Goal: Task Accomplishment & Management: Complete application form

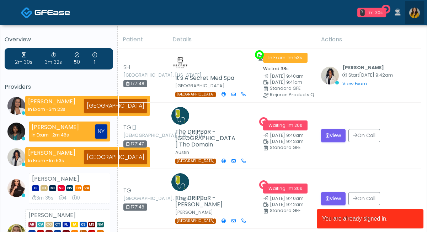
click at [418, 16] on img at bounding box center [414, 12] width 11 height 11
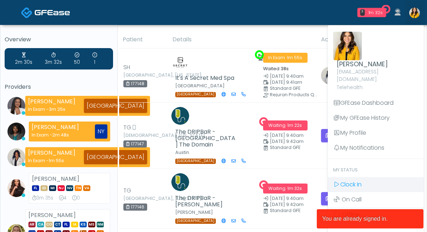
click at [336, 181] on icon at bounding box center [336, 184] width 7 height 6
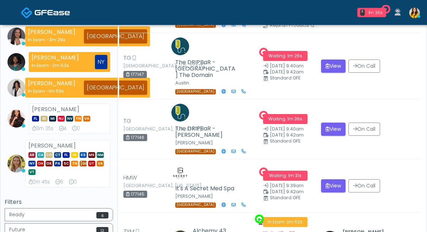
scroll to position [68, 0]
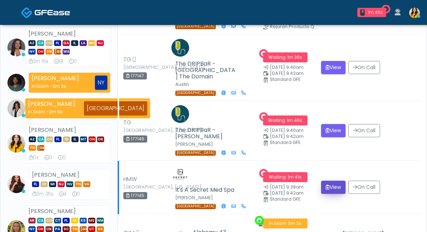
click at [336, 180] on button "View" at bounding box center [333, 186] width 25 height 13
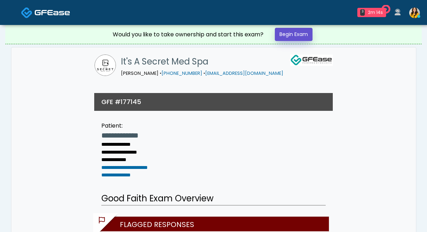
click at [297, 41] on link "Begin Exam" at bounding box center [294, 34] width 38 height 13
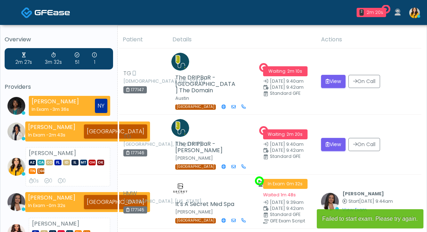
click at [330, 140] on button "View" at bounding box center [333, 144] width 25 height 13
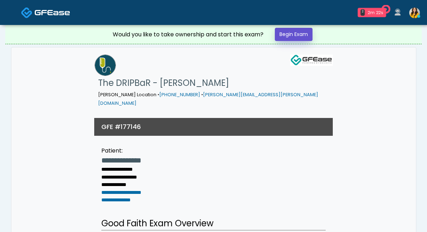
click at [288, 32] on link "Begin Exam" at bounding box center [294, 34] width 38 height 13
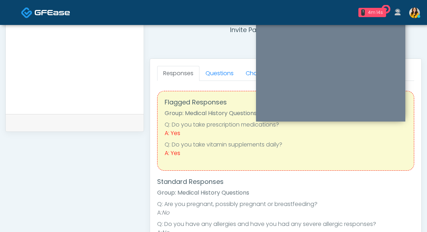
scroll to position [249, 0]
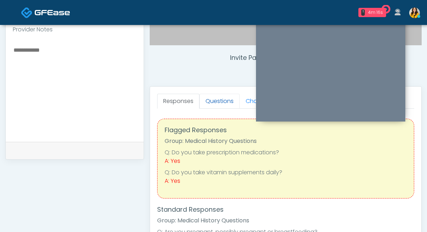
click at [226, 103] on link "Questions" at bounding box center [220, 101] width 40 height 15
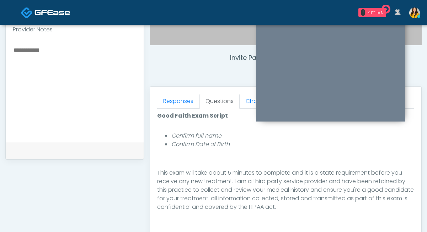
scroll to position [312, 0]
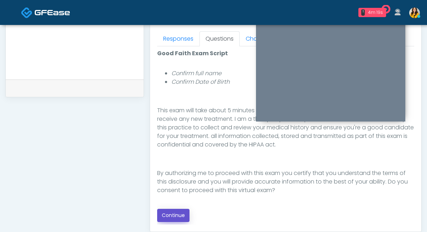
click at [172, 217] on button "Continue" at bounding box center [173, 214] width 32 height 13
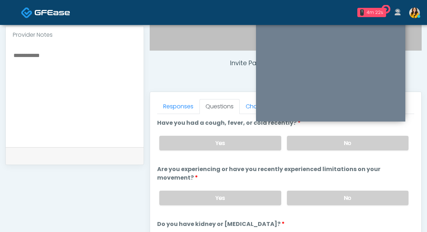
scroll to position [239, 0]
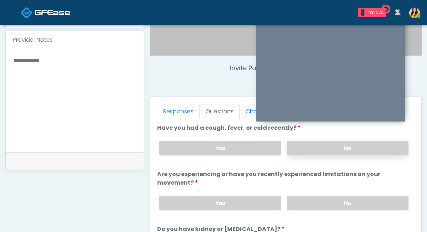
click at [314, 145] on label "No" at bounding box center [348, 147] width 122 height 15
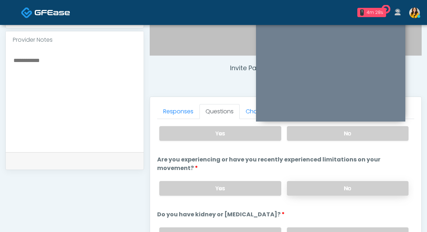
click at [309, 186] on label "No" at bounding box center [348, 188] width 122 height 15
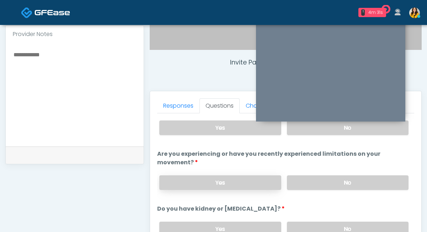
scroll to position [48, 0]
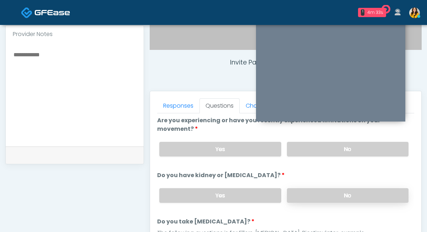
click at [308, 191] on label "No" at bounding box center [348, 195] width 122 height 15
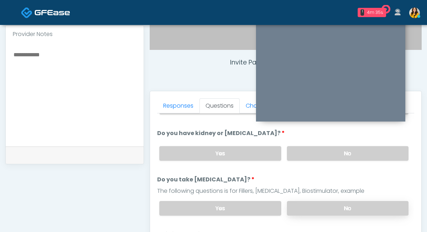
click at [306, 210] on label "No" at bounding box center [348, 208] width 122 height 15
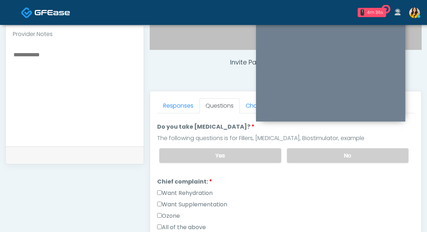
scroll to position [152, 0]
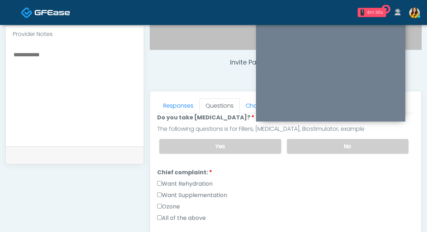
click at [200, 184] on label "Want Rehydration" at bounding box center [184, 183] width 55 height 9
click at [199, 193] on label "Want Supplementation" at bounding box center [192, 195] width 70 height 9
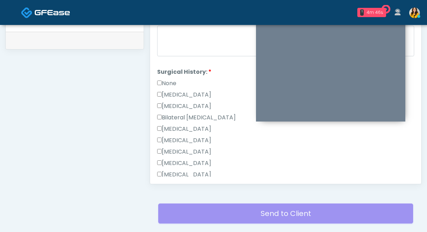
scroll to position [260, 0]
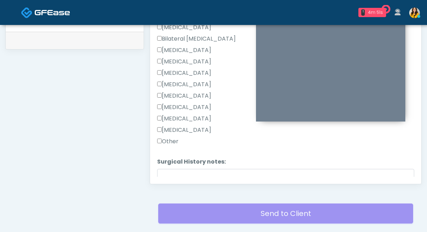
click at [173, 139] on label "Other" at bounding box center [167, 141] width 21 height 9
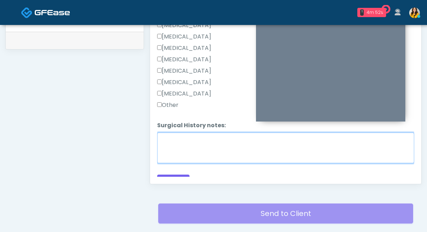
click at [173, 143] on textarea "Surgical History notes:" at bounding box center [285, 147] width 257 height 31
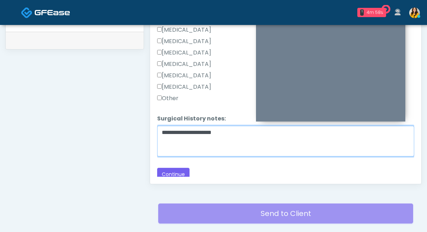
scroll to position [379, 0]
type textarea "**********"
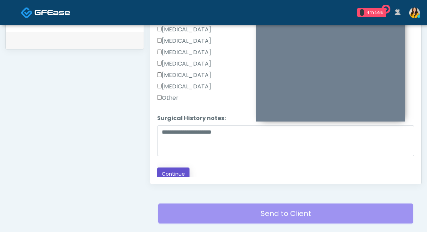
click at [172, 176] on button "Continue" at bounding box center [173, 173] width 32 height 13
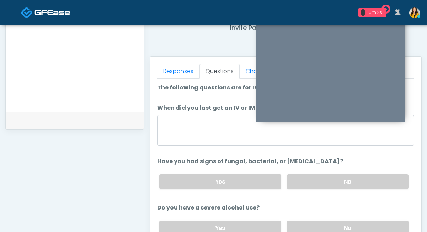
scroll to position [279, 0]
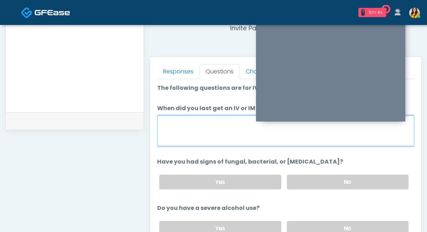
click at [179, 136] on textarea "When did you last get an IV or IM?" at bounding box center [285, 130] width 257 height 31
type textarea "*****"
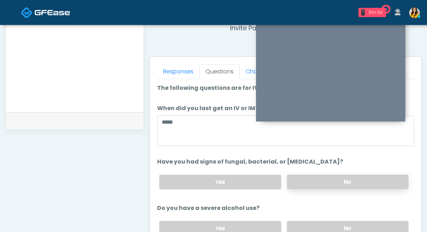
click at [336, 176] on label "No" at bounding box center [348, 181] width 122 height 15
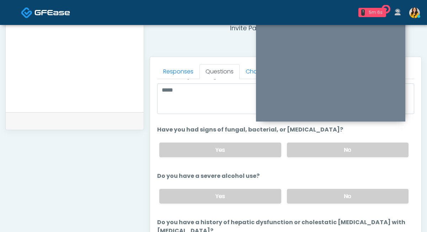
scroll to position [33, 0]
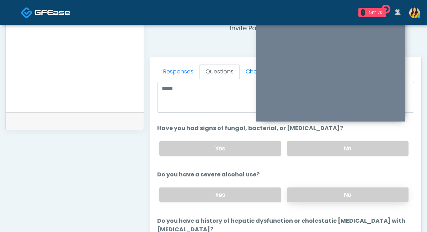
click at [317, 190] on label "No" at bounding box center [348, 194] width 122 height 15
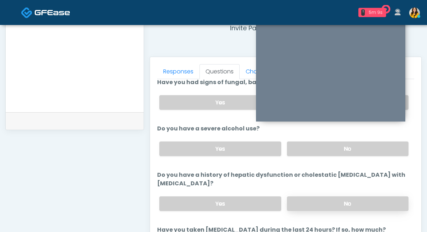
click at [311, 196] on label "No" at bounding box center [348, 203] width 122 height 15
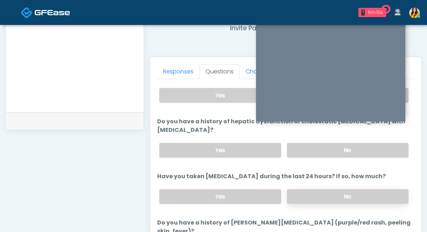
click at [309, 189] on label "No" at bounding box center [348, 196] width 122 height 15
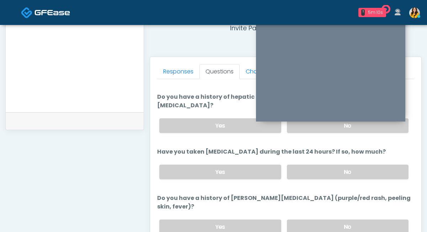
click at [305, 213] on div "Yes No" at bounding box center [284, 226] width 261 height 26
click at [304, 219] on label "No" at bounding box center [348, 226] width 122 height 15
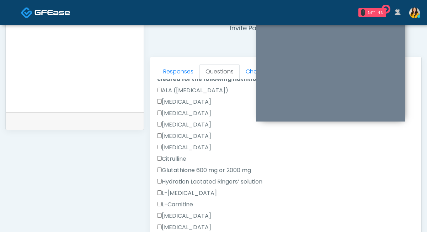
scroll to position [398, 0]
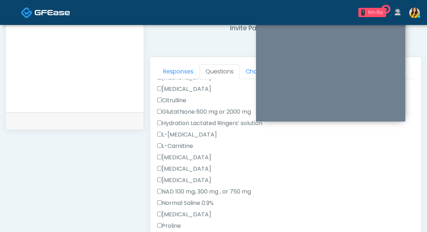
click at [187, 130] on label "L-Arginine" at bounding box center [187, 134] width 60 height 9
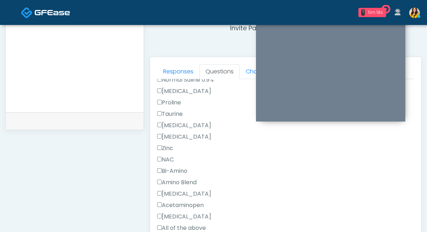
click at [173, 223] on label "All of the above" at bounding box center [181, 227] width 49 height 9
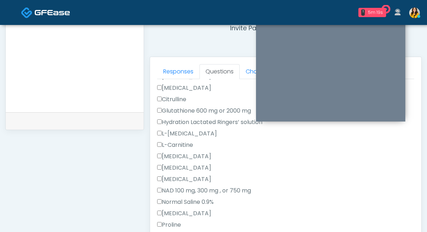
click at [176, 129] on label "L-Arginine" at bounding box center [187, 133] width 60 height 9
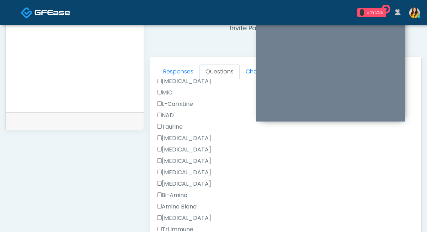
scroll to position [781, 0]
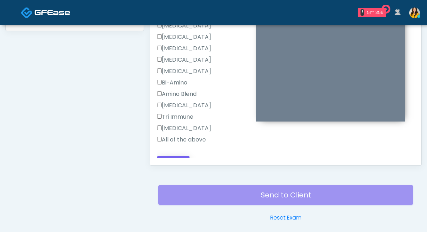
scroll to position [380, 0]
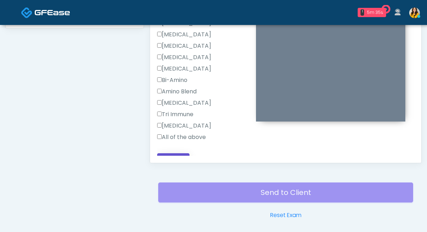
click at [177, 153] on button "Continue" at bounding box center [173, 159] width 32 height 13
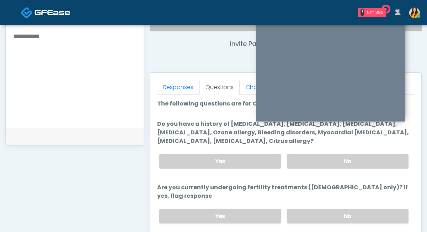
scroll to position [257, 0]
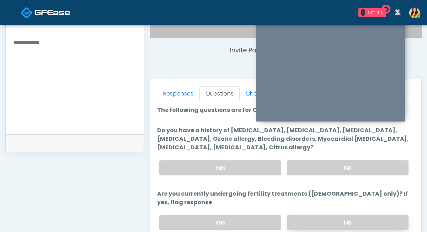
click at [308, 218] on label "No" at bounding box center [348, 222] width 122 height 15
click at [302, 165] on label "No" at bounding box center [348, 167] width 122 height 15
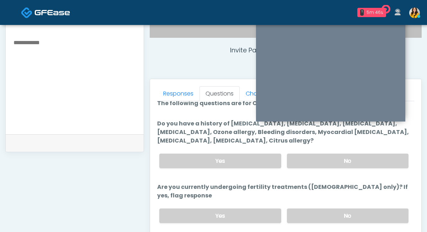
scroll to position [7, 0]
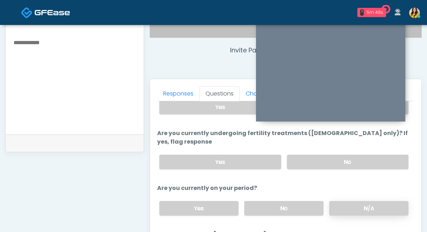
click at [338, 201] on label "N/A" at bounding box center [368, 208] width 79 height 15
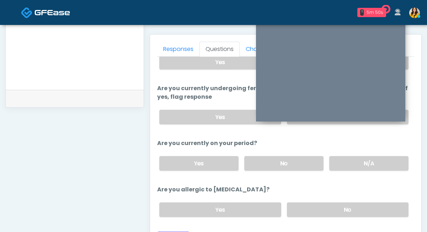
scroll to position [311, 0]
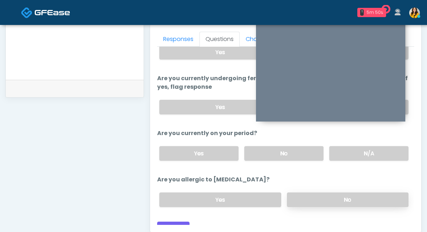
click at [318, 196] on label "No" at bounding box center [348, 199] width 122 height 15
click at [176, 221] on button "Continue" at bounding box center [173, 227] width 32 height 13
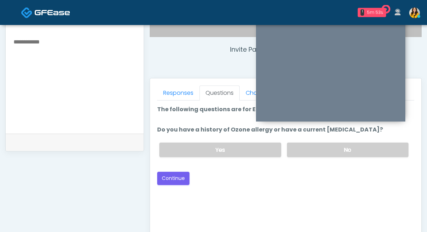
scroll to position [255, 0]
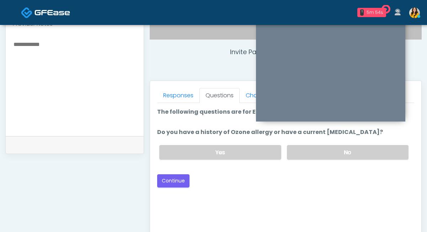
click at [296, 159] on div "Yes No" at bounding box center [284, 152] width 261 height 26
click at [298, 154] on label "No" at bounding box center [348, 152] width 122 height 15
click at [183, 183] on button "Continue" at bounding box center [173, 180] width 32 height 13
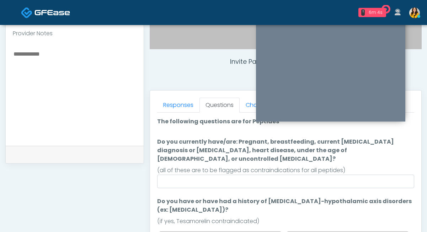
scroll to position [245, 0]
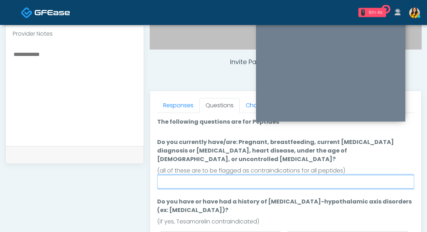
click at [253, 175] on input "Do you currently have/are: Pregnant, breastfeeding, current cancer diagnosis or…" at bounding box center [285, 182] width 257 height 14
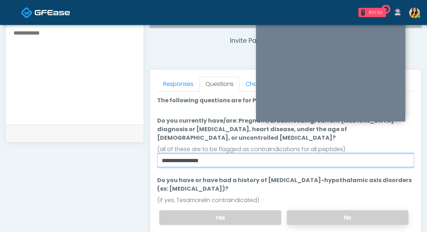
type input "**********"
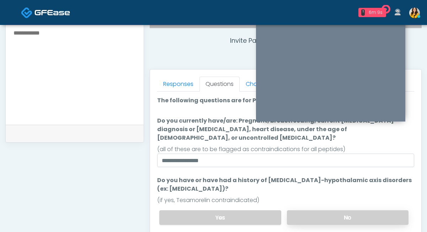
click at [313, 210] on label "No" at bounding box center [348, 217] width 122 height 15
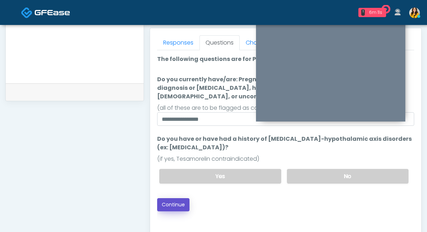
click at [184, 198] on button "Continue" at bounding box center [173, 204] width 32 height 13
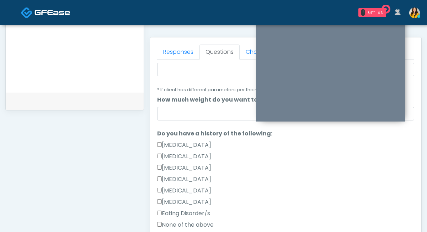
scroll to position [121, 0]
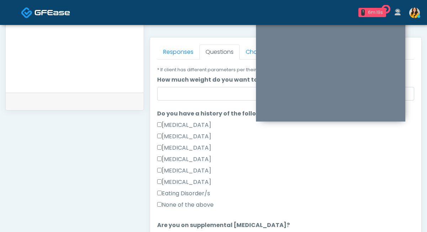
click at [206, 205] on label "None of the above" at bounding box center [185, 204] width 57 height 9
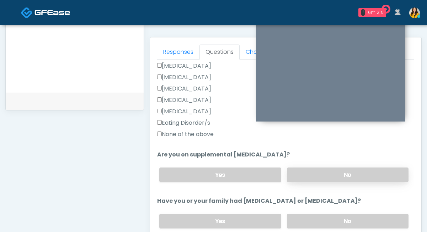
click at [321, 180] on label "No" at bounding box center [348, 174] width 122 height 15
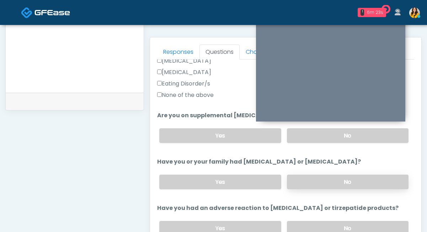
click at [301, 176] on label "No" at bounding box center [348, 181] width 122 height 15
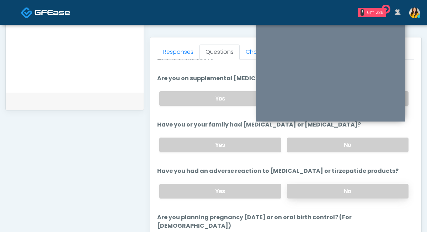
click at [305, 186] on label "No" at bounding box center [348, 191] width 122 height 15
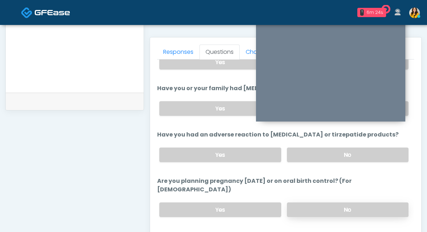
click at [304, 202] on label "No" at bounding box center [348, 209] width 122 height 15
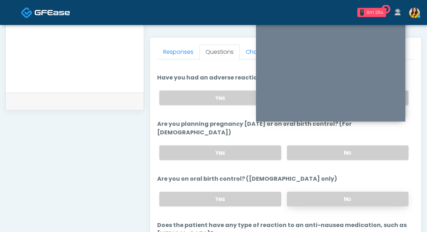
click at [298, 191] on label "No" at bounding box center [348, 198] width 122 height 15
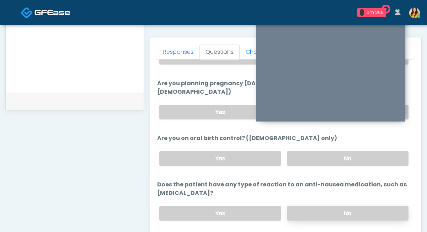
click at [295, 206] on label "No" at bounding box center [348, 213] width 122 height 15
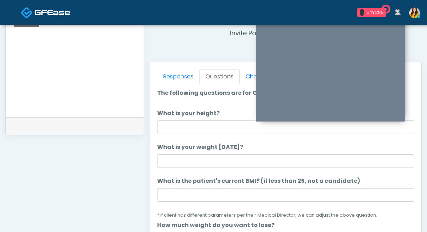
scroll to position [270, 0]
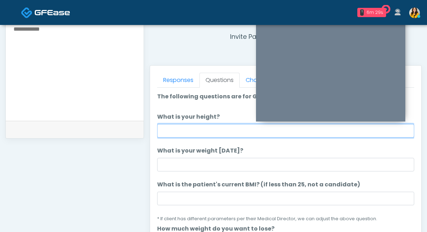
click at [203, 134] on input "What is your height?" at bounding box center [285, 131] width 257 height 14
type input "*"
type input "****"
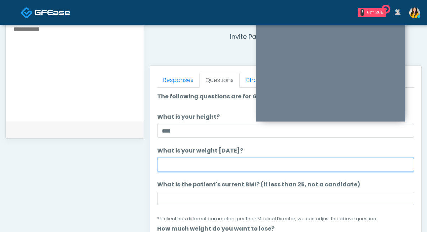
click at [202, 168] on input "What is your weight today?" at bounding box center [285, 165] width 257 height 14
type input "***"
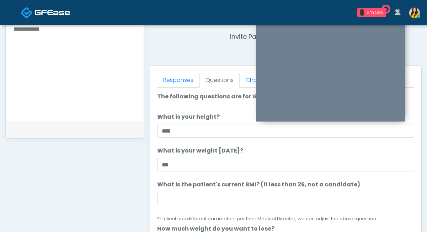
click at [205, 191] on li "What is the patient's current BMI? (if less than 25, not a candidate) What is t…" at bounding box center [285, 201] width 257 height 42
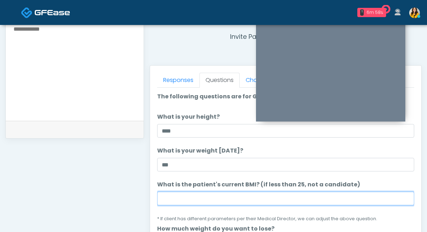
click at [189, 198] on input "What is the patient's current BMI? (if less than 25, not a candidate)" at bounding box center [285, 198] width 257 height 14
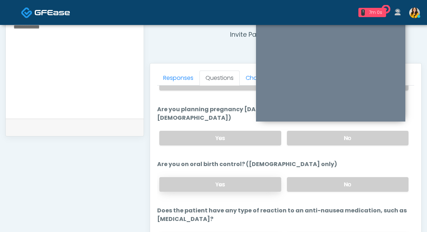
scroll to position [407, 0]
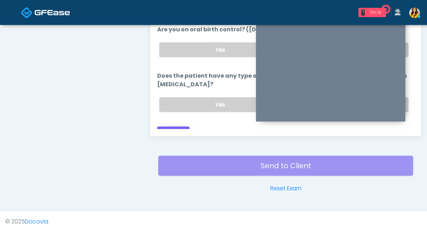
type input "****"
click at [169, 126] on button "Continue" at bounding box center [173, 132] width 32 height 13
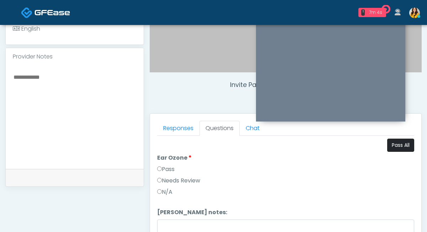
scroll to position [218, 0]
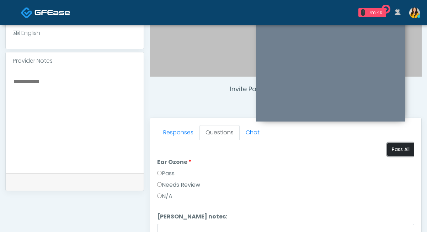
click at [404, 148] on button "Pass All" at bounding box center [400, 149] width 27 height 13
click at [32, 101] on textarea at bounding box center [75, 119] width 124 height 87
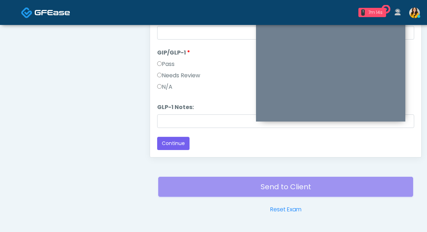
scroll to position [407, 0]
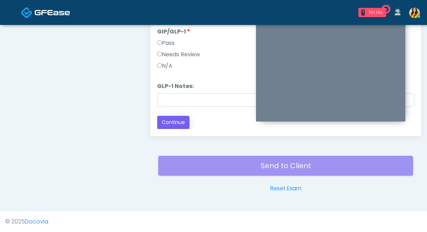
type textarea "**********"
click at [176, 121] on button "Continue" at bounding box center [173, 122] width 32 height 13
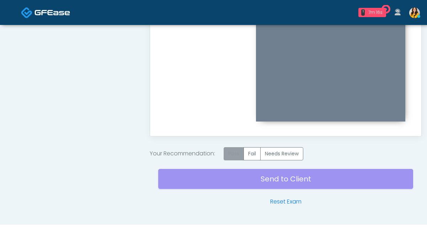
scroll to position [0, 0]
click at [234, 151] on label "Pass" at bounding box center [234, 153] width 20 height 13
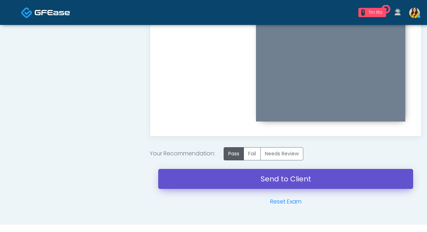
click at [259, 182] on link "Send to Client" at bounding box center [285, 179] width 255 height 20
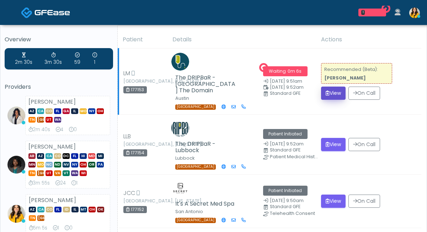
click at [336, 86] on button "View" at bounding box center [333, 92] width 25 height 13
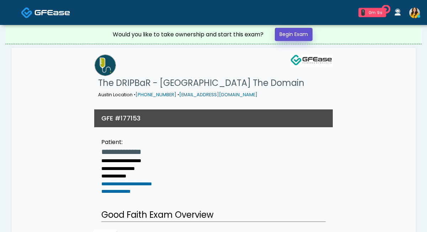
click at [305, 40] on link "Begin Exam" at bounding box center [294, 34] width 38 height 13
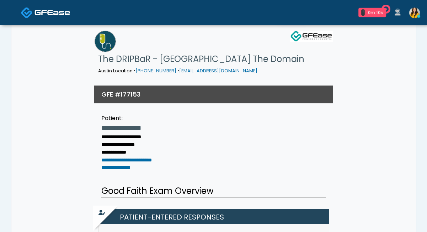
scroll to position [30, 0]
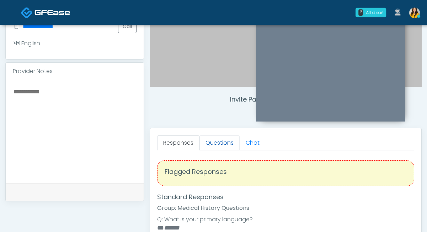
scroll to position [204, 0]
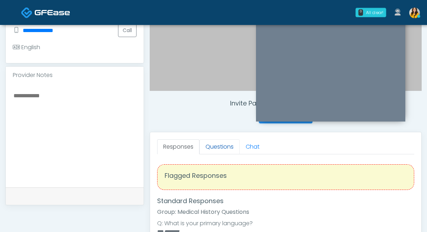
click at [223, 149] on link "Questions" at bounding box center [220, 146] width 40 height 15
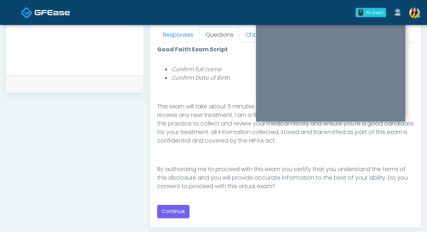
scroll to position [343, 0]
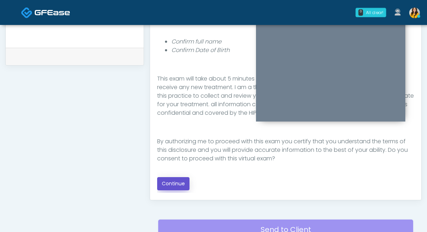
click at [173, 186] on button "Continue" at bounding box center [173, 183] width 32 height 13
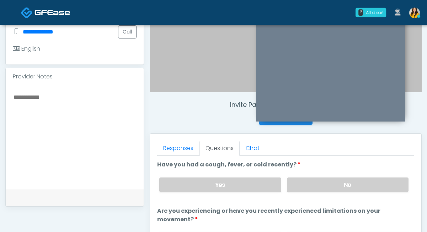
scroll to position [199, 0]
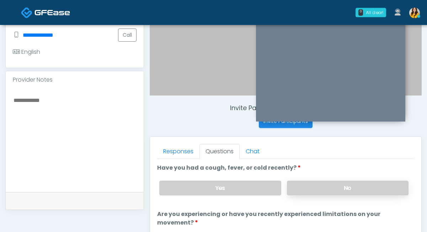
click at [309, 187] on label "No" at bounding box center [348, 187] width 122 height 15
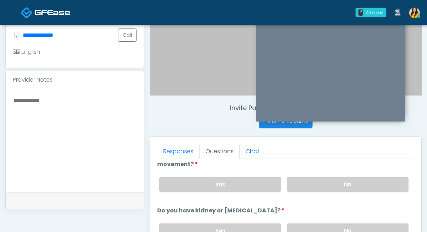
scroll to position [63, 0]
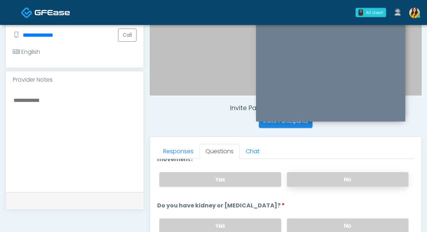
click at [306, 180] on label "No" at bounding box center [348, 179] width 122 height 15
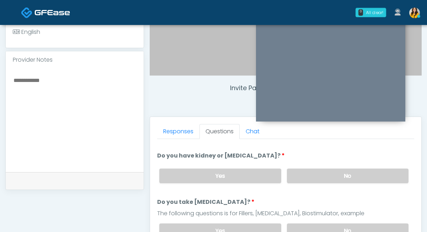
scroll to position [99, 0]
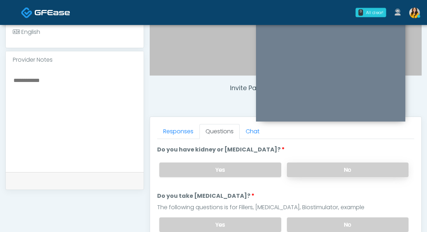
click at [299, 168] on label "No" at bounding box center [348, 169] width 122 height 15
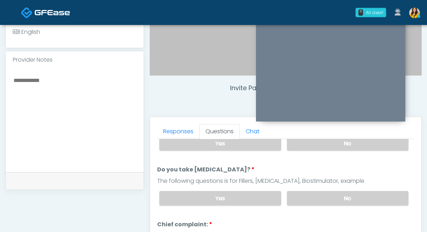
scroll to position [131, 0]
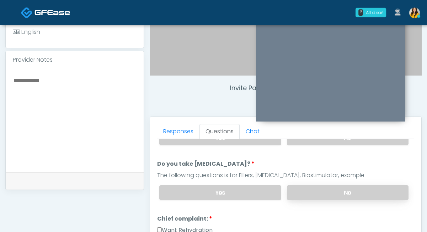
click at [309, 192] on label "No" at bounding box center [348, 192] width 122 height 15
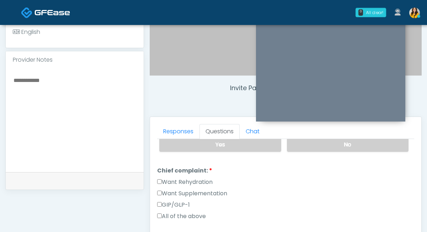
click at [201, 178] on label "Want Rehydration" at bounding box center [184, 181] width 55 height 9
click at [204, 190] on label "Want Supplementation" at bounding box center [192, 193] width 70 height 9
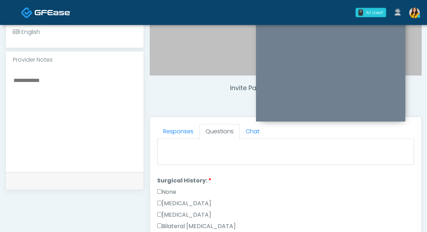
scroll to position [311, 0]
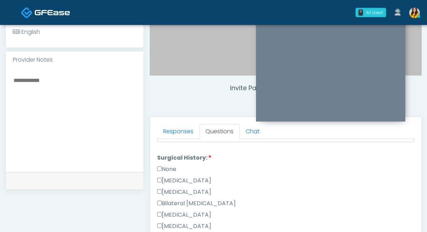
click at [176, 180] on label "Cesarean Section" at bounding box center [184, 180] width 54 height 9
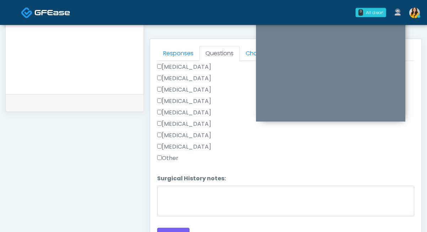
scroll to position [320, 0]
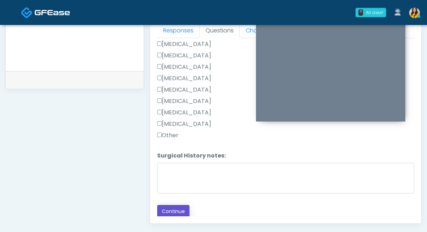
click at [169, 209] on button "Continue" at bounding box center [173, 211] width 32 height 13
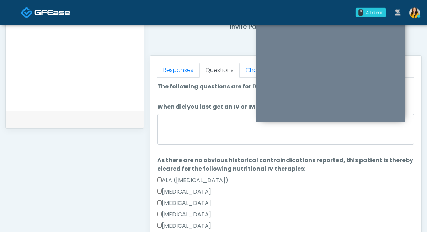
scroll to position [270, 0]
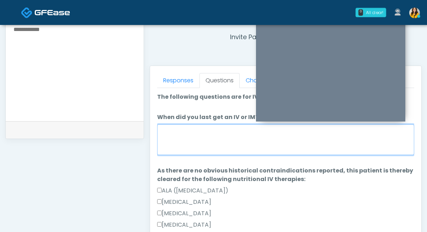
click at [191, 145] on textarea "When did you last get an IV or IM?" at bounding box center [285, 139] width 257 height 31
type textarea "*"
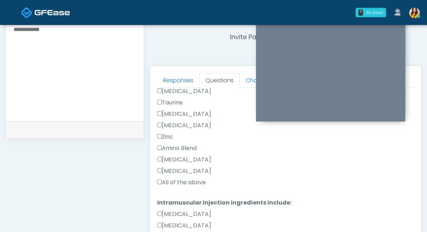
type textarea "**********"
click at [185, 179] on label "All of the above" at bounding box center [181, 182] width 49 height 9
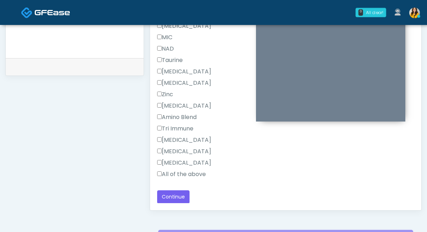
scroll to position [337, 0]
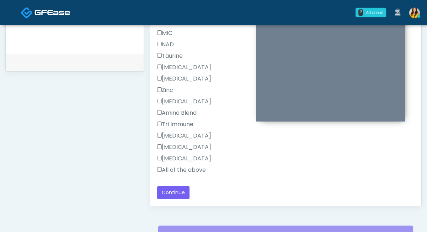
click at [175, 168] on label "All of the above" at bounding box center [181, 169] width 49 height 9
click at [175, 191] on button "Continue" at bounding box center [173, 192] width 32 height 13
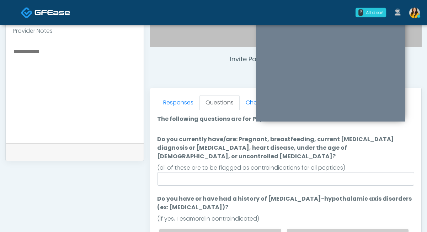
scroll to position [245, 0]
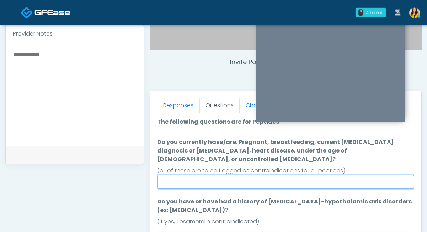
click at [195, 178] on input "Do you currently have/are: Pregnant, breastfeeding, current cancer diagnosis or…" at bounding box center [285, 182] width 257 height 14
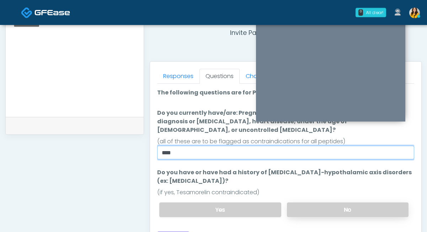
type input "****"
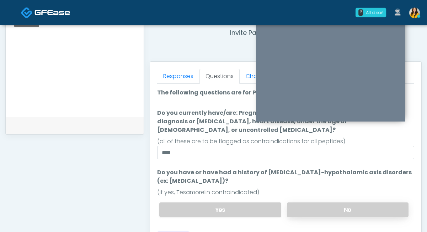
click at [307, 202] on label "No" at bounding box center [348, 209] width 122 height 15
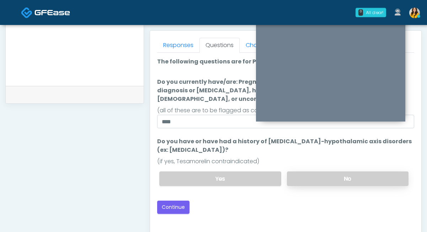
scroll to position [318, 0]
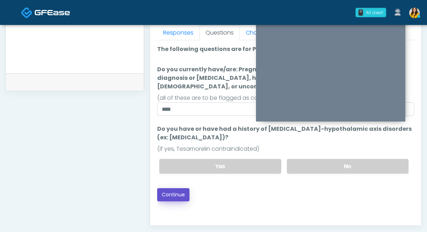
click at [174, 188] on button "Continue" at bounding box center [173, 194] width 32 height 13
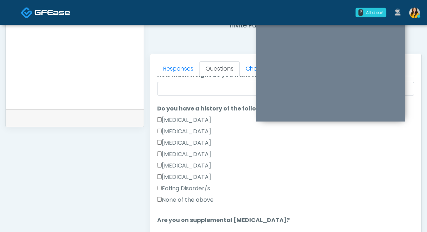
scroll to position [149, 0]
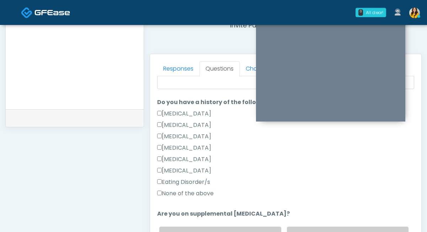
click at [198, 192] on label "None of the above" at bounding box center [185, 193] width 57 height 9
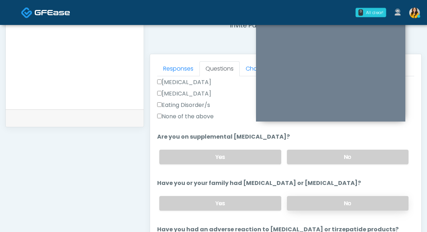
scroll to position [228, 0]
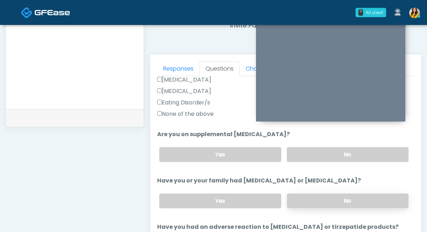
click at [303, 201] on label "No" at bounding box center [348, 200] width 122 height 15
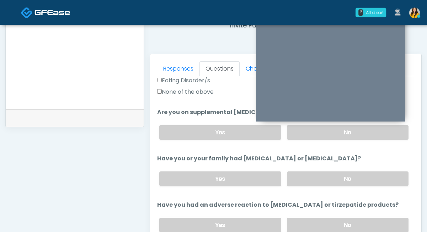
scroll to position [261, 0]
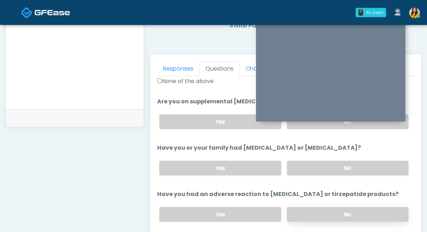
click at [299, 208] on label "No" at bounding box center [348, 214] width 122 height 15
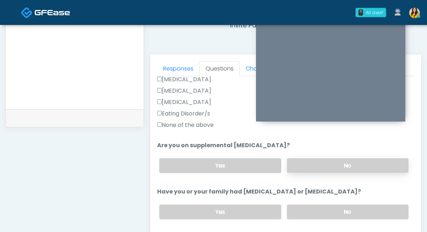
click at [308, 165] on label "No" at bounding box center [348, 165] width 122 height 15
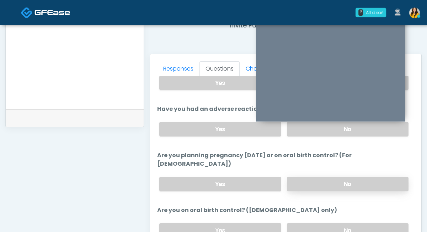
click at [304, 176] on label "No" at bounding box center [348, 183] width 122 height 15
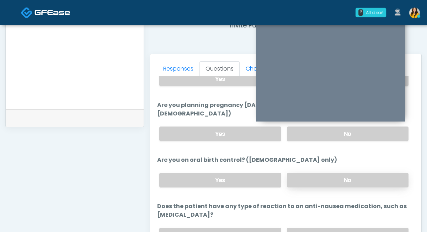
click at [304, 175] on label "No" at bounding box center [348, 180] width 122 height 15
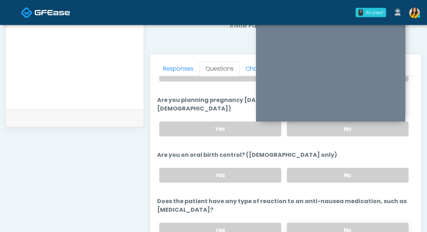
click at [297, 222] on label "No" at bounding box center [348, 229] width 122 height 15
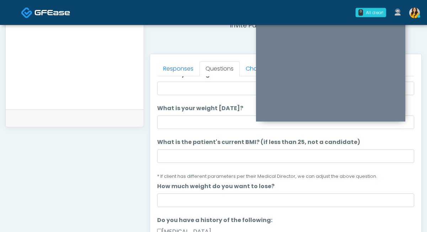
scroll to position [0, 0]
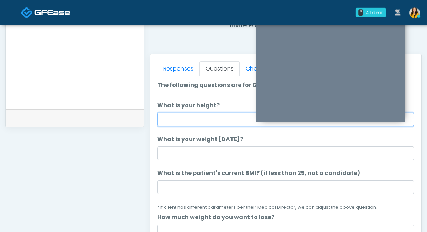
click at [211, 116] on input "What is your height?" at bounding box center [285, 119] width 257 height 14
type input "****"
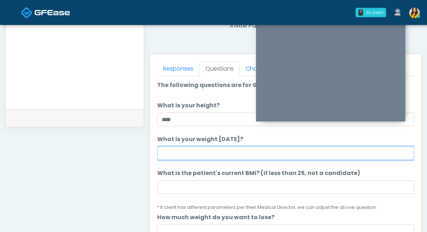
click at [195, 154] on input "What is your weight [DATE]?" at bounding box center [285, 153] width 257 height 14
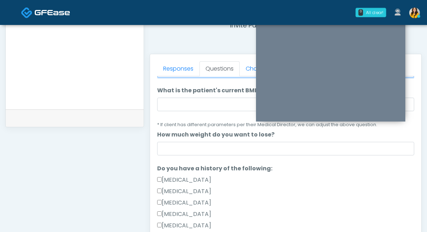
scroll to position [68, 0]
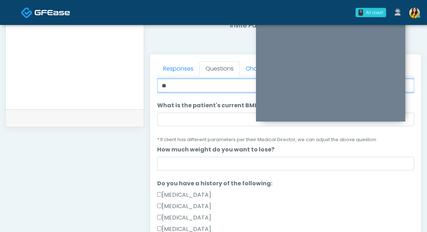
type input "**"
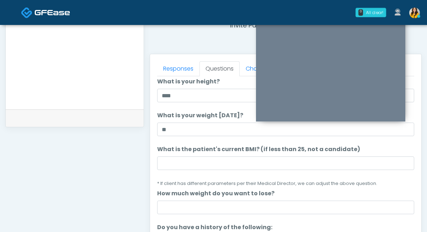
scroll to position [24, 0]
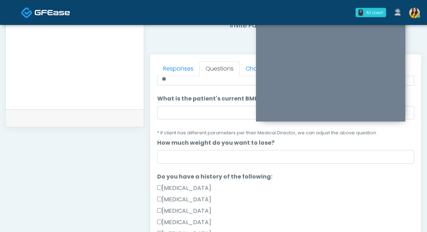
click at [220, 123] on li "What is the patient's current BMI? (if less than 25, not a candidate) What is t…" at bounding box center [285, 115] width 257 height 42
click at [214, 117] on input "What is the patient's current BMI? (if less than 25, not a candidate)" at bounding box center [285, 113] width 257 height 14
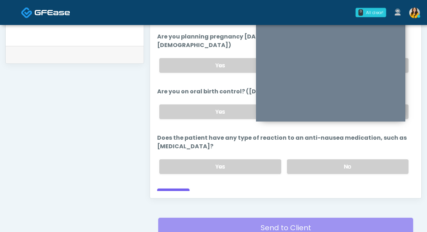
scroll to position [349, 0]
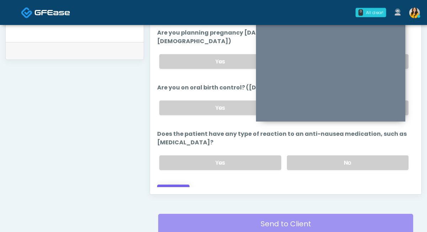
type input "****"
click at [174, 184] on button "Continue" at bounding box center [173, 190] width 32 height 13
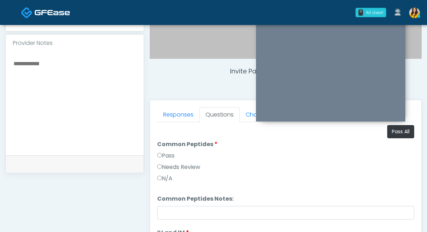
scroll to position [234, 0]
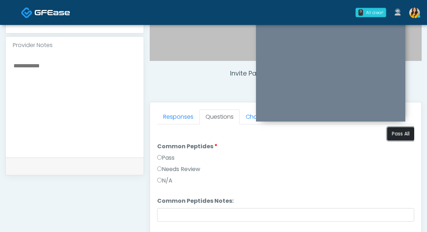
click at [399, 137] on button "Pass All" at bounding box center [400, 133] width 27 height 13
click at [58, 100] on textarea at bounding box center [75, 104] width 124 height 87
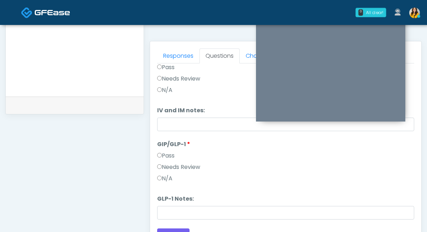
scroll to position [311, 0]
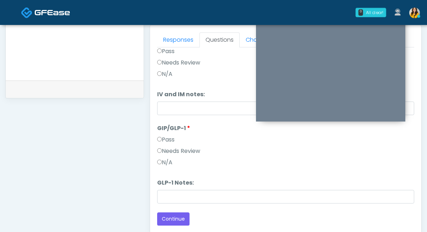
type textarea "********"
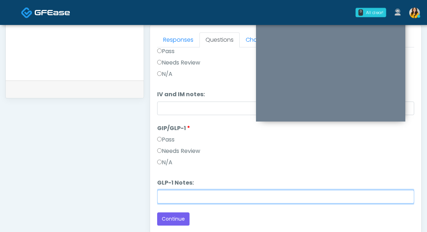
click at [170, 196] on input "GLP-1 Notes:" at bounding box center [285, 197] width 257 height 14
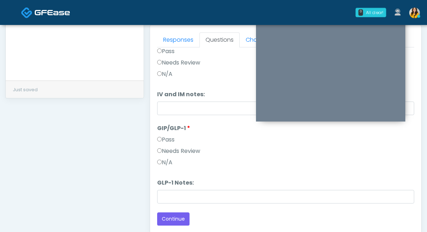
click at [167, 153] on label "Needs Review" at bounding box center [178, 151] width 43 height 9
click at [171, 189] on li "GLP-1 Notes: GLP-1 Notes:" at bounding box center [285, 190] width 257 height 25
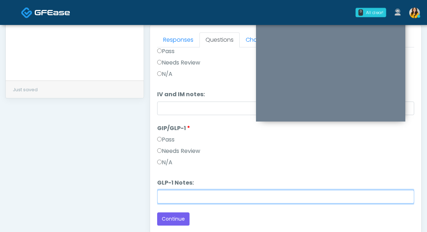
click at [172, 195] on input "GLP-1 Notes:" at bounding box center [285, 197] width 257 height 14
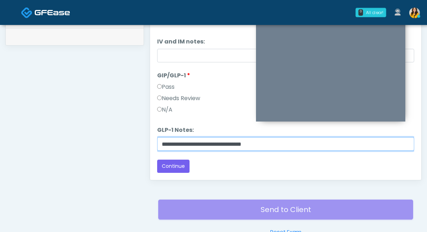
scroll to position [364, 0]
type input "**********"
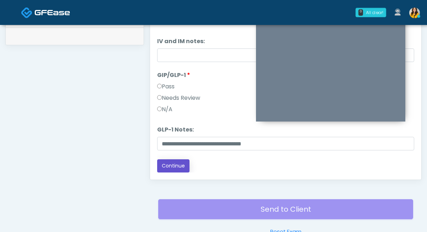
click at [166, 159] on button "Continue" at bounding box center [173, 165] width 32 height 13
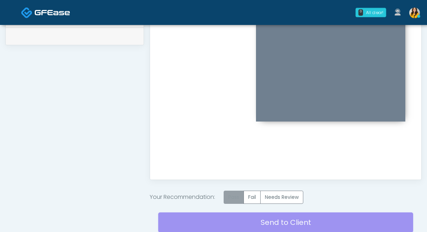
click at [242, 196] on label "Pass" at bounding box center [234, 196] width 20 height 13
click at [279, 191] on label "Needs Review" at bounding box center [281, 196] width 43 height 13
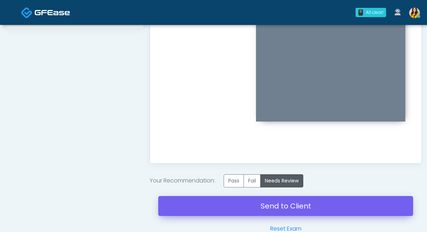
scroll to position [380, 0]
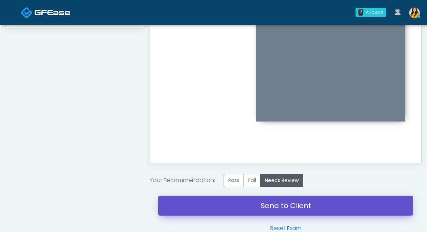
click at [249, 201] on link "Send to Client" at bounding box center [285, 205] width 255 height 20
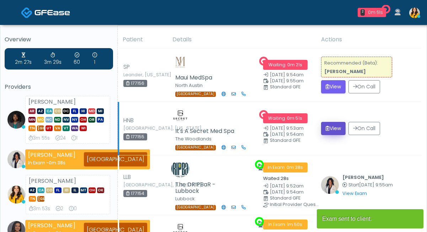
click at [338, 122] on button "View" at bounding box center [333, 128] width 25 height 13
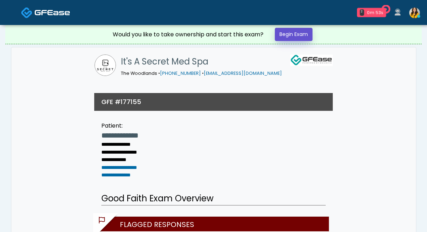
click at [302, 35] on link "Begin Exam" at bounding box center [294, 34] width 38 height 13
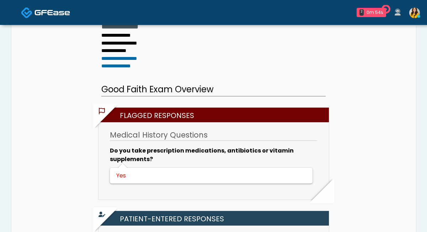
scroll to position [130, 0]
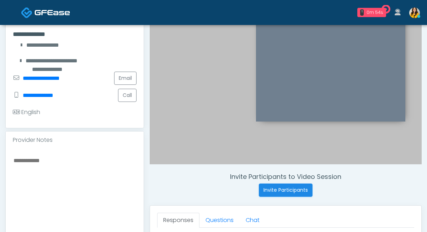
scroll to position [182, 0]
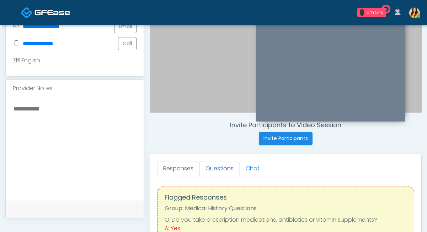
click at [219, 169] on link "Questions" at bounding box center [220, 168] width 40 height 15
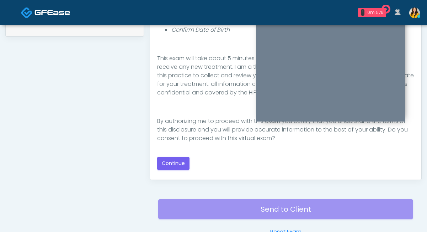
scroll to position [366, 0]
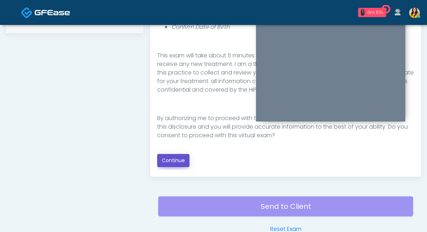
click at [175, 166] on button "Continue" at bounding box center [173, 160] width 32 height 13
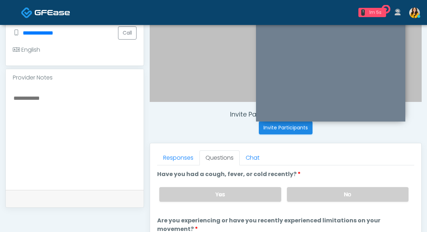
scroll to position [14, 0]
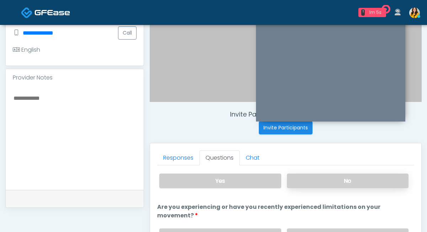
click at [304, 182] on label "No" at bounding box center [348, 180] width 122 height 15
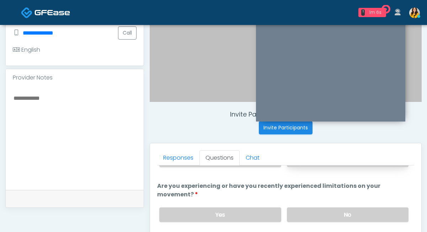
scroll to position [36, 0]
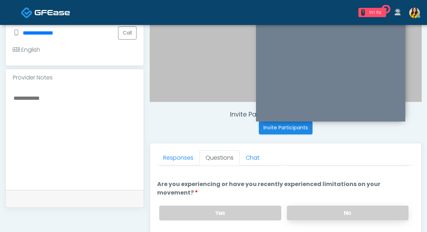
click at [299, 205] on label "No" at bounding box center [348, 212] width 122 height 15
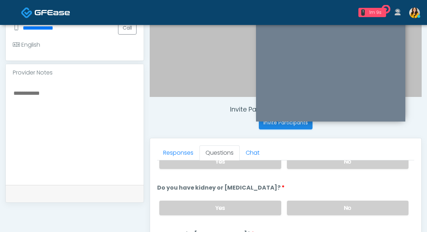
scroll to position [206, 0]
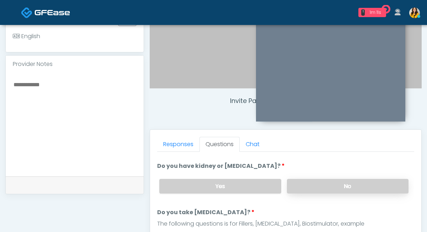
click at [304, 182] on label "No" at bounding box center [348, 186] width 122 height 15
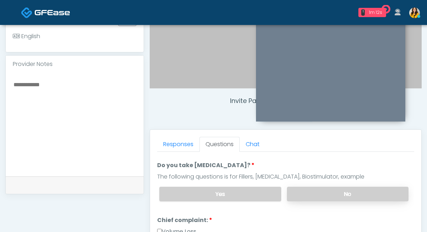
click at [306, 190] on label "No" at bounding box center [348, 193] width 122 height 15
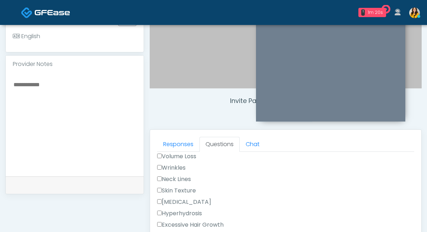
scroll to position [231, 0]
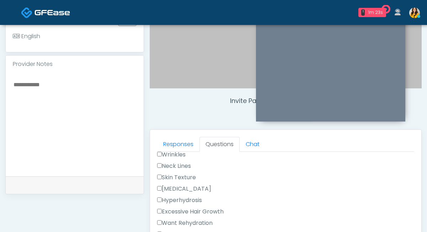
click at [179, 158] on div "Wrinkles" at bounding box center [285, 155] width 257 height 11
click at [181, 153] on label "Wrinkles" at bounding box center [171, 154] width 28 height 9
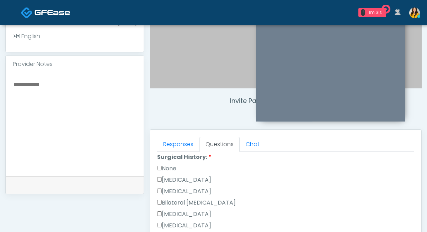
scroll to position [417, 0]
click at [194, 177] on label "Cesarean Section" at bounding box center [184, 178] width 54 height 9
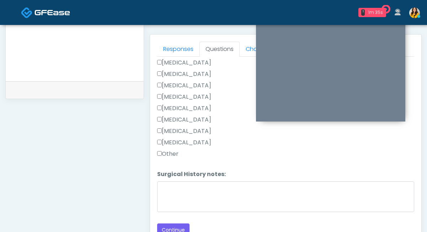
scroll to position [306, 0]
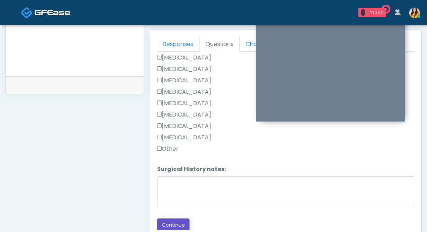
click at [173, 222] on button "Continue" at bounding box center [173, 224] width 32 height 13
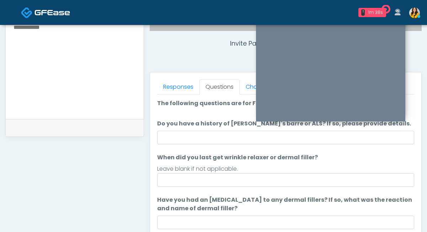
scroll to position [263, 0]
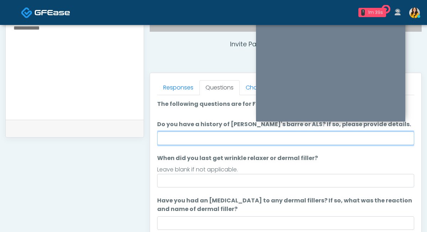
click at [207, 138] on input "Do you have a history of [PERSON_NAME]'s barre or ALS? If so, please provide de…" at bounding box center [285, 138] width 257 height 14
type input "**"
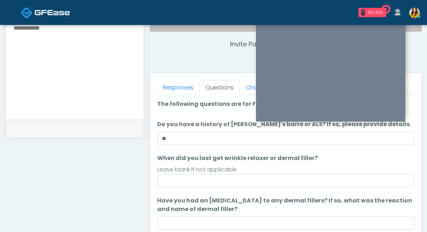
click at [166, 125] on label "Do you have a history of [PERSON_NAME]'s barre or ALS? If so, please provide de…" at bounding box center [284, 124] width 254 height 9
click at [166, 131] on input "**" at bounding box center [285, 138] width 257 height 14
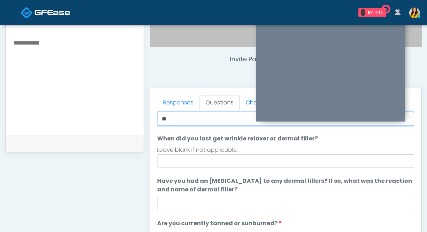
scroll to position [37, 0]
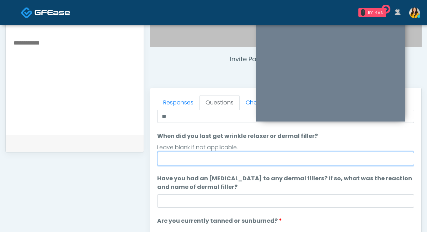
click at [188, 154] on input "When did you last get wrinkle relaxer or dermal filler?" at bounding box center [285, 159] width 257 height 14
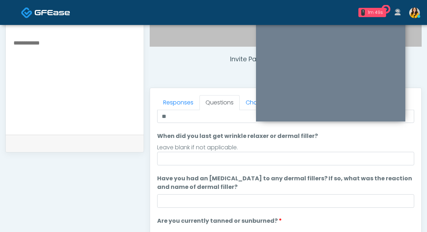
click at [172, 139] on label "When did you last get wrinkle relaxer or dermal filler?" at bounding box center [237, 136] width 161 height 9
click at [172, 152] on input "When did you last get wrinkle relaxer or dermal filler?" at bounding box center [285, 159] width 257 height 14
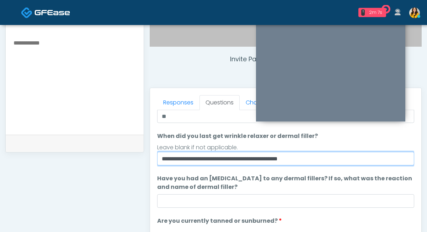
scroll to position [75, 0]
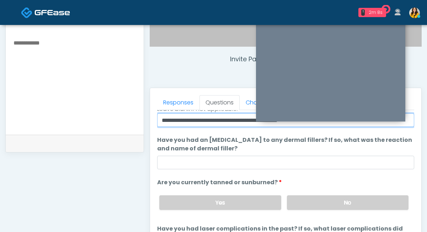
type input "**********"
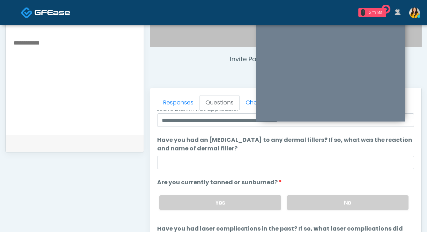
click at [310, 212] on div "Yes No" at bounding box center [284, 202] width 261 height 26
click at [307, 202] on label "No" at bounding box center [348, 202] width 122 height 15
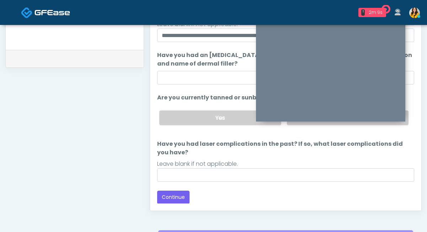
scroll to position [344, 0]
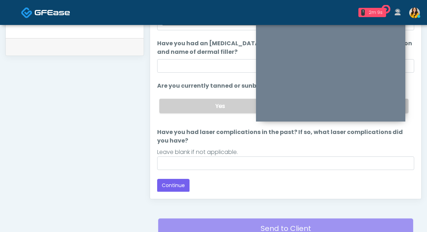
click at [174, 192] on div "Responses Questions Chat Good Faith Exam Script Good Faith Exam Script INTRODUC…" at bounding box center [285, 94] width 271 height 207
click at [169, 185] on button "Continue" at bounding box center [173, 185] width 32 height 13
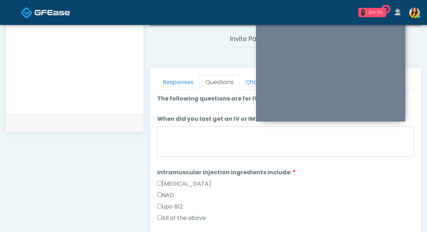
scroll to position [269, 0]
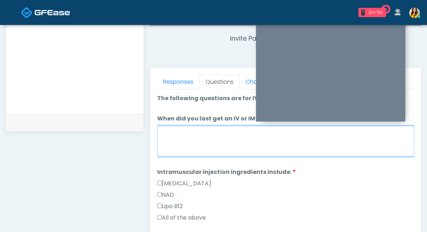
click at [188, 141] on textarea "When did you last get an IV or IM?" at bounding box center [285, 141] width 257 height 31
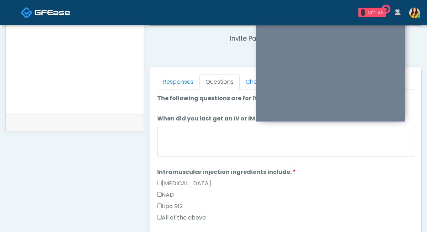
click at [180, 215] on label "All of the above" at bounding box center [181, 217] width 49 height 9
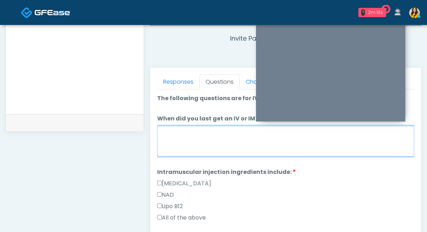
click at [175, 138] on textarea "When did you last get an IV or IM?" at bounding box center [285, 141] width 257 height 31
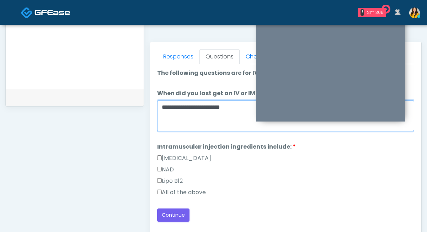
scroll to position [294, 0]
type textarea "**********"
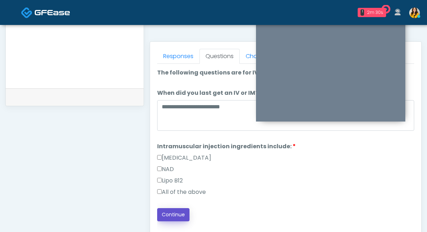
click at [171, 213] on button "Continue" at bounding box center [173, 214] width 32 height 13
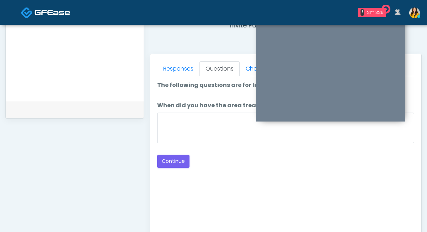
scroll to position [281, 0]
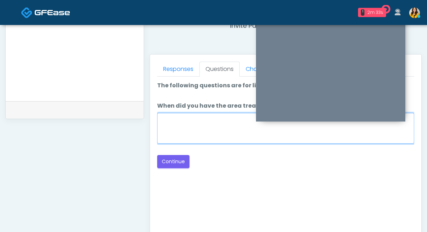
click at [200, 133] on textarea "When did you have the area treated with a previous lipolysis treatment?" at bounding box center [285, 128] width 257 height 31
type textarea "*****"
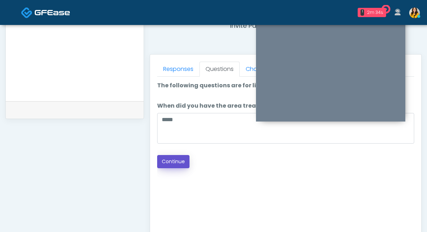
click at [170, 165] on button "Continue" at bounding box center [173, 161] width 32 height 13
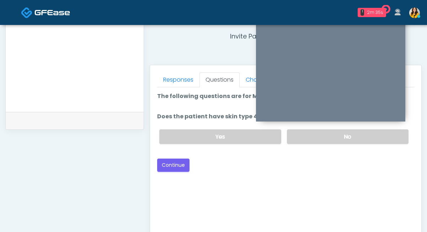
scroll to position [265, 0]
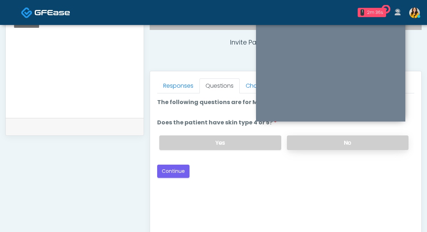
click at [312, 146] on label "No" at bounding box center [348, 142] width 122 height 15
click at [169, 177] on div "Good Faith Exam Script Good Faith Exam Script INTRODUCTION Hello, my name is un…" at bounding box center [285, 182] width 257 height 178
click at [167, 173] on button "Continue" at bounding box center [173, 170] width 32 height 13
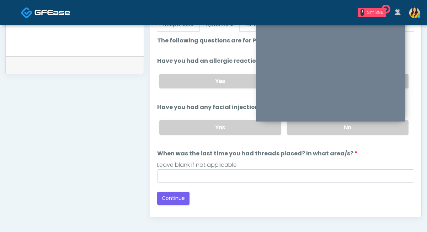
scroll to position [281, 0]
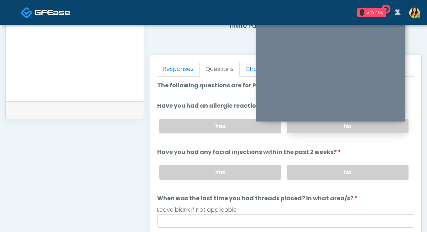
click at [313, 130] on label "No" at bounding box center [348, 125] width 122 height 15
click at [309, 175] on label "No" at bounding box center [348, 172] width 122 height 15
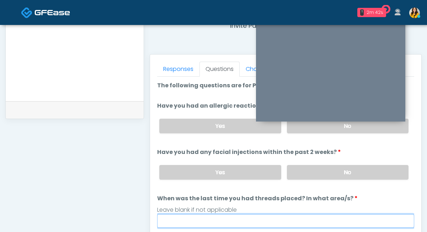
click at [251, 218] on input "When was the last time you had threads placed? In what area/s?" at bounding box center [285, 221] width 257 height 14
type input "*****"
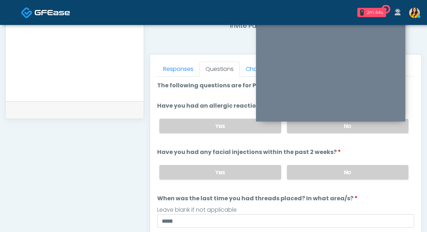
click at [208, 142] on ol "The following questions are for PDO Threads The following questions are for PDO…" at bounding box center [285, 154] width 257 height 146
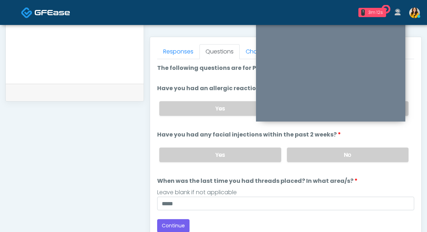
scroll to position [309, 0]
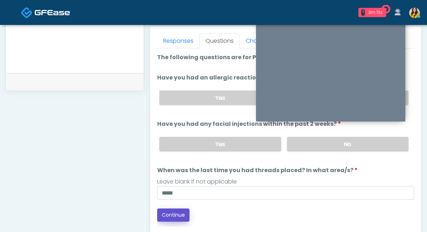
click at [176, 209] on button "Continue" at bounding box center [173, 214] width 32 height 13
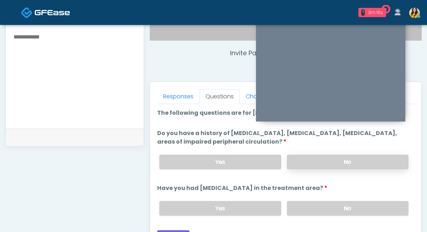
click at [306, 162] on label "No" at bounding box center [348, 161] width 122 height 15
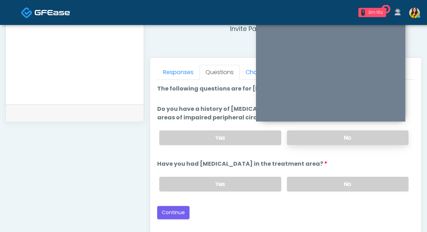
scroll to position [283, 0]
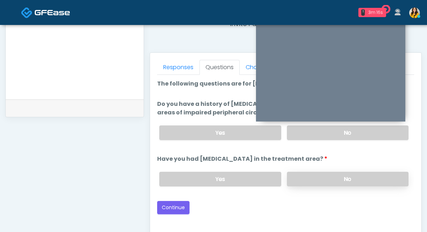
click at [305, 181] on label "No" at bounding box center [348, 178] width 122 height 15
click at [169, 210] on button "Continue" at bounding box center [173, 207] width 32 height 13
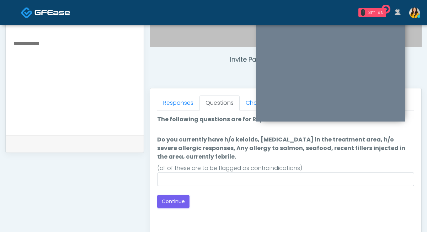
scroll to position [246, 0]
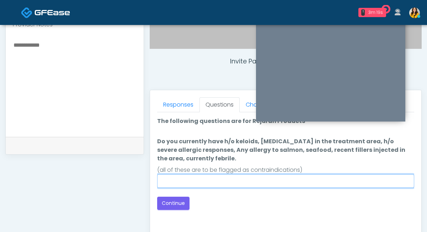
click at [211, 181] on input "Do you currently have h/o keloids, skin infection in the treatment area, h/o se…" at bounding box center [285, 181] width 257 height 14
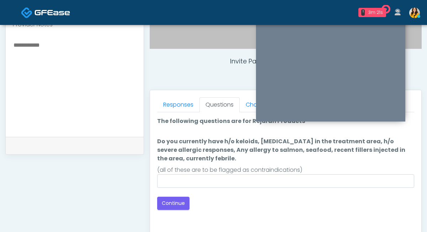
click at [157, 152] on label "Do you currently have h/o keloids, skin infection in the treatment area, h/o se…" at bounding box center [285, 150] width 257 height 26
click at [157, 174] on input "Do you currently have h/o keloids, skin infection in the treatment area, h/o se…" at bounding box center [285, 181] width 257 height 14
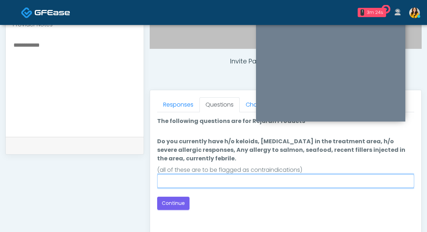
click at [182, 180] on input "Do you currently have h/o keloids, skin infection in the treatment area, h/o se…" at bounding box center [285, 181] width 257 height 14
type input "**********"
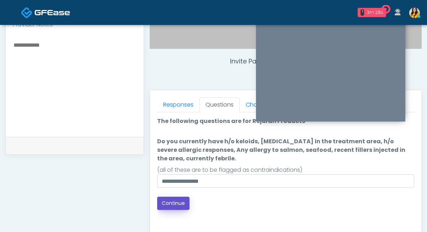
click at [161, 202] on button "Continue" at bounding box center [173, 202] width 32 height 13
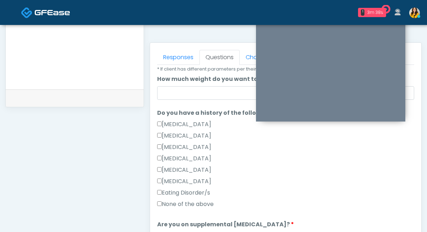
scroll to position [127, 0]
click at [203, 202] on label "None of the above" at bounding box center [185, 203] width 57 height 9
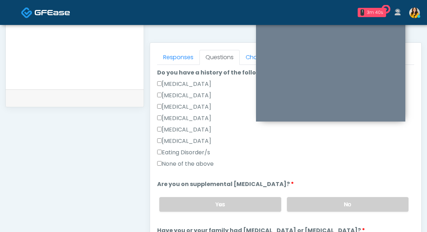
scroll to position [169, 0]
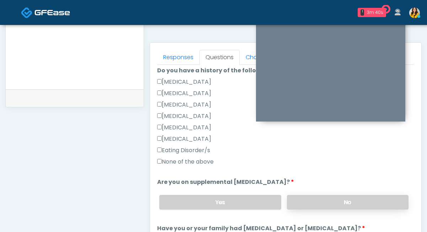
click at [298, 196] on label "No" at bounding box center [348, 202] width 122 height 15
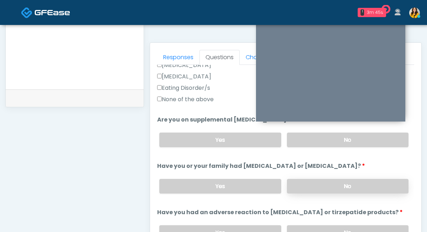
click at [300, 181] on label "No" at bounding box center [348, 186] width 122 height 15
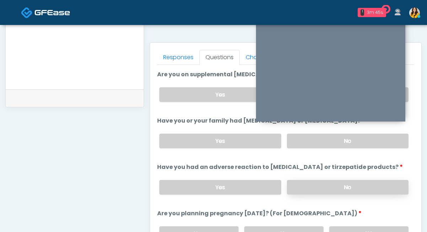
click at [301, 193] on label "No" at bounding box center [348, 187] width 122 height 15
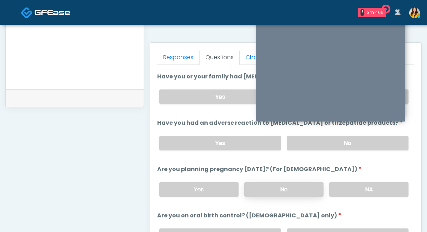
click at [289, 189] on label "No" at bounding box center [283, 189] width 79 height 15
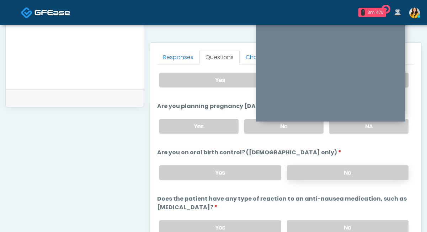
click at [307, 173] on label "No" at bounding box center [348, 172] width 122 height 15
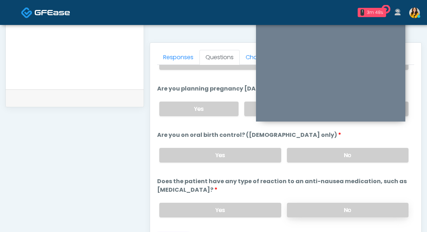
click at [299, 202] on label "No" at bounding box center [348, 209] width 122 height 15
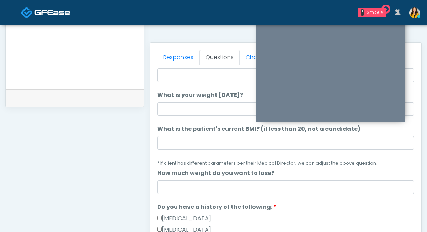
scroll to position [21, 0]
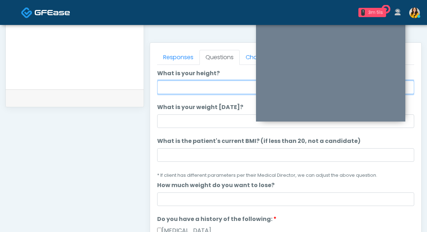
click at [205, 88] on input "What is your height?" at bounding box center [285, 87] width 257 height 14
type input "****"
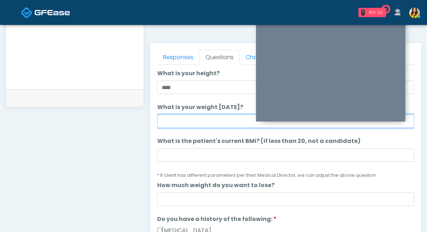
click at [181, 124] on input "What is your weight today?" at bounding box center [285, 121] width 257 height 14
type input "***"
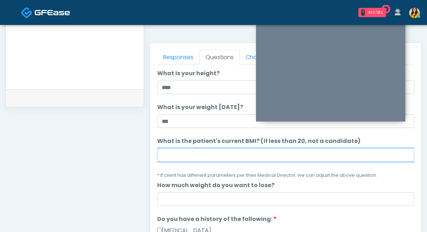
click at [203, 153] on input "What is the patient's current BMI? (if less than 20, not a candidate)" at bounding box center [285, 155] width 257 height 14
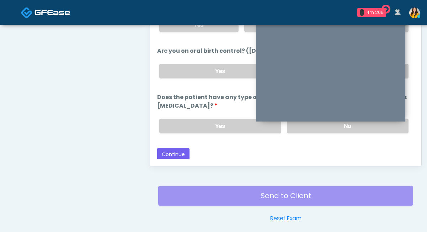
scroll to position [378, 0]
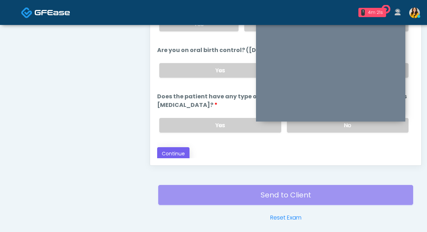
type input "**"
click at [175, 147] on button "Continue" at bounding box center [173, 153] width 32 height 13
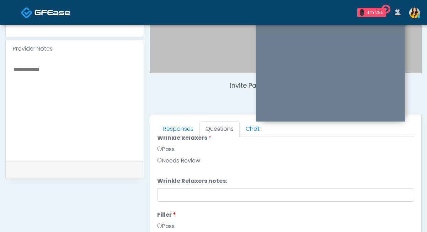
scroll to position [0, 0]
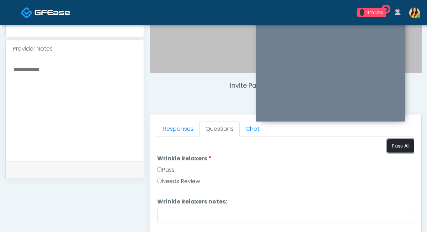
click at [401, 148] on button "Pass All" at bounding box center [400, 145] width 27 height 13
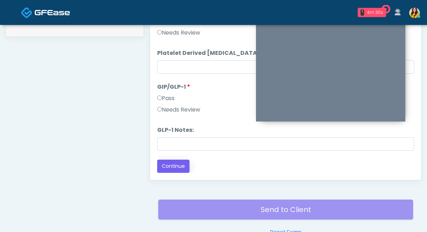
scroll to position [367, 0]
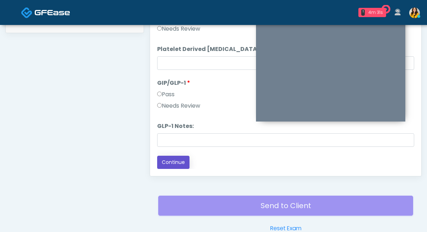
click at [177, 157] on button "Continue" at bounding box center [173, 161] width 32 height 13
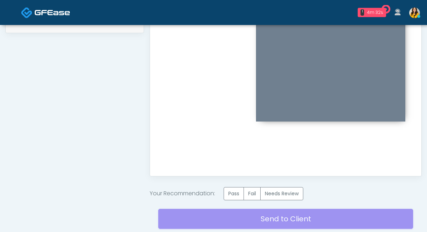
scroll to position [0, 0]
click at [233, 197] on label "Pass" at bounding box center [234, 193] width 20 height 13
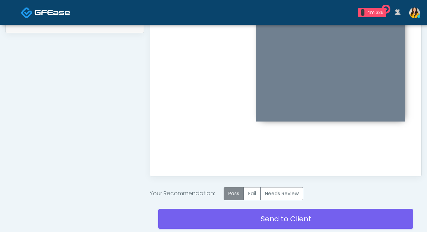
scroll to position [397, 0]
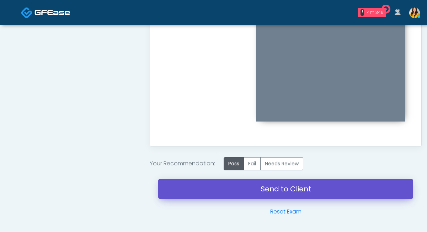
click at [240, 186] on link "Send to Client" at bounding box center [285, 189] width 255 height 20
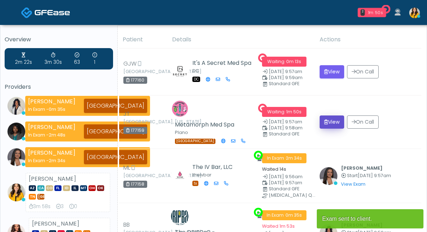
click at [337, 118] on button "View" at bounding box center [332, 121] width 25 height 13
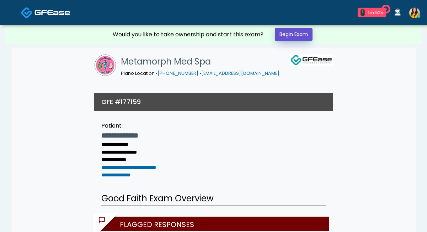
click at [302, 37] on link "Begin Exam" at bounding box center [294, 34] width 38 height 13
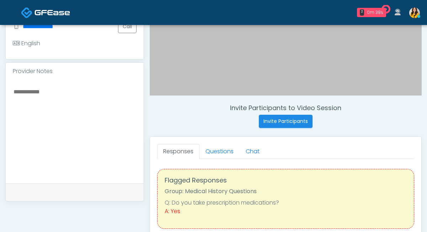
scroll to position [203, 0]
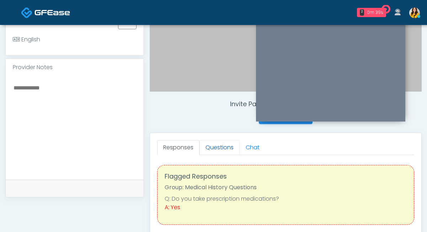
click at [212, 147] on link "Questions" at bounding box center [220, 147] width 40 height 15
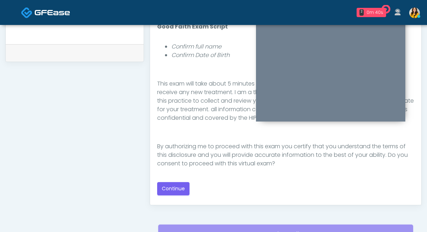
scroll to position [346, 0]
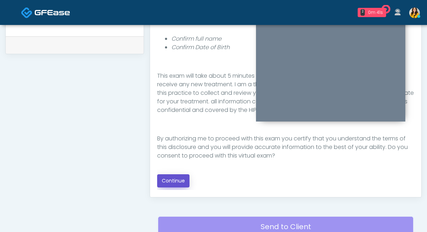
click at [180, 176] on button "Continue" at bounding box center [173, 180] width 32 height 13
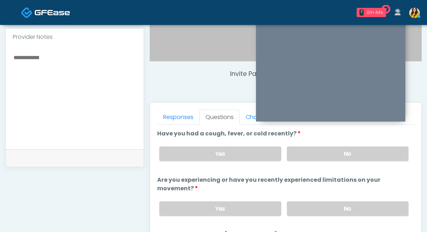
scroll to position [226, 0]
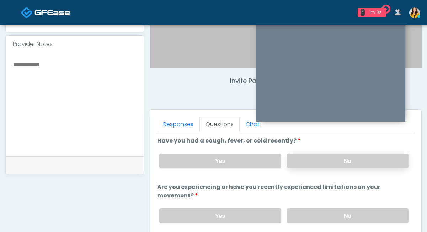
click at [292, 160] on label "No" at bounding box center [348, 160] width 122 height 15
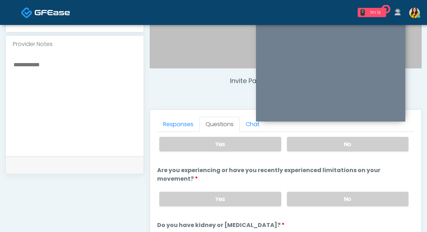
scroll to position [17, 0]
click at [303, 194] on label "No" at bounding box center [348, 198] width 122 height 15
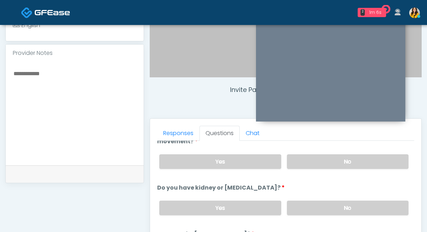
scroll to position [80, 0]
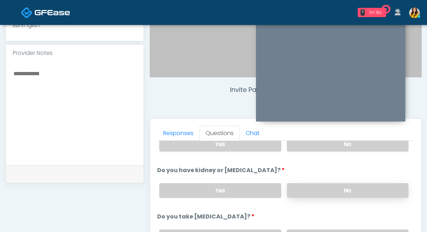
click at [300, 188] on label "No" at bounding box center [348, 190] width 122 height 15
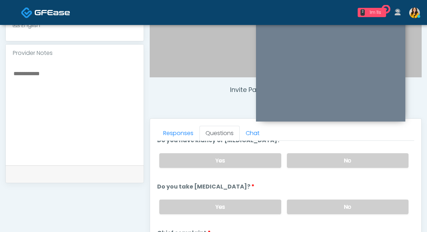
scroll to position [126, 0]
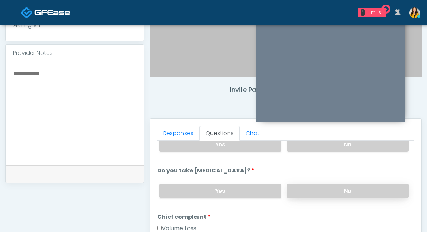
click at [305, 191] on label "No" at bounding box center [348, 190] width 122 height 15
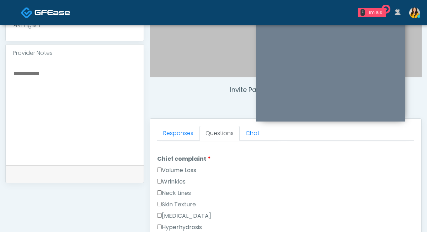
scroll to position [195, 0]
click at [184, 161] on label "Volume Loss" at bounding box center [176, 159] width 39 height 9
click at [177, 173] on div "Wrinkles" at bounding box center [285, 171] width 257 height 11
click at [175, 170] on label "Wrinkles" at bounding box center [171, 170] width 28 height 9
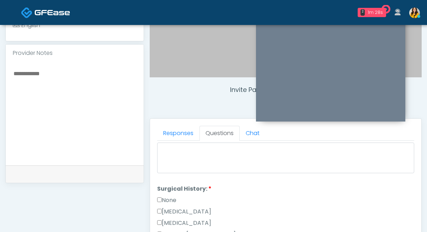
scroll to position [375, 0]
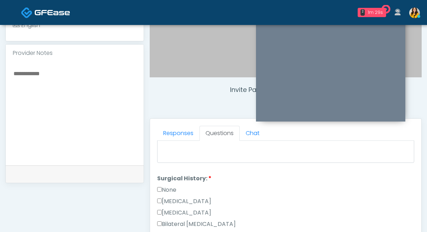
click at [173, 187] on label "None" at bounding box center [166, 189] width 19 height 9
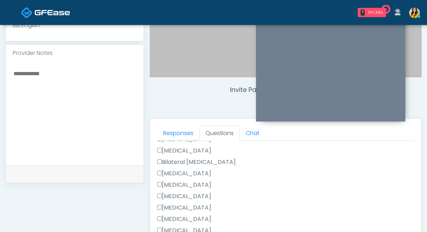
scroll to position [407, 0]
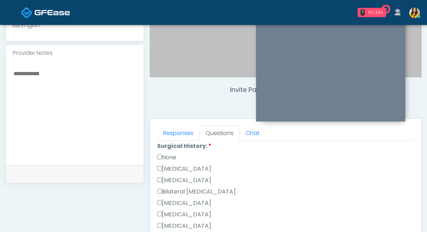
click at [174, 154] on label "None" at bounding box center [166, 157] width 19 height 9
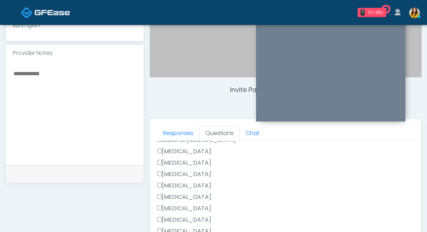
scroll to position [463, 0]
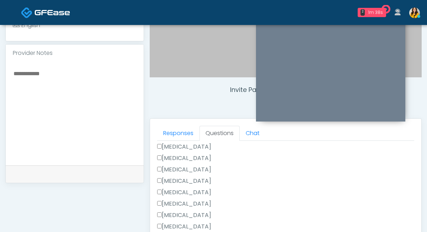
click at [181, 158] on label "[MEDICAL_DATA]" at bounding box center [184, 158] width 54 height 9
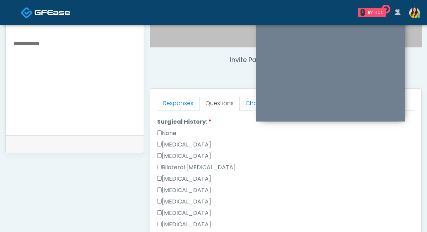
scroll to position [401, 0]
click at [190, 143] on label "[MEDICAL_DATA]" at bounding box center [184, 144] width 54 height 9
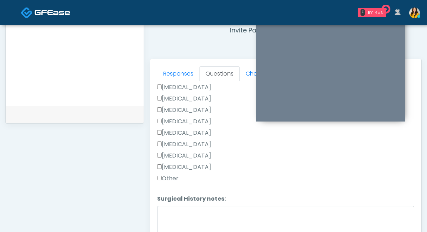
scroll to position [282, 0]
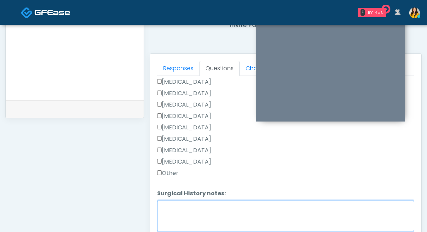
click at [181, 211] on textarea "Surgical History notes:" at bounding box center [285, 215] width 257 height 31
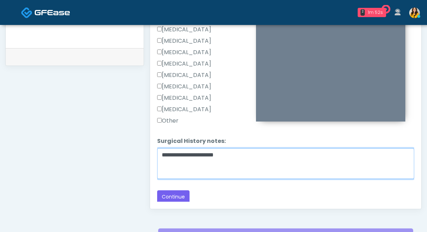
scroll to position [340, 0]
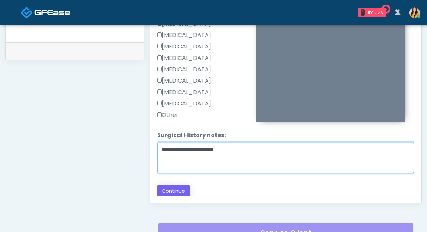
type textarea "**********"
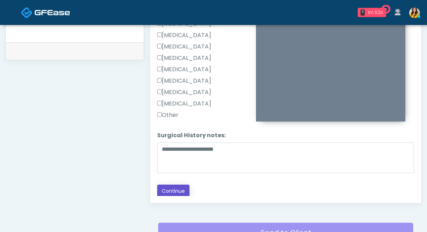
click at [168, 193] on button "Continue" at bounding box center [173, 190] width 32 height 13
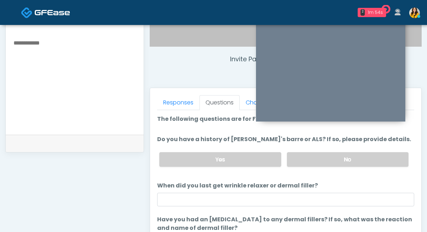
scroll to position [248, 0]
click at [317, 161] on label "No" at bounding box center [348, 159] width 122 height 15
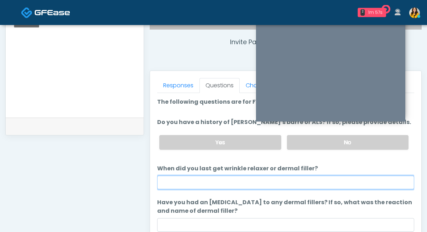
click at [219, 184] on input "When did you last get wrinkle relaxer or dermal filler?" at bounding box center [285, 182] width 257 height 14
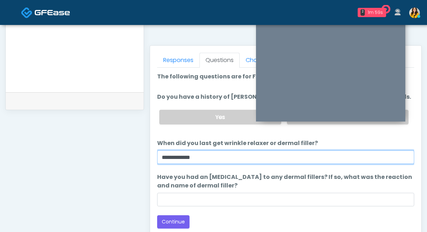
scroll to position [298, 0]
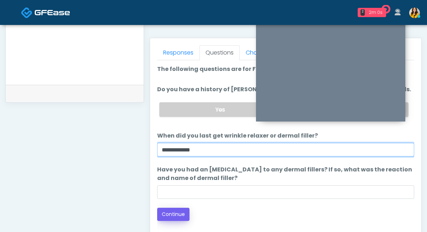
type input "**********"
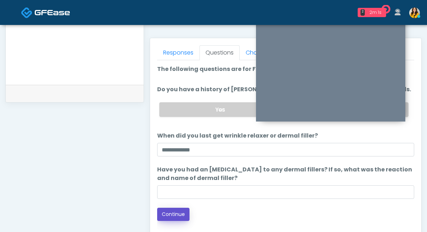
click at [181, 214] on button "Continue" at bounding box center [173, 213] width 32 height 13
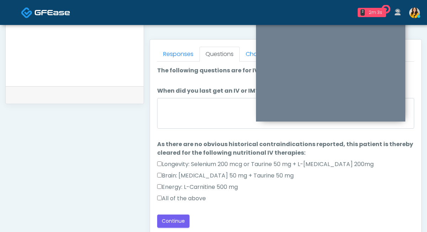
scroll to position [292, 0]
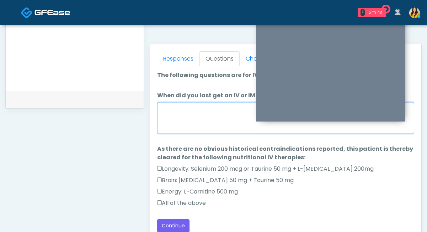
click at [182, 129] on textarea "When did you last get an IV or IM?" at bounding box center [285, 117] width 257 height 31
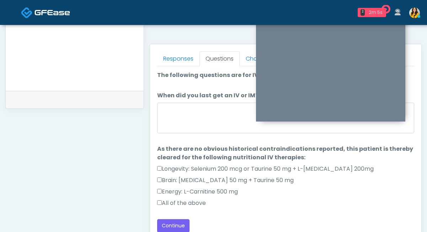
click at [192, 202] on label "All of the above" at bounding box center [181, 202] width 49 height 9
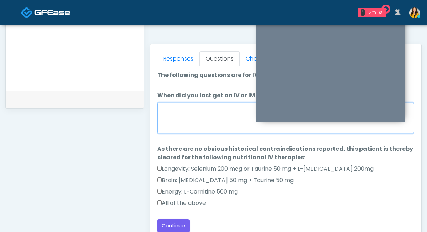
click at [184, 116] on textarea "When did you last get an IV or IM?" at bounding box center [285, 117] width 257 height 31
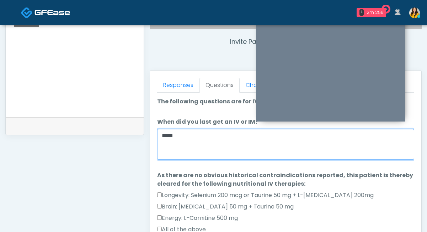
scroll to position [305, 0]
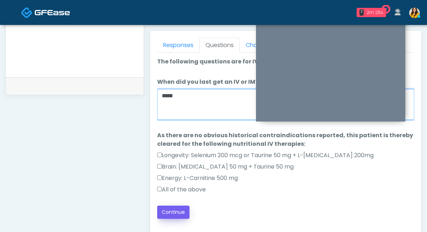
type textarea "*****"
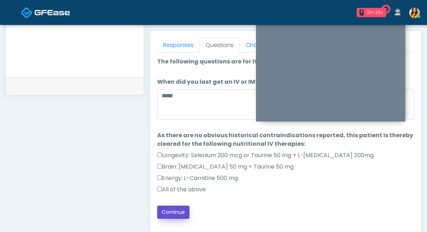
click at [170, 206] on button "Continue" at bounding box center [173, 211] width 32 height 13
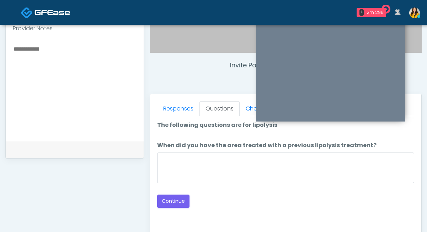
scroll to position [239, 0]
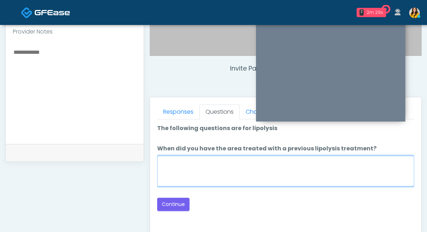
click at [206, 168] on textarea "When did you have the area treated with a previous lipolysis treatment?" at bounding box center [285, 170] width 257 height 31
type textarea "*****"
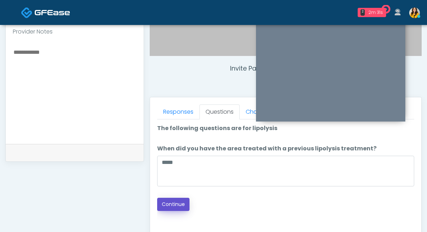
click at [176, 204] on button "Continue" at bounding box center [173, 203] width 32 height 13
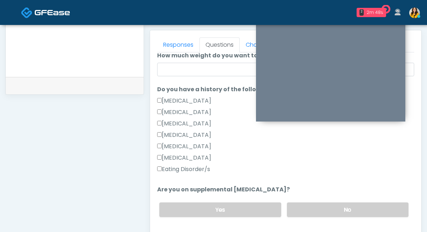
scroll to position [174, 0]
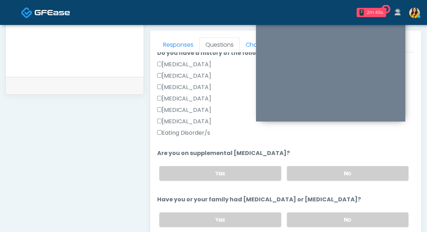
click at [295, 180] on div "Yes No" at bounding box center [284, 173] width 261 height 26
click at [295, 169] on label "No" at bounding box center [348, 173] width 122 height 15
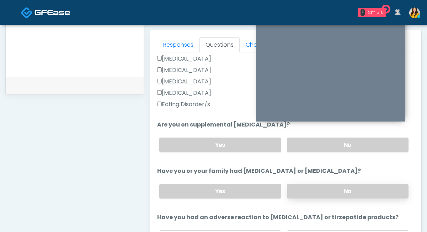
click at [309, 185] on label "No" at bounding box center [348, 191] width 122 height 15
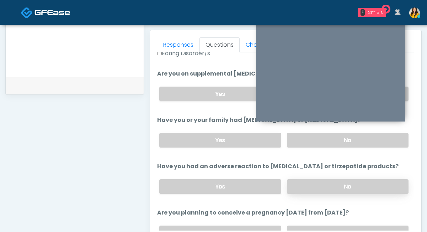
click at [319, 188] on label "No" at bounding box center [348, 186] width 122 height 15
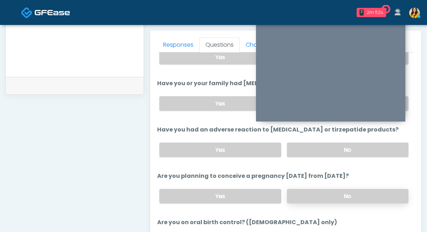
click at [303, 191] on label "No" at bounding box center [348, 196] width 122 height 15
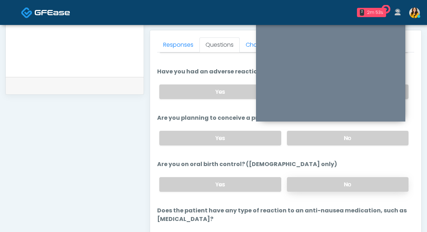
click at [306, 187] on label "No" at bounding box center [348, 184] width 122 height 15
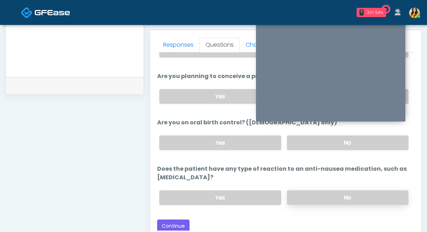
click at [297, 196] on label "No" at bounding box center [348, 197] width 122 height 15
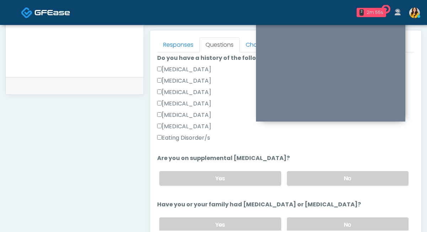
scroll to position [0, 0]
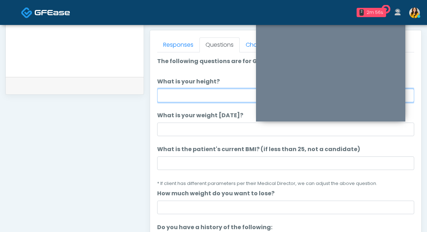
click at [201, 98] on input "What is your height?" at bounding box center [285, 96] width 257 height 14
type input "****"
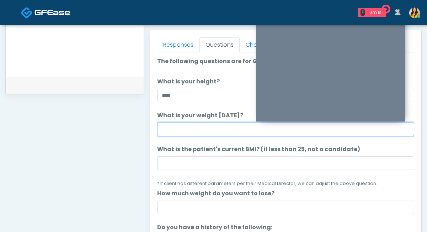
click at [178, 129] on input "What is your weight today?" at bounding box center [285, 129] width 257 height 14
type input "***"
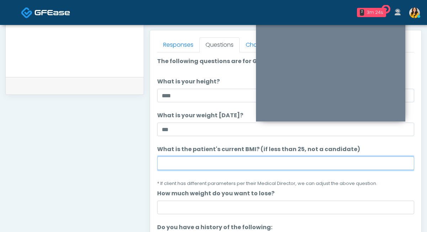
click at [194, 161] on input "What is the patient's current BMI? (if less than 25, not a candidate)" at bounding box center [285, 163] width 257 height 14
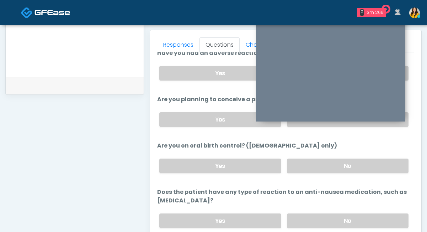
scroll to position [389, 0]
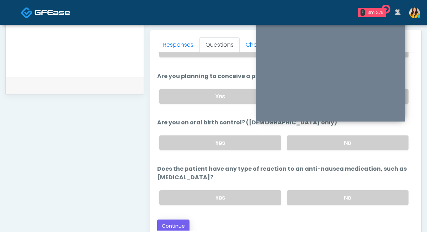
type input "****"
click at [176, 219] on button "Continue" at bounding box center [173, 225] width 32 height 13
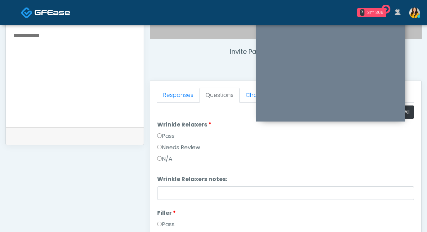
scroll to position [186, 0]
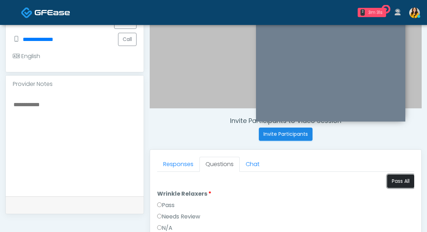
click at [397, 177] on button "Pass All" at bounding box center [400, 180] width 27 height 13
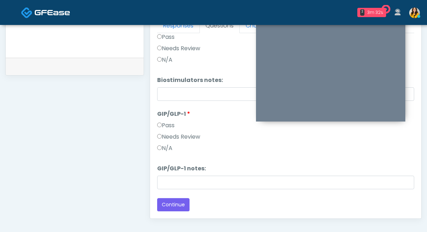
scroll to position [407, 0]
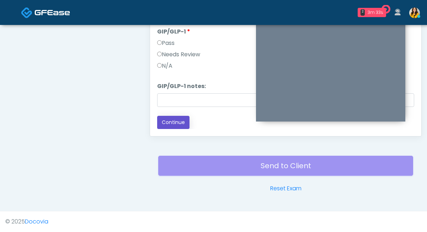
click at [168, 118] on button "Continue" at bounding box center [173, 122] width 32 height 13
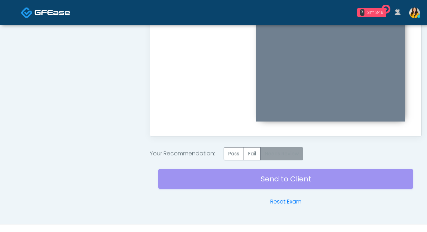
scroll to position [0, 0]
click at [238, 153] on label "Pass" at bounding box center [234, 153] width 20 height 13
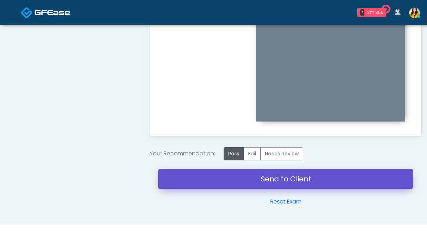
click at [263, 179] on link "Send to Client" at bounding box center [285, 179] width 255 height 20
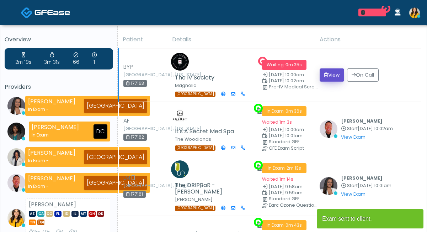
click at [334, 72] on button "View" at bounding box center [332, 74] width 25 height 13
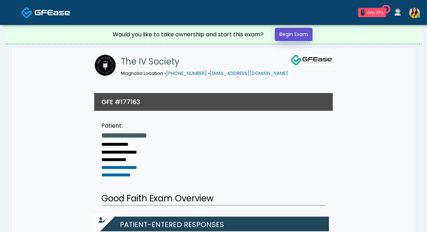
click at [296, 32] on link "Begin Exam" at bounding box center [294, 34] width 38 height 13
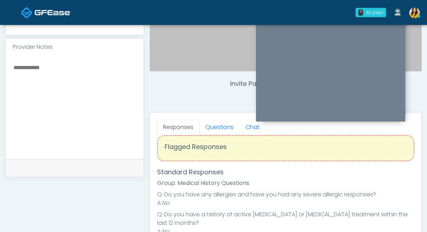
scroll to position [234, 0]
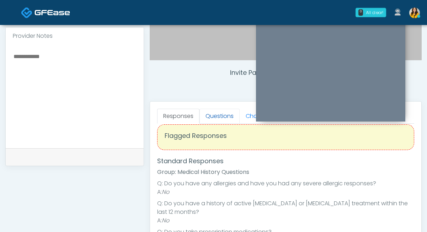
click at [213, 117] on link "Questions" at bounding box center [220, 115] width 40 height 15
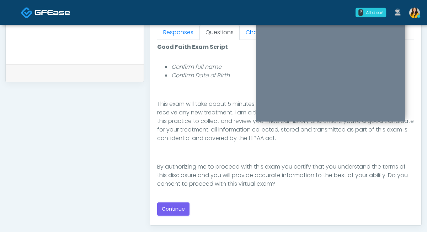
scroll to position [324, 0]
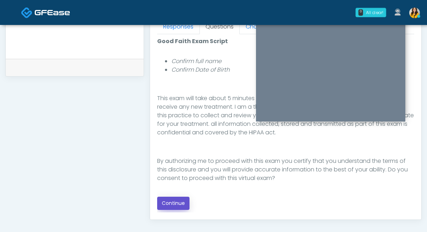
click at [170, 200] on button "Continue" at bounding box center [173, 202] width 32 height 13
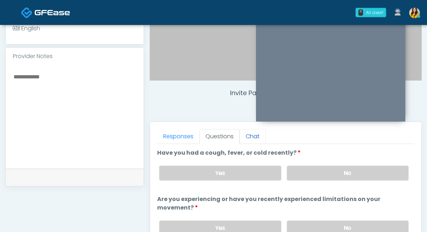
scroll to position [223, 0]
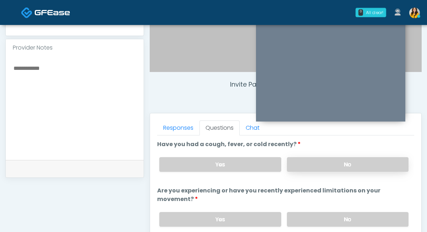
click at [304, 165] on label "No" at bounding box center [348, 164] width 122 height 15
click at [299, 215] on label "No" at bounding box center [348, 219] width 122 height 15
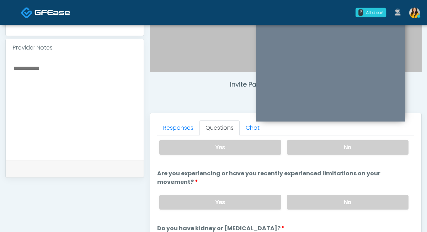
scroll to position [18, 0]
click at [226, 145] on label "Yes" at bounding box center [220, 146] width 122 height 15
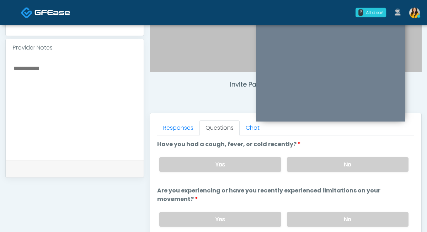
click at [98, 107] on textarea at bounding box center [75, 106] width 124 height 87
click at [317, 167] on label "No" at bounding box center [348, 164] width 122 height 15
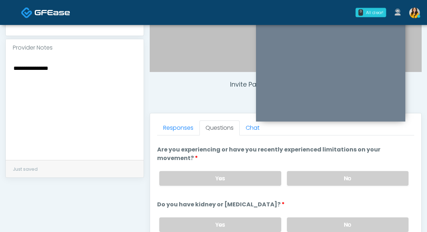
scroll to position [52, 0]
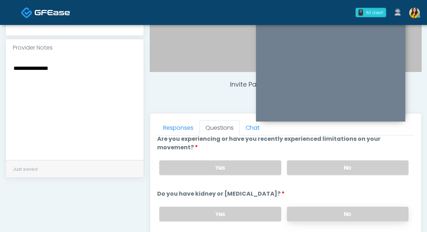
click at [297, 212] on label "No" at bounding box center [348, 213] width 122 height 15
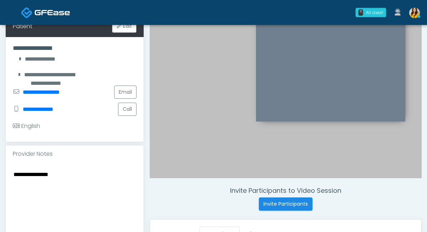
scroll to position [241, 0]
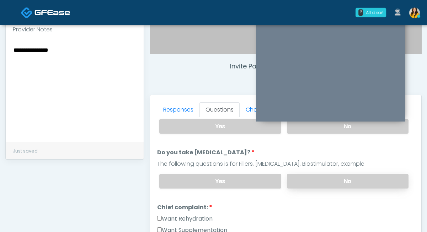
click at [294, 177] on label "No" at bounding box center [348, 181] width 122 height 15
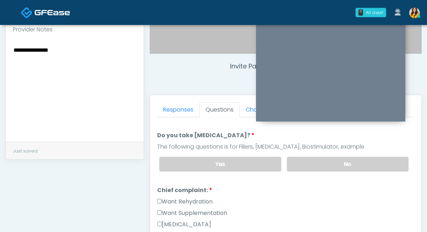
click at [193, 197] on label "Want Rehydration" at bounding box center [184, 201] width 55 height 9
click at [208, 213] on label "Want Supplementation" at bounding box center [192, 212] width 70 height 9
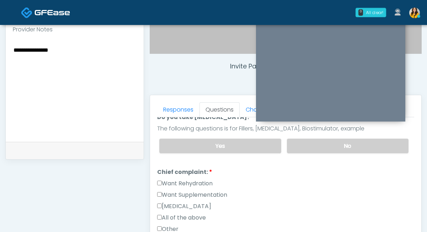
scroll to position [152, 0]
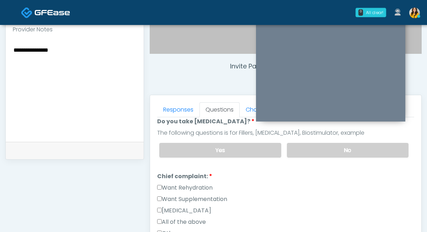
click at [188, 156] on div "Yes No" at bounding box center [284, 150] width 261 height 26
click at [199, 151] on label "Yes" at bounding box center [220, 150] width 122 height 15
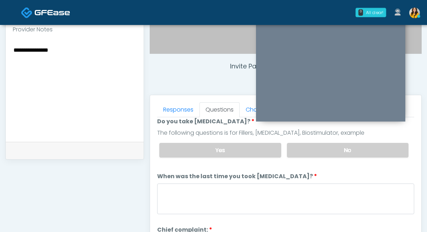
click at [108, 69] on textarea "**********" at bounding box center [75, 88] width 124 height 87
type textarea "**********"
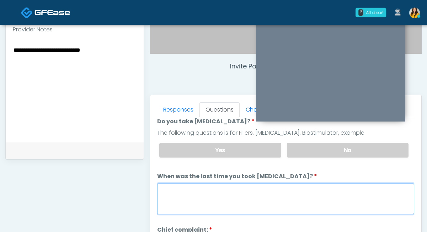
click at [204, 201] on textarea "When was the last time you took [MEDICAL_DATA]?" at bounding box center [285, 198] width 257 height 31
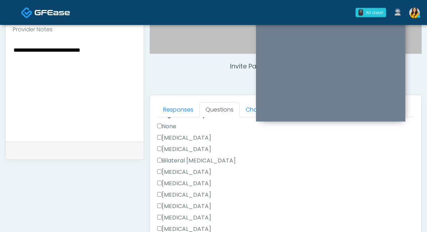
scroll to position [416, 0]
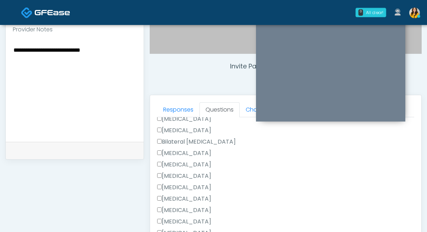
type textarea "**********"
click at [198, 207] on label "[MEDICAL_DATA]" at bounding box center [184, 210] width 54 height 9
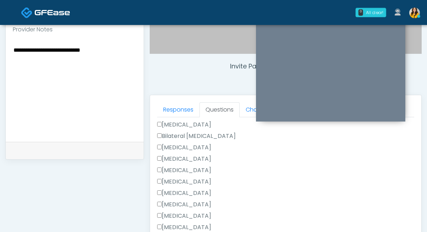
scroll to position [422, 0]
click at [187, 214] on label "[MEDICAL_DATA]" at bounding box center [184, 215] width 54 height 9
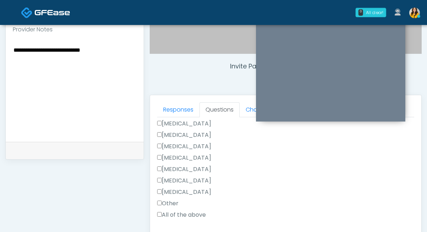
scroll to position [304, 0]
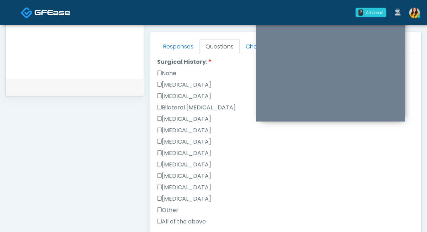
click at [189, 82] on label "[MEDICAL_DATA]" at bounding box center [184, 84] width 54 height 9
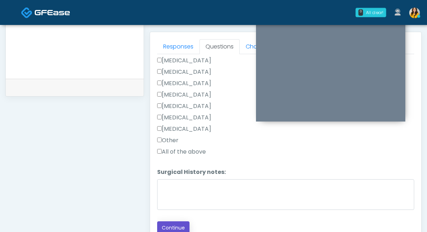
click at [173, 226] on button "Continue" at bounding box center [173, 227] width 32 height 13
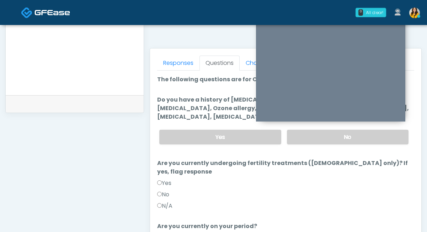
scroll to position [272, 0]
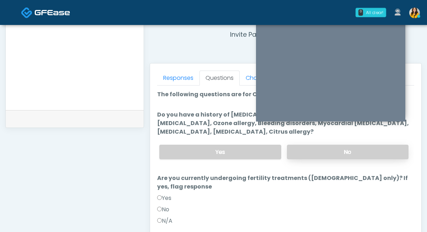
click at [290, 153] on label "No" at bounding box center [348, 151] width 122 height 15
click at [163, 205] on label "No" at bounding box center [163, 209] width 12 height 9
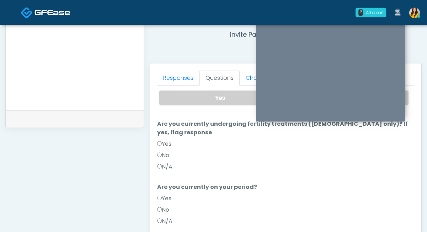
click at [164, 205] on label "No" at bounding box center [163, 209] width 12 height 9
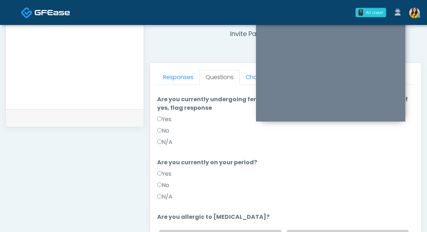
scroll to position [313, 0]
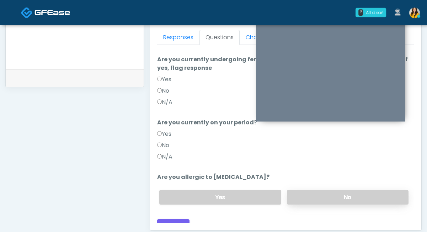
click at [325, 193] on label "No" at bounding box center [348, 197] width 122 height 15
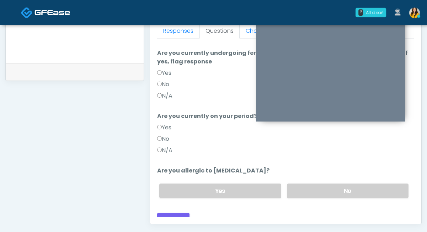
scroll to position [327, 0]
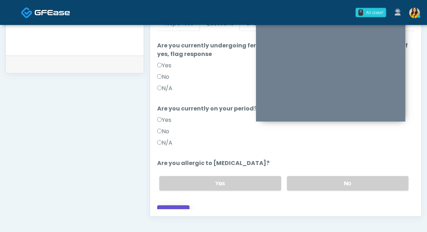
click at [174, 207] on button "Continue" at bounding box center [173, 211] width 32 height 13
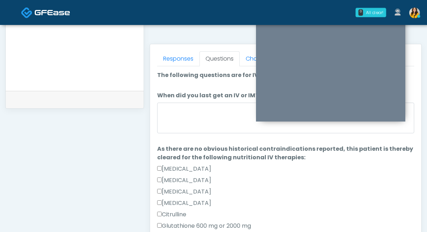
scroll to position [285, 0]
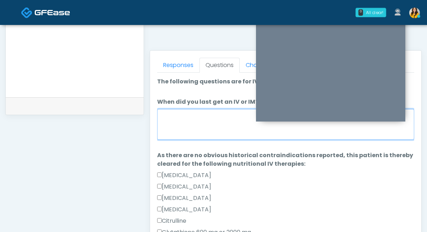
click at [174, 124] on textarea "When did you last get an IV or IM?" at bounding box center [285, 124] width 257 height 31
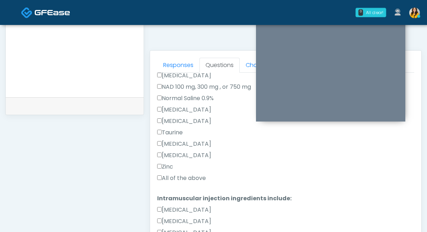
type textarea "**********"
click at [181, 177] on label "All of the above" at bounding box center [181, 178] width 49 height 9
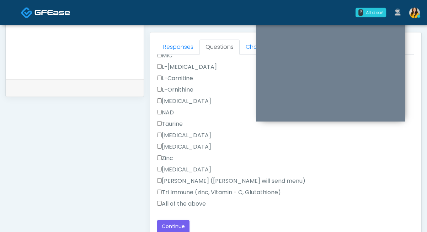
scroll to position [304, 0]
click at [174, 201] on label "All of the above" at bounding box center [181, 203] width 49 height 9
click at [170, 224] on button "Continue" at bounding box center [173, 225] width 32 height 13
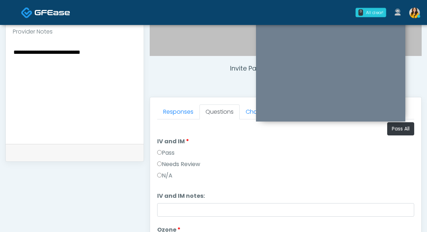
scroll to position [229, 0]
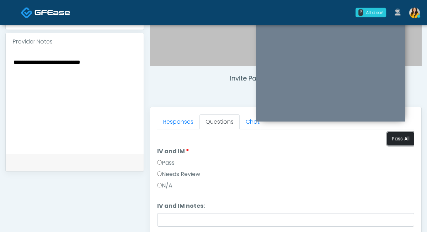
click at [404, 142] on button "Pass All" at bounding box center [400, 138] width 27 height 13
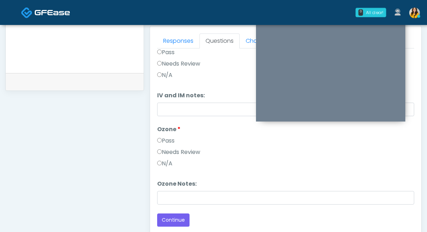
scroll to position [0, 0]
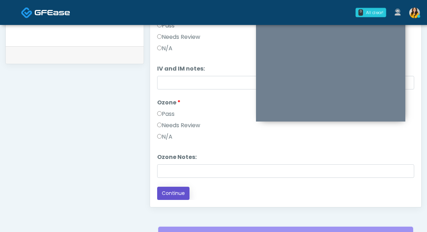
click at [175, 197] on button "Continue" at bounding box center [173, 192] width 32 height 13
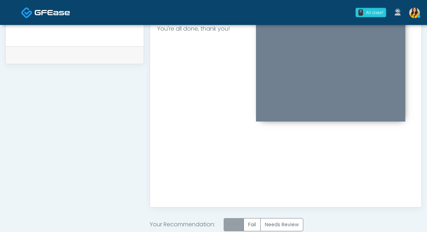
click at [238, 223] on label "Pass" at bounding box center [234, 224] width 20 height 13
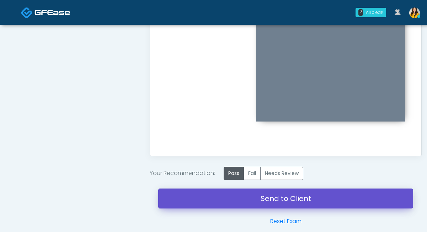
click at [219, 198] on link "Send to Client" at bounding box center [285, 198] width 255 height 20
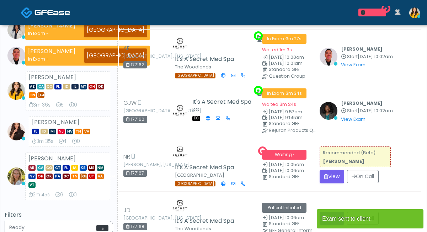
scroll to position [136, 0]
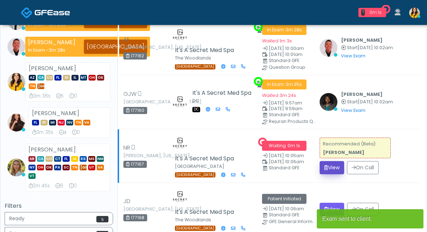
click at [338, 164] on button "View" at bounding box center [332, 167] width 25 height 13
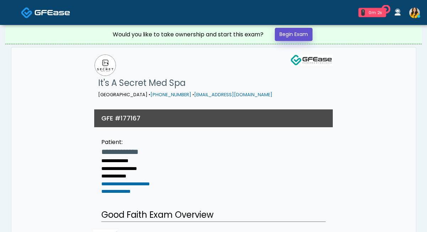
click at [299, 36] on link "Begin Exam" at bounding box center [294, 34] width 38 height 13
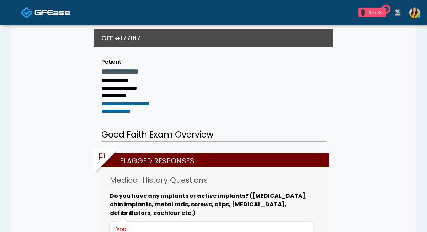
scroll to position [100, 0]
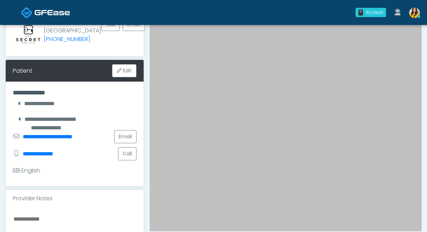
scroll to position [69, 0]
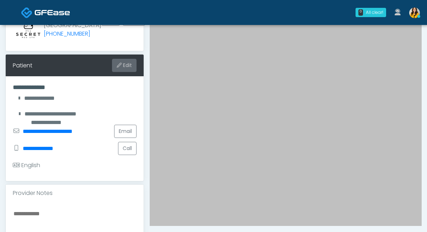
click at [131, 72] on button "Edit" at bounding box center [124, 65] width 25 height 13
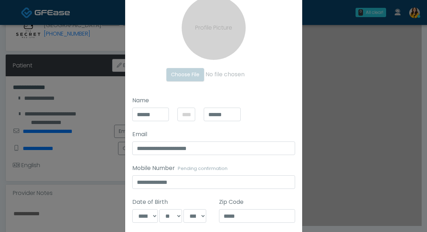
scroll to position [75, 0]
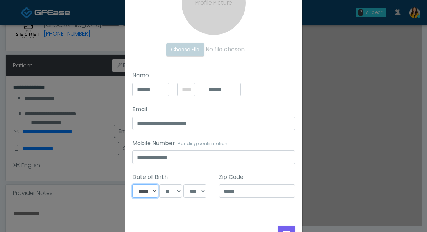
click at [148, 191] on select "**********" at bounding box center [145, 191] width 26 height 14
select select "*"
click at [132, 184] on select "**********" at bounding box center [145, 191] width 26 height 14
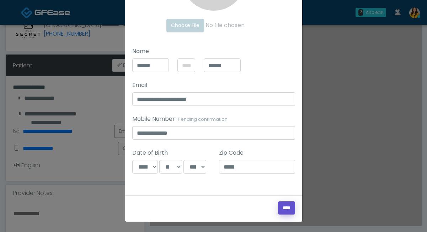
click at [285, 208] on input "****" at bounding box center [286, 207] width 17 height 13
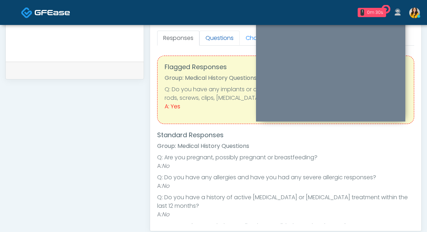
click at [215, 42] on link "Questions" at bounding box center [220, 38] width 40 height 15
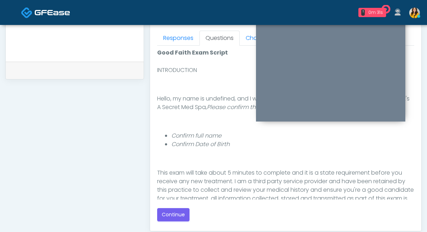
scroll to position [20, 0]
click at [170, 210] on button "Continue" at bounding box center [173, 214] width 32 height 13
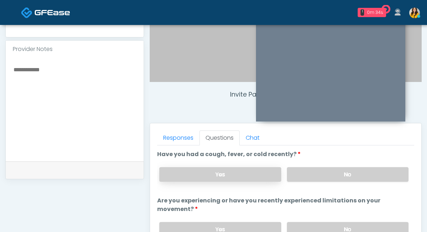
scroll to position [212, 0]
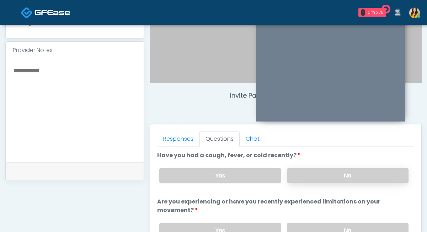
click at [314, 174] on label "No" at bounding box center [348, 175] width 122 height 15
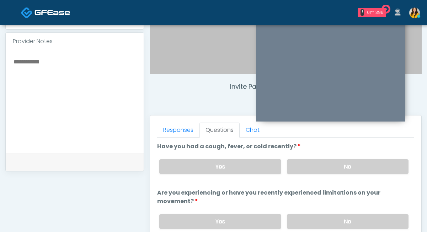
scroll to position [5, 0]
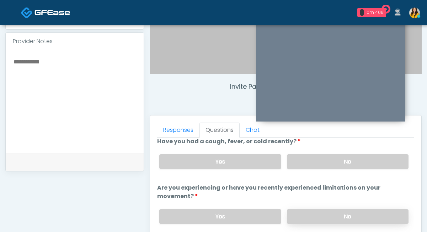
click at [293, 212] on label "No" at bounding box center [348, 216] width 122 height 15
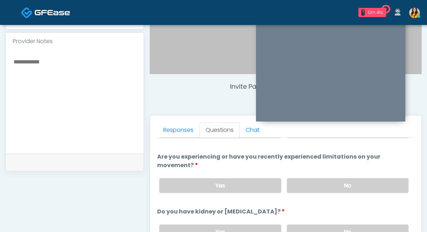
scroll to position [54, 0]
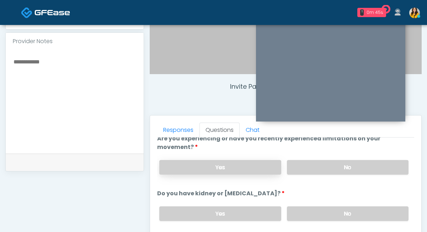
click at [166, 162] on label "Yes" at bounding box center [220, 167] width 122 height 15
click at [71, 113] on textarea at bounding box center [75, 100] width 124 height 87
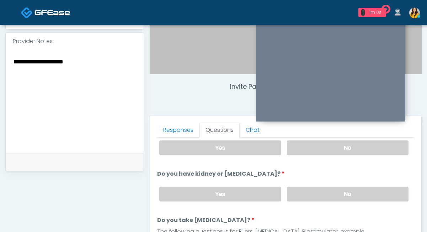
scroll to position [74, 0]
type textarea "**********"
click at [303, 195] on label "No" at bounding box center [348, 193] width 122 height 15
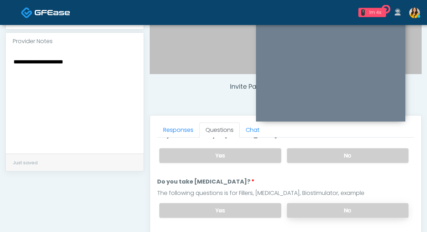
click at [296, 208] on label "No" at bounding box center [348, 210] width 122 height 15
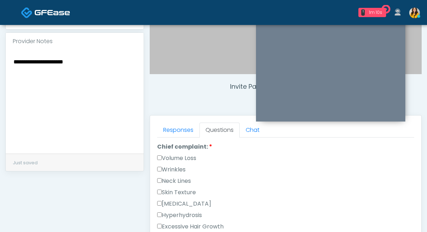
scroll to position [202, 0]
click at [183, 168] on label "Wrinkles" at bounding box center [171, 169] width 28 height 9
click at [185, 166] on label "Wrinkles" at bounding box center [171, 169] width 28 height 9
click at [205, 200] on label "[MEDICAL_DATA]" at bounding box center [184, 203] width 54 height 9
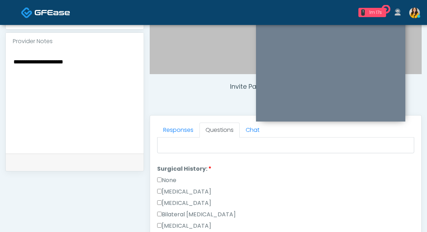
scroll to position [390, 0]
click at [173, 178] on label "None" at bounding box center [166, 179] width 19 height 9
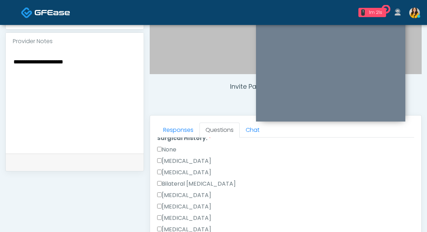
click at [174, 150] on label "None" at bounding box center [166, 149] width 19 height 9
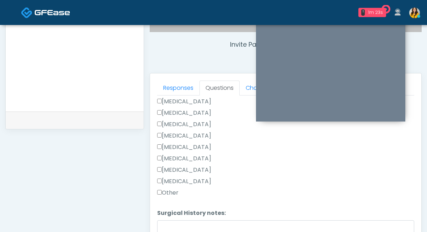
scroll to position [463, 0]
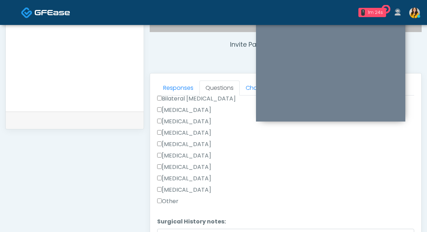
click at [194, 109] on label "[MEDICAL_DATA]" at bounding box center [184, 110] width 54 height 9
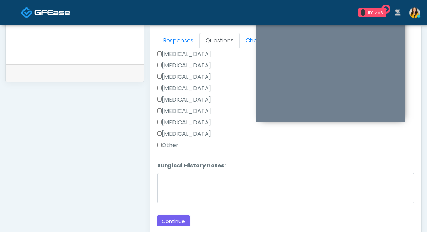
scroll to position [313, 0]
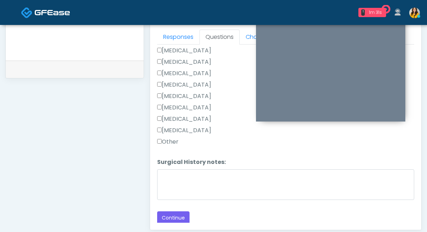
click at [187, 129] on label "[MEDICAL_DATA]" at bounding box center [184, 130] width 54 height 9
click at [182, 213] on button "Continue" at bounding box center [173, 217] width 32 height 13
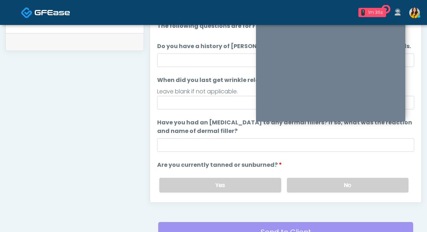
scroll to position [301, 0]
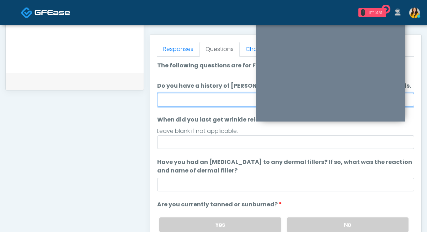
click at [186, 94] on input "Do you have a history of Guillain's barre or ALS? If so, please provide details." at bounding box center [285, 100] width 257 height 14
type input "**"
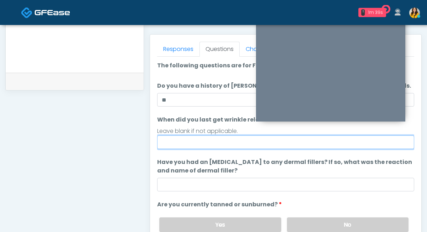
click at [170, 146] on input "When did you last get wrinkle relaxer or dermal filler?" at bounding box center [285, 142] width 257 height 14
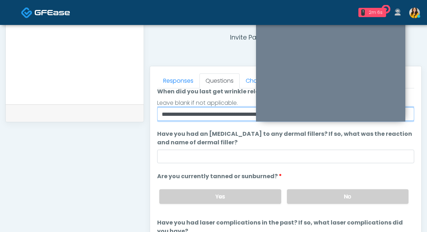
scroll to position [75, 0]
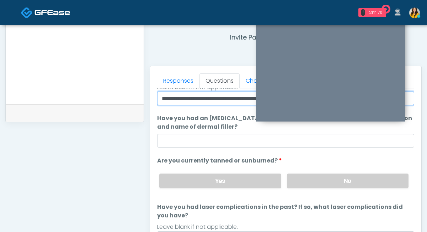
type input "**********"
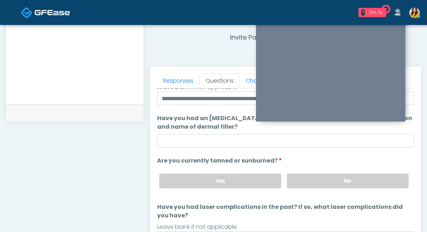
click at [322, 192] on div "Yes No" at bounding box center [284, 181] width 261 height 26
click at [306, 179] on label "No" at bounding box center [348, 180] width 122 height 15
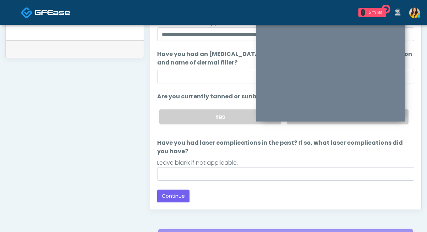
scroll to position [337, 0]
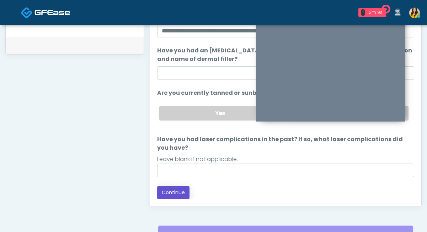
click at [178, 193] on button "Continue" at bounding box center [173, 192] width 32 height 13
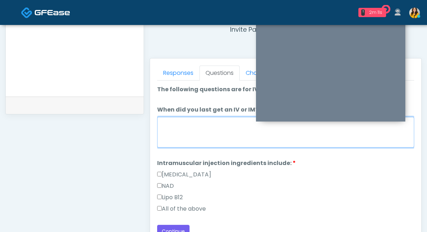
click at [195, 130] on textarea "When did you last get an IV or IM?" at bounding box center [285, 132] width 257 height 31
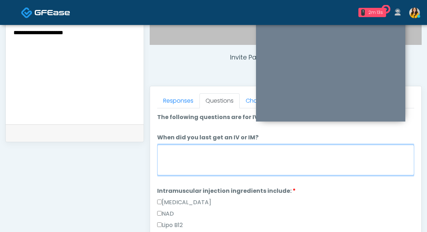
scroll to position [240, 0]
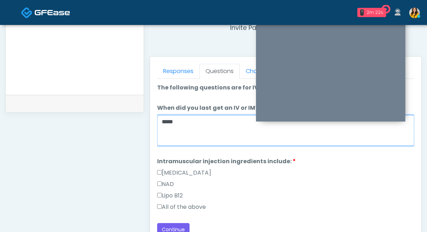
type textarea "*****"
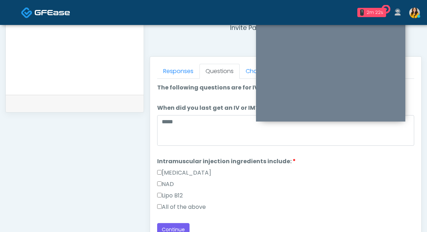
click at [170, 206] on label "All of the above" at bounding box center [181, 206] width 49 height 9
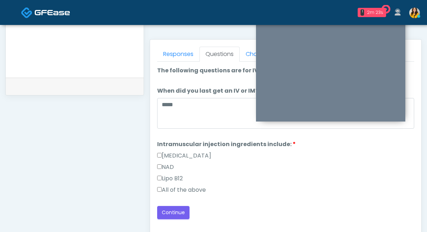
scroll to position [297, 0]
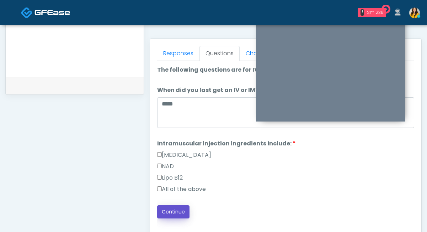
click at [179, 209] on button "Continue" at bounding box center [173, 211] width 32 height 13
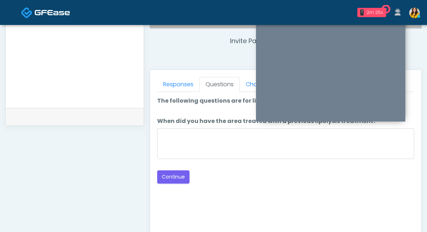
scroll to position [257, 0]
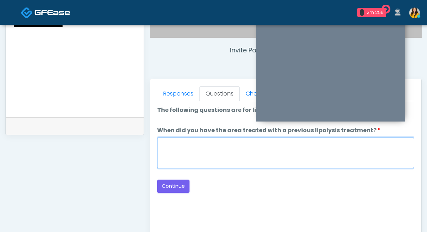
click at [230, 158] on textarea "When did you have the area treated with a previous lipolysis treatment?" at bounding box center [285, 152] width 257 height 31
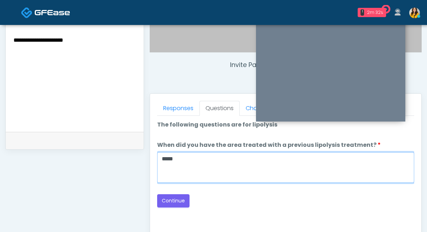
scroll to position [244, 0]
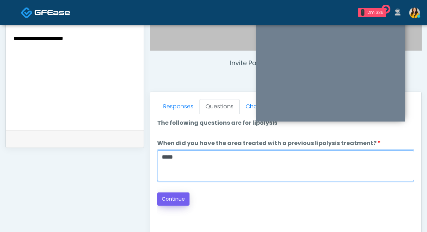
type textarea "*****"
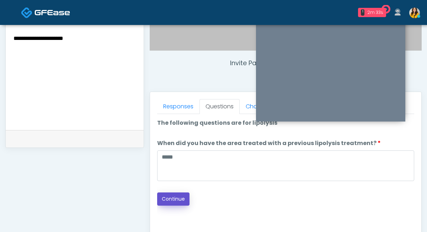
click at [179, 196] on button "Continue" at bounding box center [173, 198] width 32 height 13
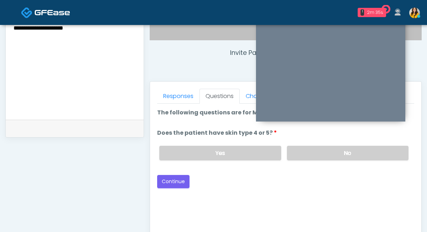
scroll to position [254, 0]
click at [286, 147] on div "Yes No" at bounding box center [284, 153] width 261 height 26
click at [300, 151] on label "No" at bounding box center [348, 153] width 122 height 15
click at [175, 182] on button "Continue" at bounding box center [173, 181] width 32 height 13
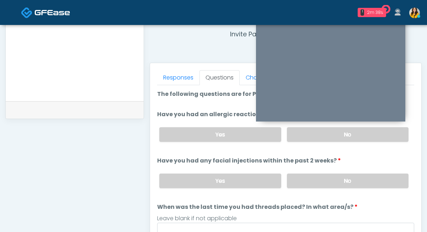
scroll to position [270, 0]
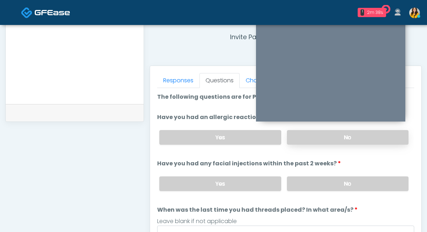
click at [290, 137] on label "No" at bounding box center [348, 137] width 122 height 15
click at [299, 189] on label "No" at bounding box center [348, 183] width 122 height 15
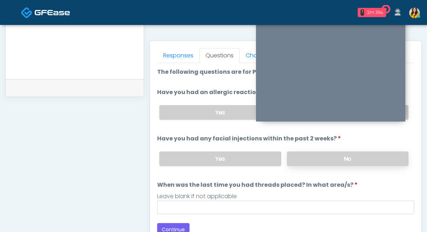
scroll to position [304, 0]
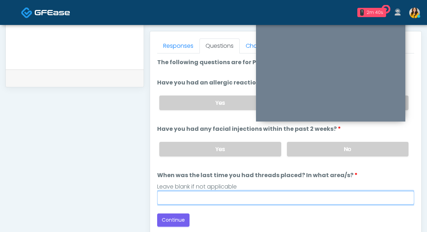
click at [261, 195] on input "When was the last time you had threads placed? In what area/s?" at bounding box center [285, 198] width 257 height 14
type input "*****"
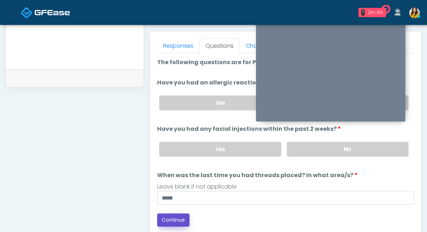
click at [177, 213] on button "Continue" at bounding box center [173, 219] width 32 height 13
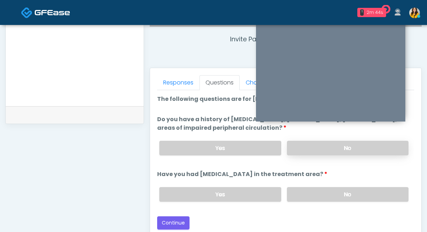
click at [313, 145] on label "No" at bounding box center [348, 147] width 122 height 15
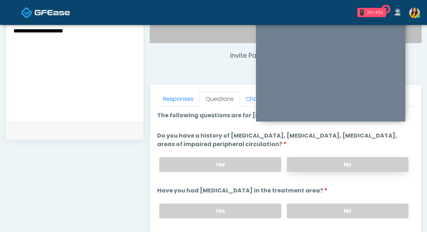
scroll to position [262, 0]
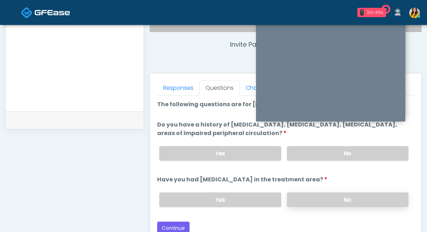
click at [312, 203] on label "No" at bounding box center [348, 199] width 122 height 15
click at [183, 223] on button "Continue" at bounding box center [173, 227] width 32 height 13
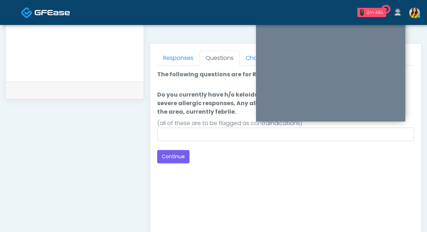
scroll to position [292, 0]
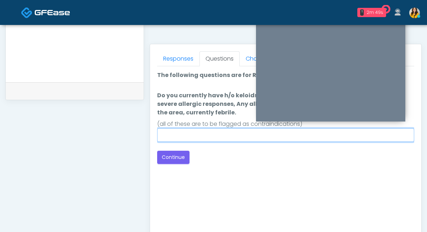
click at [213, 130] on input "Do you currently have h/o keloids, [MEDICAL_DATA] in the treatment area, h/o se…" at bounding box center [285, 135] width 257 height 14
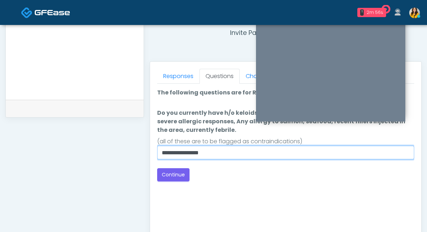
scroll to position [275, 0]
type input "**********"
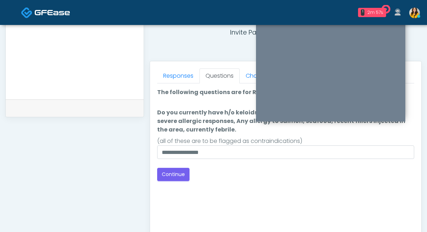
click at [178, 181] on div "Good Faith Exam Script Good Faith Exam Script INTRODUCTION Hello, my name is un…" at bounding box center [285, 172] width 257 height 178
click at [179, 173] on button "Continue" at bounding box center [173, 174] width 32 height 13
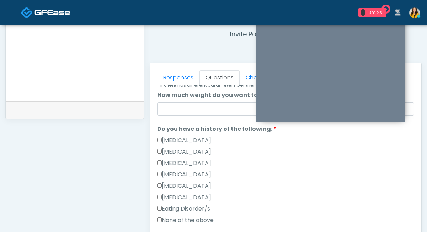
scroll to position [138, 0]
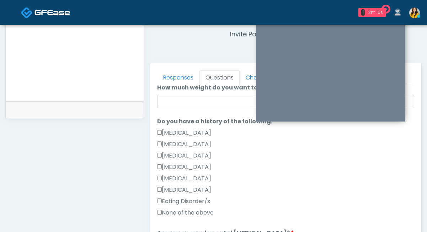
click at [193, 213] on label "None of the above" at bounding box center [185, 212] width 57 height 9
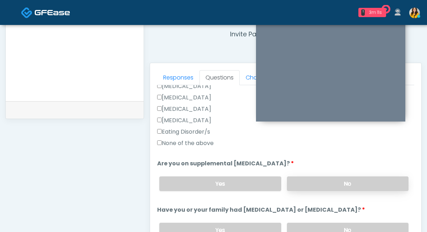
click at [315, 180] on label "No" at bounding box center [348, 183] width 122 height 15
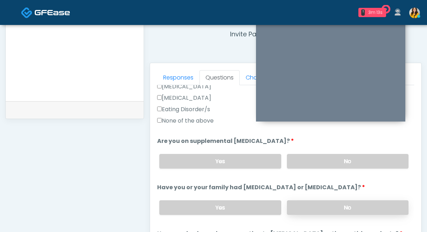
click at [312, 207] on label "No" at bounding box center [348, 207] width 122 height 15
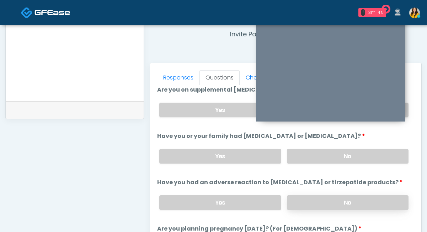
click at [304, 199] on label "No" at bounding box center [348, 202] width 122 height 15
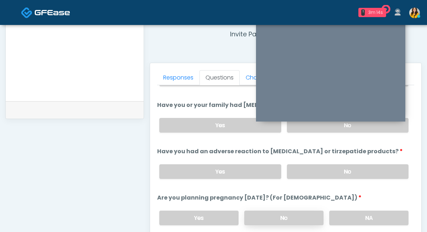
click at [291, 214] on label "No" at bounding box center [283, 217] width 79 height 15
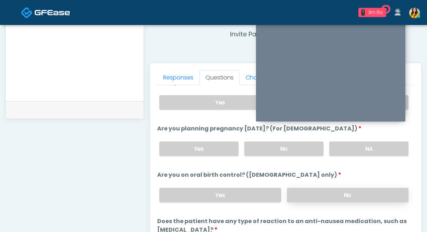
click at [295, 191] on label "No" at bounding box center [348, 194] width 122 height 15
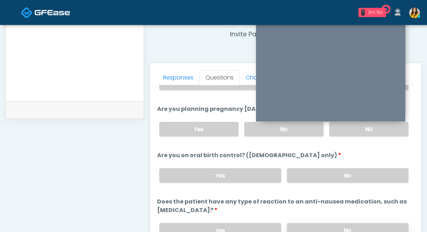
click at [295, 224] on label "No" at bounding box center [348, 230] width 122 height 15
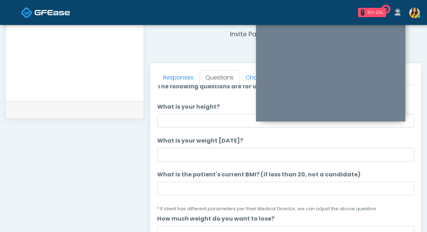
scroll to position [0, 0]
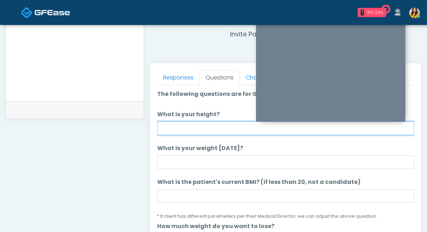
click at [170, 129] on input "What is your height?" at bounding box center [285, 128] width 257 height 14
type input "****"
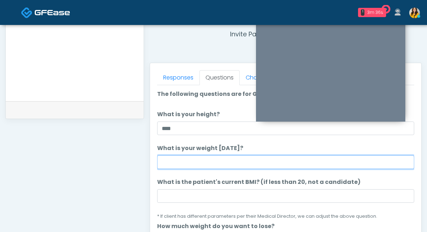
click at [175, 165] on input "What is your weight today?" at bounding box center [285, 162] width 257 height 14
type input "***"
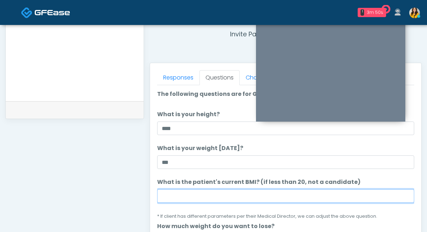
click at [199, 197] on input "What is the patient's current BMI? (if less than 20, not a candidate)" at bounding box center [285, 196] width 257 height 14
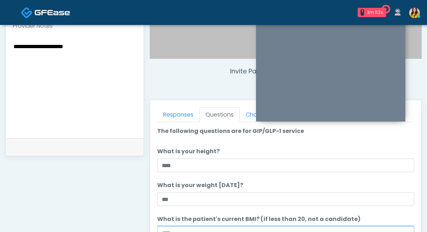
scroll to position [215, 0]
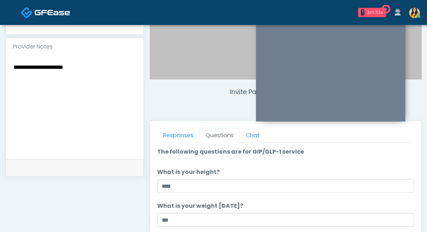
type input "****"
click at [103, 76] on textarea "**********" at bounding box center [75, 105] width 124 height 87
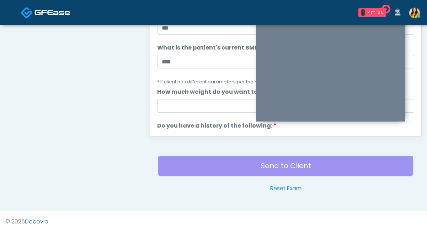
scroll to position [401, 0]
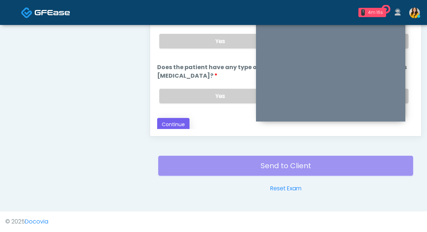
type textarea "**********"
click at [182, 119] on button "Continue" at bounding box center [173, 124] width 32 height 13
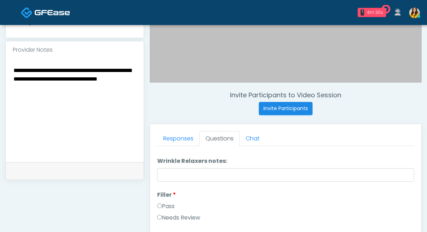
scroll to position [0, 0]
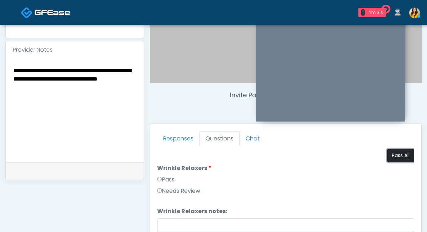
click at [396, 151] on button "Pass All" at bounding box center [400, 155] width 27 height 13
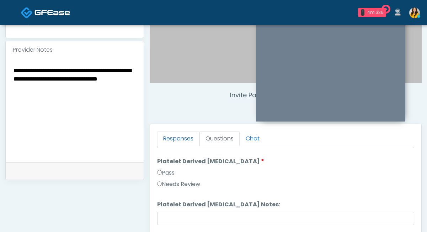
scroll to position [407, 0]
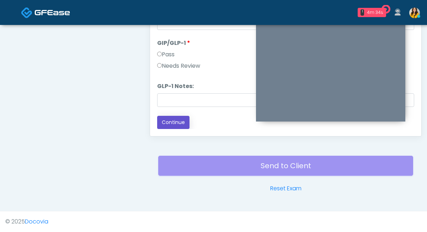
click at [184, 119] on button "Continue" at bounding box center [173, 122] width 32 height 13
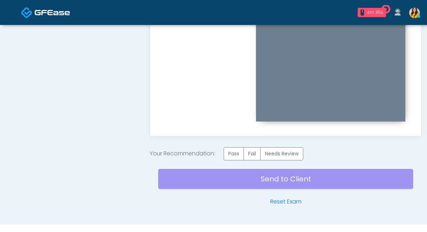
scroll to position [0, 0]
click at [237, 153] on label "Pass" at bounding box center [234, 153] width 20 height 13
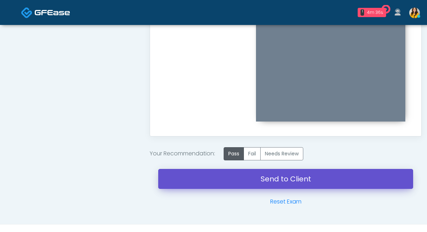
click at [272, 180] on link "Send to Client" at bounding box center [285, 179] width 255 height 20
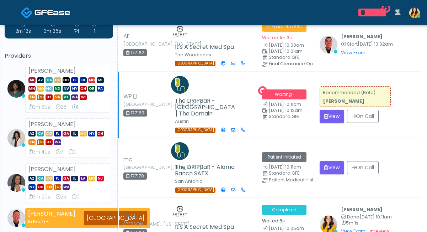
scroll to position [24, 0]
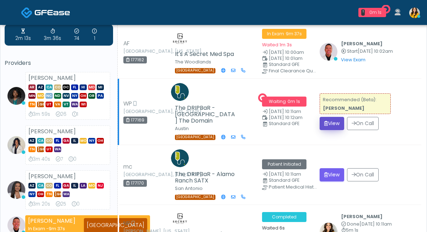
click at [333, 119] on button "View" at bounding box center [332, 123] width 25 height 13
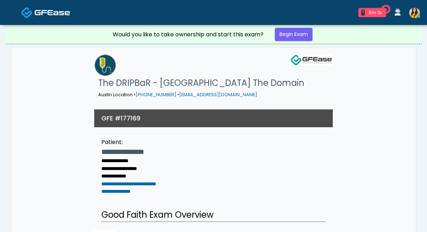
click at [309, 42] on div "Would you like to take ownership and start this exam? Begin Exam" at bounding box center [213, 34] width 213 height 19
click at [301, 37] on link "Begin Exam" at bounding box center [294, 34] width 38 height 13
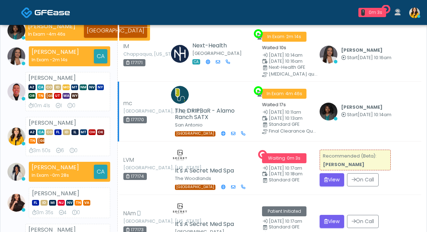
scroll to position [95, 0]
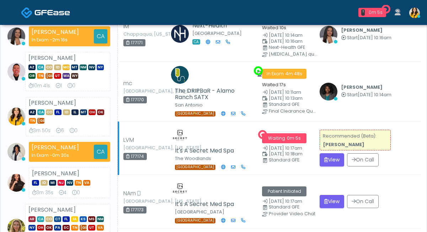
click at [336, 163] on td "Recommended (Beta): [PERSON_NAME] View On Call" at bounding box center [368, 147] width 106 height 53
click at [335, 159] on button "View" at bounding box center [332, 159] width 25 height 13
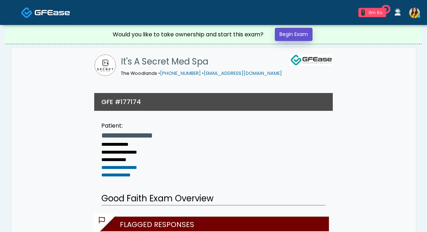
click at [303, 40] on link "Begin Exam" at bounding box center [294, 34] width 38 height 13
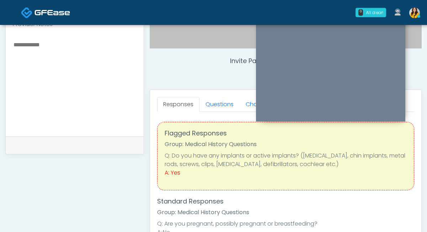
scroll to position [229, 0]
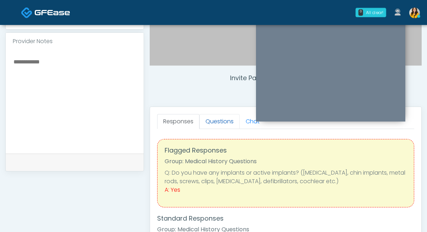
click at [221, 122] on link "Questions" at bounding box center [220, 121] width 40 height 15
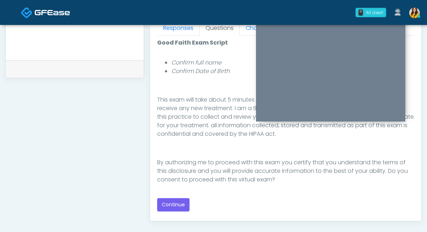
scroll to position [329, 0]
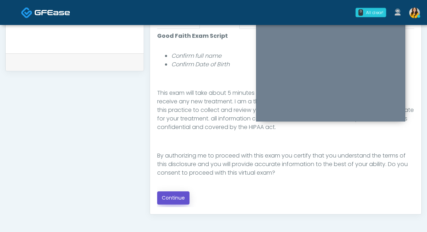
click at [179, 199] on button "Continue" at bounding box center [173, 197] width 32 height 13
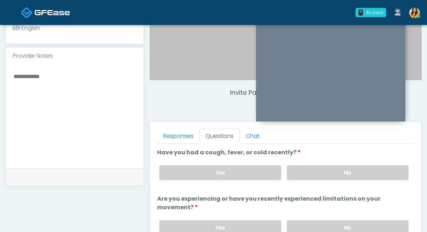
scroll to position [215, 0]
click at [302, 179] on div "Yes No" at bounding box center [284, 172] width 261 height 26
click at [297, 176] on label "No" at bounding box center [348, 172] width 122 height 15
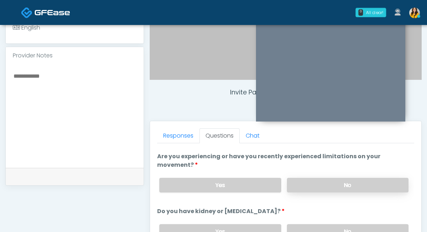
click at [295, 183] on label "No" at bounding box center [348, 184] width 122 height 15
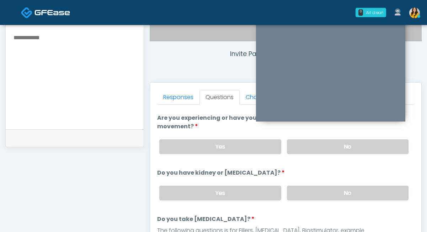
scroll to position [261, 0]
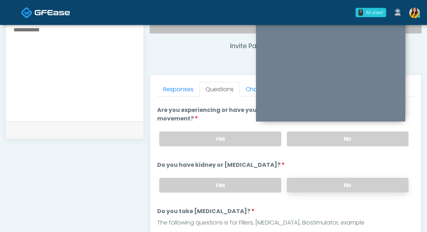
click at [296, 184] on label "No" at bounding box center [348, 184] width 122 height 15
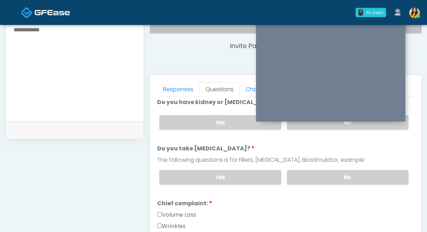
scroll to position [115, 0]
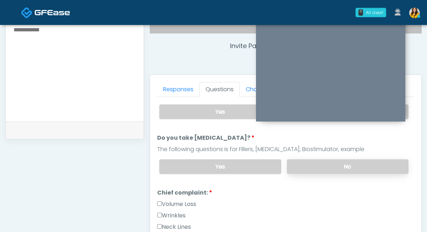
click at [303, 160] on label "No" at bounding box center [348, 166] width 122 height 15
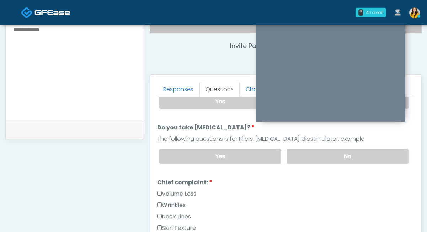
scroll to position [139, 0]
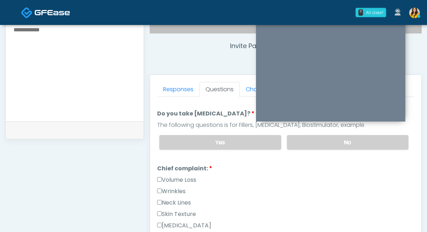
click at [177, 187] on label "Wrinkles" at bounding box center [171, 191] width 28 height 9
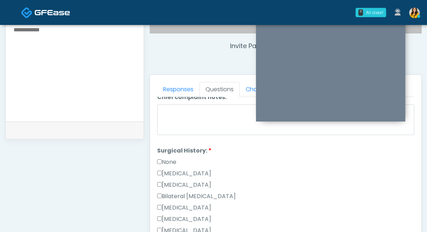
scroll to position [402, 0]
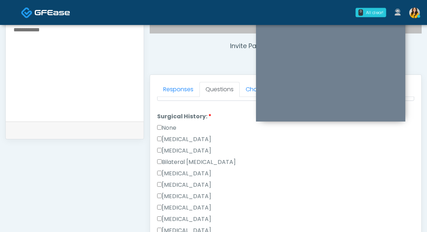
click at [198, 176] on div "[MEDICAL_DATA]" at bounding box center [285, 174] width 257 height 11
click at [185, 171] on label "[MEDICAL_DATA]" at bounding box center [184, 173] width 54 height 9
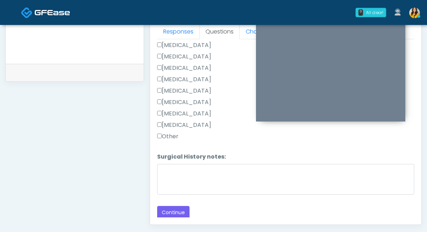
scroll to position [327, 0]
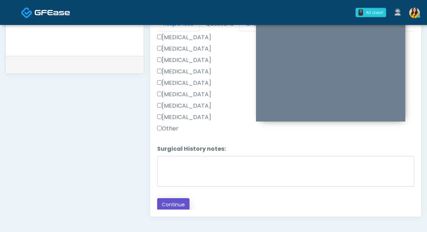
click at [173, 202] on button "Continue" at bounding box center [173, 204] width 32 height 13
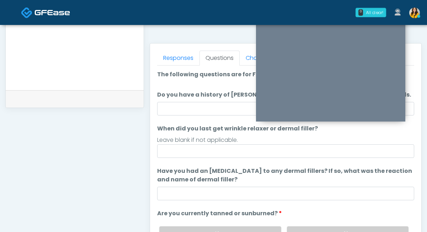
scroll to position [287, 0]
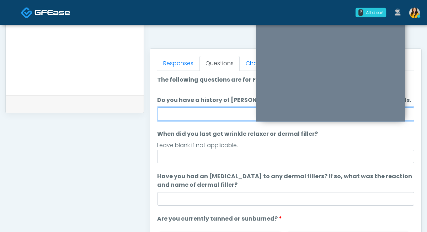
click at [187, 111] on input "Do you have a history of [PERSON_NAME]'s barre or ALS? If so, please provide de…" at bounding box center [285, 114] width 257 height 14
type input "**"
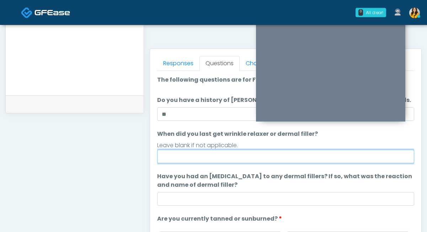
click at [174, 155] on input "When did you last get wrinkle relaxer or dermal filler?" at bounding box center [285, 156] width 257 height 14
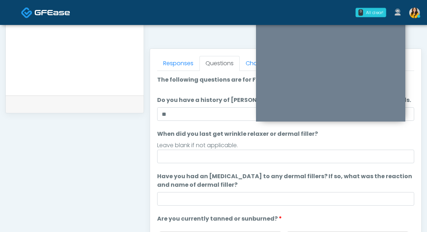
click at [177, 140] on li "When did you last get wrinkle relaxer or dermal filler? When did you last get w…" at bounding box center [285, 145] width 257 height 33
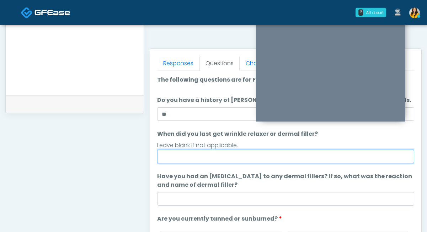
click at [170, 159] on input "When did you last get wrinkle relaxer or dermal filler?" at bounding box center [285, 156] width 257 height 14
type input "*"
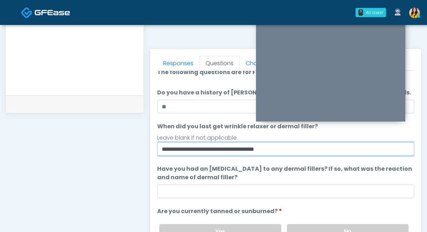
scroll to position [32, 0]
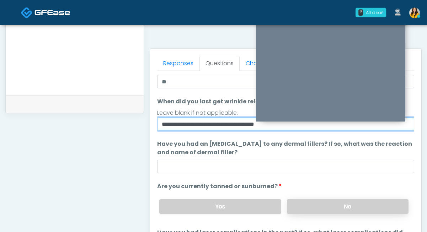
type input "**********"
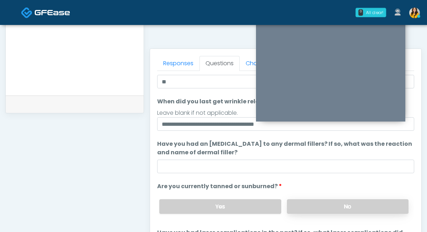
click at [302, 205] on label "No" at bounding box center [348, 206] width 122 height 15
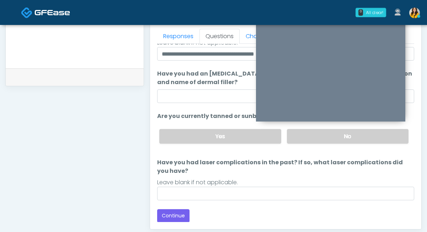
scroll to position [315, 0]
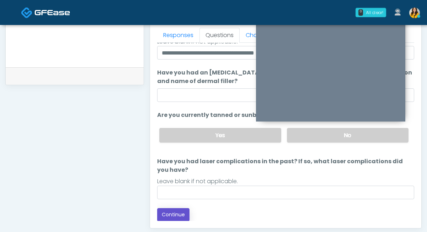
click at [177, 209] on button "Continue" at bounding box center [173, 214] width 32 height 13
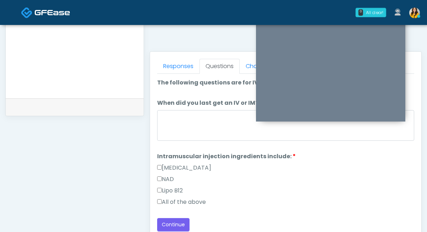
scroll to position [280, 0]
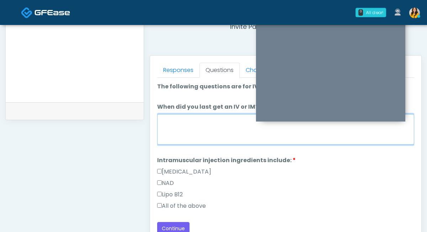
click at [198, 128] on textarea "When did you last get an IV or IM?" at bounding box center [285, 129] width 257 height 31
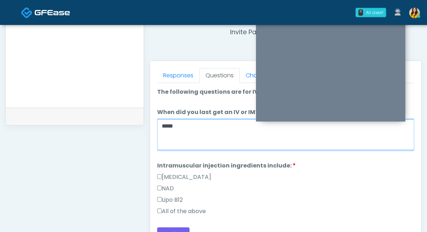
scroll to position [276, 0]
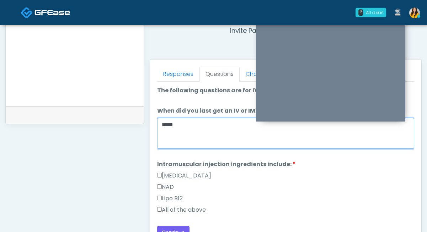
type textarea "*****"
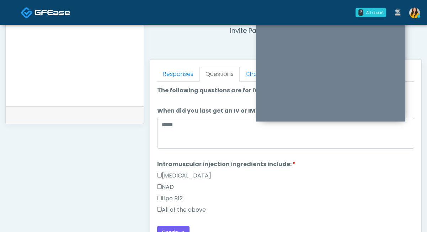
click at [169, 208] on label "All of the above" at bounding box center [181, 209] width 49 height 9
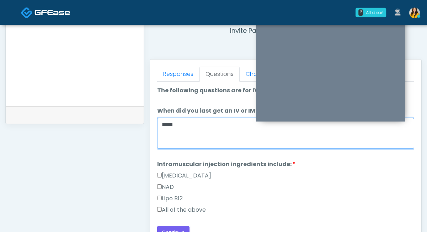
click at [189, 123] on textarea "*****" at bounding box center [285, 133] width 257 height 31
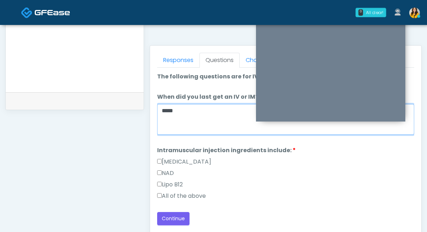
click at [206, 124] on textarea "*****" at bounding box center [285, 119] width 257 height 31
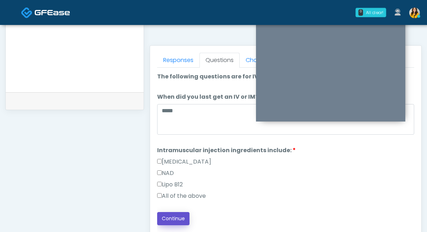
click at [182, 213] on button "Continue" at bounding box center [173, 218] width 32 height 13
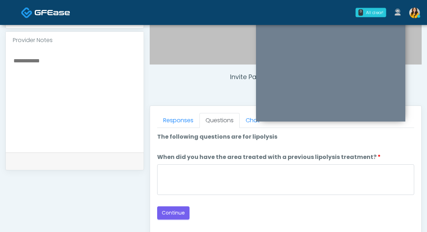
scroll to position [232, 0]
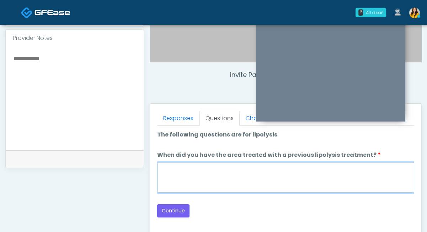
click at [192, 172] on textarea "When did you have the area treated with a previous lipolysis treatment?" at bounding box center [285, 177] width 257 height 31
type textarea "*****"
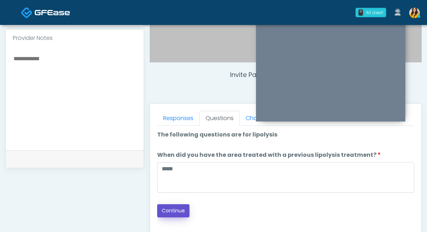
click at [165, 205] on button "Continue" at bounding box center [173, 210] width 32 height 13
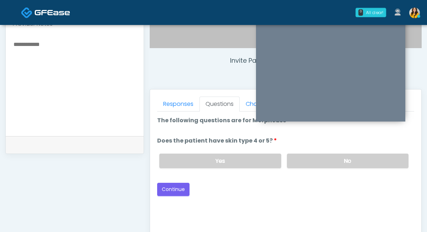
scroll to position [239, 0]
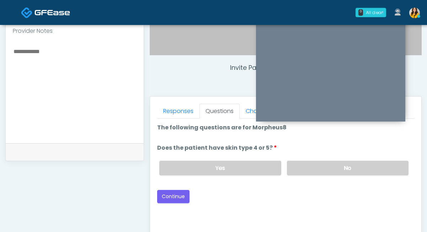
click at [301, 158] on div "Yes No" at bounding box center [284, 168] width 261 height 26
click at [299, 164] on label "No" at bounding box center [348, 167] width 122 height 15
click at [185, 193] on button "Continue" at bounding box center [173, 196] width 32 height 13
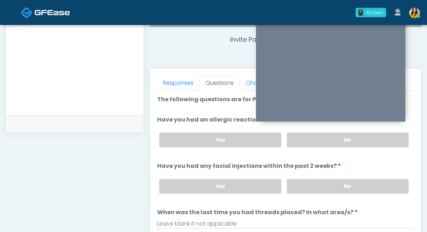
scroll to position [262, 0]
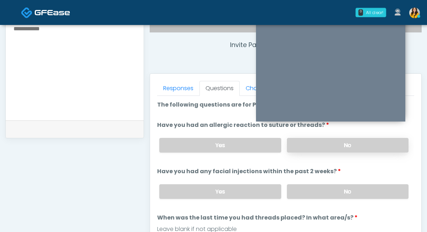
click at [297, 148] on label "No" at bounding box center [348, 145] width 122 height 15
click at [297, 191] on label "No" at bounding box center [348, 191] width 122 height 15
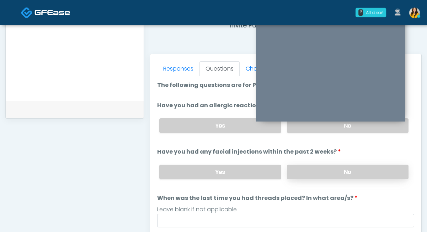
scroll to position [283, 0]
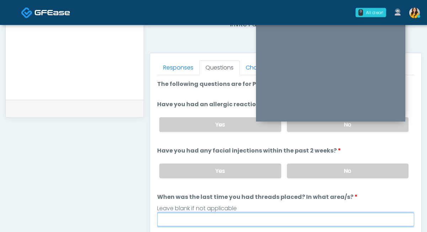
click at [256, 213] on input "When was the last time you had threads placed? In what area/s?" at bounding box center [285, 219] width 257 height 14
type input "*****"
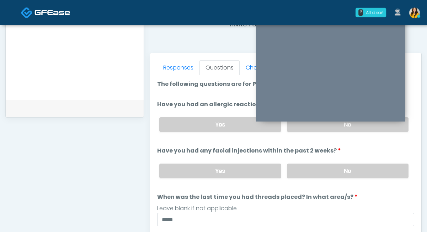
click at [159, 143] on ol "The following questions are for PDO Threads The following questions are for PDO…" at bounding box center [285, 153] width 257 height 146
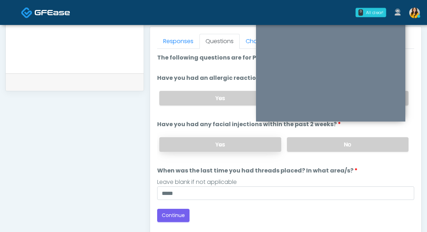
scroll to position [311, 0]
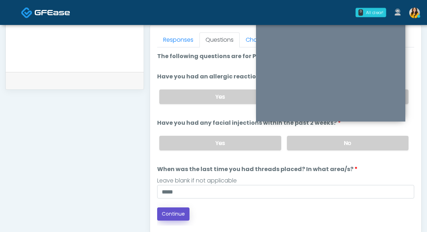
click at [168, 212] on button "Continue" at bounding box center [173, 213] width 32 height 13
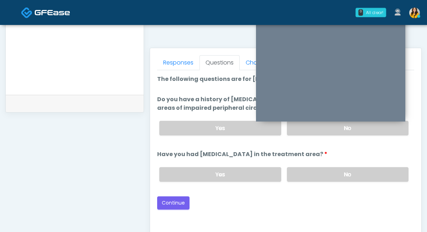
scroll to position [283, 0]
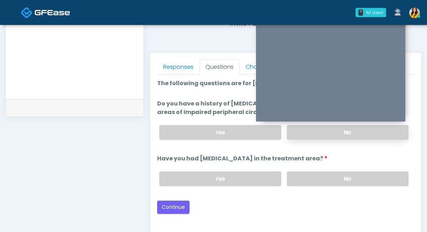
click at [303, 129] on label "No" at bounding box center [348, 132] width 122 height 15
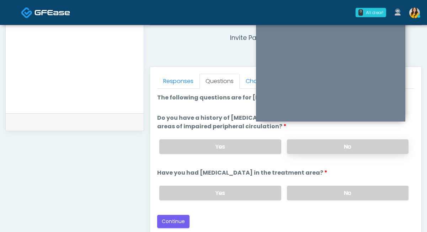
scroll to position [267, 0]
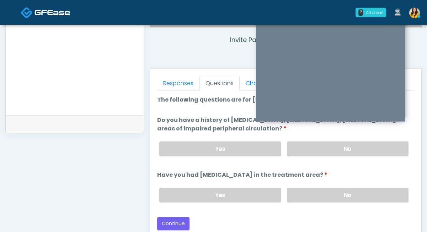
click at [309, 186] on div "Yes No" at bounding box center [284, 195] width 261 height 26
click at [297, 200] on label "No" at bounding box center [348, 194] width 122 height 15
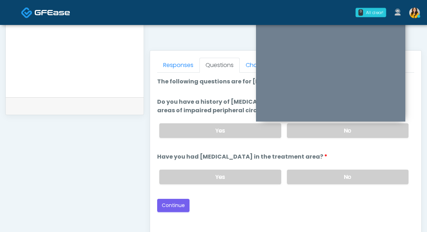
scroll to position [292, 0]
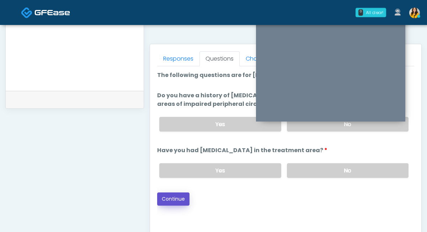
click at [179, 200] on button "Continue" at bounding box center [173, 198] width 32 height 13
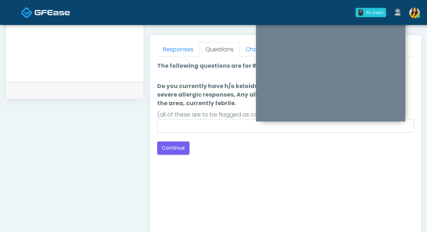
scroll to position [269, 0]
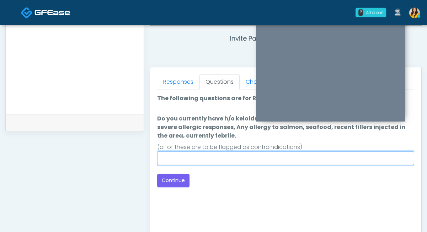
click at [210, 158] on input "Do you currently have h/o keloids, [MEDICAL_DATA] in the treatment area, h/o se…" at bounding box center [285, 158] width 257 height 14
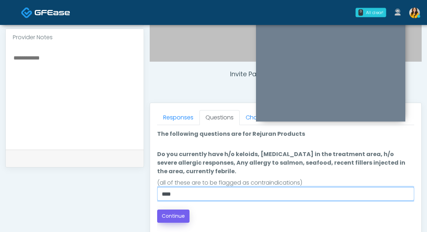
type input "****"
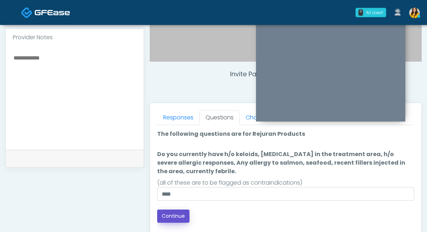
click at [176, 218] on button "Continue" at bounding box center [173, 215] width 32 height 13
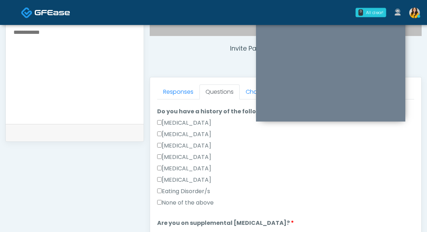
scroll to position [170, 0]
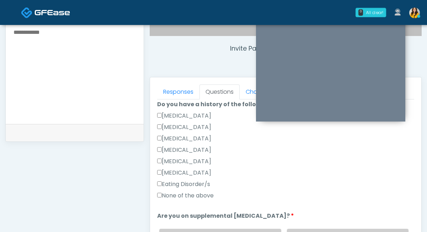
click at [193, 198] on label "None of the above" at bounding box center [185, 195] width 57 height 9
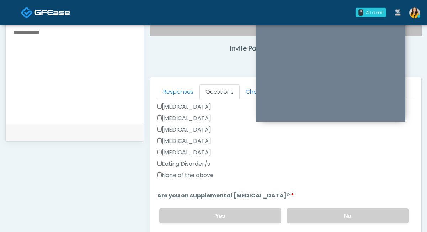
scroll to position [194, 0]
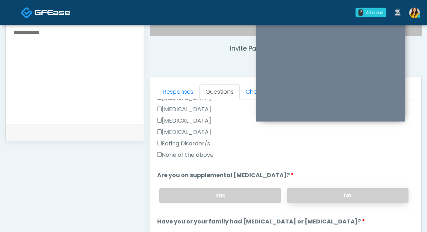
click at [297, 189] on label "No" at bounding box center [348, 195] width 122 height 15
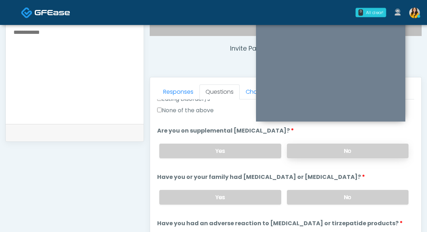
scroll to position [262, 0]
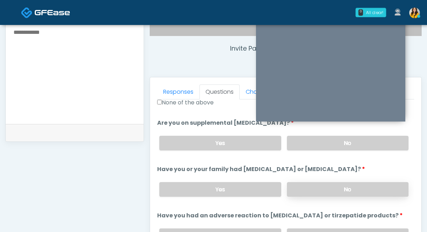
click at [293, 185] on label "No" at bounding box center [348, 189] width 122 height 15
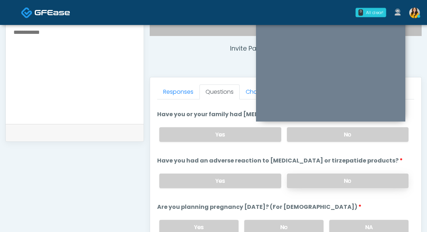
click at [295, 178] on label "No" at bounding box center [348, 180] width 122 height 15
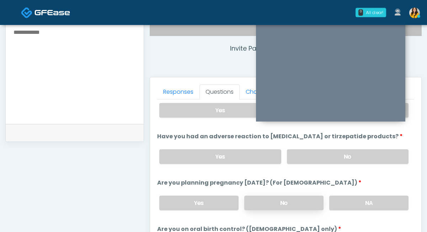
click at [278, 196] on label "No" at bounding box center [283, 202] width 79 height 15
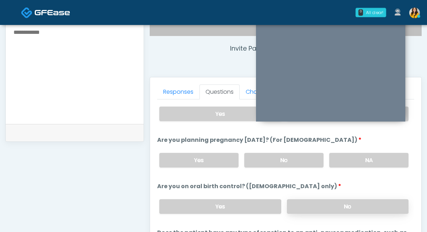
click at [307, 202] on label "No" at bounding box center [348, 206] width 122 height 15
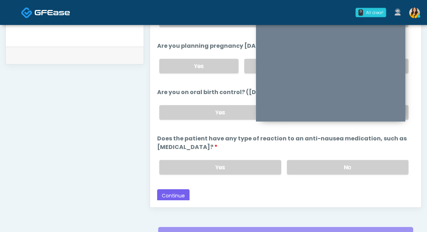
scroll to position [322, 0]
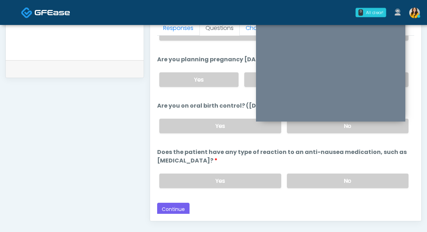
click at [314, 186] on div "Yes No" at bounding box center [284, 181] width 261 height 26
click at [321, 181] on label "No" at bounding box center [348, 180] width 122 height 15
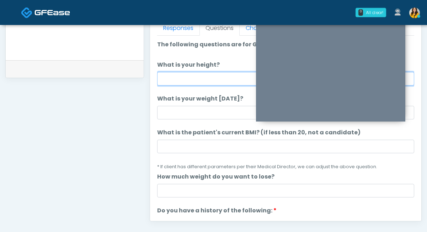
click at [203, 77] on input "What is your height?" at bounding box center [285, 79] width 257 height 14
type input "****"
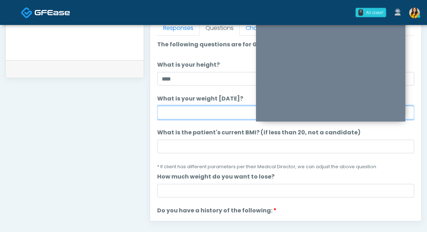
click at [199, 119] on input "What is your weight [DATE]?" at bounding box center [285, 113] width 257 height 14
type input "***"
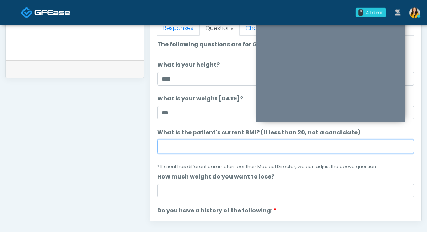
click at [218, 142] on input "What is the patient's current BMI? (if less than 20, not a candidate)" at bounding box center [285, 146] width 257 height 14
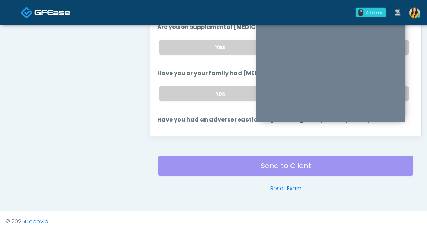
scroll to position [401, 0]
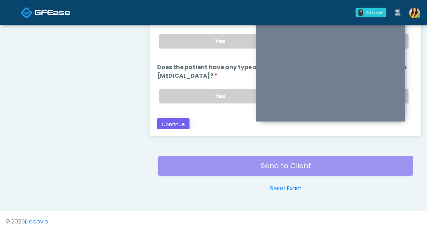
type input "****"
click at [175, 120] on button "Continue" at bounding box center [173, 124] width 32 height 13
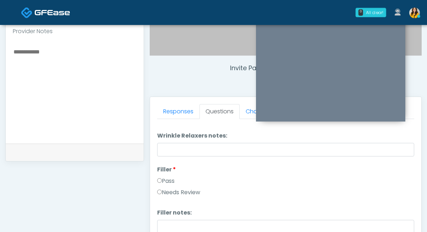
scroll to position [0, 0]
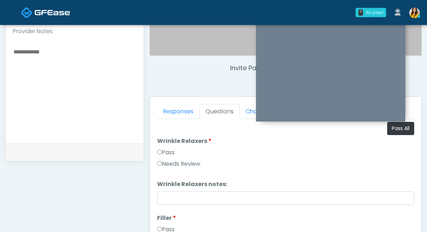
click at [396, 131] on button "Pass All" at bounding box center [400, 128] width 27 height 13
click at [105, 103] on textarea at bounding box center [75, 90] width 124 height 87
type textarea "*"
type textarea "**********"
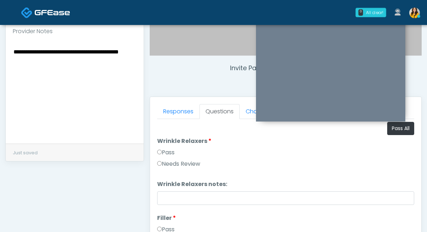
drag, startPoint x: 40, startPoint y: 56, endPoint x: 5, endPoint y: 45, distance: 36.9
click at [5, 45] on div "**********" at bounding box center [213, 82] width 427 height 592
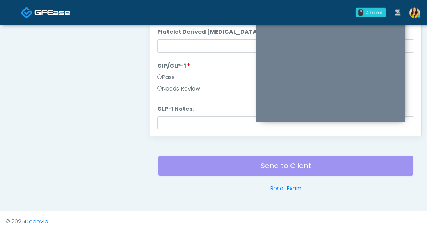
scroll to position [1401, 0]
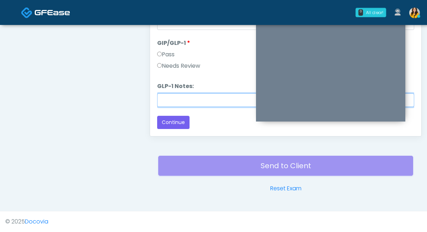
click at [187, 98] on input "GLP-1 Notes:" at bounding box center [285, 100] width 257 height 14
paste input "**********"
type input "**********"
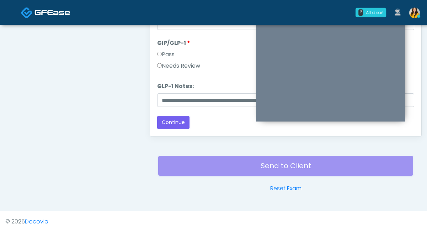
click at [167, 65] on label "Needs Review" at bounding box center [178, 66] width 43 height 9
click at [175, 118] on button "Continue" at bounding box center [173, 122] width 32 height 13
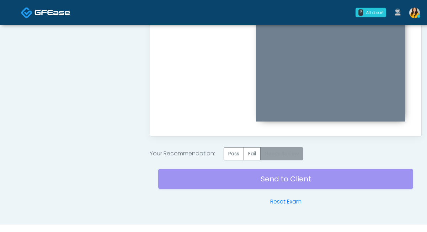
click at [287, 157] on label "Needs Review" at bounding box center [281, 153] width 43 height 13
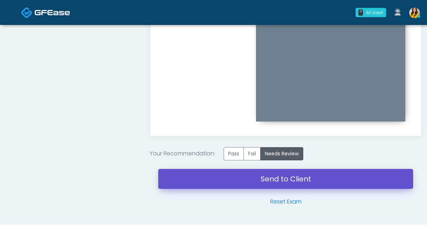
click at [306, 179] on link "Send to Client" at bounding box center [285, 179] width 255 height 20
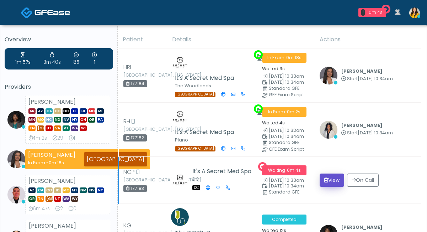
click at [334, 182] on button "View" at bounding box center [332, 179] width 25 height 13
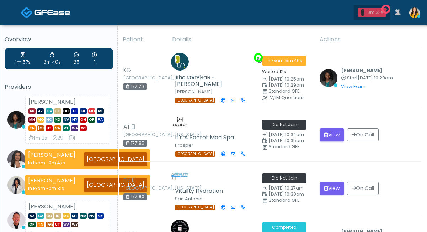
click at [379, 12] on div "0m 33s" at bounding box center [375, 12] width 16 height 6
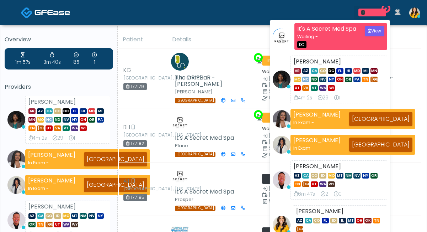
click at [230, 37] on th "Details" at bounding box center [242, 39] width 148 height 17
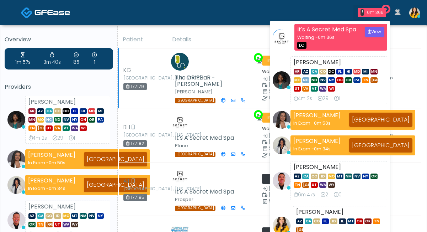
click at [402, 51] on td "[PERSON_NAME] Start [DATE] 10:29am View Exam | Unreview" at bounding box center [368, 78] width 106 height 60
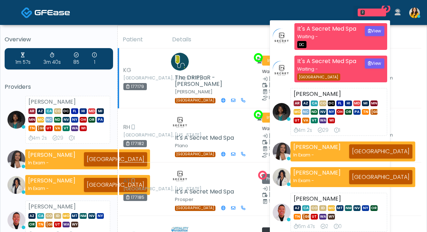
click at [195, 49] on td "The DRIPBaR - [PERSON_NAME] Burleson [GEOGRAPHIC_DATA]" at bounding box center [213, 78] width 90 height 60
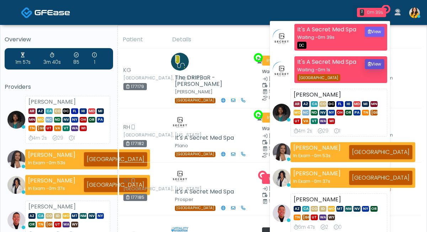
click at [376, 69] on button "View" at bounding box center [375, 64] width 20 height 10
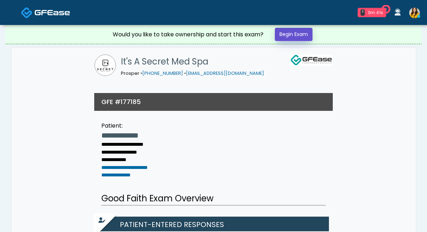
click at [300, 41] on link "Begin Exam" at bounding box center [294, 34] width 38 height 13
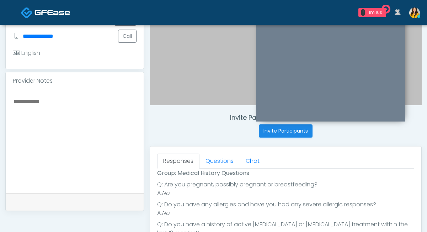
scroll to position [74, 0]
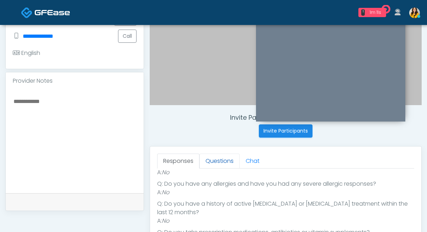
click at [217, 163] on link "Questions" at bounding box center [220, 160] width 40 height 15
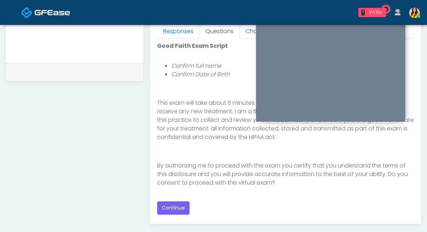
scroll to position [323, 0]
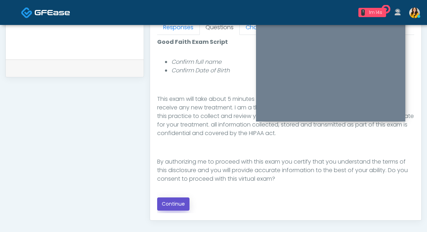
click at [175, 199] on button "Continue" at bounding box center [173, 203] width 32 height 13
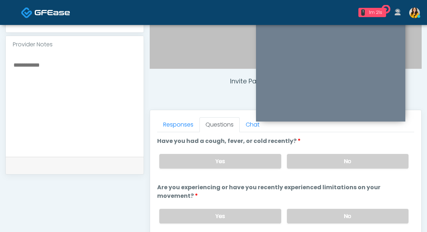
scroll to position [236, 0]
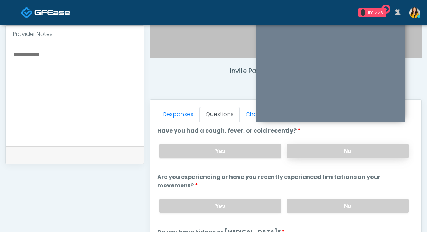
click at [319, 153] on label "No" at bounding box center [348, 150] width 122 height 15
click at [306, 201] on label "No" at bounding box center [348, 205] width 122 height 15
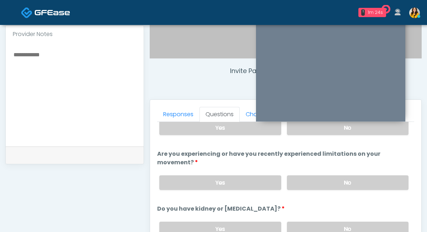
scroll to position [27, 0]
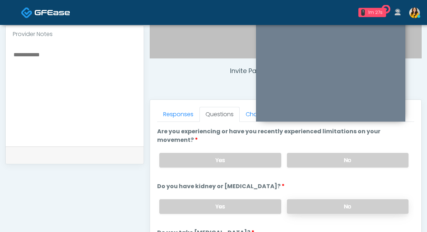
click at [302, 205] on label "No" at bounding box center [348, 206] width 122 height 15
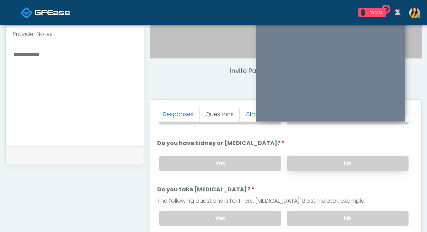
scroll to position [94, 0]
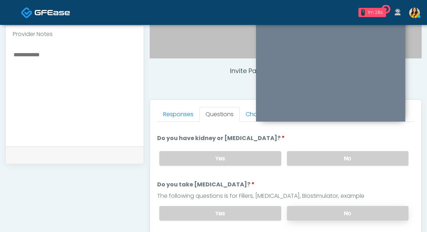
click at [296, 210] on label "No" at bounding box center [348, 213] width 122 height 15
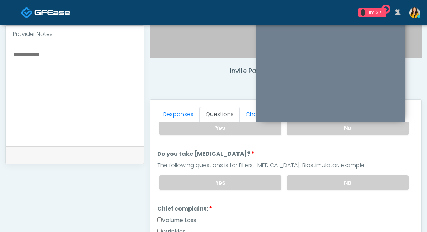
scroll to position [190, 0]
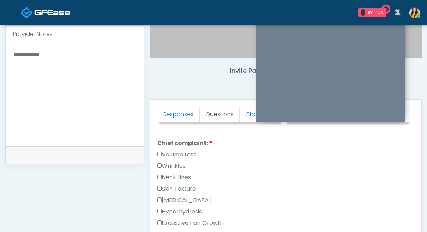
click at [177, 164] on label "Wrinkles" at bounding box center [171, 165] width 28 height 9
click at [189, 154] on label "Volume Loss" at bounding box center [176, 154] width 39 height 9
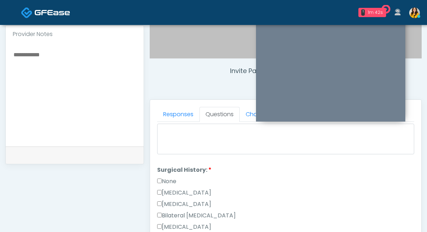
scroll to position [374, 0]
click at [168, 179] on label "None" at bounding box center [166, 180] width 19 height 9
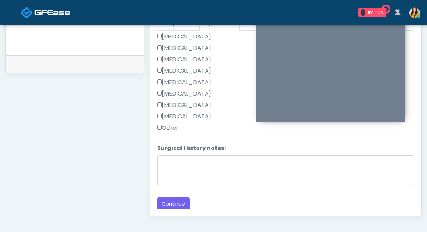
scroll to position [344, 0]
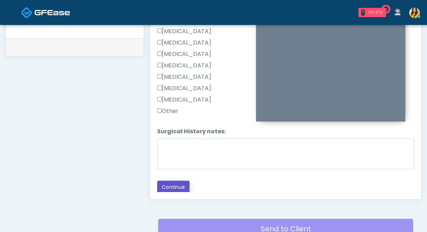
click at [180, 184] on button "Continue" at bounding box center [173, 186] width 32 height 13
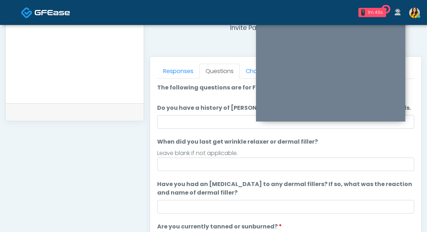
scroll to position [279, 0]
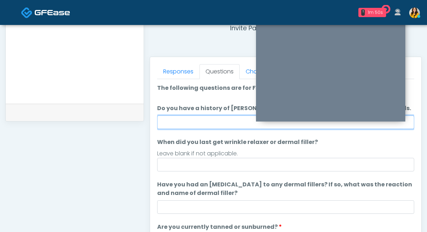
click at [218, 123] on input "Do you have a history of [PERSON_NAME]'s barre or ALS? If so, please provide de…" at bounding box center [285, 122] width 257 height 14
type input "**"
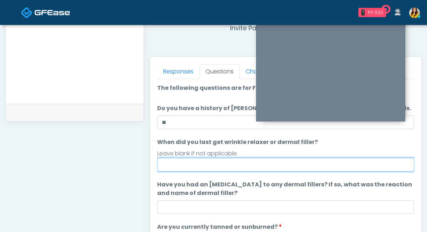
click at [170, 160] on input "When did you last get wrinkle relaxer or dermal filler?" at bounding box center [285, 165] width 257 height 14
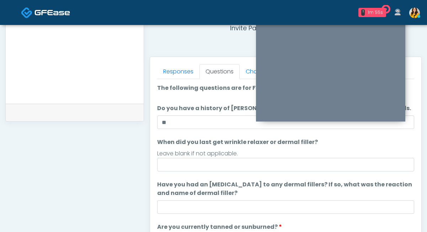
click at [159, 145] on label "When did you last get wrinkle relaxer or dermal filler?" at bounding box center [237, 142] width 161 height 9
click at [159, 158] on input "When did you last get wrinkle relaxer or dermal filler?" at bounding box center [285, 165] width 257 height 14
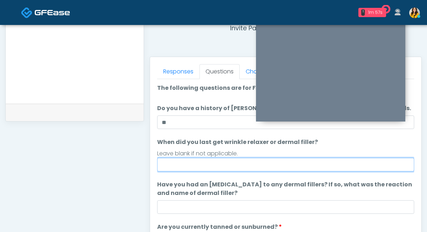
click at [168, 163] on input "When did you last get wrinkle relaxer or dermal filler?" at bounding box center [285, 165] width 257 height 14
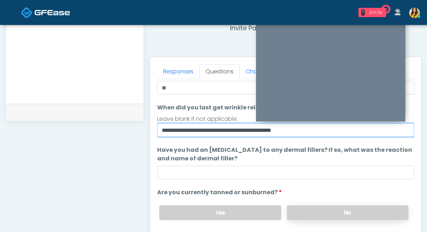
type input "**********"
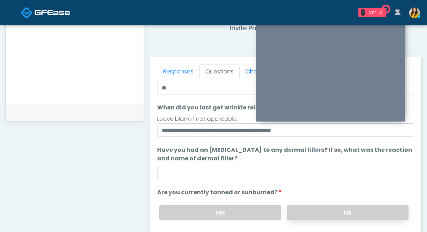
click at [296, 206] on label "No" at bounding box center [348, 212] width 122 height 15
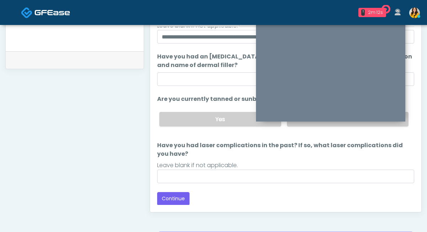
scroll to position [336, 0]
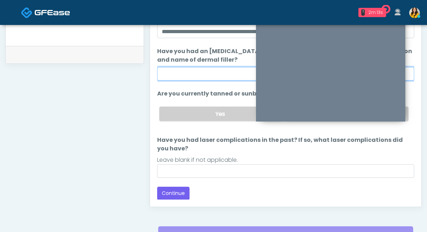
click at [179, 71] on input "Have you had an [MEDICAL_DATA] to any dermal fillers? If so, what was the react…" at bounding box center [285, 74] width 257 height 14
type input "**"
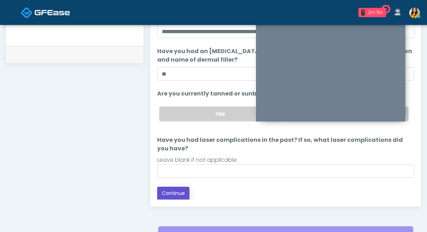
click at [167, 190] on button "Continue" at bounding box center [173, 192] width 32 height 13
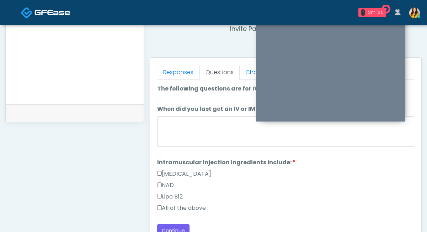
scroll to position [278, 0]
click at [181, 208] on label "All of the above" at bounding box center [181, 208] width 49 height 9
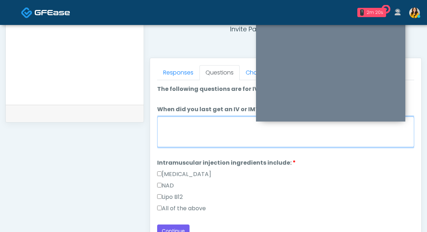
click at [186, 132] on textarea "When did you last get an IV or IM?" at bounding box center [285, 131] width 257 height 31
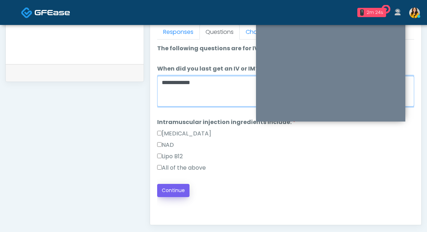
scroll to position [323, 0]
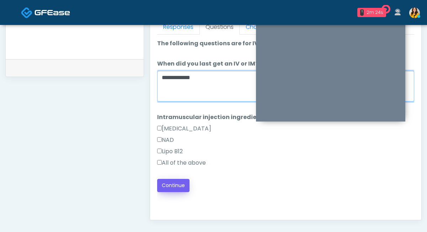
type textarea "**********"
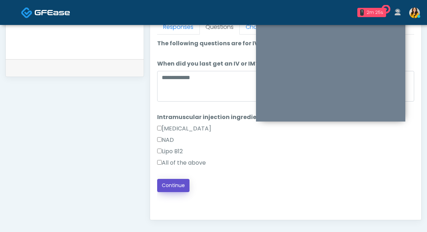
click at [180, 184] on button "Continue" at bounding box center [173, 185] width 32 height 13
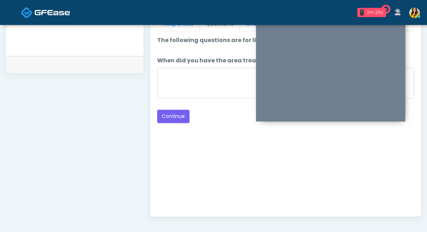
scroll to position [289, 0]
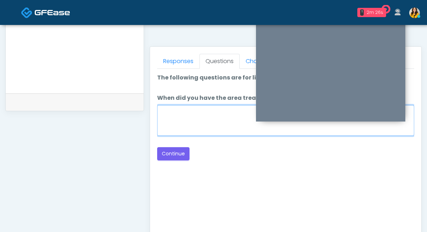
click at [196, 117] on textarea "When did you have the area treated with a previous lipolysis treatment?" at bounding box center [285, 120] width 257 height 31
type textarea "*****"
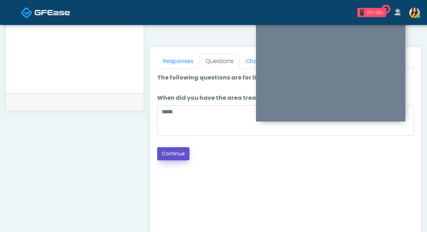
click at [170, 156] on button "Continue" at bounding box center [173, 153] width 32 height 13
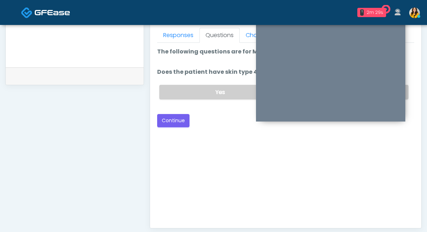
scroll to position [267, 0]
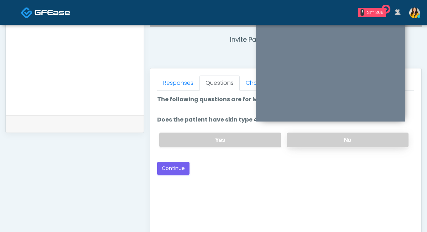
click at [303, 138] on label "No" at bounding box center [348, 139] width 122 height 15
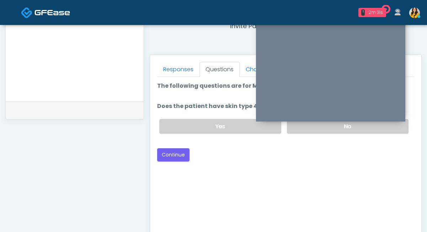
scroll to position [282, 0]
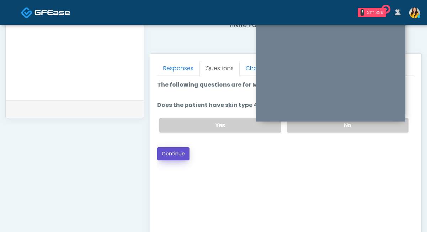
click at [180, 154] on button "Continue" at bounding box center [173, 153] width 32 height 13
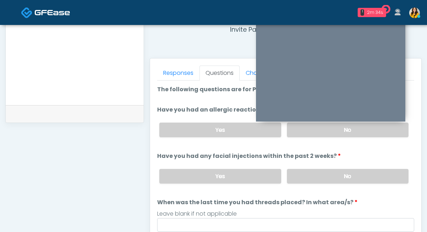
scroll to position [276, 0]
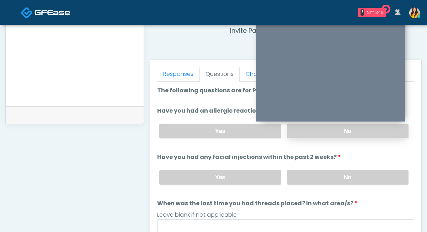
click at [307, 135] on label "No" at bounding box center [348, 130] width 122 height 15
click at [307, 182] on label "No" at bounding box center [348, 177] width 122 height 15
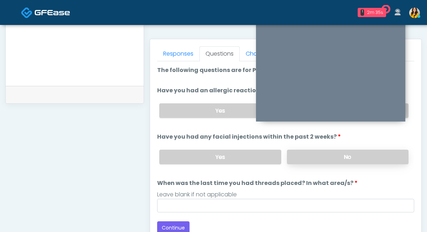
scroll to position [297, 0]
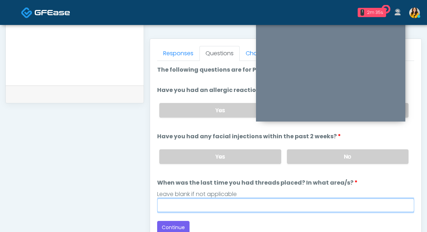
click at [260, 199] on input "When was the last time you had threads placed? In what area/s?" at bounding box center [285, 205] width 257 height 14
type input "*****"
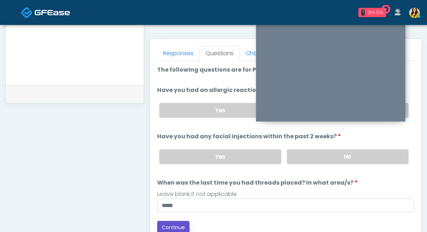
click at [170, 223] on button "Continue" at bounding box center [173, 227] width 32 height 13
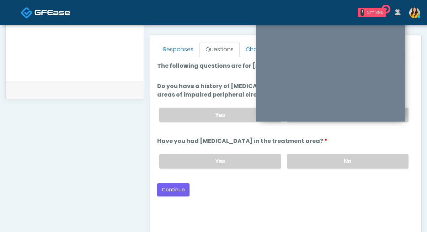
scroll to position [289, 0]
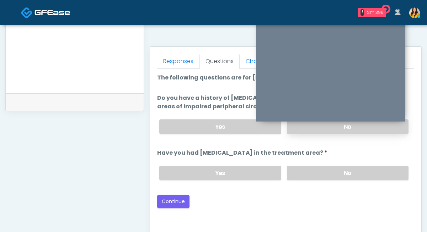
click at [301, 128] on label "No" at bounding box center [348, 126] width 122 height 15
click at [308, 165] on label "No" at bounding box center [348, 172] width 122 height 15
click at [164, 202] on button "Continue" at bounding box center [173, 201] width 32 height 13
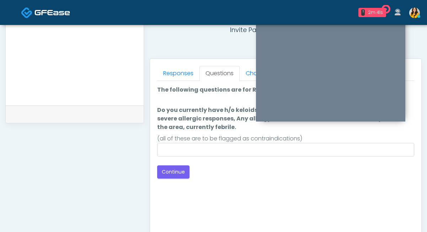
scroll to position [267, 0]
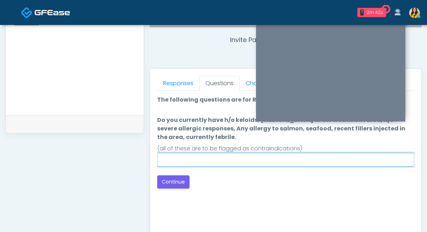
click at [226, 164] on input "Do you currently have h/o keloids, [MEDICAL_DATA] in the treatment area, h/o se…" at bounding box center [285, 160] width 257 height 14
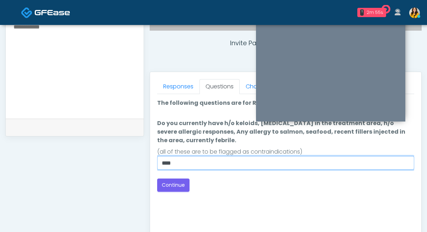
scroll to position [264, 0]
type input "****"
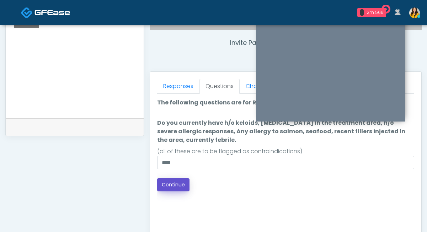
click at [170, 182] on button "Continue" at bounding box center [173, 184] width 32 height 13
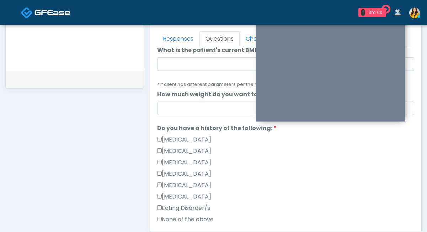
scroll to position [95, 0]
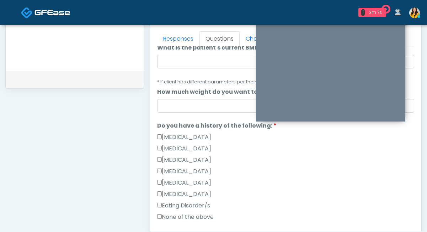
click at [194, 213] on label "None of the above" at bounding box center [185, 216] width 57 height 9
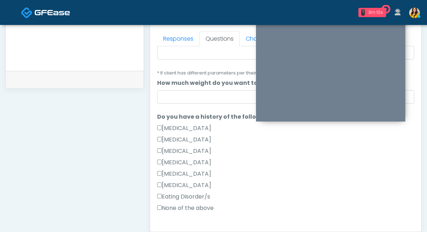
scroll to position [173, 0]
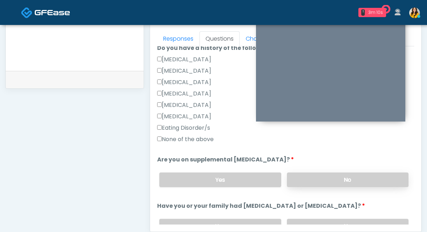
click at [323, 180] on label "No" at bounding box center [348, 179] width 122 height 15
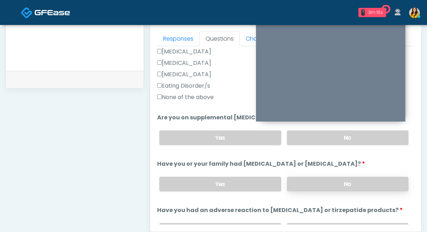
click at [300, 185] on label "No" at bounding box center [348, 183] width 122 height 15
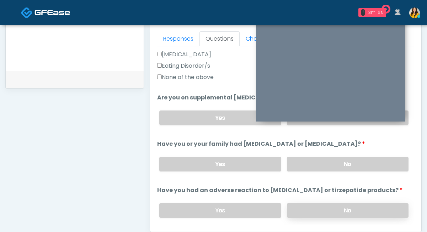
click at [301, 207] on label "No" at bounding box center [348, 210] width 122 height 15
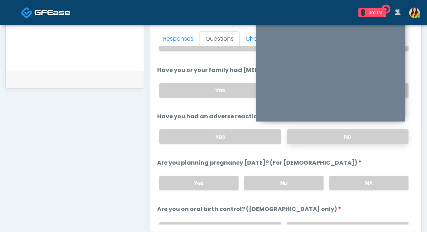
scroll to position [320, 0]
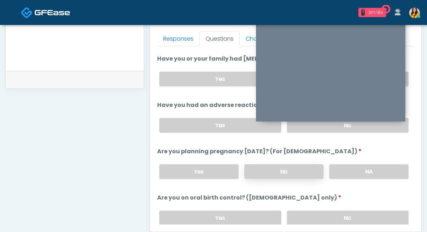
click at [298, 168] on label "No" at bounding box center [283, 171] width 79 height 15
click at [301, 212] on label "No" at bounding box center [348, 217] width 122 height 15
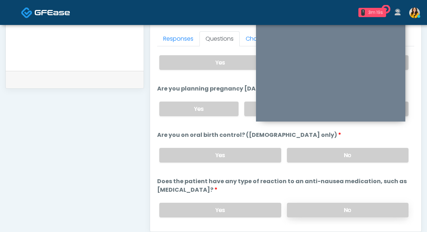
scroll to position [385, 0]
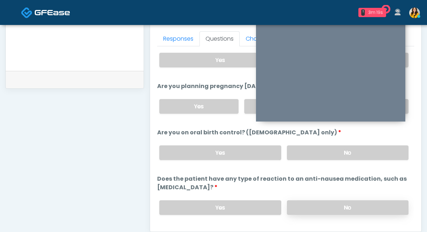
click at [309, 201] on label "No" at bounding box center [348, 207] width 122 height 15
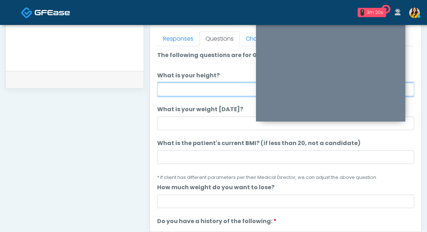
click at [198, 87] on input "What is your height?" at bounding box center [285, 90] width 257 height 14
type input "****"
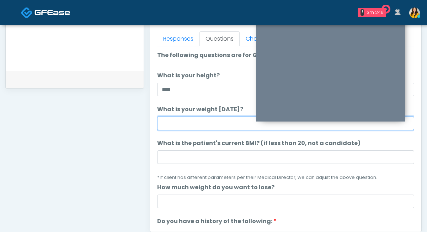
click at [182, 126] on input "What is your weight [DATE]?" at bounding box center [285, 123] width 257 height 14
type input "***"
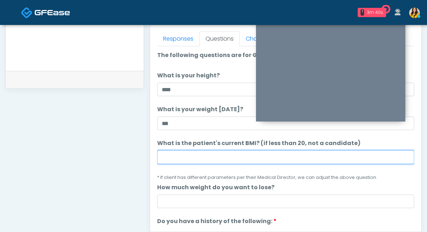
click at [201, 156] on input "What is the patient's current BMI? (if less than 20, not a candidate)" at bounding box center [285, 157] width 257 height 14
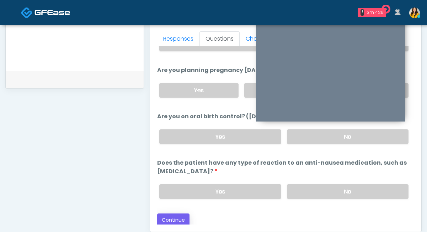
type input "****"
click at [173, 213] on button "Continue" at bounding box center [173, 219] width 32 height 13
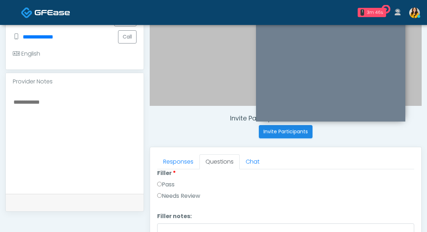
scroll to position [0, 0]
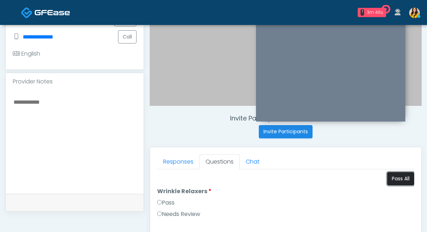
click at [399, 178] on button "Pass All" at bounding box center [400, 178] width 27 height 13
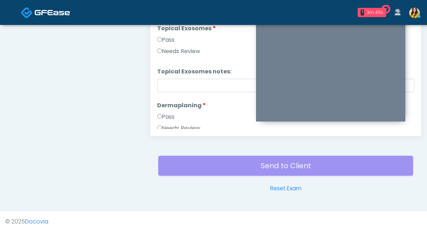
scroll to position [1401, 0]
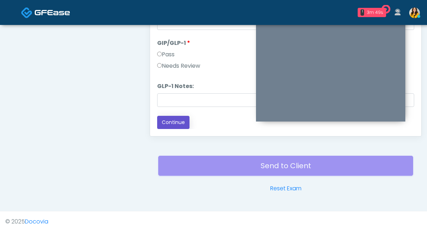
click at [170, 124] on button "Continue" at bounding box center [173, 122] width 32 height 13
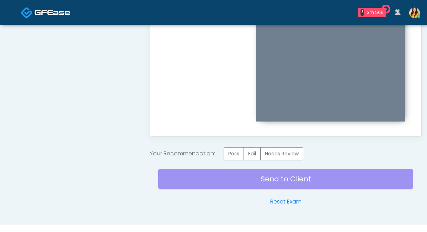
scroll to position [0, 0]
click at [238, 154] on label "Pass" at bounding box center [234, 153] width 20 height 13
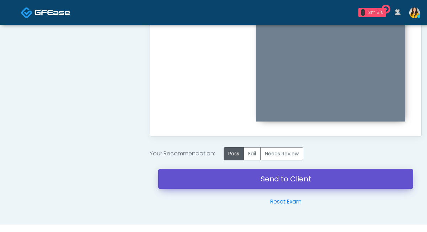
click at [282, 178] on link "Send to Client" at bounding box center [285, 179] width 255 height 20
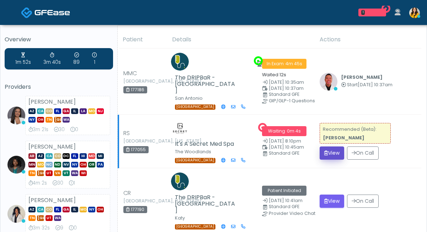
click at [336, 146] on button "View" at bounding box center [332, 152] width 25 height 13
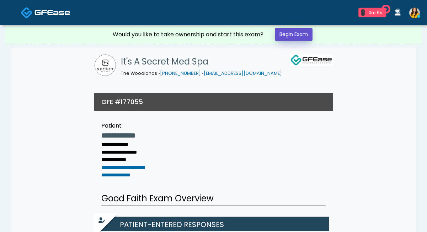
click at [301, 31] on link "Begin Exam" at bounding box center [294, 34] width 38 height 13
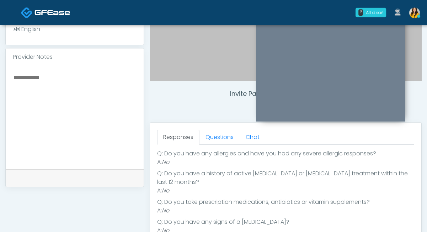
scroll to position [86, 0]
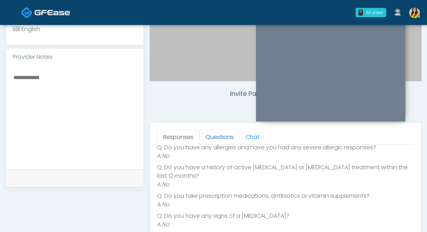
click at [218, 140] on link "Questions" at bounding box center [220, 136] width 40 height 15
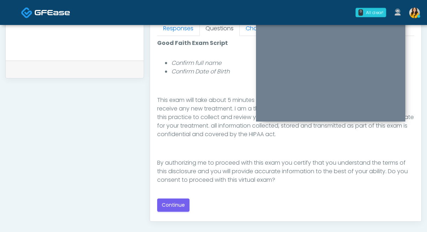
scroll to position [327, 0]
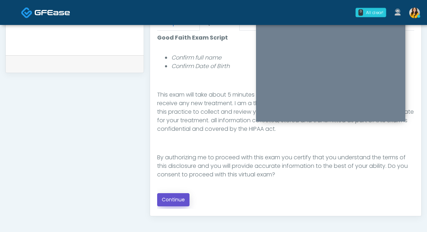
click at [179, 199] on button "Continue" at bounding box center [173, 199] width 32 height 13
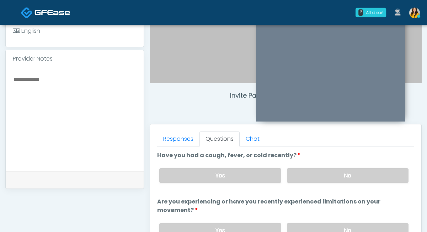
scroll to position [203, 0]
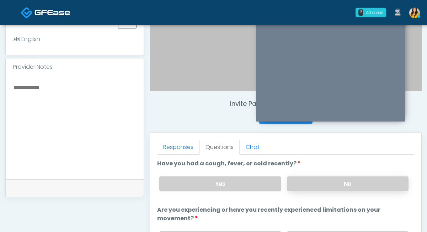
click at [305, 182] on label "No" at bounding box center [348, 183] width 122 height 15
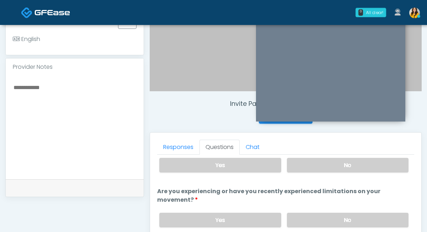
scroll to position [20, 0]
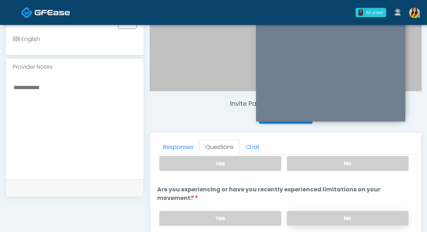
click at [307, 215] on label "No" at bounding box center [348, 218] width 122 height 15
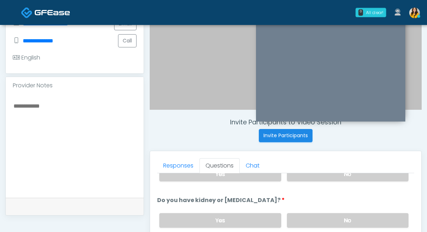
scroll to position [93, 0]
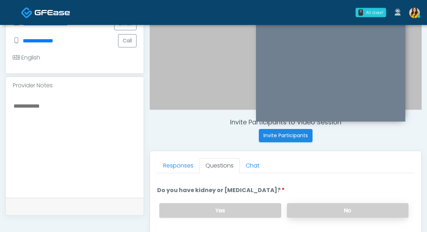
click at [301, 212] on label "No" at bounding box center [348, 210] width 122 height 15
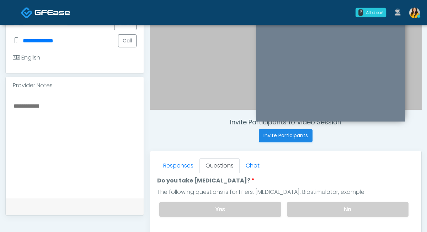
scroll to position [155, 0]
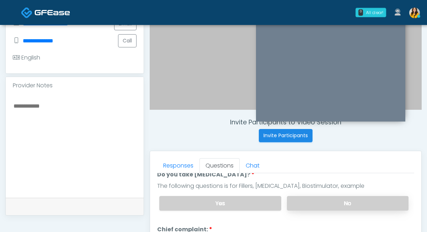
click at [301, 198] on label "No" at bounding box center [348, 203] width 122 height 15
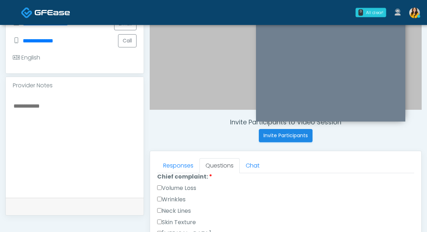
scroll to position [211, 0]
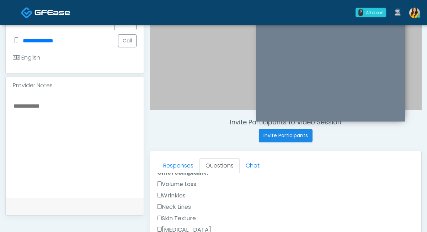
click at [174, 187] on div "Volume Loss" at bounding box center [285, 185] width 257 height 11
click at [172, 183] on label "Volume Loss" at bounding box center [176, 184] width 39 height 9
click at [173, 192] on label "Wrinkles" at bounding box center [171, 195] width 28 height 9
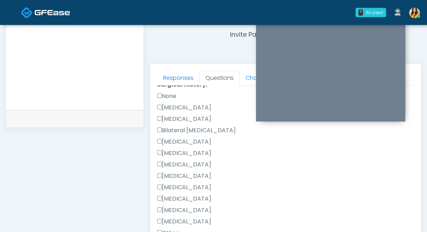
scroll to position [405, 0]
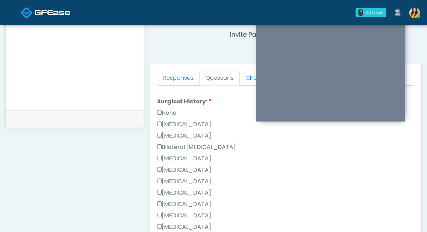
click at [168, 110] on label "None" at bounding box center [166, 112] width 19 height 9
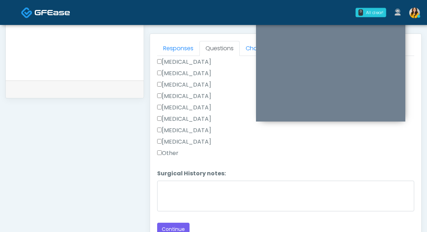
scroll to position [305, 0]
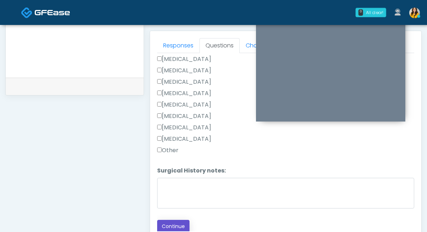
click at [182, 226] on button "Continue" at bounding box center [173, 225] width 32 height 13
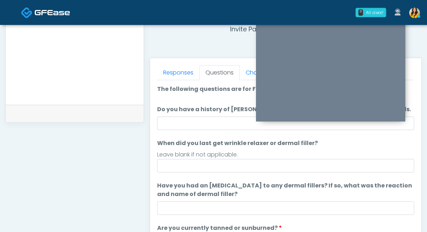
scroll to position [250, 0]
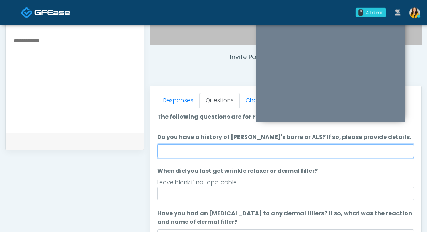
click at [193, 151] on input "Do you have a history of Guillain's barre or ALS? If so, please provide details." at bounding box center [285, 151] width 257 height 14
type input "**"
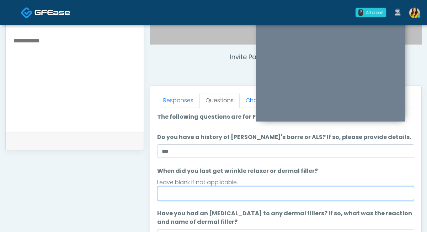
click at [184, 197] on input "When did you last get wrinkle relaxer or dermal filler?" at bounding box center [285, 193] width 257 height 14
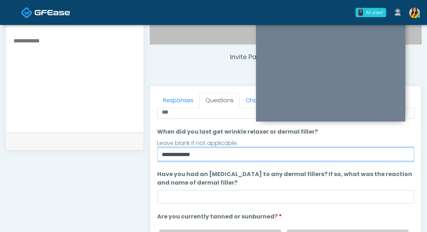
scroll to position [75, 0]
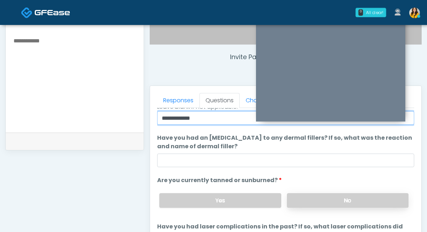
type input "**********"
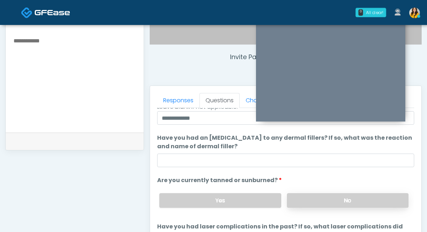
click at [295, 197] on label "No" at bounding box center [348, 200] width 122 height 15
click at [231, 200] on label "Yes" at bounding box center [220, 200] width 122 height 15
click at [75, 77] on textarea at bounding box center [75, 79] width 124 height 87
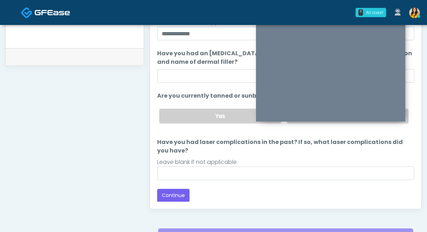
scroll to position [340, 0]
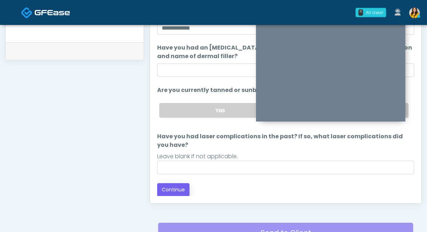
type textarea "******"
click at [167, 193] on button "Continue" at bounding box center [173, 189] width 32 height 13
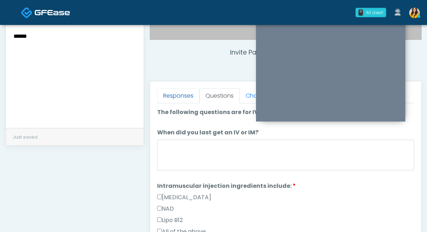
scroll to position [266, 0]
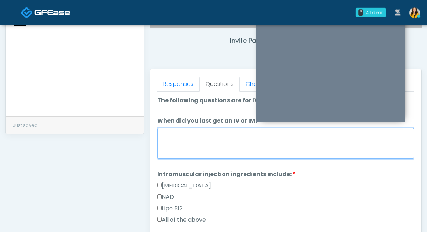
click at [195, 140] on textarea "When did you last get an IV or IM?" at bounding box center [285, 143] width 257 height 31
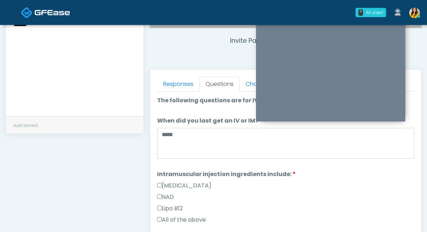
click at [186, 217] on label "All of the above" at bounding box center [181, 219] width 49 height 9
click at [205, 123] on label "When did you last get an IV or IM?" at bounding box center [207, 120] width 101 height 9
click at [205, 128] on textarea "*****" at bounding box center [285, 143] width 257 height 31
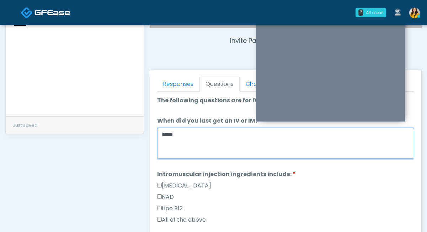
click at [187, 140] on textarea "*****" at bounding box center [285, 143] width 257 height 31
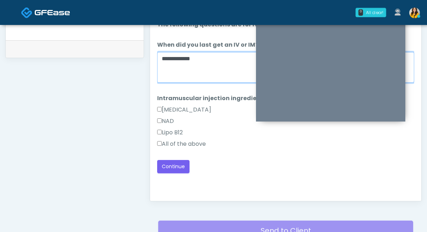
scroll to position [344, 0]
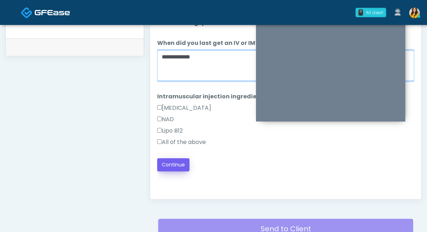
type textarea "**********"
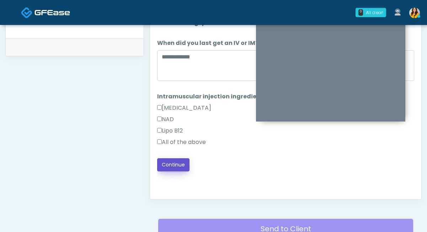
click at [175, 169] on button "Continue" at bounding box center [173, 164] width 32 height 13
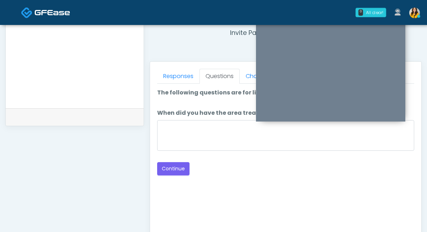
scroll to position [221, 0]
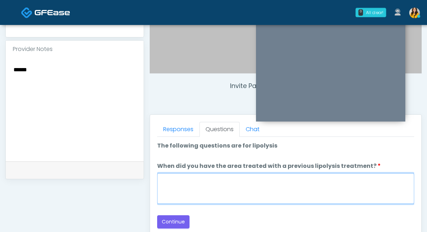
click at [214, 184] on textarea "When did you have the area treated with a previous lipolysis treatment?" at bounding box center [285, 188] width 257 height 31
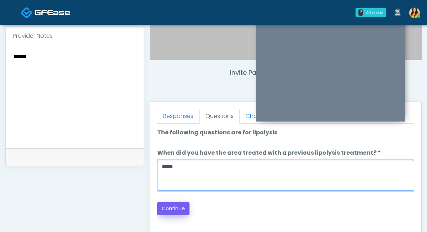
type textarea "*****"
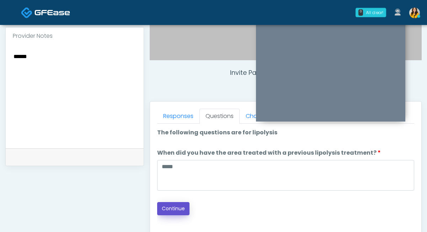
click at [173, 207] on button "Continue" at bounding box center [173, 208] width 32 height 13
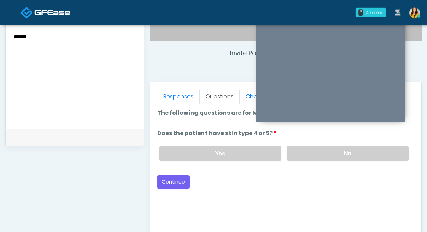
scroll to position [246, 0]
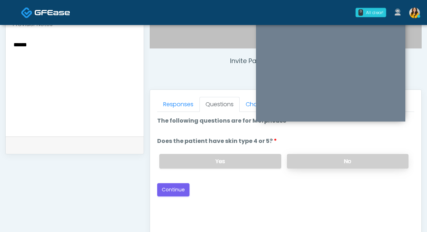
click at [307, 165] on label "No" at bounding box center [348, 161] width 122 height 15
click at [173, 197] on div "Good Faith Exam Script Good Faith Exam Script INTRODUCTION Hello, my name is un…" at bounding box center [285, 201] width 257 height 178
click at [169, 194] on button "Continue" at bounding box center [173, 189] width 32 height 13
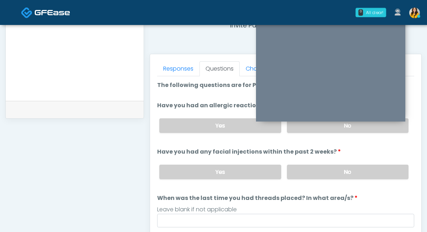
scroll to position [275, 0]
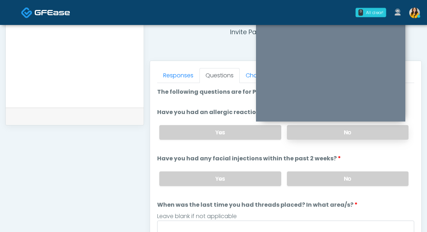
click at [327, 132] on label "No" at bounding box center [348, 132] width 122 height 15
click at [311, 171] on label "No" at bounding box center [348, 178] width 122 height 15
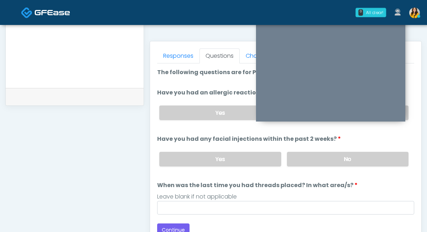
scroll to position [304, 0]
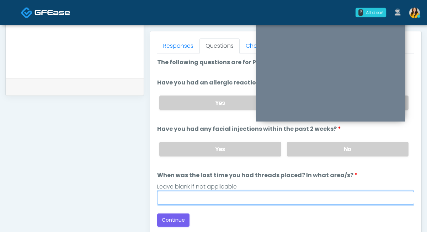
click at [246, 200] on input "When was the last time you had threads placed? In what area/s?" at bounding box center [285, 198] width 257 height 14
type input "*"
type input "*****"
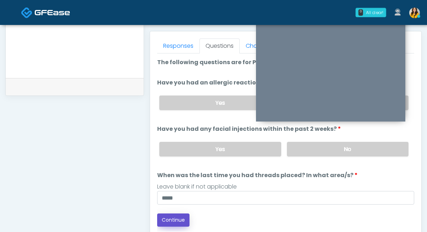
click at [180, 217] on button "Continue" at bounding box center [173, 219] width 32 height 13
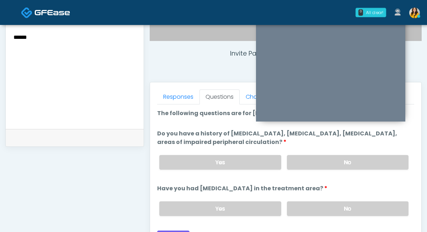
scroll to position [249, 0]
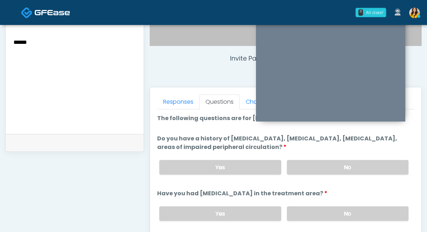
click at [317, 179] on div "Yes No" at bounding box center [284, 167] width 261 height 26
click at [302, 163] on label "No" at bounding box center [348, 167] width 122 height 15
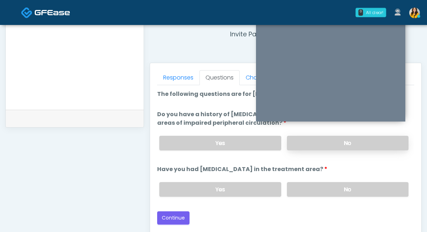
scroll to position [274, 0]
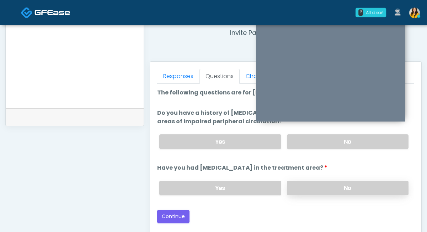
click at [309, 184] on label "No" at bounding box center [348, 187] width 122 height 15
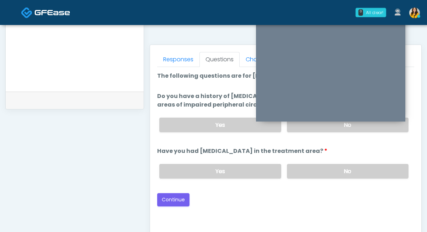
click at [170, 206] on div "Good Faith Exam Script Good Faith Exam Script INTRODUCTION Hello, my name is un…" at bounding box center [285, 156] width 257 height 178
click at [163, 197] on button "Continue" at bounding box center [173, 199] width 32 height 13
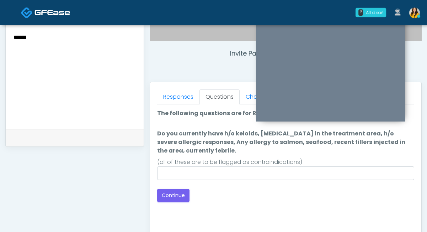
scroll to position [253, 0]
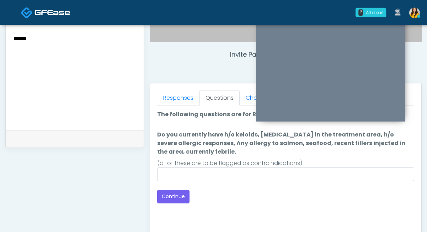
click at [213, 162] on div "(all of these are to be flagged as contraindications)" at bounding box center [285, 163] width 257 height 9
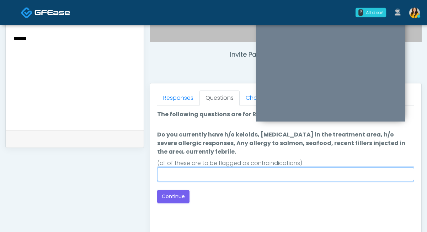
click at [196, 175] on input "Do you currently have h/o keloids, skin infection in the treatment area, h/o se…" at bounding box center [285, 174] width 257 height 14
type input "**********"
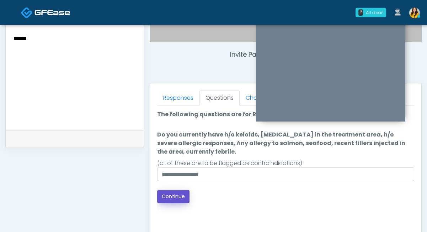
click at [169, 199] on button "Continue" at bounding box center [173, 196] width 32 height 13
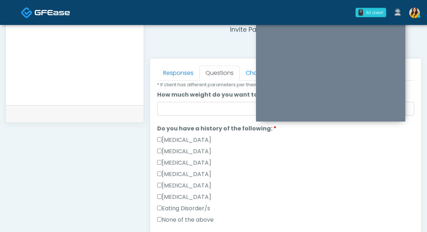
scroll to position [127, 0]
click at [192, 218] on label "None of the above" at bounding box center [185, 219] width 57 height 9
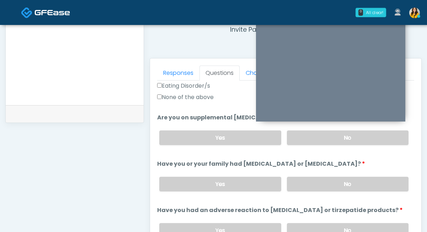
scroll to position [250, 0]
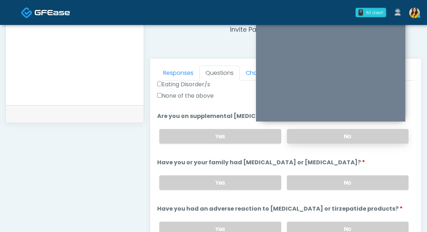
click at [333, 143] on label "No" at bounding box center [348, 136] width 122 height 15
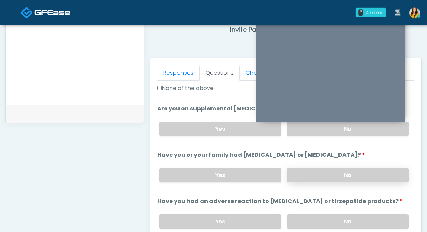
click at [311, 171] on label "No" at bounding box center [348, 175] width 122 height 15
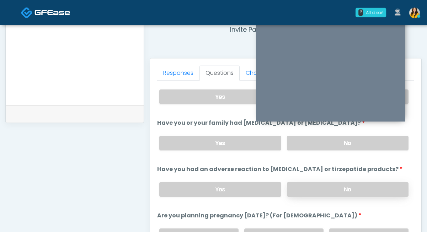
click at [306, 190] on label "No" at bounding box center [348, 189] width 122 height 15
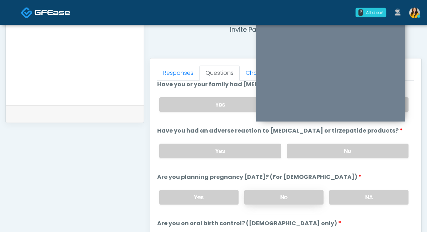
click at [287, 199] on label "No" at bounding box center [283, 197] width 79 height 15
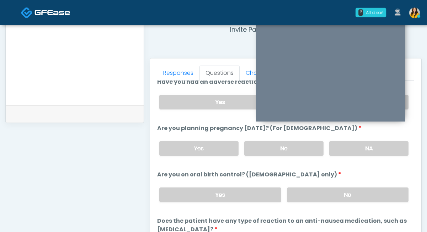
scroll to position [381, 0]
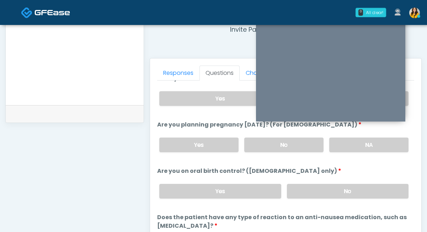
click at [305, 197] on div "Yes No" at bounding box center [284, 191] width 261 height 26
click at [302, 192] on label "No" at bounding box center [348, 191] width 122 height 15
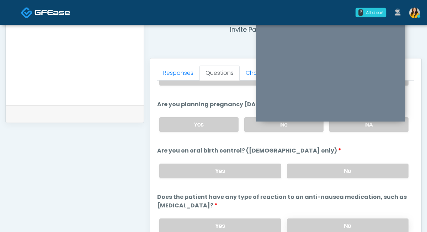
click at [304, 223] on label "No" at bounding box center [348, 225] width 122 height 15
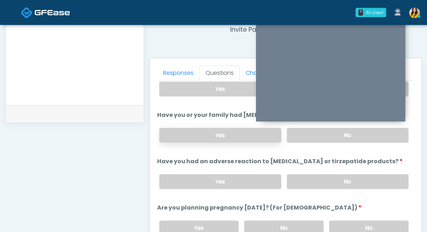
scroll to position [0, 0]
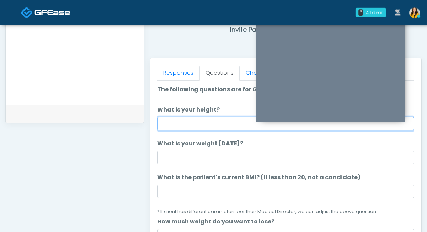
click at [206, 120] on input "What is your height?" at bounding box center [285, 124] width 257 height 14
type input "****"
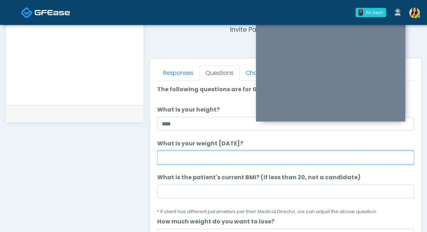
click at [193, 157] on input "What is your weight today?" at bounding box center [285, 157] width 257 height 14
type input "***"
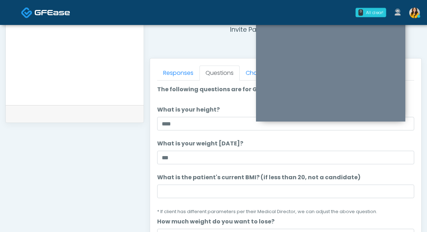
click at [198, 199] on li "What is the patient's current BMI? (if less than 20, not a candidate) What is t…" at bounding box center [285, 194] width 257 height 42
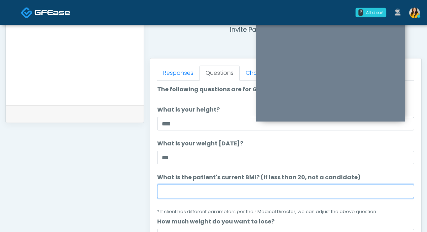
click at [192, 197] on input "What is the patient's current BMI? (if less than 20, not a candidate)" at bounding box center [285, 191] width 257 height 14
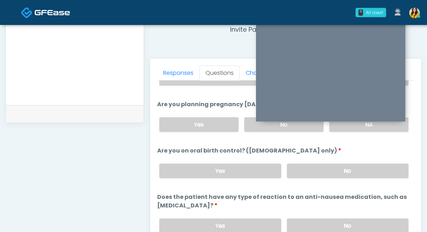
scroll to position [407, 0]
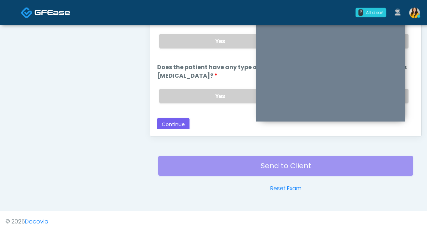
type input "****"
click at [174, 126] on button "Continue" at bounding box center [173, 124] width 32 height 13
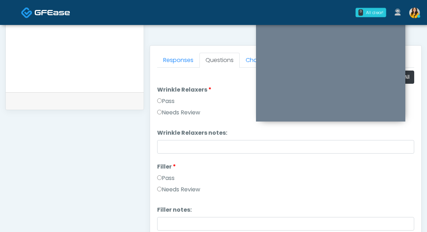
scroll to position [286, 0]
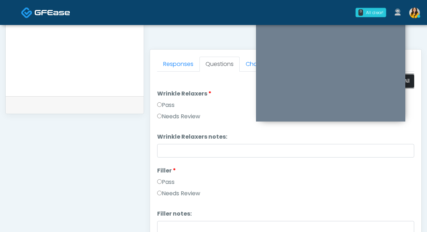
click at [414, 86] on button "Pass All" at bounding box center [400, 80] width 27 height 13
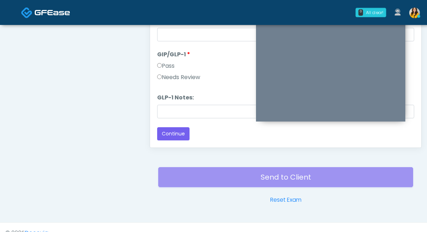
scroll to position [407, 0]
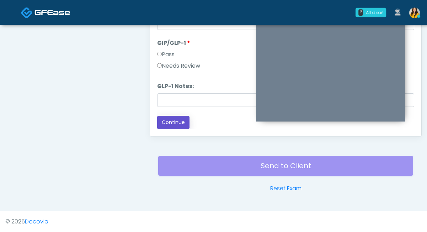
click at [181, 121] on button "Continue" at bounding box center [173, 122] width 32 height 13
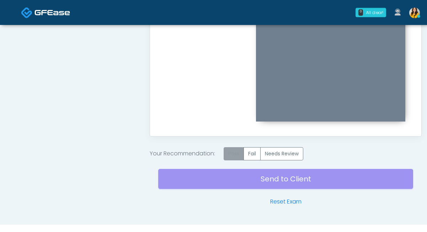
click at [235, 157] on label "Pass" at bounding box center [234, 153] width 20 height 13
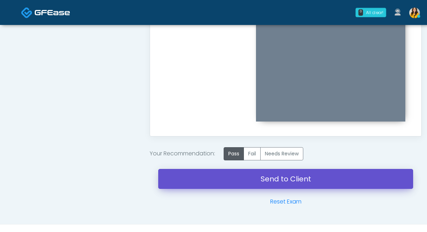
click at [304, 183] on link "Send to Client" at bounding box center [285, 179] width 255 height 20
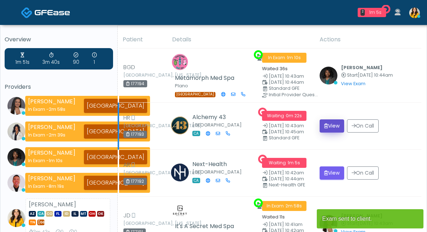
click at [338, 125] on button "View" at bounding box center [332, 125] width 25 height 13
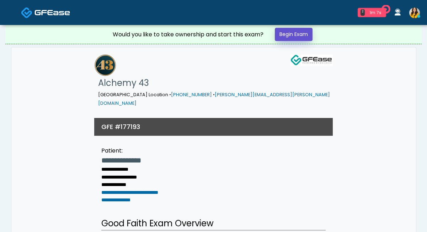
click at [291, 35] on link "Begin Exam" at bounding box center [294, 34] width 38 height 13
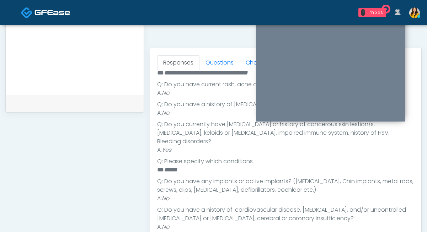
scroll to position [291, 0]
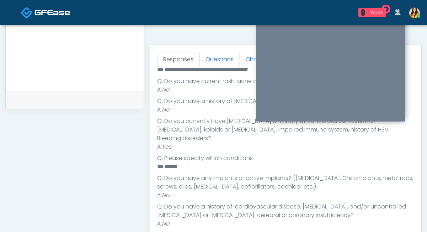
click at [223, 62] on link "Questions" at bounding box center [220, 59] width 40 height 15
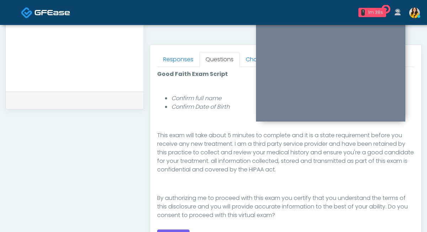
scroll to position [83, 0]
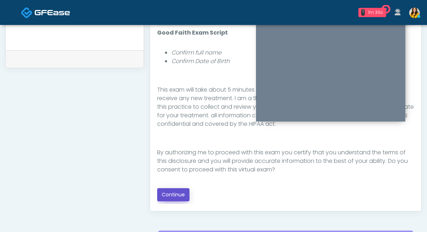
click at [170, 191] on button "Continue" at bounding box center [173, 194] width 32 height 13
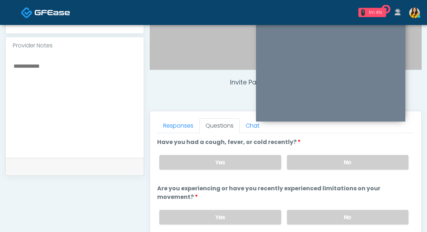
scroll to position [224, 0]
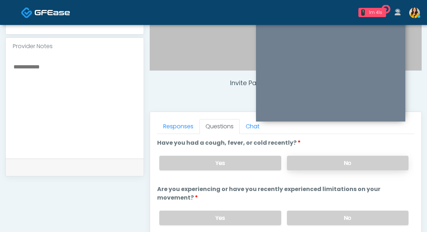
click at [314, 163] on label "No" at bounding box center [348, 162] width 122 height 15
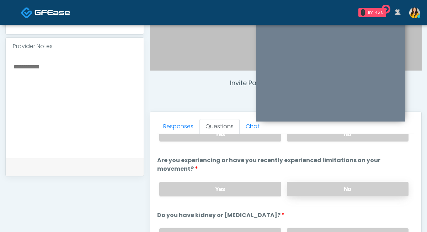
click at [302, 184] on label "No" at bounding box center [348, 188] width 122 height 15
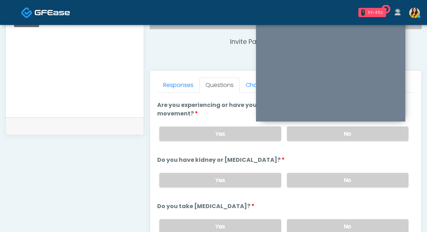
scroll to position [43, 0]
click at [319, 181] on label "No" at bounding box center [348, 179] width 122 height 15
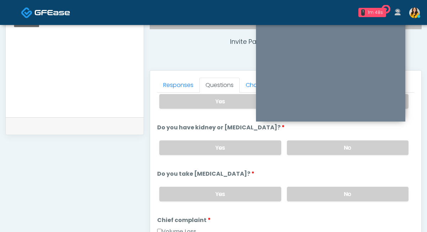
scroll to position [78, 0]
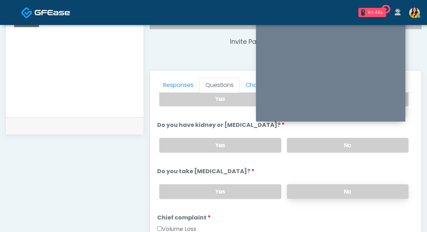
click at [301, 186] on label "No" at bounding box center [348, 191] width 122 height 15
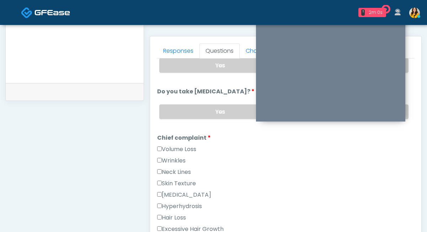
scroll to position [170, 0]
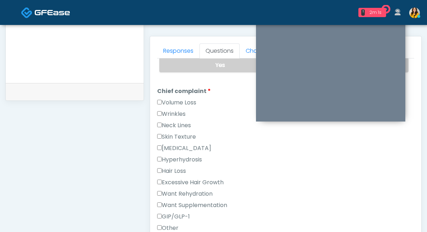
click at [181, 217] on label "GIP/GLP-1" at bounding box center [173, 216] width 33 height 9
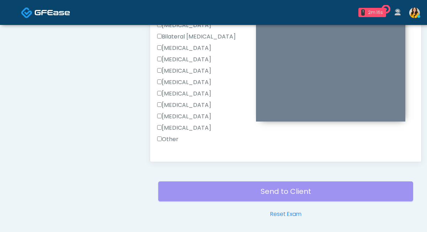
scroll to position [441, 0]
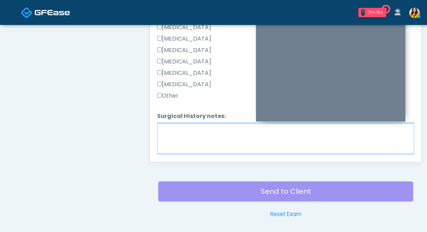
click at [189, 132] on textarea "Surgical History notes:" at bounding box center [285, 138] width 257 height 31
type textarea "**********"
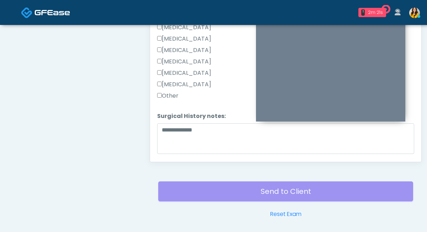
click at [163, 92] on label "Other" at bounding box center [167, 95] width 21 height 9
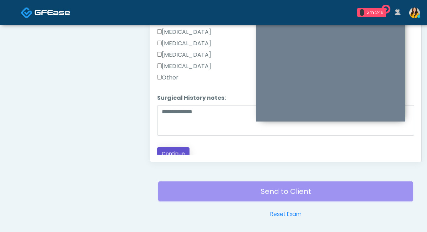
click at [185, 148] on button "Continue" at bounding box center [173, 153] width 32 height 13
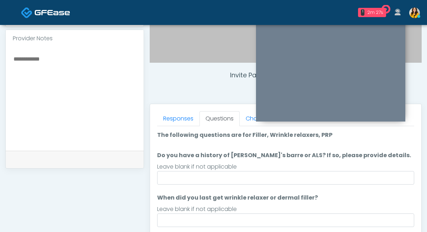
scroll to position [230, 0]
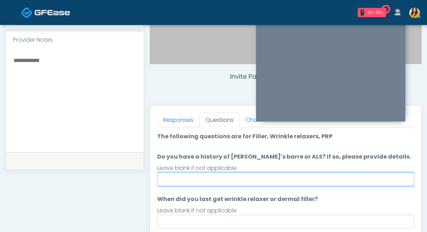
click at [187, 181] on input "Do you have a history of Guillain's barre or ALS? If so, please provide details." at bounding box center [285, 179] width 257 height 14
type input "**"
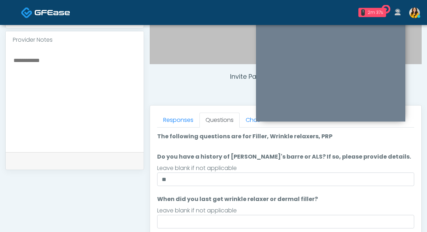
click at [171, 159] on label "Do you have a history of Guillain's barre or ALS? If so, please provide details." at bounding box center [284, 156] width 254 height 9
click at [171, 172] on input "**" at bounding box center [285, 179] width 257 height 14
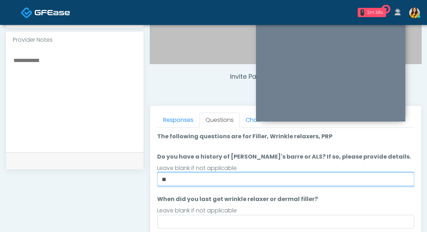
scroll to position [254, 0]
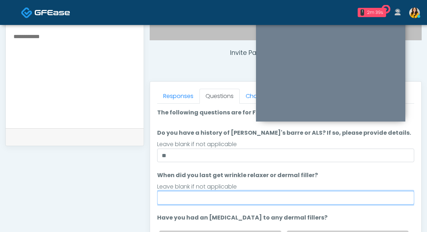
click at [187, 197] on input "When did you last get wrinkle relaxer or dermal filler?" at bounding box center [285, 198] width 257 height 14
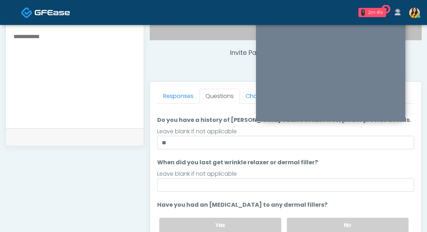
click at [146, 168] on div "Invite Participants to Video Session Invite Participants Responses Questions Ch…" at bounding box center [283, 74] width 278 height 542
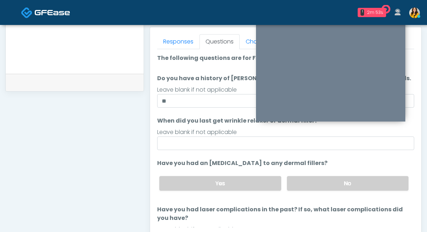
scroll to position [302, 0]
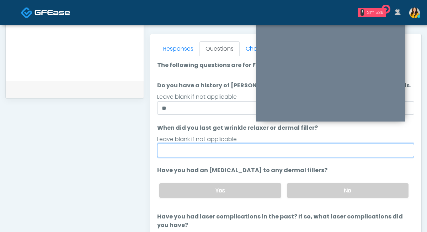
click at [182, 146] on input "When did you last get wrinkle relaxer or dermal filler?" at bounding box center [285, 150] width 257 height 14
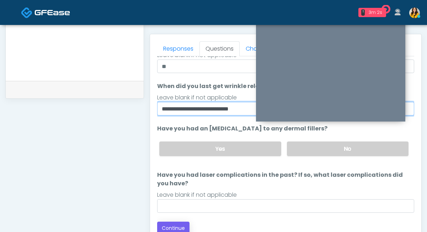
type input "**********"
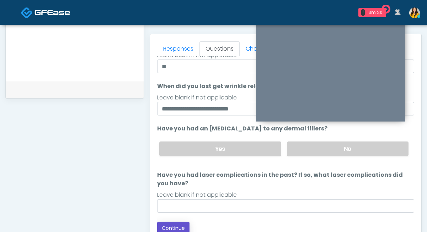
click at [171, 227] on button "Continue" at bounding box center [173, 227] width 32 height 13
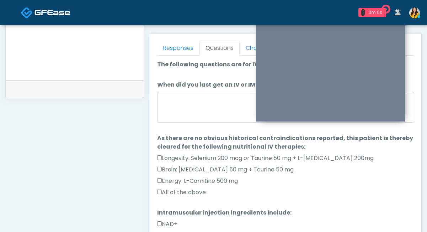
scroll to position [302, 0]
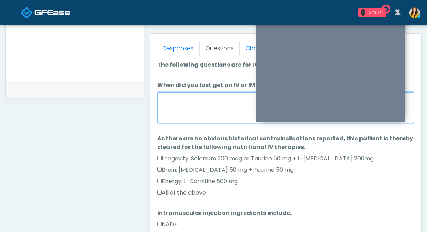
click at [200, 112] on textarea "When did you last get an IV or IM?" at bounding box center [285, 107] width 257 height 31
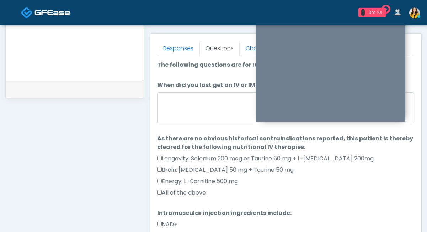
click at [173, 196] on label "All of the above" at bounding box center [181, 192] width 49 height 9
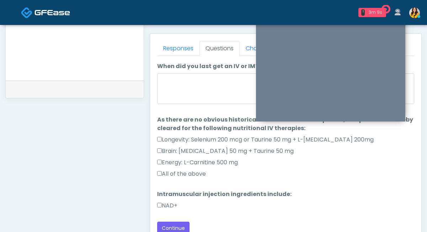
scroll to position [19, 0]
click at [168, 201] on label "NAD+" at bounding box center [167, 205] width 20 height 9
click at [192, 84] on textarea "When did you last get an IV or IM?" at bounding box center [285, 88] width 257 height 31
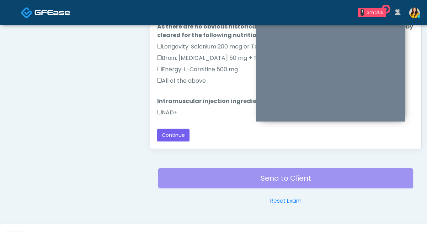
scroll to position [399, 0]
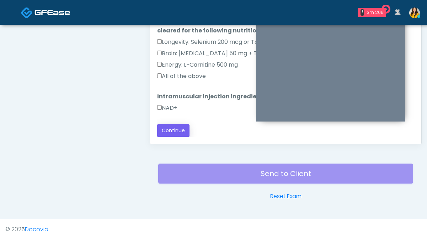
type textarea "**********"
click at [182, 124] on button "Continue" at bounding box center [173, 130] width 32 height 13
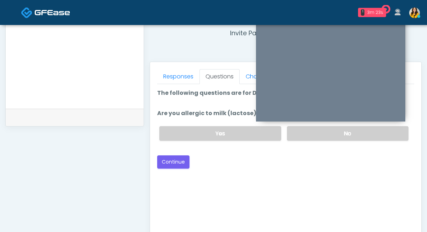
scroll to position [227, 0]
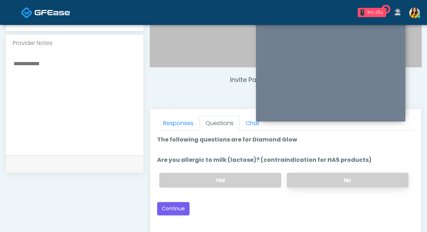
click at [303, 177] on label "No" at bounding box center [348, 180] width 122 height 15
click at [174, 210] on button "Continue" at bounding box center [173, 208] width 32 height 13
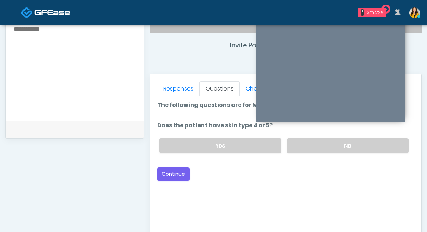
scroll to position [258, 0]
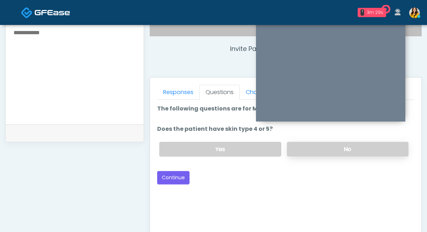
click at [297, 151] on label "No" at bounding box center [348, 149] width 122 height 15
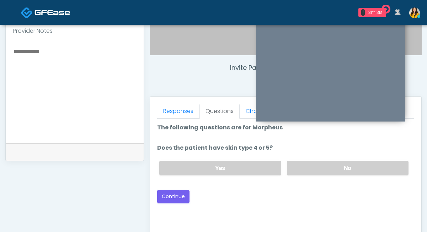
scroll to position [239, 0]
click at [175, 197] on button "Continue" at bounding box center [173, 196] width 32 height 13
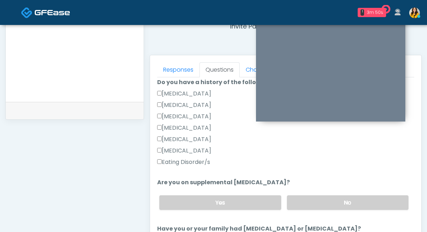
scroll to position [176, 0]
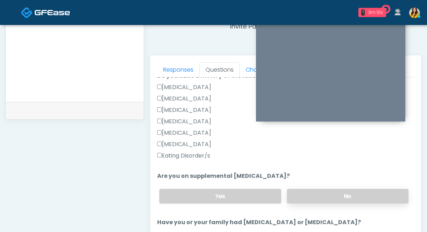
click at [318, 193] on label "No" at bounding box center [348, 196] width 122 height 15
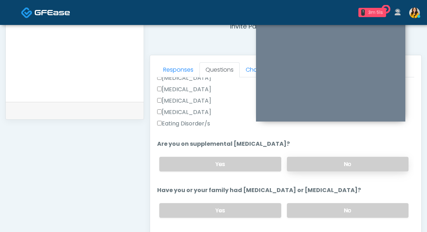
scroll to position [208, 0]
click at [315, 211] on label "No" at bounding box center [348, 210] width 122 height 15
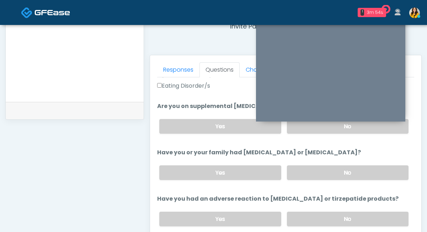
scroll to position [258, 0]
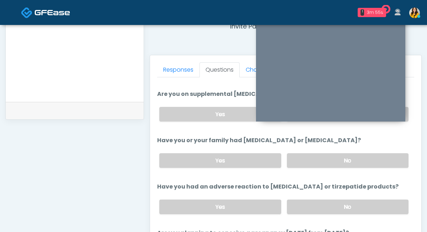
click at [311, 214] on div "Yes No" at bounding box center [284, 206] width 261 height 26
click at [302, 209] on label "No" at bounding box center [348, 206] width 122 height 15
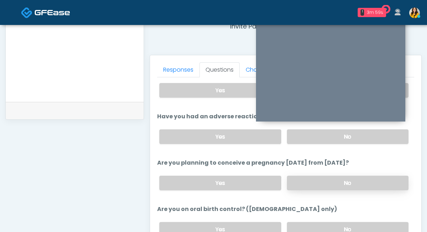
scroll to position [329, 0]
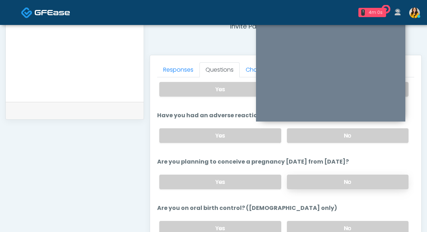
click at [309, 174] on label "No" at bounding box center [348, 181] width 122 height 15
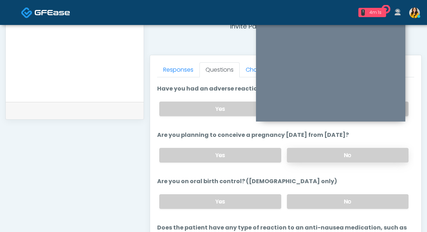
scroll to position [357, 0]
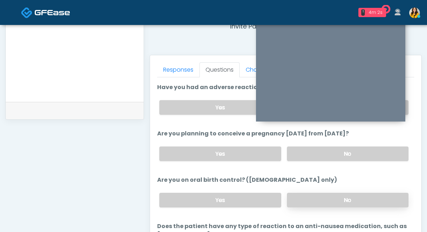
click at [311, 197] on label "No" at bounding box center [348, 199] width 122 height 15
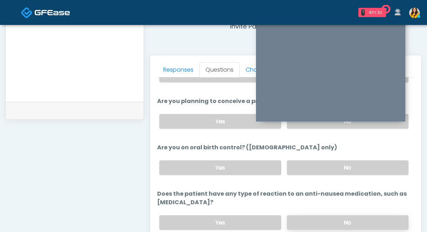
click at [301, 222] on label "No" at bounding box center [348, 222] width 122 height 15
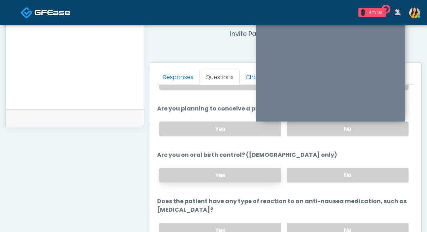
scroll to position [0, 0]
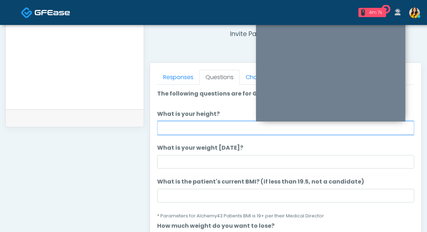
click at [203, 125] on input "What is your height?" at bounding box center [285, 128] width 257 height 14
type input "****"
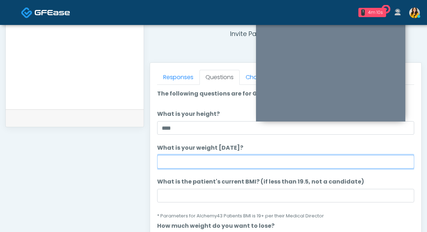
click at [201, 163] on input "What is your weight today?" at bounding box center [285, 162] width 257 height 14
type input "***"
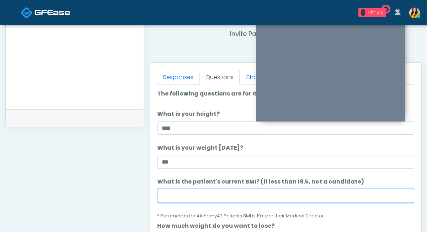
click at [175, 194] on input "What is the patient's current BMI? (if less than 19.5, not a candidate)" at bounding box center [285, 196] width 257 height 14
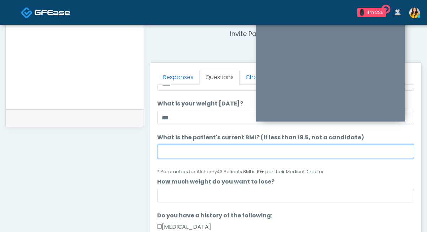
scroll to position [48, 0]
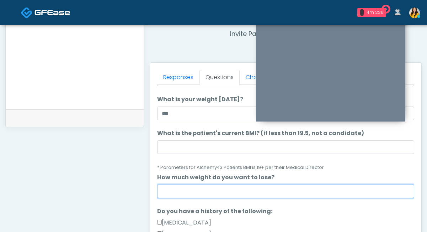
click at [162, 193] on input "How much weight do you want to lose?" at bounding box center [285, 191] width 257 height 14
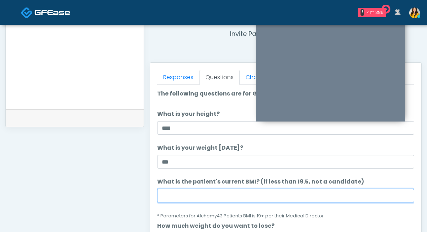
click at [182, 196] on input "What is the patient's current BMI? (if less than 19.5, not a candidate)" at bounding box center [285, 196] width 257 height 14
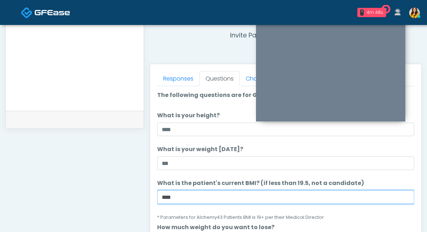
scroll to position [271, 0]
type input "****"
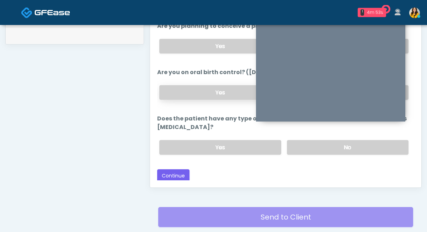
scroll to position [407, 0]
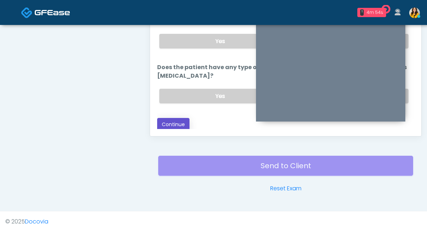
click at [173, 125] on button "Continue" at bounding box center [173, 124] width 32 height 13
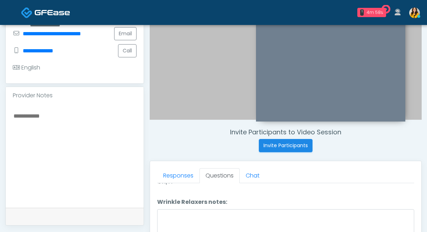
scroll to position [0, 0]
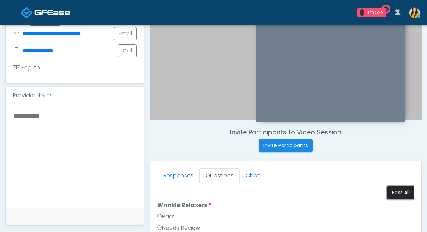
click at [394, 198] on button "Pass All" at bounding box center [400, 192] width 27 height 13
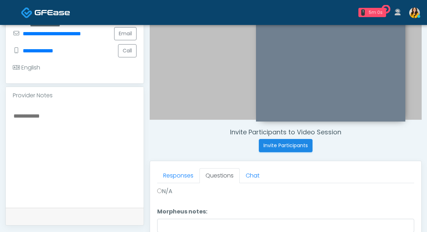
scroll to position [407, 0]
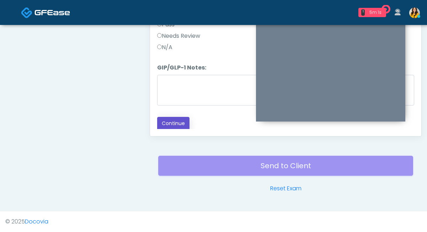
click at [172, 122] on button "Continue" at bounding box center [173, 123] width 32 height 13
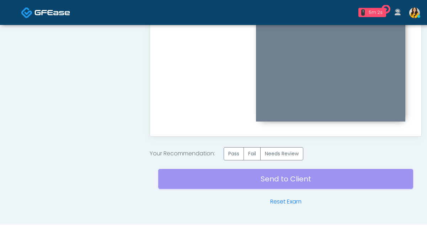
scroll to position [0, 0]
click at [224, 153] on div "Your Recommendation: Pass Fail Needs Review" at bounding box center [286, 153] width 272 height 13
click at [238, 151] on label "Pass" at bounding box center [234, 153] width 20 height 13
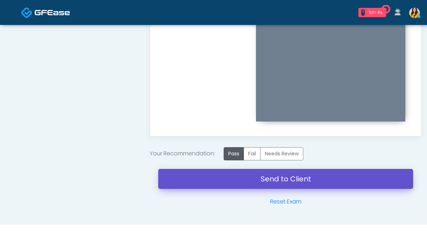
click at [264, 182] on link "Send to Client" at bounding box center [285, 179] width 255 height 20
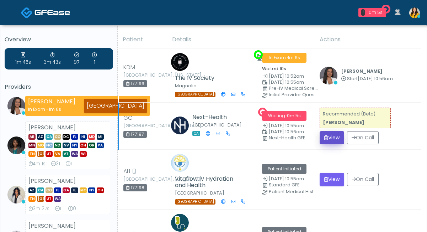
click at [339, 136] on button "View" at bounding box center [332, 137] width 25 height 13
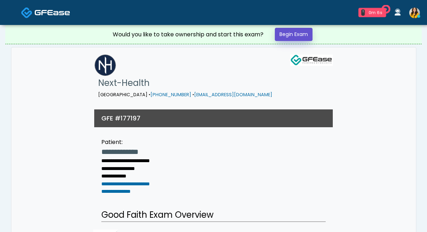
click at [309, 36] on link "Begin Exam" at bounding box center [294, 34] width 38 height 13
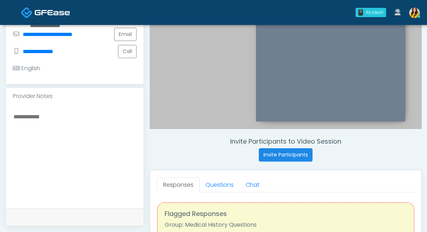
scroll to position [170, 0]
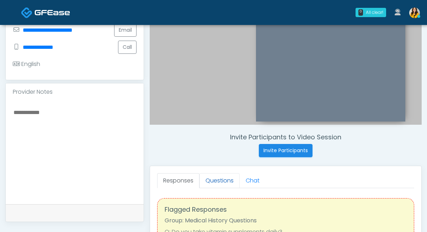
click at [216, 180] on link "Questions" at bounding box center [220, 180] width 40 height 15
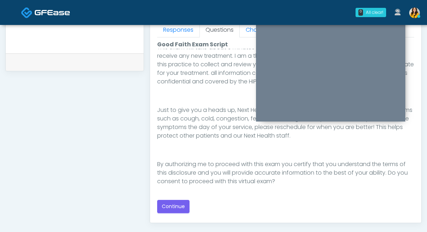
scroll to position [330, 0]
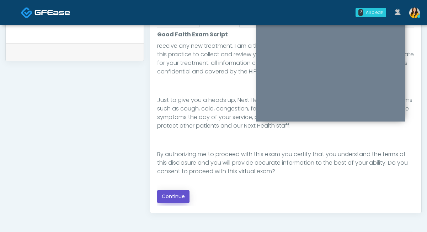
click at [171, 196] on button "Continue" at bounding box center [173, 196] width 32 height 13
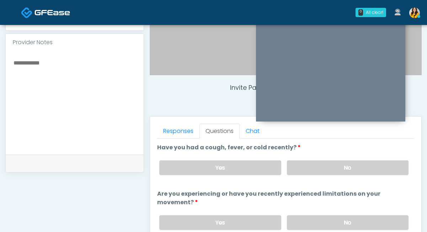
scroll to position [208, 0]
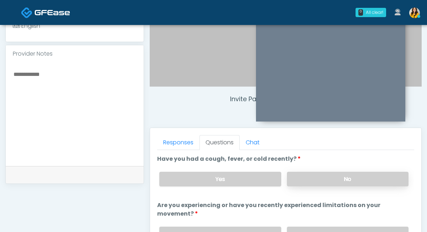
click at [298, 173] on label "No" at bounding box center [348, 178] width 122 height 15
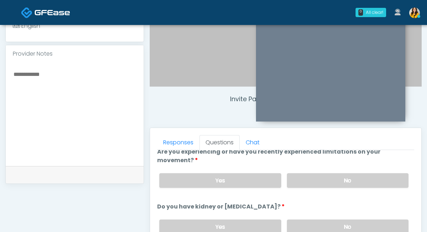
scroll to position [54, 0]
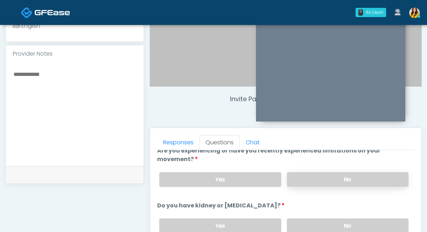
click at [306, 180] on label "No" at bounding box center [348, 179] width 122 height 15
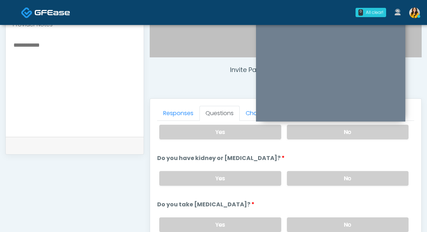
scroll to position [73, 0]
click at [298, 173] on label "No" at bounding box center [348, 177] width 122 height 15
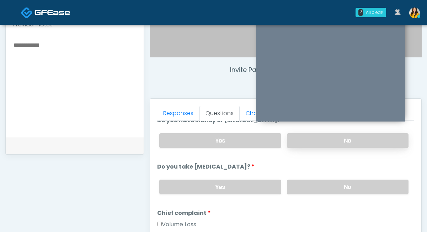
scroll to position [115, 0]
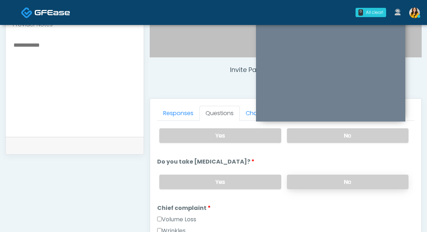
click at [298, 181] on label "No" at bounding box center [348, 181] width 122 height 15
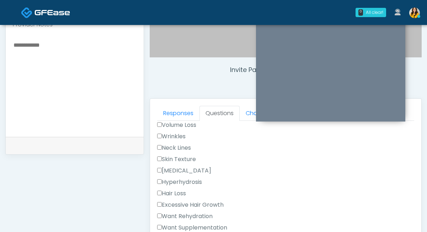
scroll to position [240, 0]
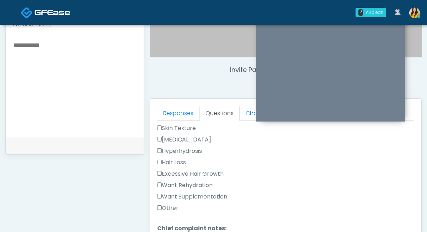
click at [192, 183] on label "Want Rehydration" at bounding box center [184, 185] width 55 height 9
click at [193, 192] on label "Want Supplementation" at bounding box center [192, 196] width 70 height 9
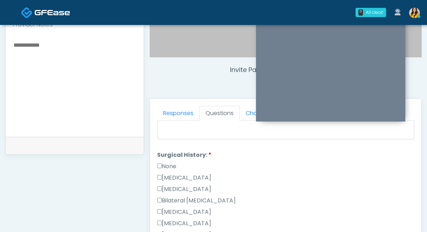
scroll to position [389, 0]
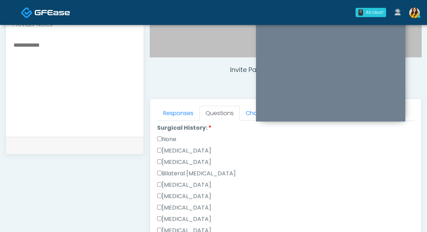
click at [175, 137] on label "None" at bounding box center [166, 139] width 19 height 9
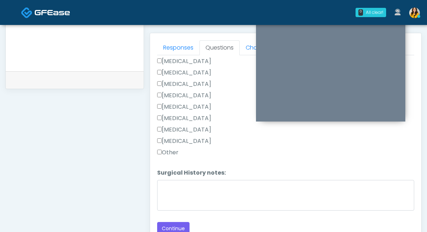
scroll to position [308, 0]
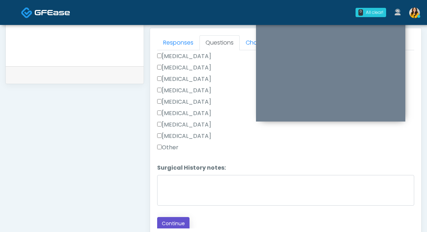
click at [173, 223] on button "Continue" at bounding box center [173, 223] width 32 height 13
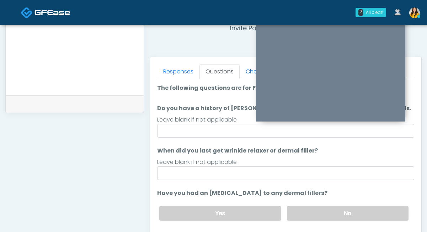
scroll to position [278, 0]
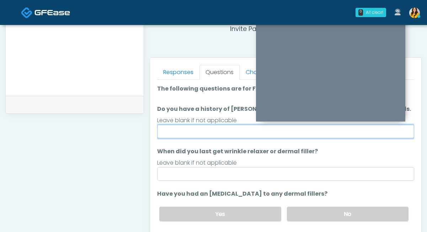
click at [205, 132] on input "Do you have a history of Guillain's barre or ALS? If so, please provide details." at bounding box center [285, 131] width 257 height 14
type input "**"
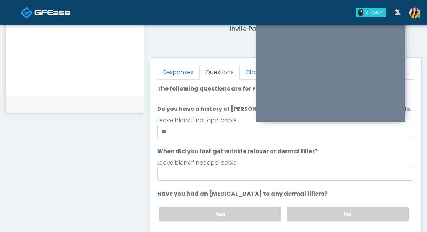
click at [173, 146] on ol "The following questions are for Filler, Wrinkle relaxers, PRP, and Lasers The f…" at bounding box center [285, 201] width 257 height 235
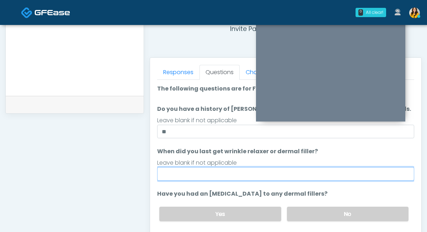
click at [219, 171] on input "When did you last get wrinkle relaxer or dermal filler?" at bounding box center [285, 174] width 257 height 14
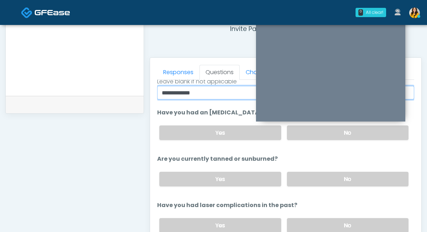
scroll to position [83, 0]
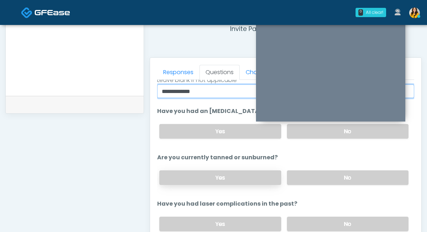
type input "**********"
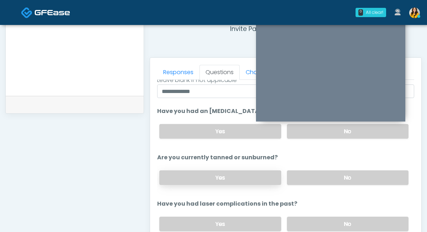
click at [270, 175] on label "Yes" at bounding box center [220, 177] width 122 height 15
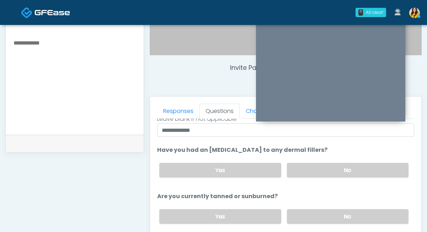
scroll to position [237, 0]
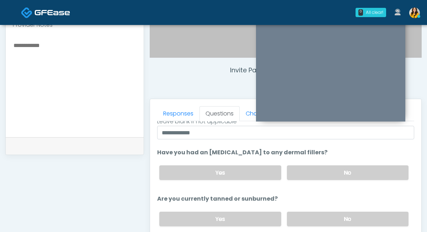
click at [65, 88] on textarea at bounding box center [75, 84] width 124 height 87
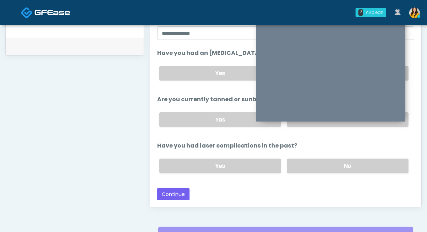
scroll to position [342, 0]
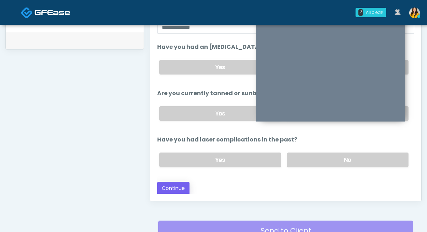
type textarea "******"
click at [176, 186] on button "Continue" at bounding box center [173, 187] width 32 height 13
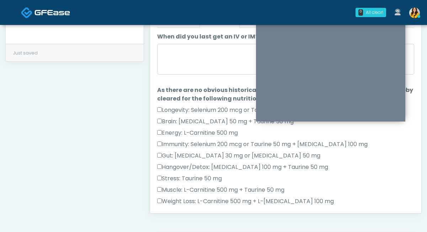
scroll to position [309, 0]
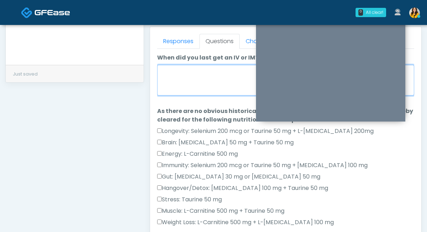
click at [197, 77] on textarea "When did you last get an IV or IM?" at bounding box center [285, 80] width 257 height 31
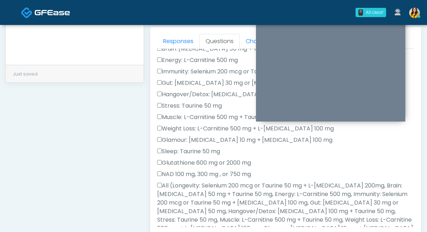
scroll to position [113, 0]
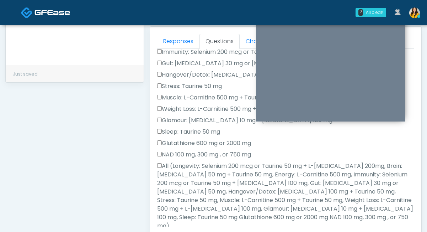
type textarea "*****"
click at [172, 166] on label "All (Longevity: Selenium 200 mcg or Taurine 50 mg + L-Arginine 200mg, Brain: Gl…" at bounding box center [285, 195] width 257 height 68
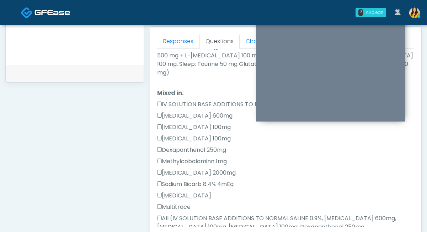
scroll to position [274, 0]
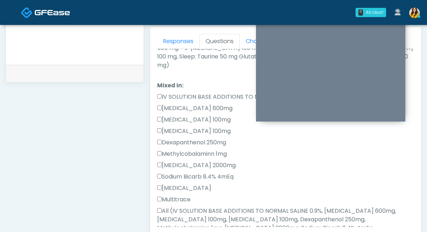
click at [185, 92] on label "IV SOLUTION BASE ADDITIONS TO NORMAL SALINE 0.9%" at bounding box center [234, 96] width 154 height 9
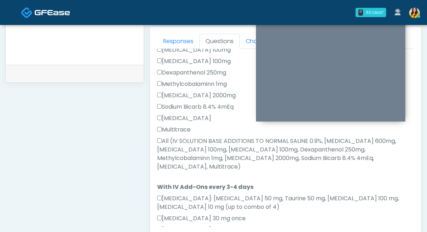
click at [179, 143] on label "All (IV SOLUTION BASE ADDITIONS TO NORMAL SALINE 0.9%, Magnesium Chloride 600mg…" at bounding box center [285, 154] width 257 height 34
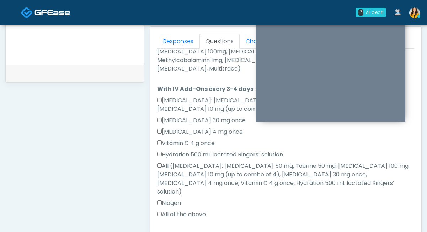
click at [177, 210] on label "All of the above" at bounding box center [181, 214] width 49 height 9
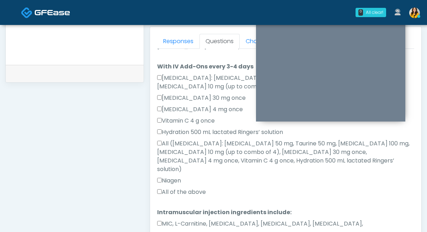
click at [172, 219] on label "MIC, L-Carnitine, Methylcobalamin, Glycine, B-Complex, Lycine, Biotin, Vitamin …" at bounding box center [285, 227] width 257 height 17
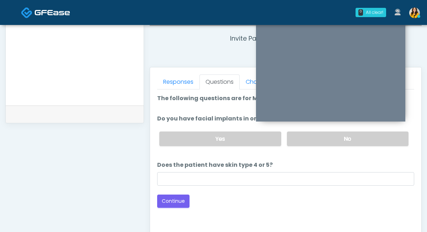
scroll to position [260, 0]
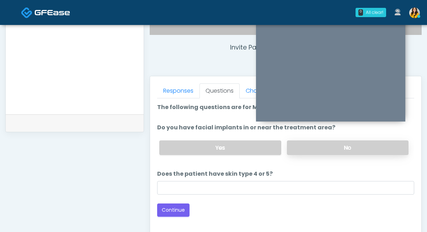
click at [310, 142] on label "No" at bounding box center [348, 147] width 122 height 15
click at [168, 209] on button "Continue" at bounding box center [173, 209] width 32 height 13
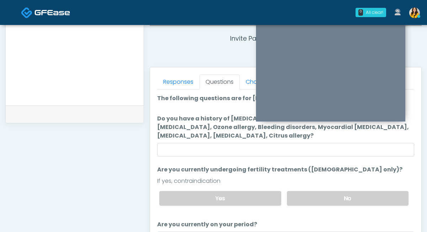
scroll to position [260, 0]
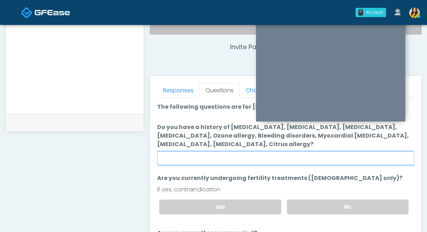
click at [214, 161] on input "Do you have a history of Hyperthyroidism, Hypotension, Hypocalcemia, Hypoglycem…" at bounding box center [285, 158] width 257 height 14
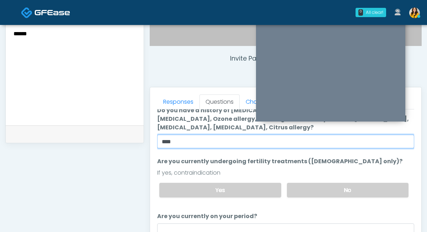
scroll to position [251, 0]
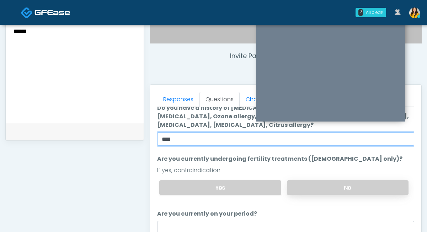
type input "****"
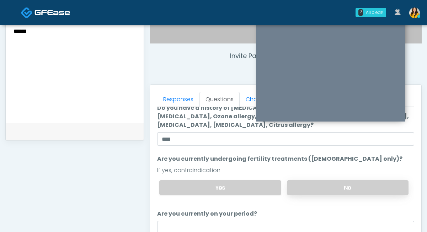
click at [296, 185] on label "No" at bounding box center [348, 187] width 122 height 15
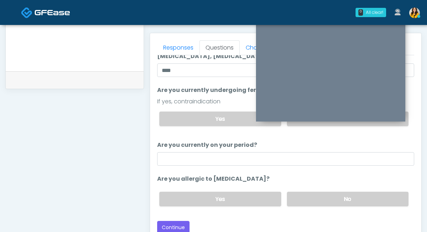
scroll to position [310, 0]
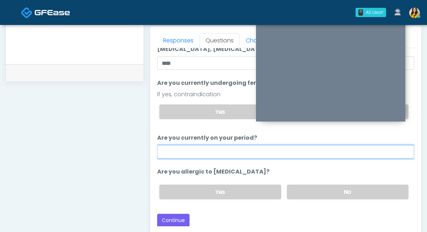
click at [184, 149] on input "Are you currently on your period?" at bounding box center [285, 152] width 257 height 14
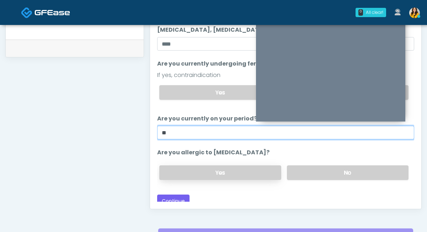
scroll to position [43, 0]
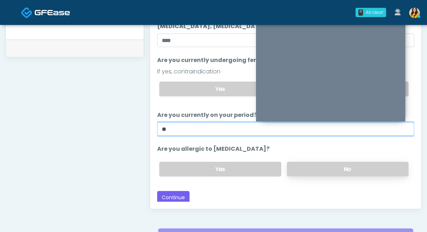
type input "**"
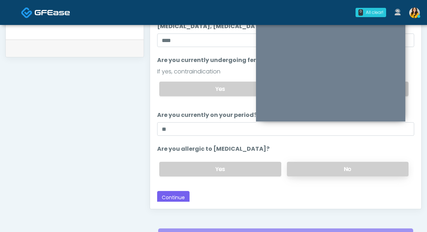
click at [312, 171] on label "No" at bounding box center [348, 168] width 122 height 15
click at [176, 195] on button "Continue" at bounding box center [173, 197] width 32 height 13
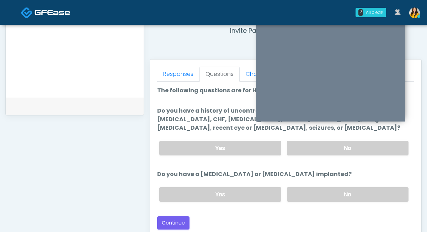
scroll to position [271, 0]
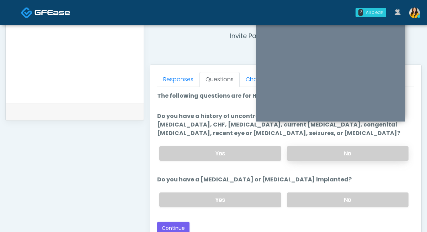
click at [300, 151] on label "No" at bounding box center [348, 153] width 122 height 15
click at [303, 211] on div "Yes No" at bounding box center [284, 199] width 261 height 26
click at [293, 198] on label "No" at bounding box center [348, 199] width 122 height 15
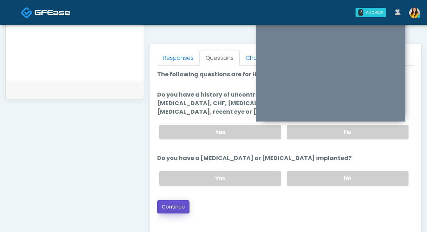
click at [175, 201] on button "Continue" at bounding box center [173, 206] width 32 height 13
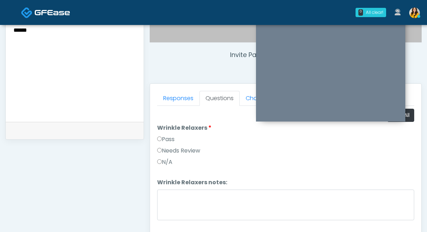
scroll to position [230, 0]
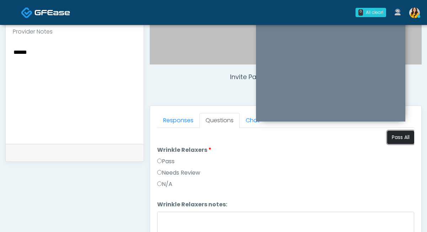
click at [397, 137] on button "Pass All" at bounding box center [400, 137] width 27 height 13
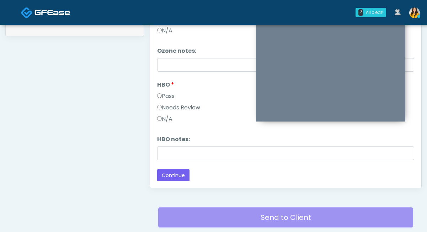
scroll to position [387, 0]
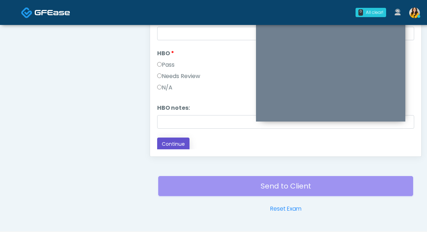
click at [172, 138] on button "Continue" at bounding box center [173, 143] width 32 height 13
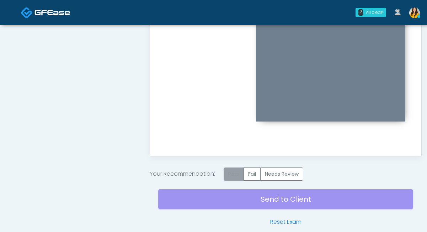
click at [234, 177] on label "Pass" at bounding box center [234, 173] width 20 height 13
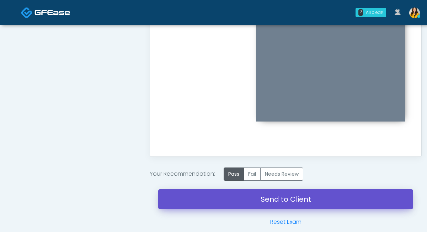
click at [251, 203] on link "Send to Client" at bounding box center [285, 199] width 255 height 20
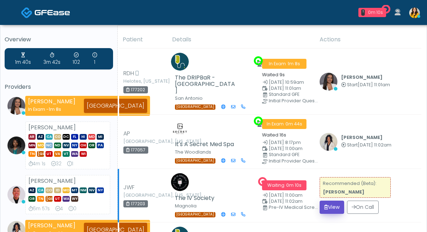
click at [331, 202] on button "View" at bounding box center [332, 206] width 25 height 13
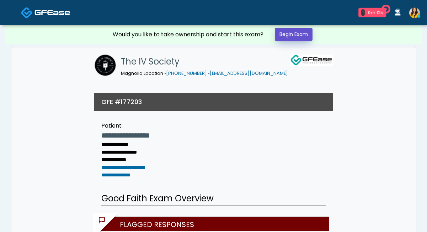
click at [303, 33] on link "Begin Exam" at bounding box center [294, 34] width 38 height 13
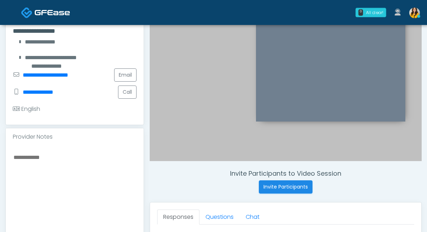
scroll to position [173, 0]
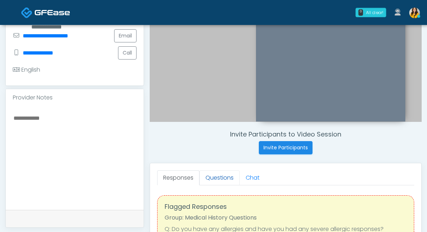
click at [205, 184] on link "Questions" at bounding box center [220, 177] width 40 height 15
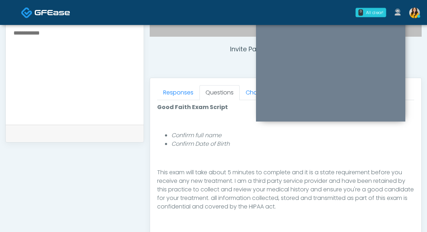
scroll to position [83, 0]
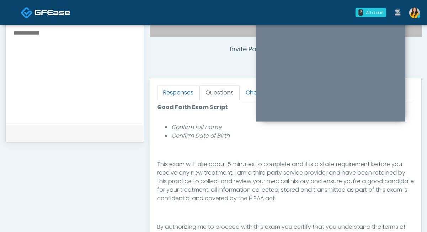
click at [176, 93] on link "Responses" at bounding box center [178, 92] width 42 height 15
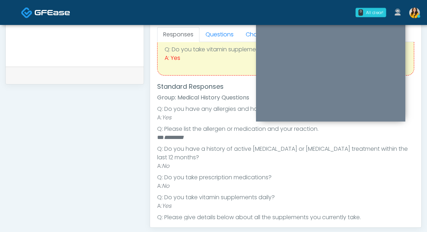
scroll to position [27, 0]
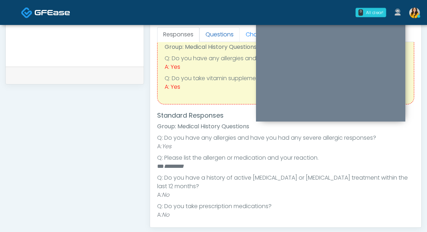
click at [217, 33] on link "Questions" at bounding box center [220, 34] width 40 height 15
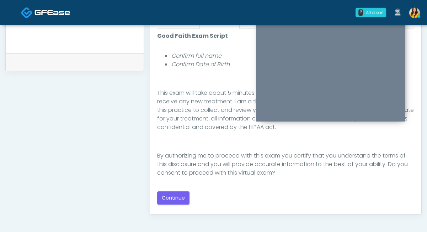
scroll to position [329, 0]
click at [176, 193] on button "Continue" at bounding box center [173, 197] width 32 height 13
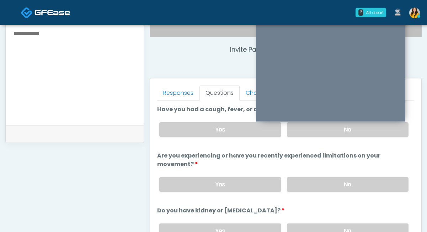
scroll to position [246, 0]
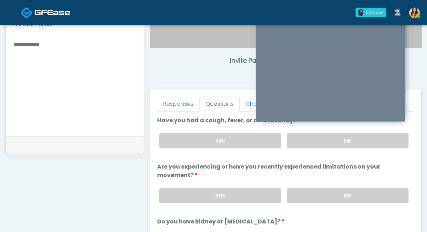
click at [309, 147] on div "Yes No" at bounding box center [284, 140] width 261 height 26
click at [303, 144] on label "No" at bounding box center [348, 140] width 122 height 15
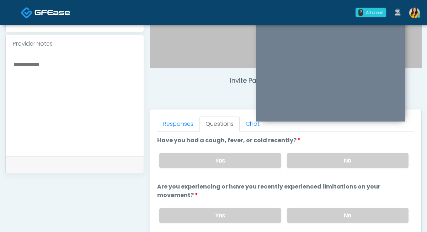
scroll to position [235, 0]
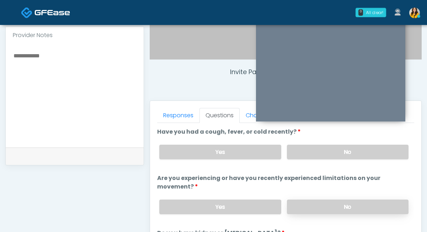
click at [317, 204] on label "No" at bounding box center [348, 206] width 122 height 15
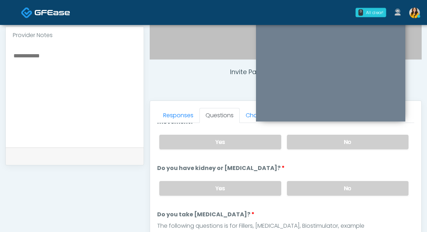
scroll to position [75, 0]
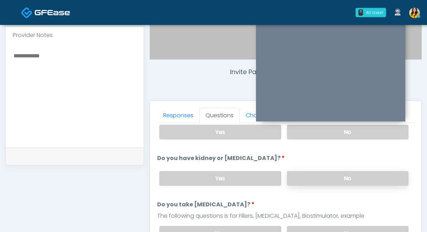
click at [306, 177] on label "No" at bounding box center [348, 178] width 122 height 15
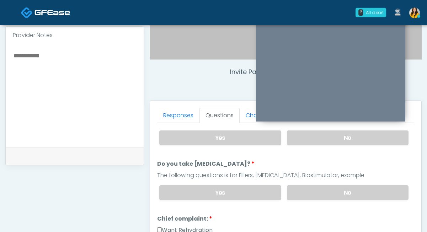
scroll to position [116, 0]
click at [302, 189] on label "No" at bounding box center [348, 192] width 122 height 15
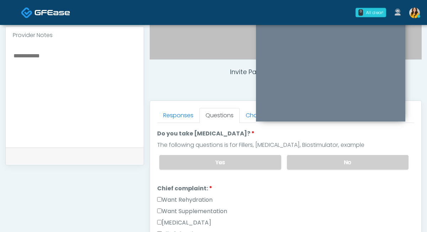
scroll to position [170, 0]
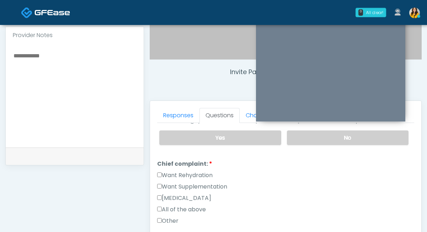
click at [206, 174] on label "Want Rehydration" at bounding box center [184, 175] width 55 height 9
click at [206, 185] on label "Want Supplementation" at bounding box center [192, 186] width 70 height 9
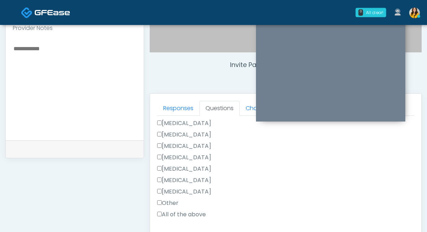
scroll to position [404, 0]
click at [172, 199] on label "Other" at bounding box center [167, 201] width 21 height 9
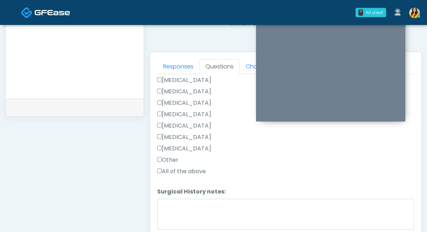
scroll to position [291, 0]
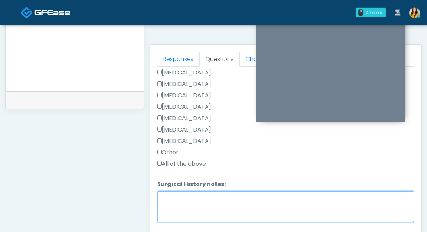
click at [192, 191] on textarea "Surgical History notes:" at bounding box center [285, 206] width 257 height 31
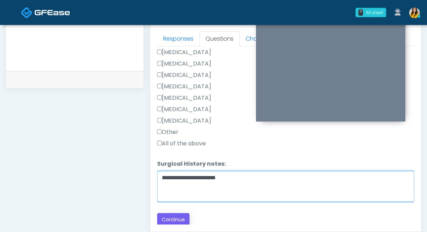
type textarea "**********"
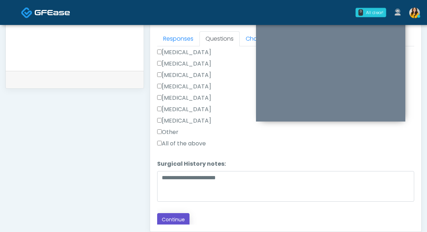
click at [174, 218] on button "Continue" at bounding box center [173, 219] width 32 height 13
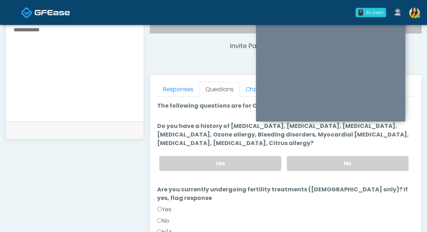
scroll to position [253, 0]
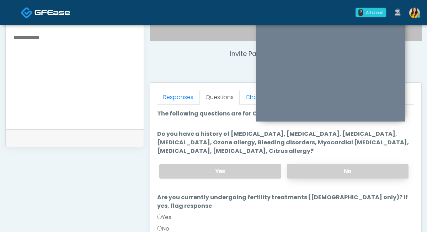
click at [311, 166] on label "No" at bounding box center [348, 171] width 122 height 15
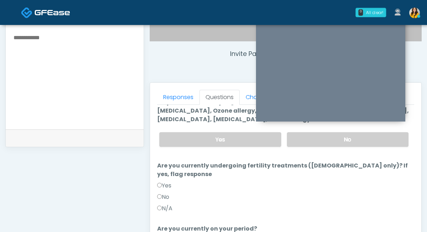
click at [164, 204] on label "N/A" at bounding box center [164, 208] width 15 height 9
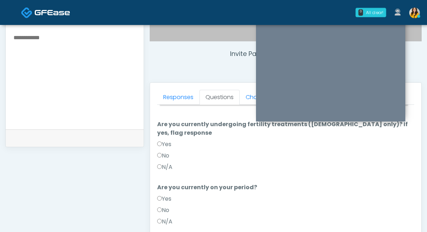
click at [164, 217] on label "N/A" at bounding box center [164, 221] width 15 height 9
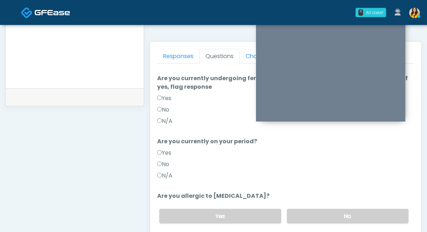
scroll to position [301, 0]
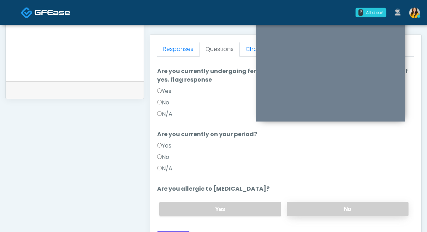
click at [297, 201] on label "No" at bounding box center [348, 208] width 122 height 15
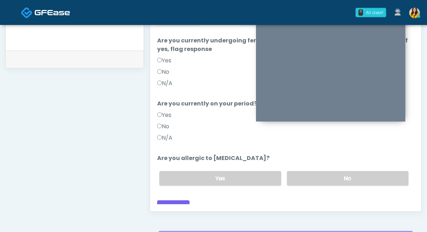
scroll to position [335, 0]
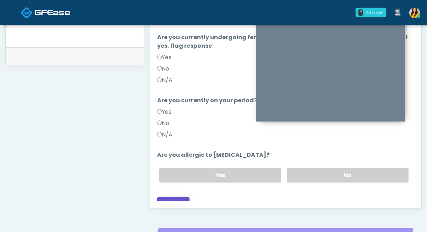
click at [176, 197] on button "Continue" at bounding box center [173, 203] width 32 height 13
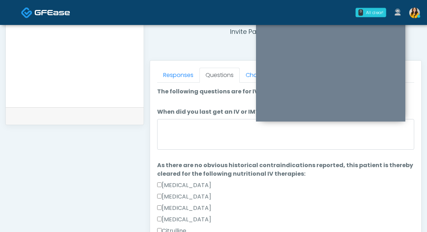
scroll to position [263, 0]
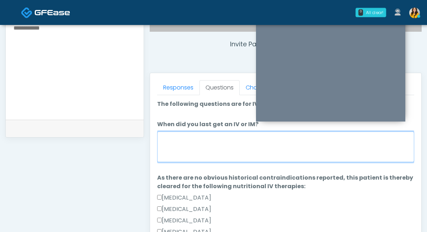
click at [190, 149] on textarea "When did you last get an IV or IM?" at bounding box center [285, 146] width 257 height 31
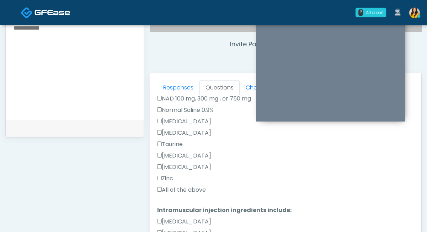
type textarea "**********"
click at [183, 189] on label "All of the above" at bounding box center [181, 189] width 49 height 9
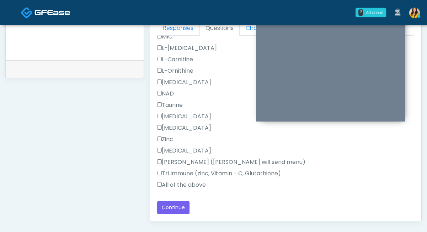
scroll to position [328, 0]
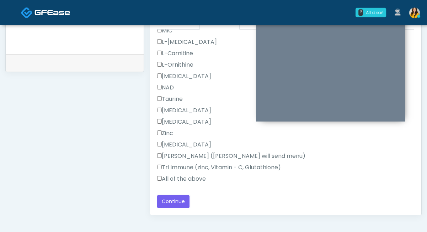
click at [173, 181] on label "All of the above" at bounding box center [181, 178] width 49 height 9
click at [175, 202] on button "Continue" at bounding box center [173, 201] width 32 height 13
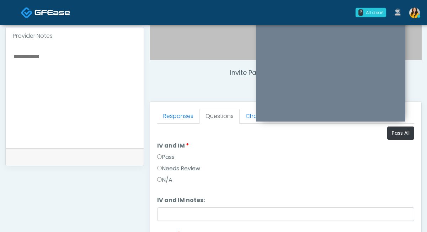
scroll to position [234, 0]
click at [398, 135] on button "Pass All" at bounding box center [400, 133] width 27 height 13
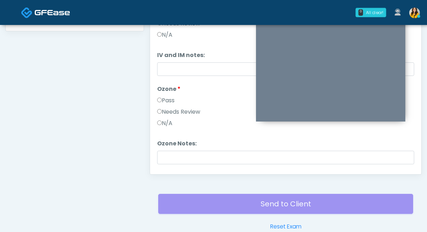
scroll to position [30, 0]
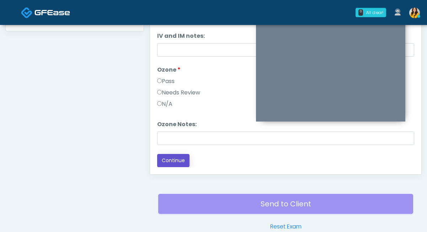
click at [176, 161] on button "Continue" at bounding box center [173, 160] width 32 height 13
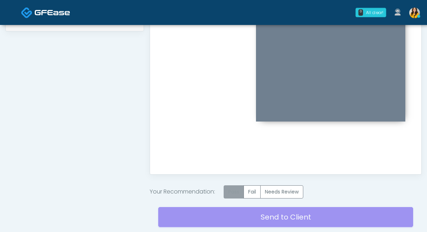
click at [238, 189] on label "Pass" at bounding box center [234, 191] width 20 height 13
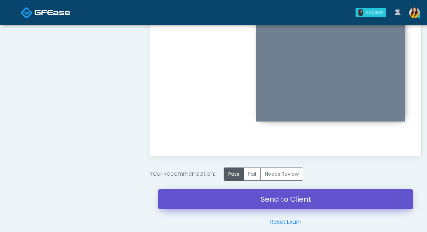
click at [228, 196] on link "Send to Client" at bounding box center [285, 199] width 255 height 20
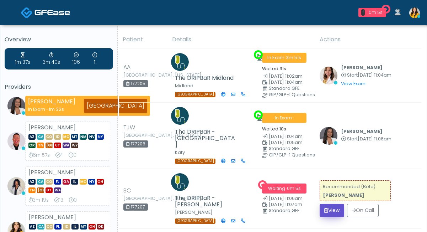
click at [334, 203] on button "View" at bounding box center [332, 209] width 25 height 13
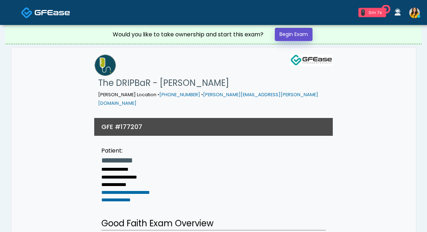
click at [299, 36] on link "Begin Exam" at bounding box center [294, 34] width 38 height 13
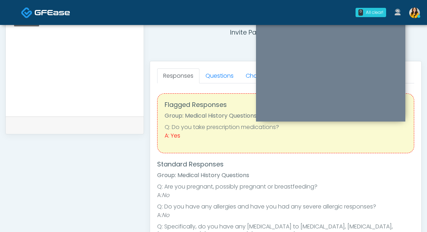
scroll to position [274, 0]
click at [219, 78] on link "Questions" at bounding box center [220, 76] width 40 height 15
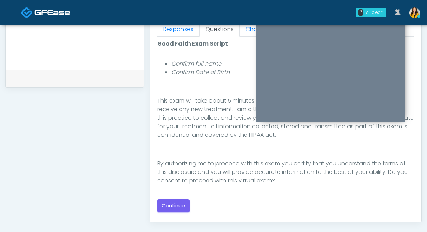
scroll to position [325, 0]
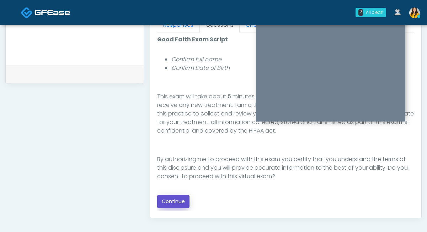
click at [172, 198] on button "Continue" at bounding box center [173, 201] width 32 height 13
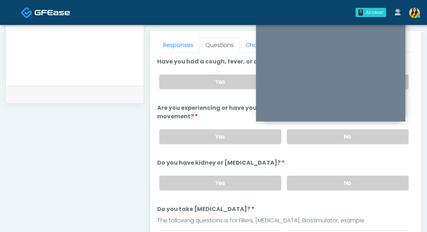
scroll to position [267, 0]
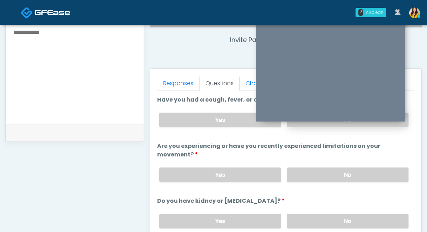
click at [301, 126] on label "No" at bounding box center [348, 119] width 122 height 15
click at [298, 171] on label "No" at bounding box center [348, 174] width 122 height 15
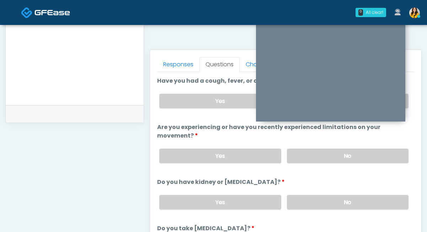
scroll to position [303, 0]
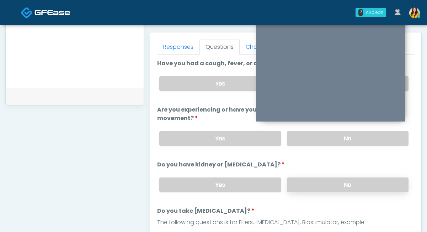
click at [297, 184] on label "No" at bounding box center [348, 184] width 122 height 15
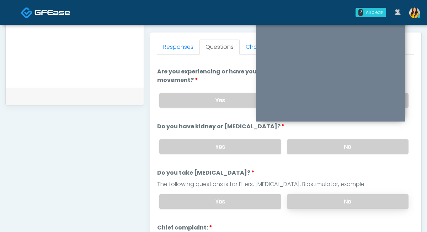
click at [305, 202] on label "No" at bounding box center [348, 201] width 122 height 15
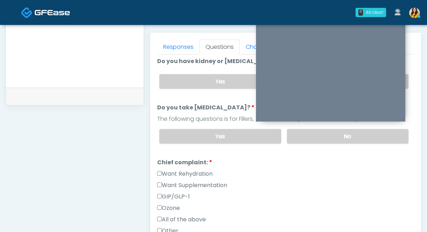
scroll to position [104, 0]
click at [192, 174] on label "Want Rehydration" at bounding box center [184, 173] width 55 height 9
click at [196, 184] on label "Want Supplementation" at bounding box center [192, 184] width 70 height 9
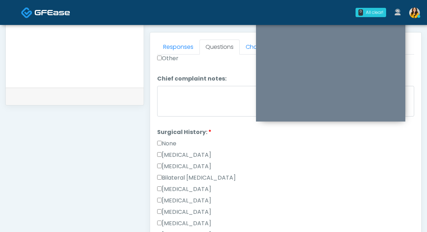
scroll to position [279, 0]
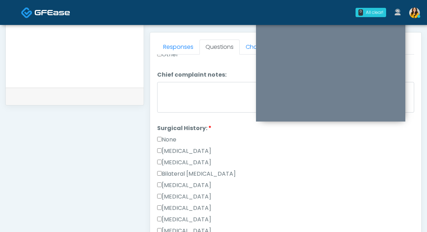
click at [201, 152] on label "[MEDICAL_DATA]" at bounding box center [184, 151] width 54 height 9
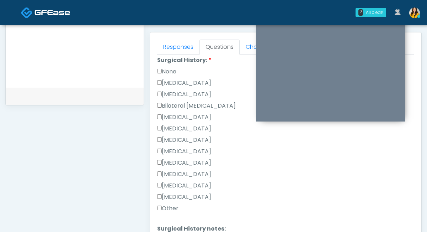
scroll to position [349, 0]
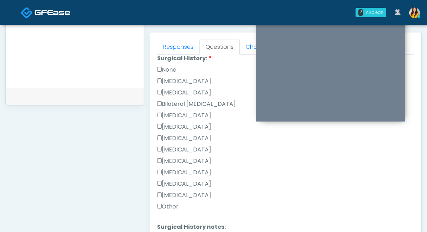
click at [193, 94] on label "Hysterectomy" at bounding box center [184, 92] width 54 height 9
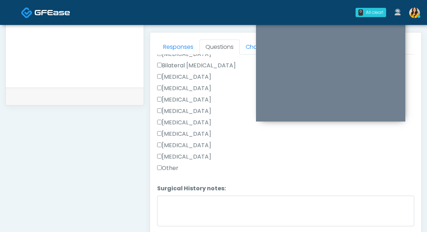
scroll to position [404, 0]
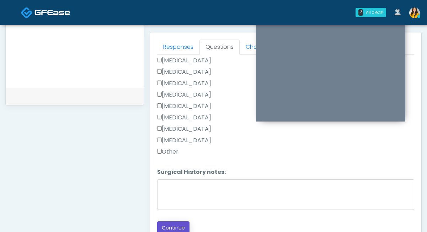
click at [170, 221] on button "Continue" at bounding box center [173, 227] width 32 height 13
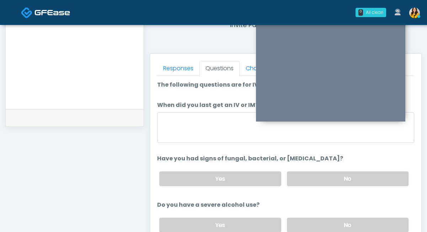
scroll to position [275, 0]
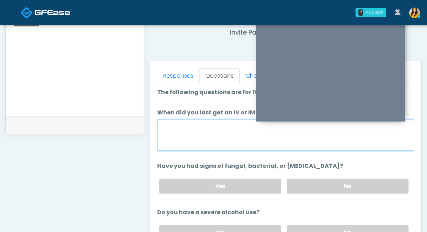
click at [191, 126] on textarea "When did you last get an IV or IM?" at bounding box center [285, 135] width 257 height 31
type textarea "**********"
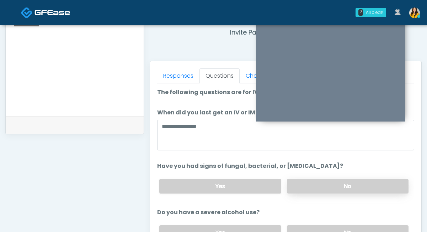
click at [312, 186] on label "No" at bounding box center [348, 186] width 122 height 15
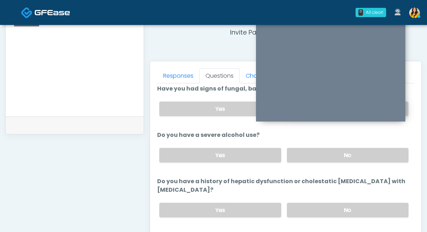
scroll to position [81, 0]
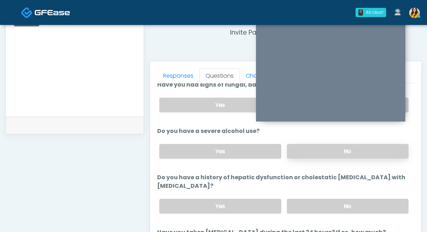
click at [300, 146] on label "No" at bounding box center [348, 151] width 122 height 15
click at [305, 198] on label "No" at bounding box center [348, 205] width 122 height 15
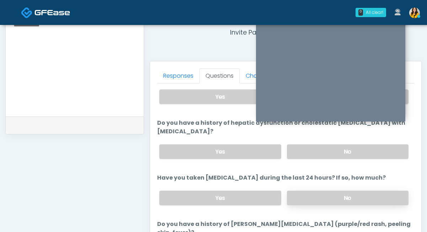
click at [322, 190] on label "No" at bounding box center [348, 197] width 122 height 15
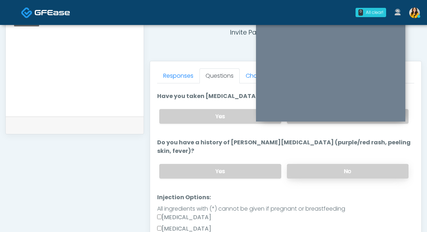
click at [306, 164] on label "No" at bounding box center [348, 171] width 122 height 15
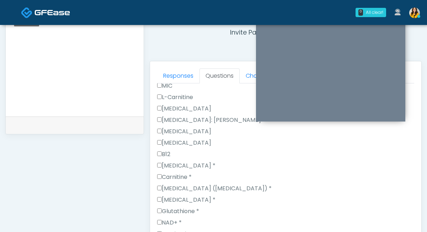
scroll to position [463, 0]
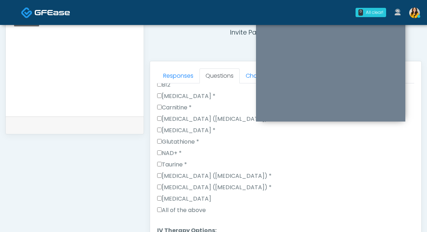
click at [165, 206] on label "All of the above" at bounding box center [181, 210] width 49 height 9
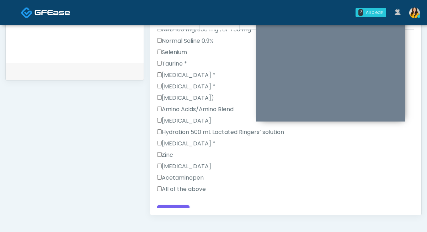
scroll to position [333, 0]
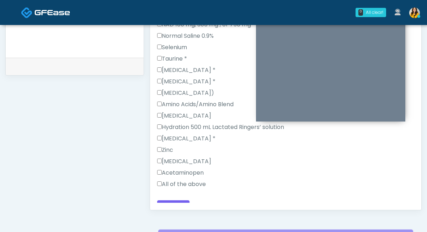
click at [175, 180] on label "All of the above" at bounding box center [181, 184] width 49 height 9
click at [174, 200] on button "Continue" at bounding box center [173, 206] width 32 height 13
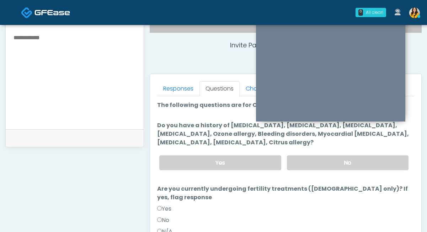
scroll to position [260, 0]
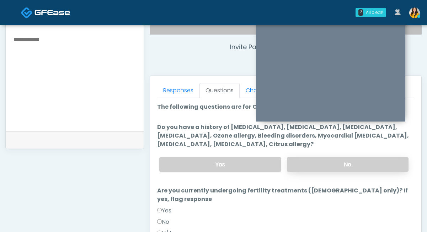
click at [317, 166] on label "No" at bounding box center [348, 164] width 122 height 15
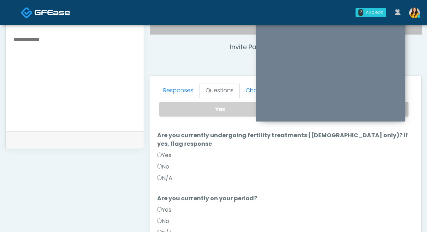
scroll to position [65, 0]
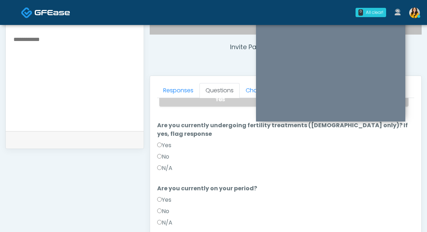
click at [167, 164] on label "N/A" at bounding box center [164, 168] width 15 height 9
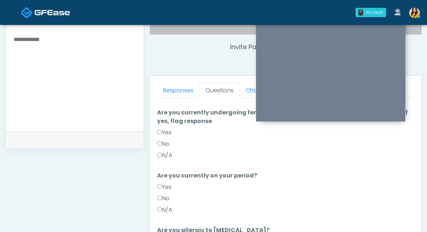
click at [164, 205] on label "N/A" at bounding box center [164, 209] width 15 height 9
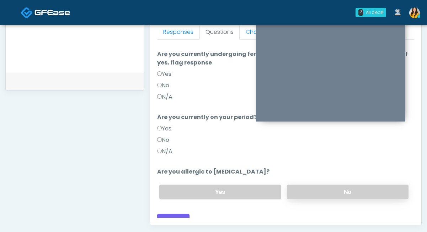
click at [311, 184] on label "No" at bounding box center [348, 191] width 122 height 15
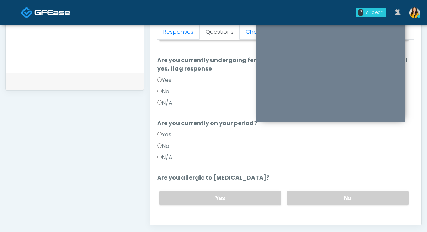
scroll to position [78, 0]
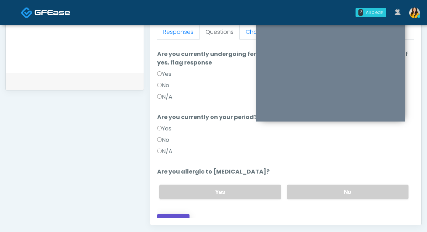
click at [170, 213] on button "Continue" at bounding box center [173, 219] width 32 height 13
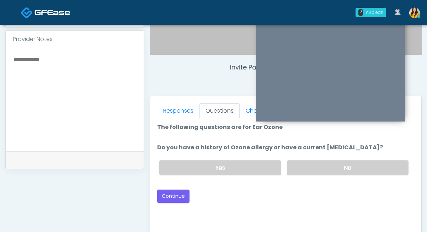
scroll to position [235, 0]
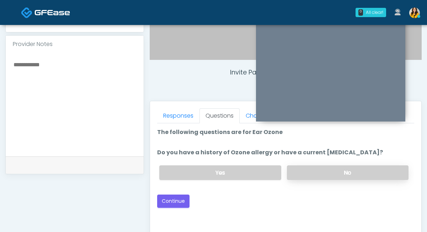
click at [301, 168] on label "No" at bounding box center [348, 172] width 122 height 15
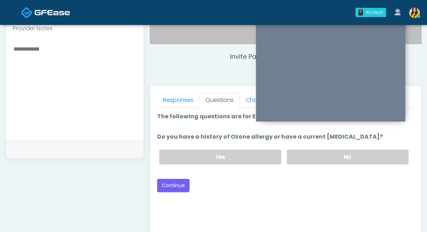
scroll to position [251, 0]
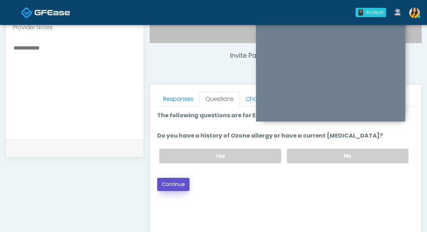
click at [175, 180] on button "Continue" at bounding box center [173, 183] width 32 height 13
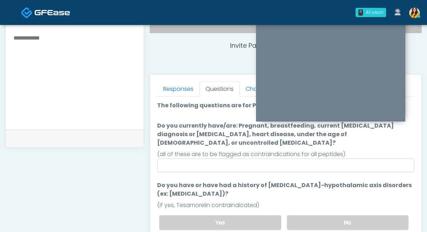
scroll to position [260, 0]
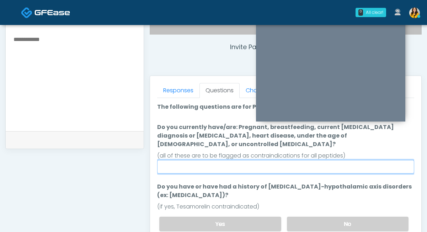
click at [214, 161] on input "Do you currently have/are: Pregnant, breastfeeding, current cancer diagnosis or…" at bounding box center [285, 167] width 257 height 14
type input "****"
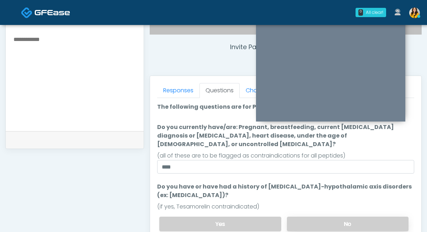
click at [302, 216] on label "No" at bounding box center [348, 223] width 122 height 15
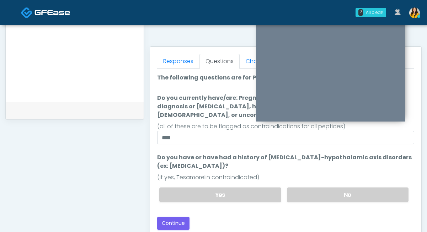
scroll to position [292, 0]
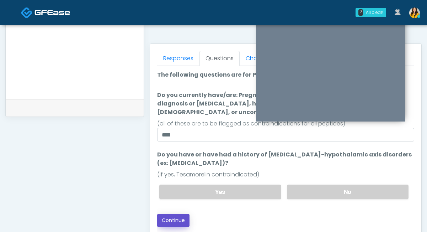
click at [182, 216] on button "Continue" at bounding box center [173, 219] width 32 height 13
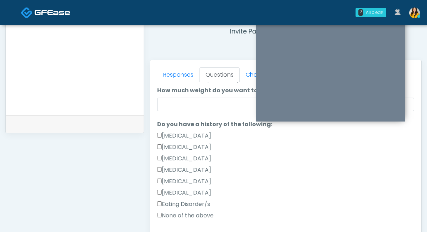
scroll to position [134, 0]
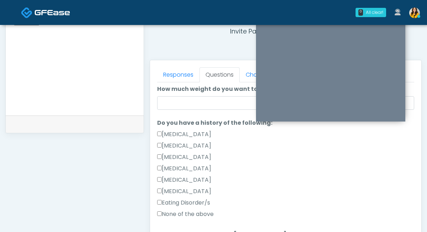
click at [197, 215] on label "None of the above" at bounding box center [185, 213] width 57 height 9
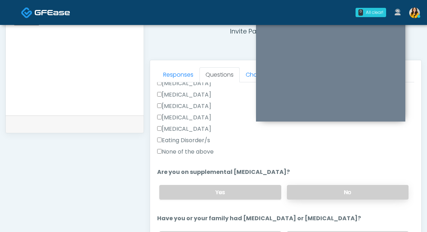
click at [302, 196] on label "No" at bounding box center [348, 192] width 122 height 15
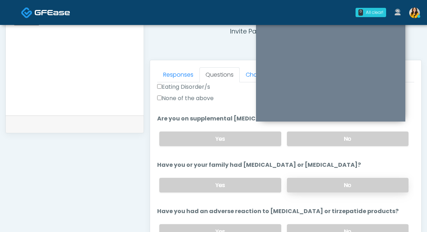
click at [303, 182] on label "No" at bounding box center [348, 184] width 122 height 15
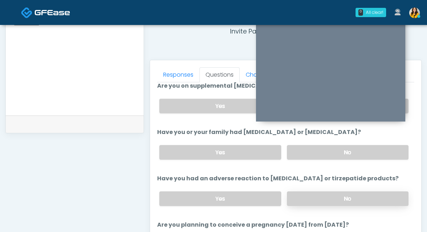
click at [299, 193] on label "No" at bounding box center [348, 198] width 122 height 15
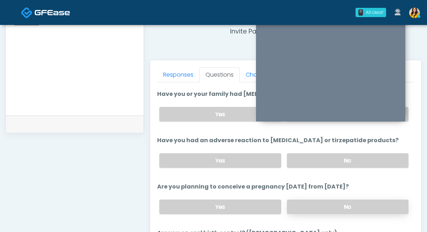
click at [303, 199] on label "No" at bounding box center [348, 206] width 122 height 15
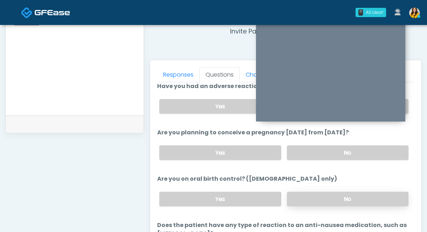
click at [300, 199] on label "No" at bounding box center [348, 198] width 122 height 15
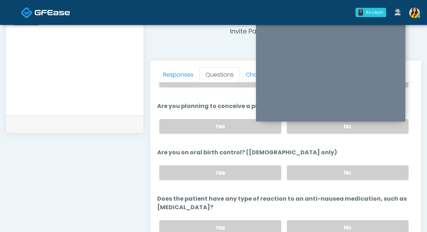
click at [297, 218] on div "Yes No" at bounding box center [284, 227] width 261 height 26
click at [292, 221] on label "No" at bounding box center [348, 227] width 122 height 15
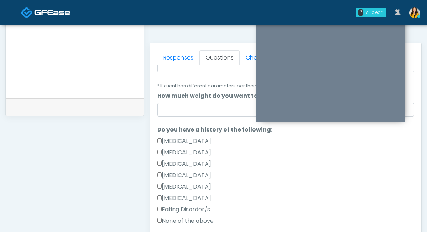
scroll to position [0, 0]
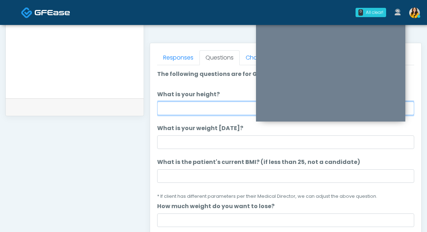
click at [196, 106] on input "What is your height?" at bounding box center [285, 108] width 257 height 14
type input "****"
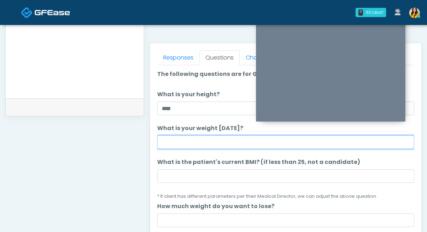
click at [199, 143] on input "What is your weight [DATE]?" at bounding box center [285, 142] width 257 height 14
type input "***"
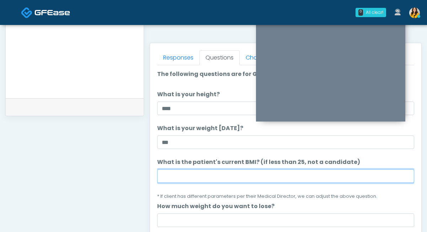
click at [200, 177] on input "What is the patient's current BMI? (if less than 25, not a candidate)" at bounding box center [285, 176] width 257 height 14
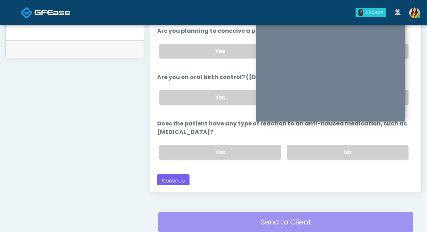
scroll to position [351, 0]
type input "****"
click at [175, 185] on button "Continue" at bounding box center [173, 180] width 32 height 13
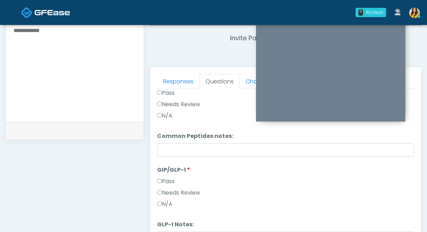
scroll to position [0, 0]
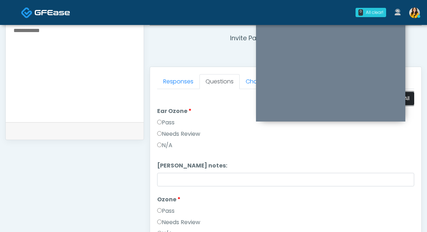
click at [407, 101] on button "Pass All" at bounding box center [400, 98] width 27 height 13
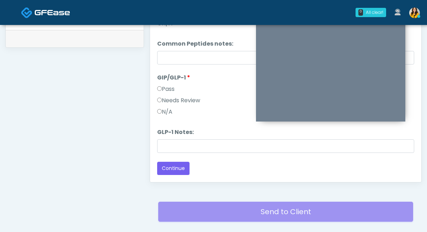
scroll to position [407, 0]
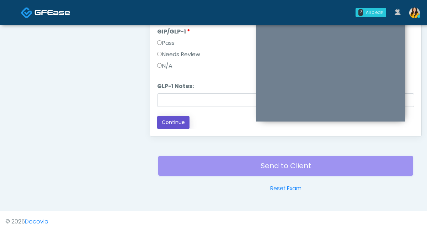
click at [165, 118] on button "Continue" at bounding box center [173, 122] width 32 height 13
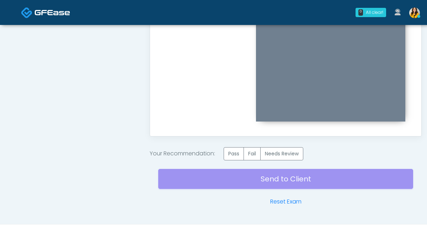
scroll to position [0, 0]
click at [235, 155] on label "Pass" at bounding box center [234, 153] width 20 height 13
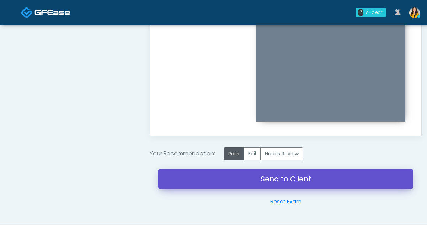
click at [272, 180] on link "Send to Client" at bounding box center [285, 179] width 255 height 20
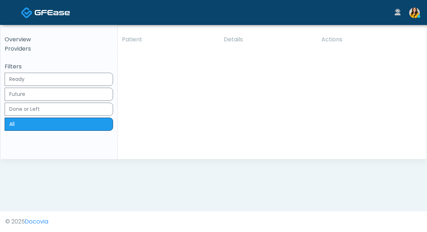
click div "1 0m 7s"
click button "View"
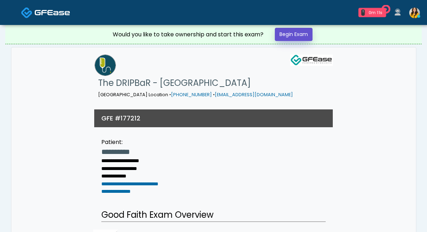
click at [297, 37] on link "Begin Exam" at bounding box center [294, 34] width 38 height 13
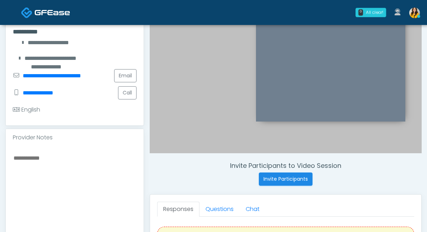
scroll to position [114, 0]
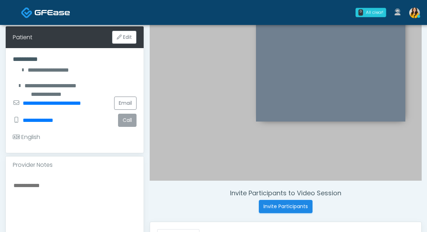
click at [129, 122] on button "Call" at bounding box center [127, 119] width 18 height 13
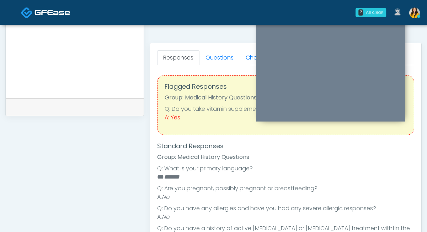
scroll to position [287, 0]
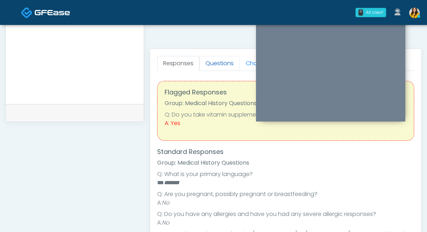
click at [219, 64] on link "Questions" at bounding box center [220, 63] width 40 height 15
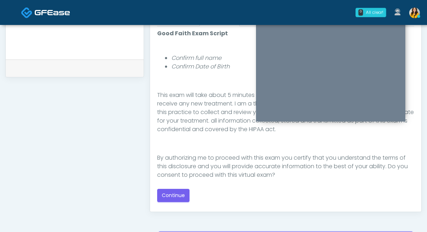
scroll to position [78, 0]
click at [170, 192] on button "Continue" at bounding box center [173, 195] width 32 height 13
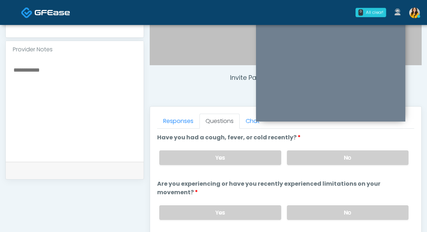
scroll to position [227, 0]
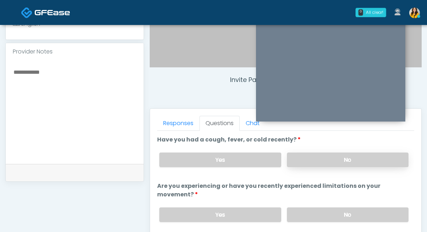
click at [318, 160] on label "No" at bounding box center [348, 159] width 122 height 15
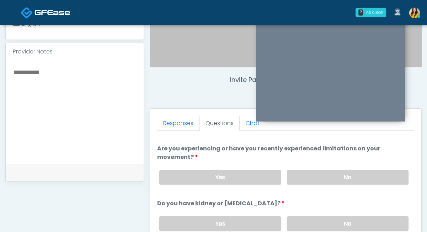
scroll to position [44, 0]
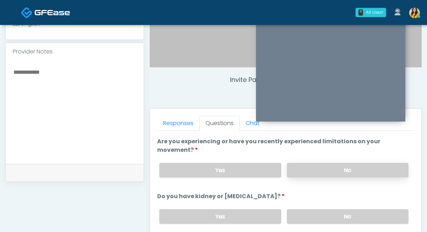
click at [304, 175] on label "No" at bounding box center [348, 170] width 122 height 15
click at [299, 213] on label "No" at bounding box center [348, 216] width 122 height 15
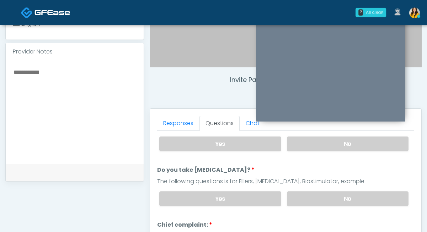
scroll to position [127, 0]
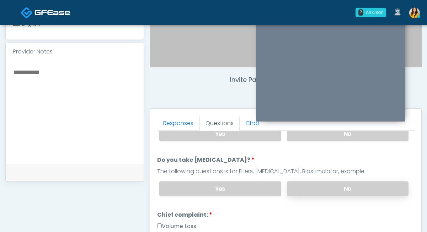
click at [294, 191] on label "No" at bounding box center [348, 188] width 122 height 15
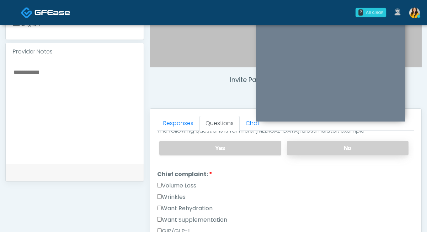
scroll to position [203, 0]
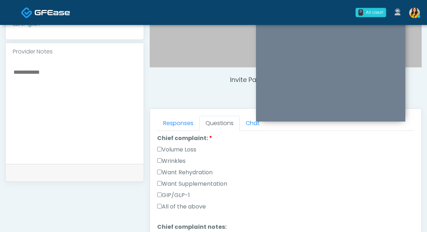
click at [207, 169] on label "Want Rehydration" at bounding box center [184, 172] width 55 height 9
click at [211, 179] on label "Want Supplementation" at bounding box center [192, 183] width 70 height 9
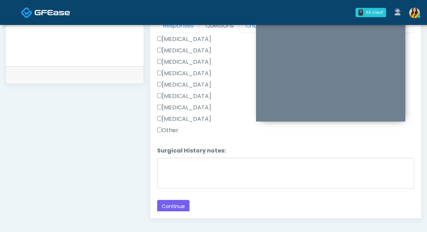
scroll to position [327, 0]
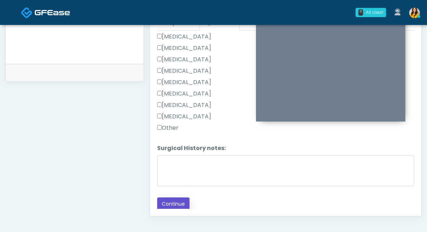
click at [183, 203] on button "Continue" at bounding box center [173, 203] width 32 height 13
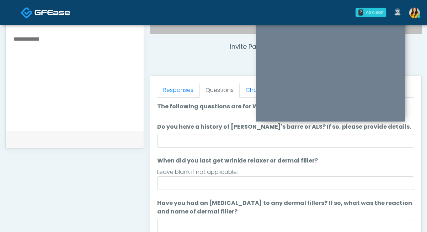
scroll to position [251, 0]
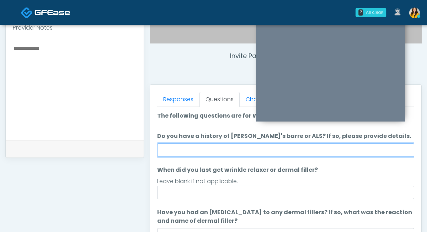
click at [194, 145] on input "Do you have a history of Guillain's barre or ALS? If so, please provide details." at bounding box center [285, 150] width 257 height 14
type input "**"
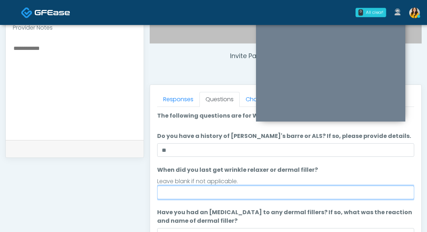
click at [193, 190] on input "When did you last get wrinkle relaxer or dermal filler?" at bounding box center [285, 192] width 257 height 14
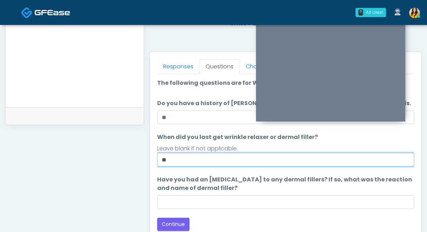
scroll to position [286, 0]
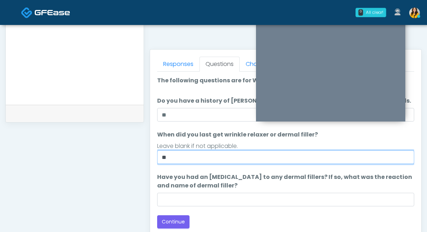
type input "**"
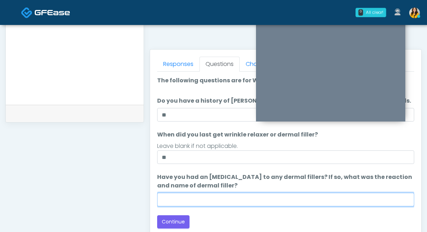
click at [194, 200] on input "Have you had an allergic response to any dermal fillers? If so, what was the re…" at bounding box center [285, 199] width 257 height 14
type input "**"
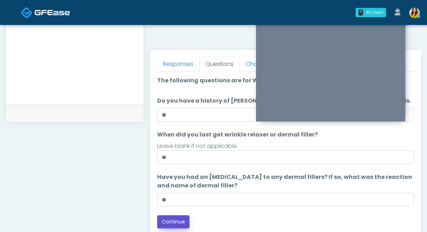
click at [183, 217] on button "Continue" at bounding box center [173, 221] width 32 height 13
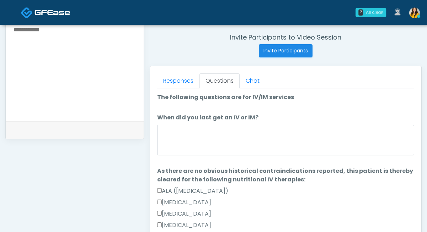
scroll to position [297, 0]
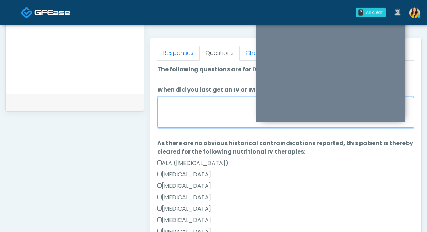
click at [206, 110] on textarea "When did you last get an IV or IM?" at bounding box center [285, 112] width 257 height 31
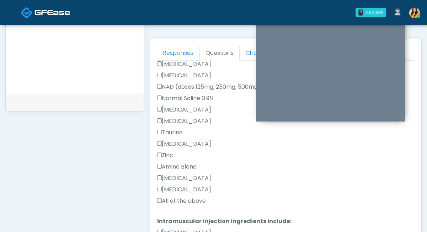
scroll to position [247, 0]
type textarea "**"
click at [186, 201] on label "All of the above" at bounding box center [181, 200] width 49 height 9
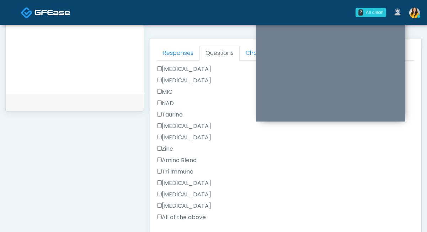
scroll to position [474, 0]
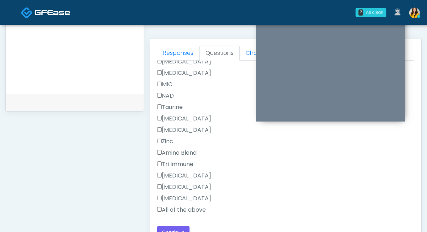
click at [188, 208] on label "All of the above" at bounding box center [181, 209] width 49 height 9
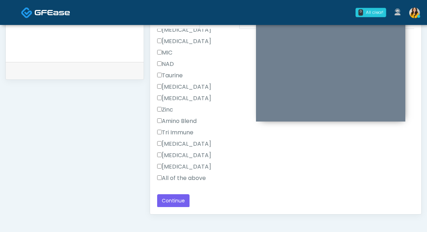
scroll to position [340, 0]
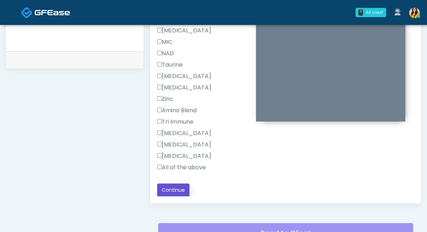
click at [180, 195] on button "Continue" at bounding box center [173, 189] width 32 height 13
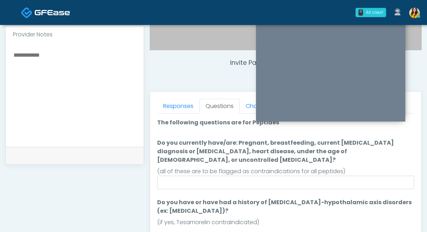
scroll to position [244, 0]
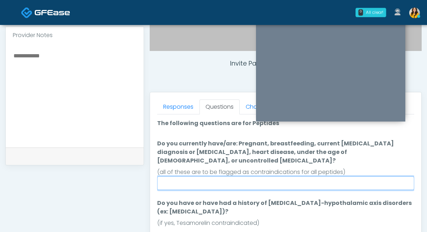
click at [228, 176] on input "Do you currently have/are: Pregnant, breastfeeding, current cancer diagnosis or…" at bounding box center [285, 183] width 257 height 14
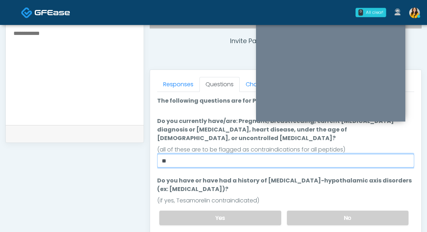
type input "**"
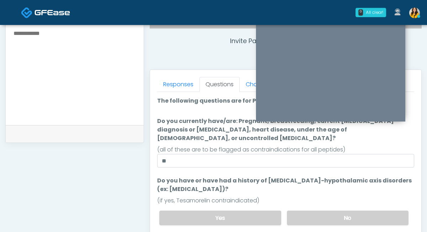
click at [315, 210] on label "No" at bounding box center [348, 217] width 122 height 15
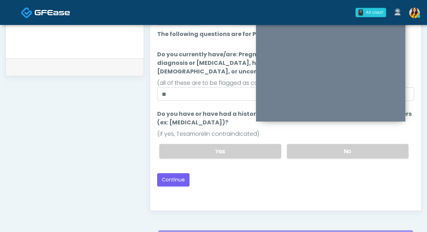
scroll to position [341, 0]
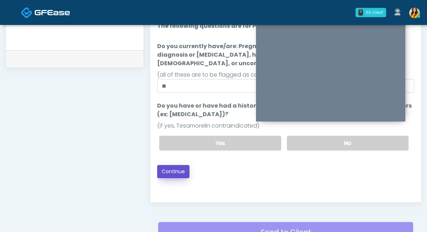
click at [176, 165] on button "Continue" at bounding box center [173, 171] width 32 height 13
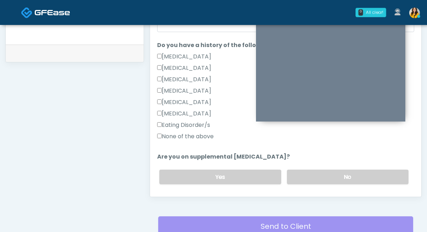
scroll to position [148, 0]
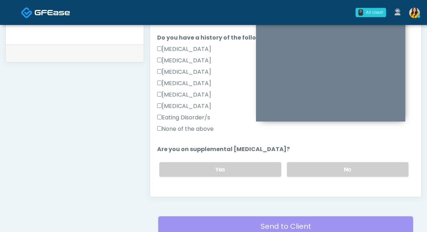
click at [190, 128] on label "None of the above" at bounding box center [185, 128] width 57 height 9
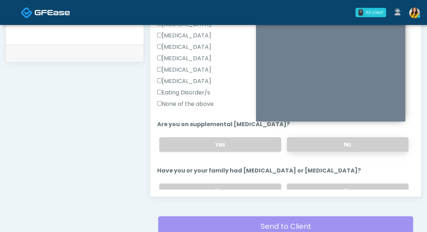
click at [298, 142] on label "No" at bounding box center [348, 144] width 122 height 15
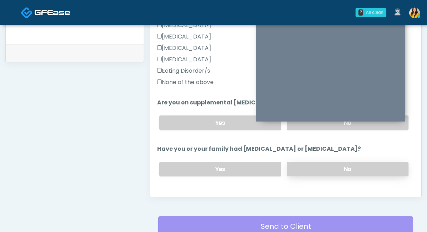
click at [301, 164] on label "No" at bounding box center [348, 168] width 122 height 15
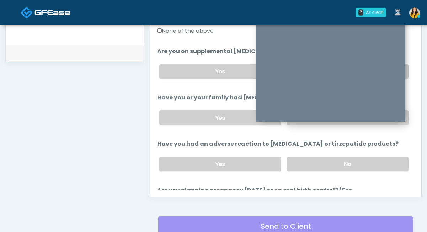
click at [301, 164] on label "No" at bounding box center [348, 163] width 122 height 15
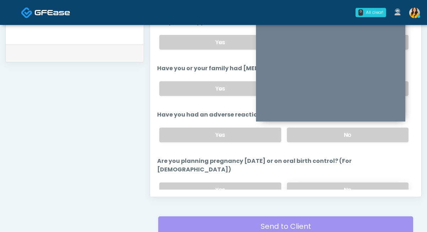
click at [303, 182] on label "No" at bounding box center [348, 189] width 122 height 15
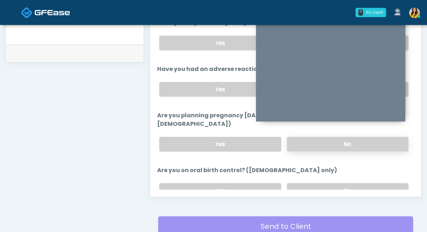
scroll to position [331, 0]
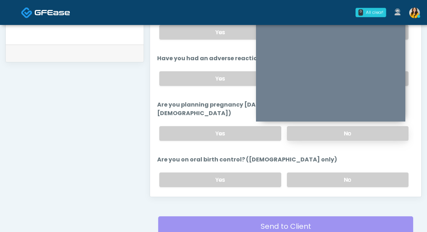
click at [303, 178] on div "Yes No" at bounding box center [284, 179] width 261 height 26
click at [301, 172] on label "No" at bounding box center [348, 179] width 122 height 15
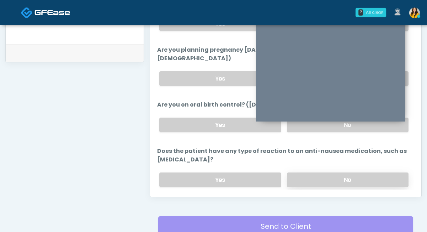
click at [299, 172] on label "No" at bounding box center [348, 179] width 122 height 15
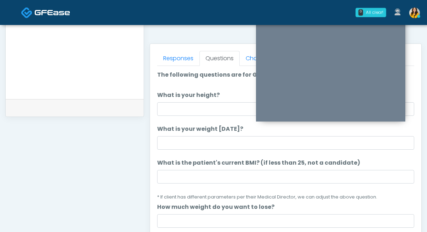
scroll to position [289, 0]
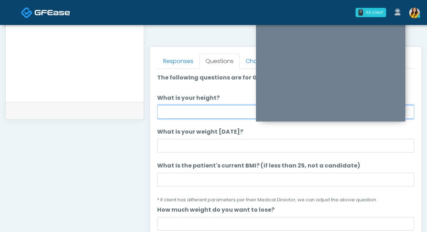
click at [186, 111] on input "What is your height?" at bounding box center [285, 112] width 257 height 14
type input "****"
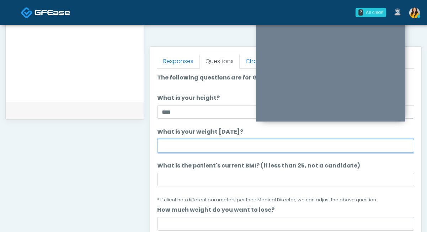
click at [173, 149] on input "What is your weight today?" at bounding box center [285, 146] width 257 height 14
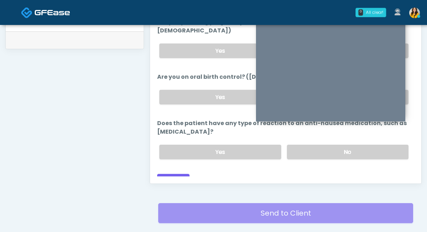
scroll to position [365, 0]
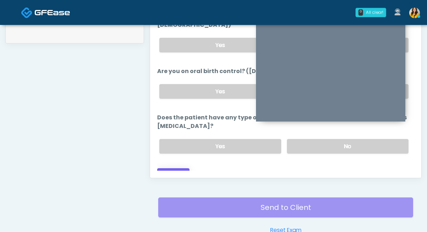
type input "***"
click at [164, 168] on button "Continue" at bounding box center [173, 174] width 32 height 13
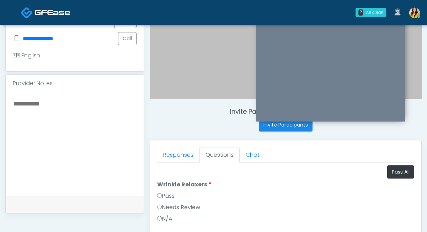
scroll to position [195, 0]
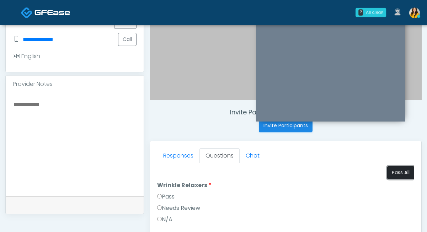
click at [402, 175] on button "Pass All" at bounding box center [400, 172] width 27 height 13
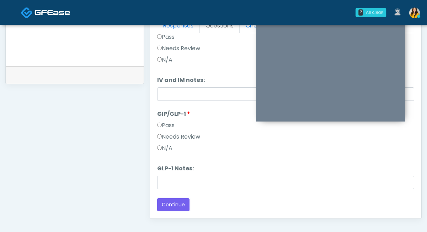
scroll to position [329, 0]
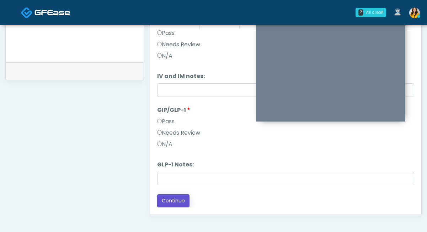
click at [171, 201] on button "Continue" at bounding box center [173, 200] width 32 height 13
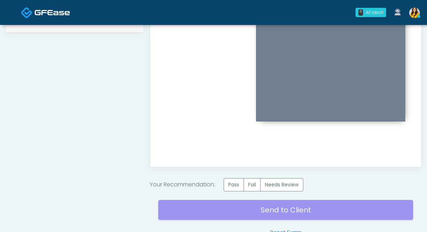
scroll to position [376, 0]
click at [230, 181] on label "Pass" at bounding box center [234, 183] width 20 height 13
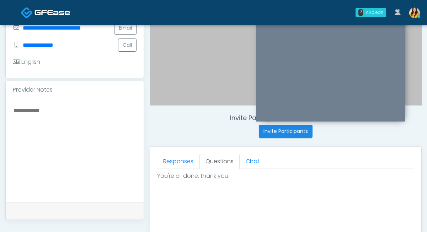
scroll to position [185, 0]
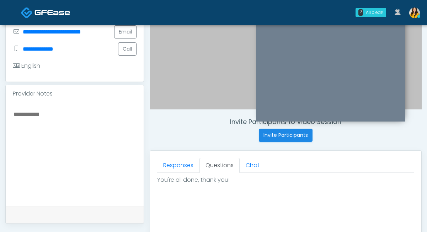
click at [76, 131] on textarea at bounding box center [75, 152] width 124 height 87
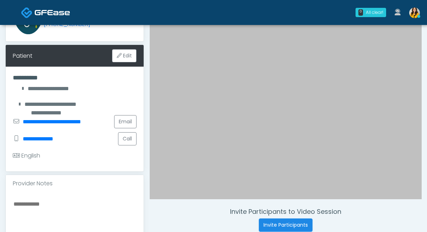
scroll to position [140, 0]
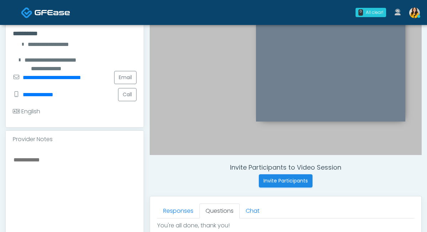
click at [87, 171] on textarea at bounding box center [75, 198] width 124 height 87
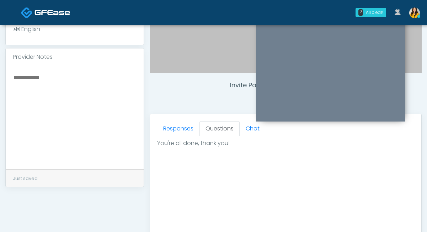
scroll to position [230, 0]
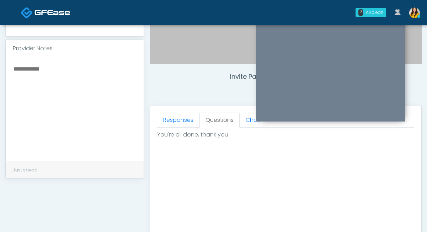
click at [54, 98] on textarea at bounding box center [75, 107] width 124 height 87
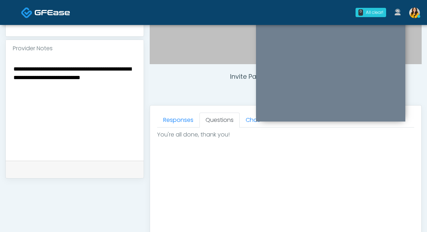
click at [83, 79] on textarea "**********" at bounding box center [75, 107] width 124 height 87
click at [76, 95] on textarea "**********" at bounding box center [75, 107] width 124 height 87
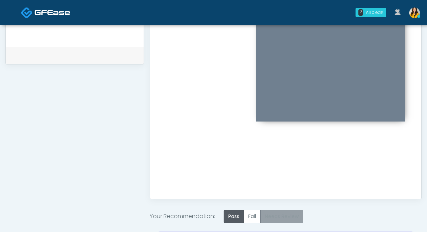
click at [270, 213] on label "Needs Review" at bounding box center [281, 215] width 43 height 13
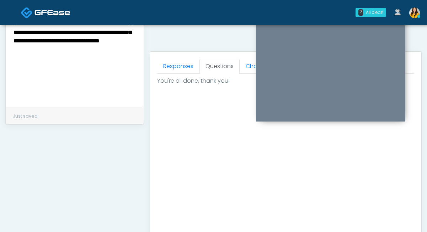
scroll to position [281, 0]
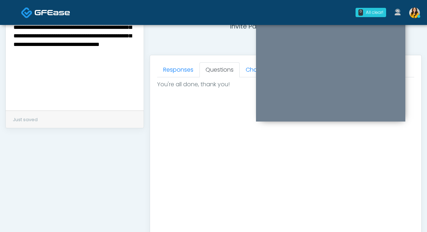
click at [86, 78] on textarea "**********" at bounding box center [75, 57] width 124 height 87
drag, startPoint x: 73, startPoint y: 73, endPoint x: 7, endPoint y: 22, distance: 82.5
click at [7, 22] on div "0 All clear! All clear! Erika Felder In Exam - 11m 4s TX Gerald Dungo In Exam -…" at bounding box center [213, 45] width 427 height 652
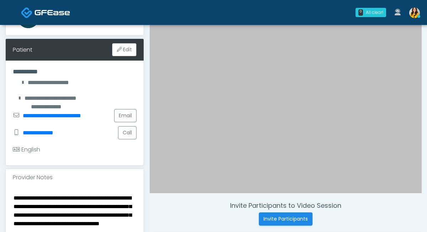
scroll to position [160, 0]
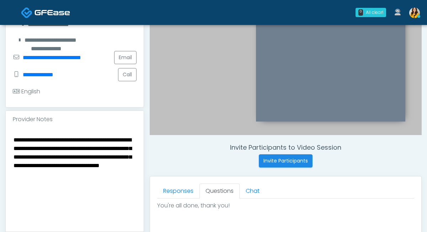
click at [71, 182] on textarea "**********" at bounding box center [75, 178] width 124 height 87
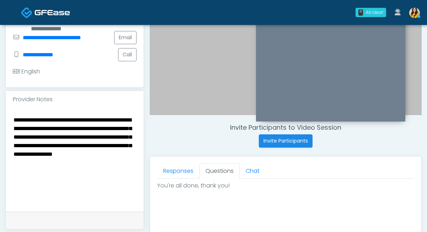
scroll to position [182, 0]
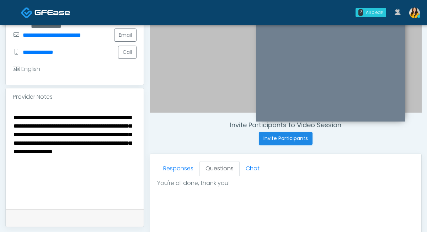
click at [33, 161] on textarea "**********" at bounding box center [75, 155] width 124 height 87
click at [89, 161] on textarea "**********" at bounding box center [75, 155] width 124 height 87
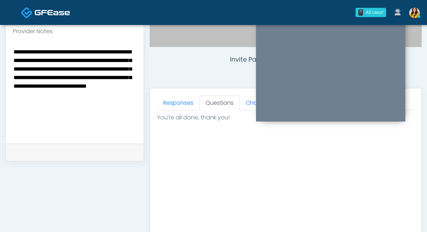
scroll to position [248, 0]
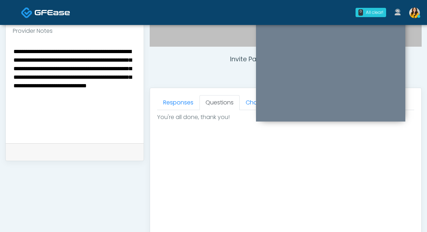
click at [29, 95] on textarea "**********" at bounding box center [75, 90] width 124 height 87
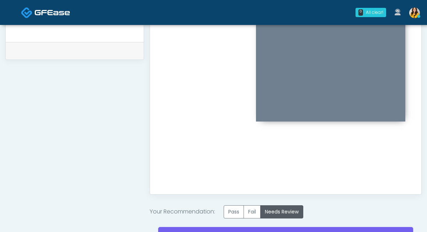
scroll to position [387, 0]
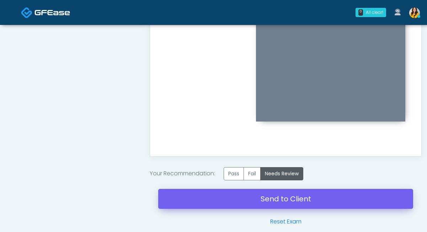
type textarea "**********"
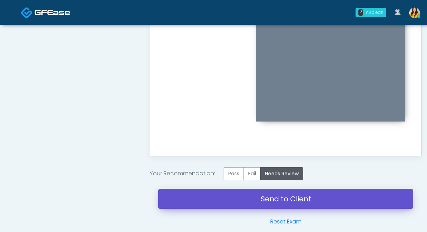
click at [235, 194] on link "Send to Client" at bounding box center [285, 199] width 255 height 20
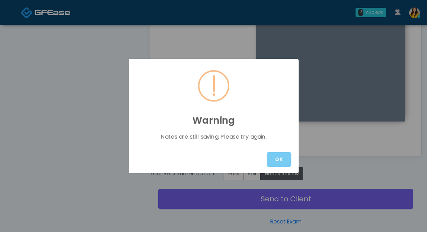
click at [271, 160] on button "OK" at bounding box center [279, 159] width 25 height 15
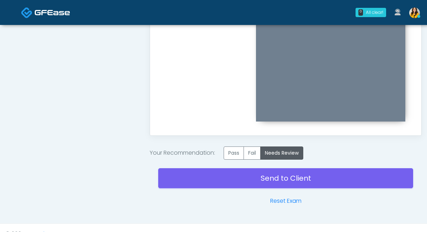
scroll to position [417, 0]
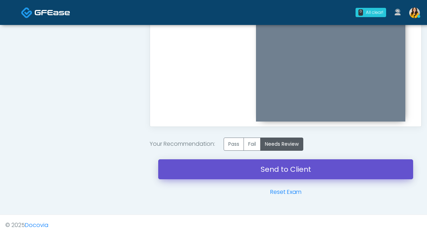
click at [260, 173] on link "Send to Client" at bounding box center [285, 169] width 255 height 20
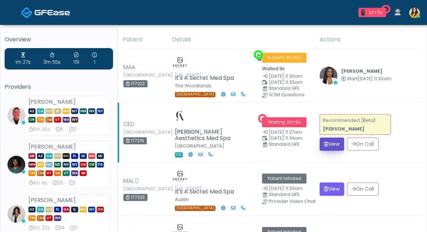
click at [328, 145] on icon "submit" at bounding box center [326, 143] width 4 height 5
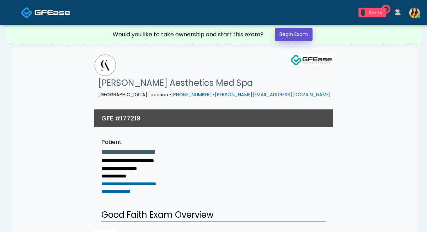
click at [289, 31] on link "Begin Exam" at bounding box center [294, 34] width 38 height 13
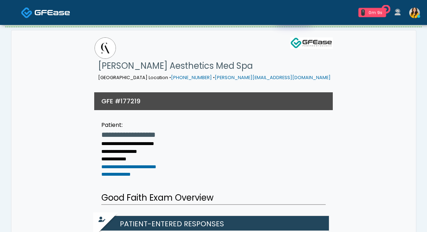
scroll to position [19, 0]
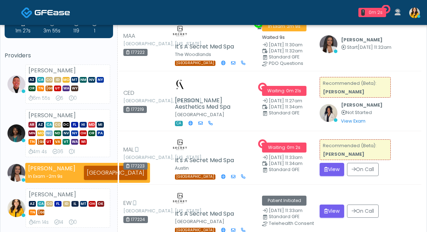
scroll to position [32, 0]
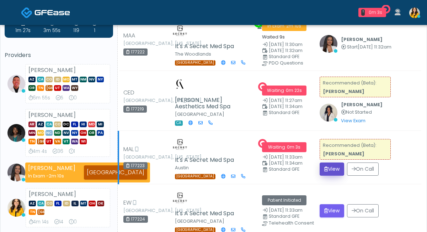
click at [331, 169] on button "View" at bounding box center [332, 168] width 25 height 13
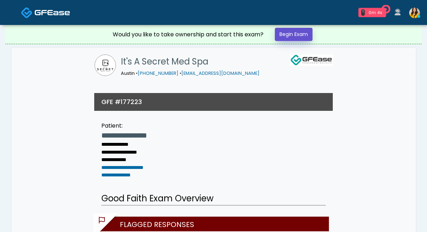
click at [295, 36] on link "Begin Exam" at bounding box center [294, 34] width 38 height 13
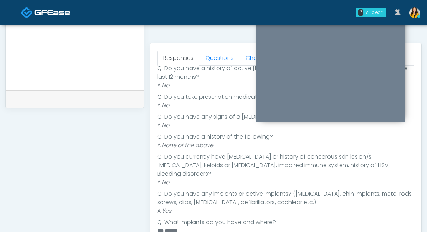
scroll to position [297, 0]
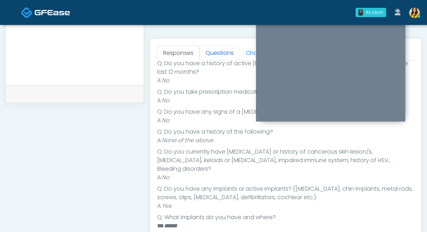
click at [225, 53] on link "Questions" at bounding box center [220, 53] width 40 height 15
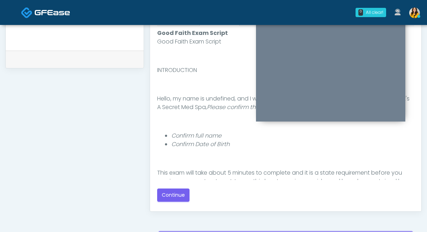
scroll to position [342, 0]
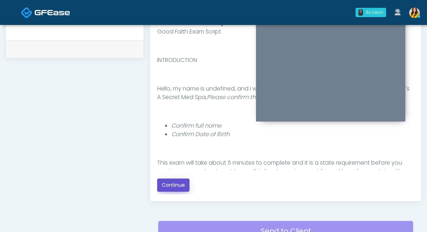
click at [175, 180] on button "Continue" at bounding box center [173, 184] width 32 height 13
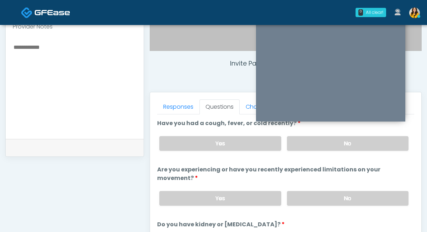
scroll to position [240, 0]
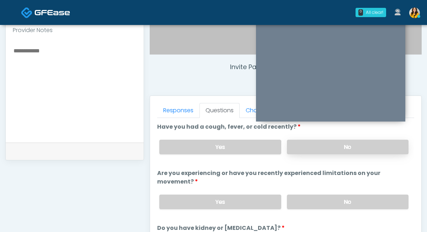
click at [315, 149] on label "No" at bounding box center [348, 146] width 122 height 15
click at [313, 199] on label "No" at bounding box center [348, 201] width 122 height 15
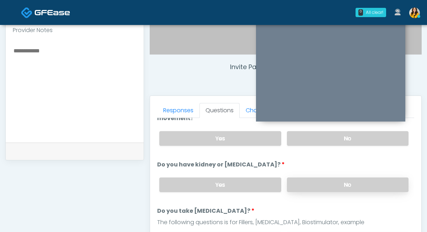
scroll to position [68, 0]
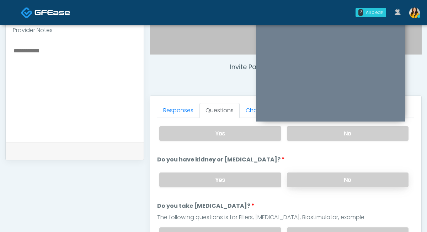
click at [300, 180] on label "No" at bounding box center [348, 179] width 122 height 15
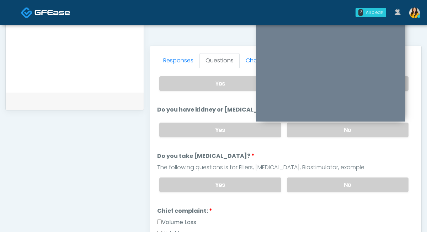
scroll to position [284, 0]
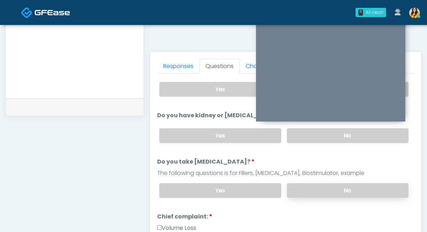
click at [307, 185] on label "No" at bounding box center [348, 190] width 122 height 15
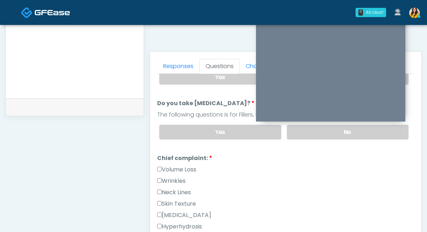
scroll to position [127, 0]
click at [179, 180] on label "Wrinkles" at bounding box center [171, 180] width 28 height 9
click at [182, 168] on label "Volume Loss" at bounding box center [176, 168] width 39 height 9
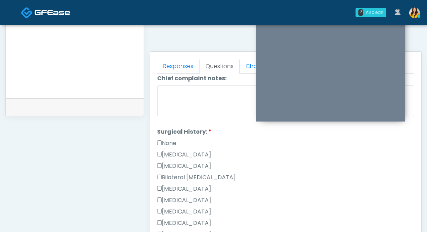
click at [195, 187] on label "Breast Augmentation" at bounding box center [184, 188] width 54 height 9
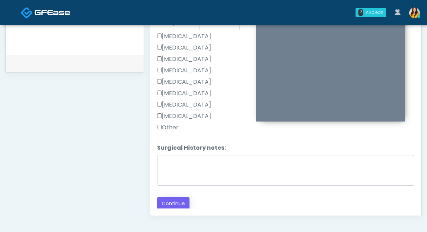
scroll to position [331, 0]
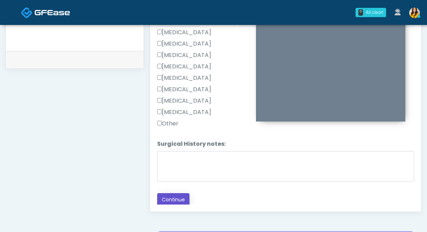
click at [174, 200] on button "Continue" at bounding box center [173, 199] width 32 height 13
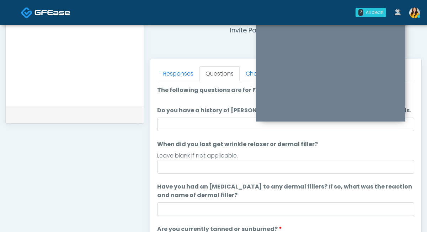
scroll to position [276, 0]
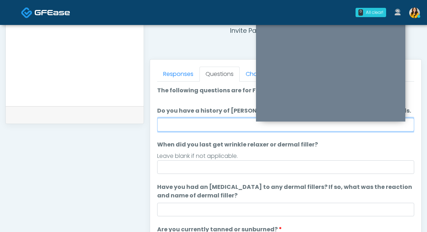
click at [168, 126] on input "Do you have a history of Guillain's barre or ALS? If so, please provide details." at bounding box center [285, 125] width 257 height 14
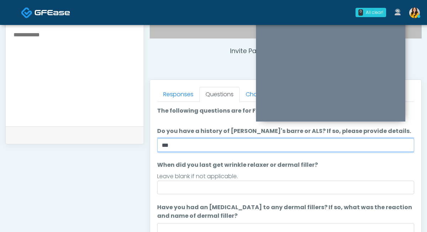
type input "**"
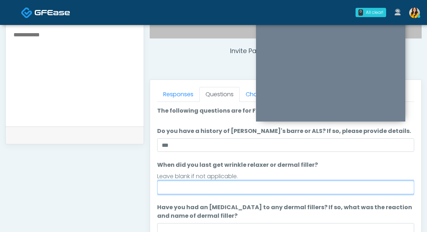
click at [180, 189] on input "When did you last get wrinkle relaxer or dermal filler?" at bounding box center [285, 187] width 257 height 14
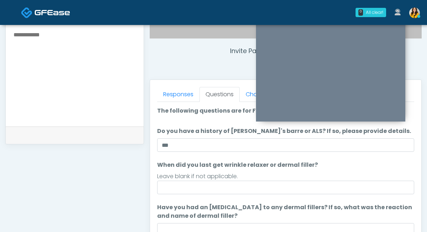
click at [306, 164] on label "When did you last get wrinkle relaxer or dermal filler?" at bounding box center [237, 164] width 161 height 9
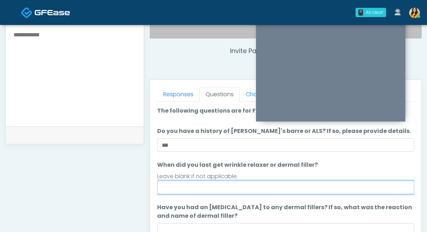
click at [306, 180] on input "When did you last get wrinkle relaxer or dermal filler?" at bounding box center [285, 187] width 257 height 14
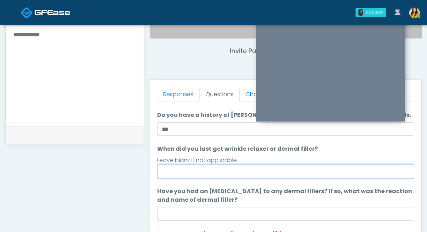
scroll to position [20, 0]
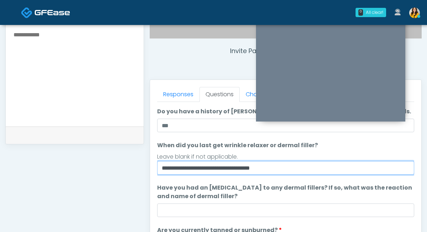
click at [242, 170] on input "**********" at bounding box center [285, 168] width 257 height 14
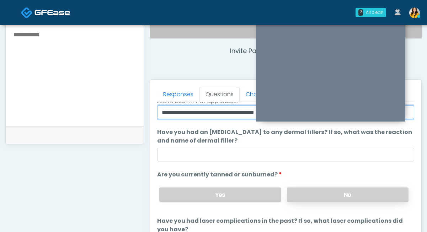
type input "**********"
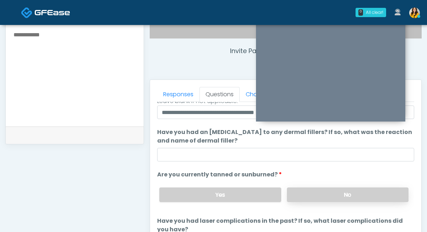
click at [300, 196] on label "No" at bounding box center [348, 194] width 122 height 15
click at [250, 193] on label "Yes" at bounding box center [220, 194] width 122 height 15
click at [112, 108] on textarea at bounding box center [75, 73] width 124 height 87
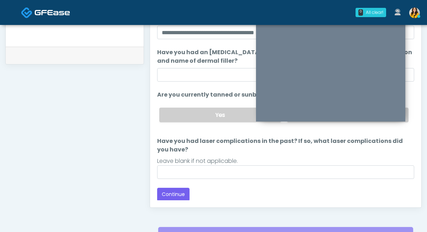
scroll to position [355, 0]
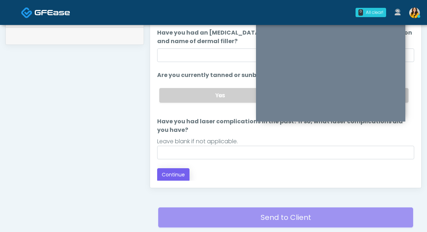
type textarea "******"
click at [176, 173] on button "Continue" at bounding box center [173, 174] width 32 height 13
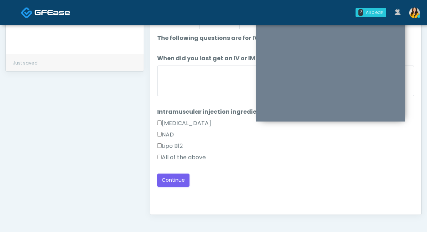
scroll to position [328, 0]
click at [205, 96] on textarea "When did you last get an IV or IM?" at bounding box center [285, 81] width 257 height 31
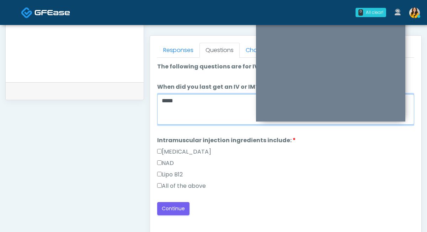
type textarea "*****"
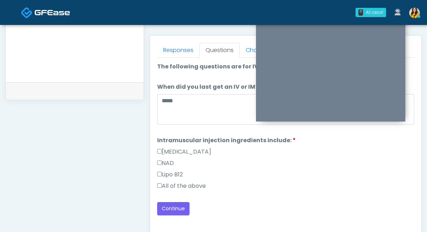
click at [175, 188] on label "All of the above" at bounding box center [181, 185] width 49 height 9
click at [177, 200] on div "Loading... Connecting to your agent... Please wait while we prepare your person…" at bounding box center [285, 138] width 257 height 153
click at [177, 206] on button "Continue" at bounding box center [173, 208] width 32 height 13
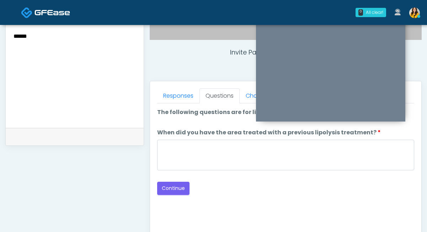
scroll to position [246, 0]
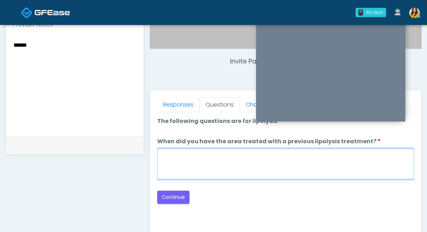
click at [204, 168] on textarea "When did you have the area treated with a previous lipolysis treatment?" at bounding box center [285, 163] width 257 height 31
type textarea "*****"
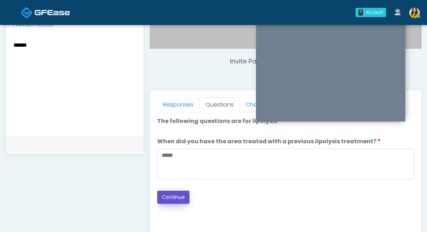
click at [170, 197] on button "Continue" at bounding box center [173, 196] width 32 height 13
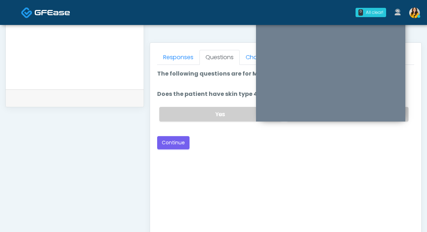
scroll to position [284, 0]
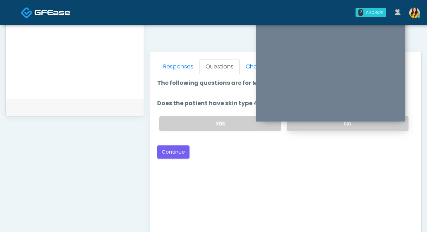
click at [295, 130] on label "No" at bounding box center [348, 123] width 122 height 15
click at [180, 148] on button "Continue" at bounding box center [173, 151] width 32 height 13
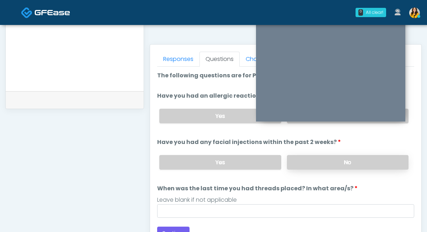
click at [314, 162] on label "No" at bounding box center [348, 162] width 122 height 15
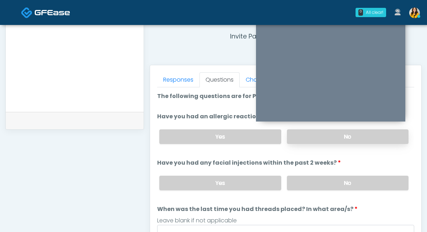
click at [305, 139] on label "No" at bounding box center [348, 136] width 122 height 15
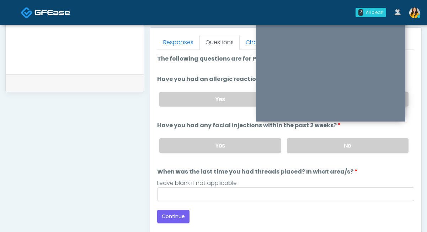
scroll to position [324, 0]
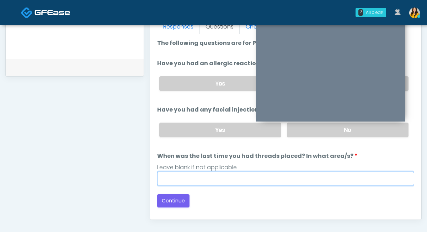
click at [242, 181] on input "When was the last time you had threads placed? In what area/s?" at bounding box center [285, 178] width 257 height 14
type input "*****"
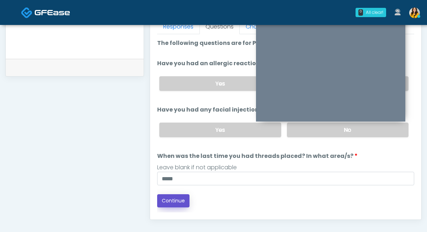
click at [173, 195] on button "Continue" at bounding box center [173, 200] width 32 height 13
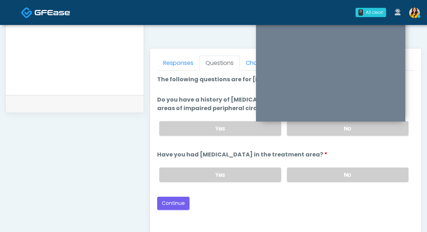
scroll to position [288, 0]
click at [294, 127] on label "No" at bounding box center [348, 128] width 122 height 15
click at [298, 179] on label "No" at bounding box center [348, 174] width 122 height 15
click at [177, 202] on button "Continue" at bounding box center [173, 202] width 32 height 13
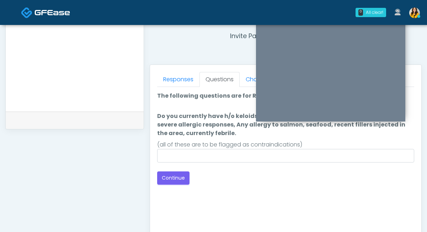
scroll to position [270, 0]
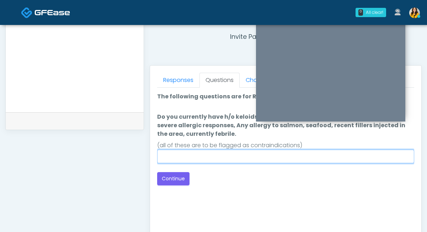
click at [216, 154] on input "Do you currently have h/o keloids, skin infection in the treatment area, h/o se…" at bounding box center [285, 156] width 257 height 14
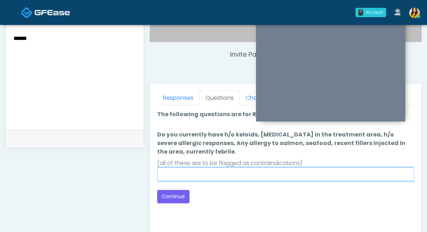
click at [177, 177] on input "Do you currently have h/o keloids, skin infection in the treatment area, h/o se…" at bounding box center [285, 174] width 257 height 14
click at [175, 175] on input "Do you currently have h/o keloids, skin infection in the treatment area, h/o se…" at bounding box center [285, 174] width 257 height 14
click at [249, 175] on input "**********" at bounding box center [285, 174] width 257 height 14
type input "**********"
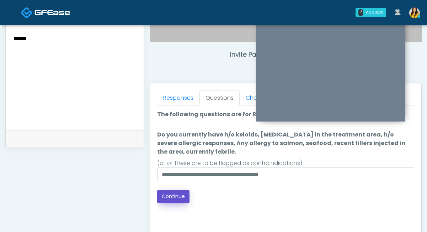
click at [183, 196] on button "Continue" at bounding box center [173, 196] width 32 height 13
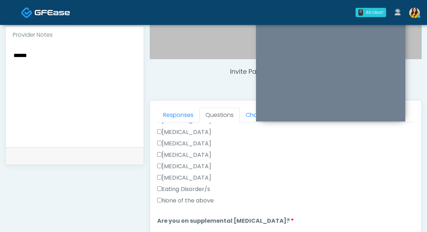
scroll to position [190, 0]
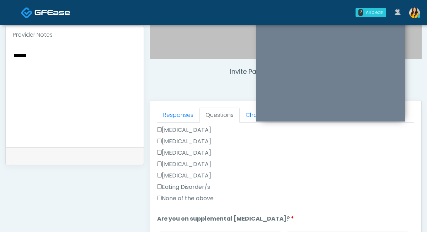
click at [209, 197] on label "None of the above" at bounding box center [185, 198] width 57 height 9
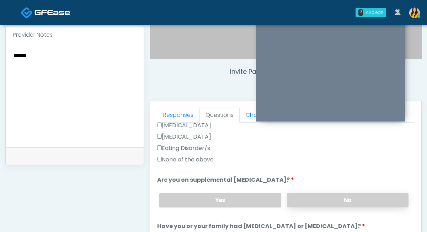
click at [308, 197] on label "No" at bounding box center [348, 199] width 122 height 15
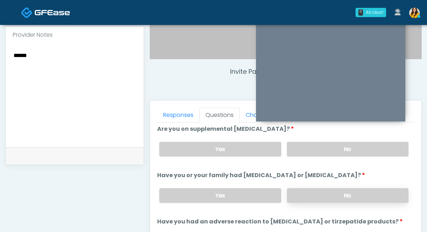
click at [304, 191] on label "No" at bounding box center [348, 195] width 122 height 15
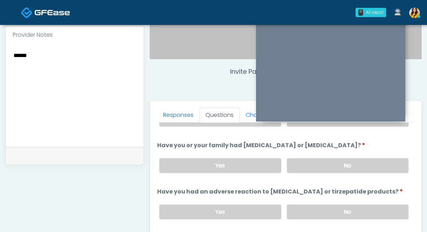
scroll to position [319, 0]
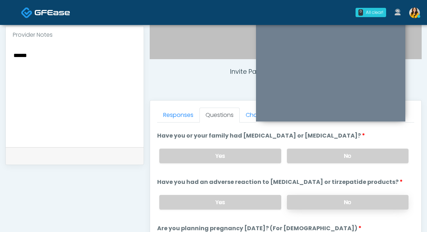
click at [307, 201] on label "No" at bounding box center [348, 202] width 122 height 15
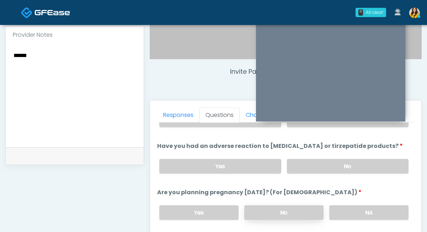
click at [307, 211] on label "No" at bounding box center [283, 212] width 79 height 15
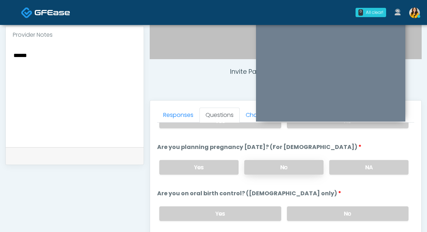
scroll to position [401, 0]
click at [307, 211] on label "No" at bounding box center [348, 212] width 122 height 15
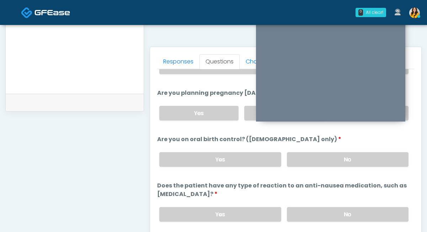
scroll to position [296, 0]
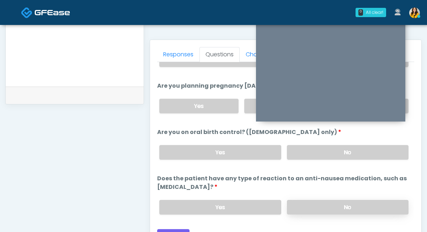
click at [295, 209] on label "No" at bounding box center [348, 207] width 122 height 15
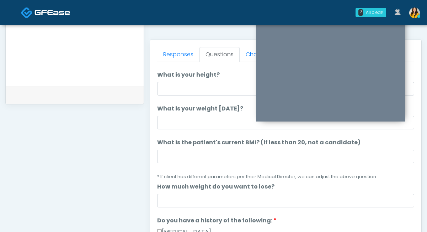
scroll to position [0, 0]
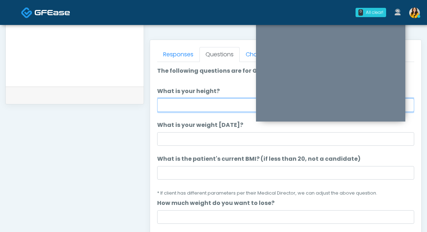
click at [221, 108] on input "What is your height?" at bounding box center [285, 105] width 257 height 14
type input "****"
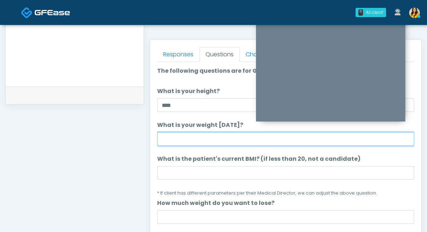
click at [205, 140] on input "What is your weight today?" at bounding box center [285, 139] width 257 height 14
type input "***"
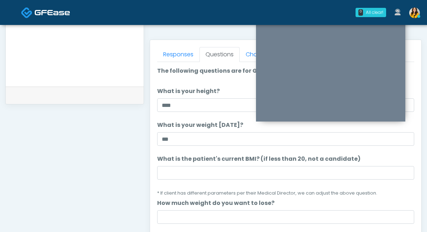
click at [219, 128] on label "What is your weight today?" at bounding box center [200, 125] width 86 height 9
click at [219, 132] on input "***" at bounding box center [285, 139] width 257 height 14
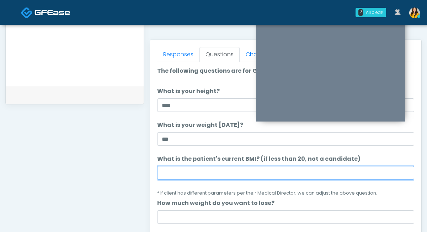
click at [213, 177] on input "What is the patient's current BMI? (if less than 20, not a candidate)" at bounding box center [285, 173] width 257 height 14
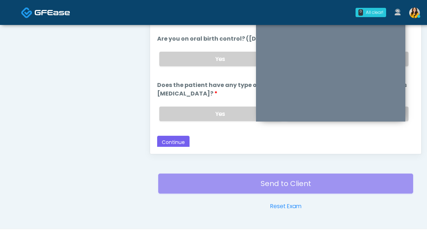
scroll to position [407, 0]
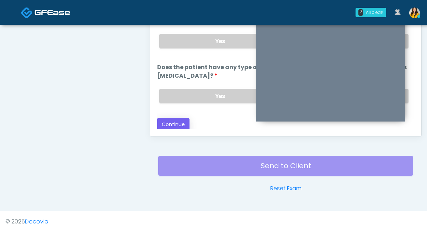
type input "****"
click at [175, 122] on button "Continue" at bounding box center [173, 124] width 32 height 13
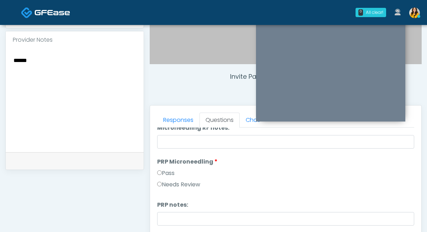
scroll to position [0, 0]
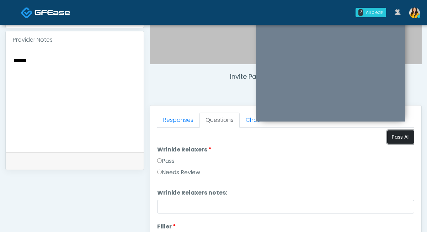
click at [401, 137] on button "Pass All" at bounding box center [400, 136] width 27 height 13
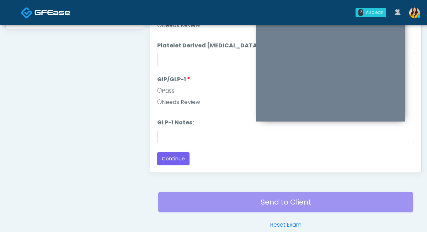
scroll to position [381, 0]
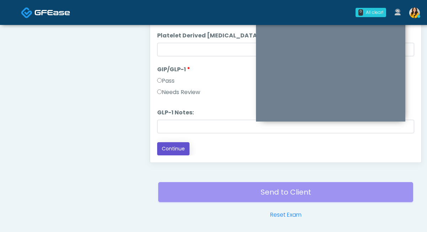
click at [178, 151] on button "Continue" at bounding box center [173, 148] width 32 height 13
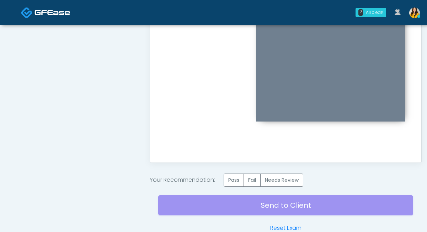
scroll to position [0, 0]
click at [227, 177] on label "Pass" at bounding box center [234, 179] width 20 height 13
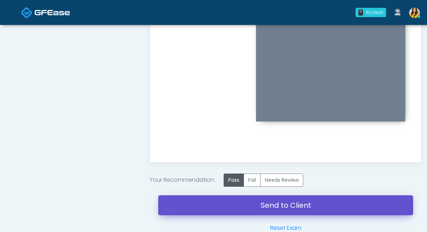
click at [258, 208] on link "Send to Client" at bounding box center [285, 205] width 255 height 20
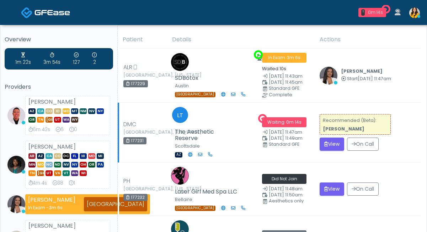
click at [331, 148] on td "Recommended (Beta): [PERSON_NAME] View On Call" at bounding box center [368, 132] width 106 height 60
click at [331, 142] on button "View" at bounding box center [332, 143] width 25 height 13
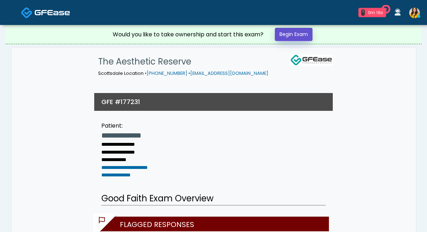
click at [289, 33] on link "Begin Exam" at bounding box center [294, 34] width 38 height 13
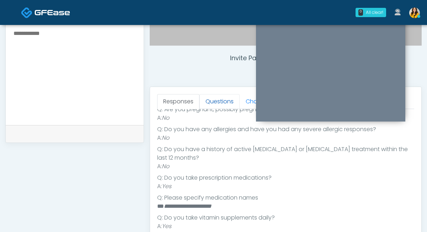
scroll to position [123, 0]
click at [220, 98] on link "Questions" at bounding box center [220, 101] width 40 height 15
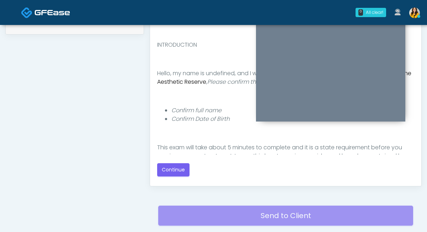
scroll to position [407, 0]
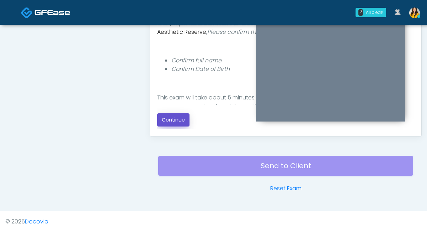
click at [181, 121] on button "Continue" at bounding box center [173, 119] width 32 height 13
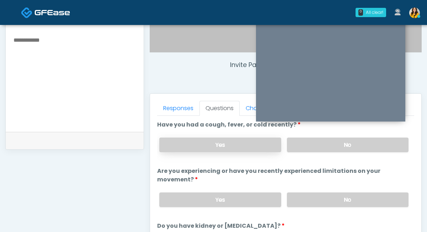
scroll to position [226, 0]
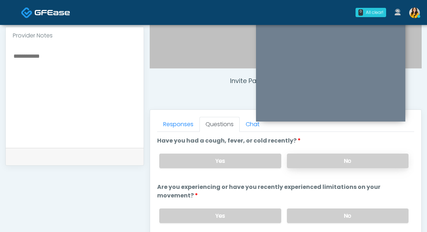
click at [294, 157] on label "No" at bounding box center [348, 160] width 122 height 15
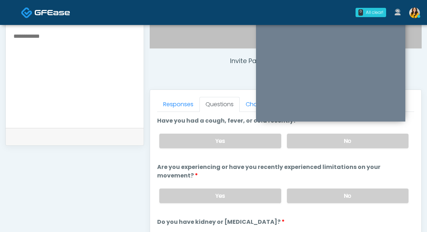
scroll to position [253, 0]
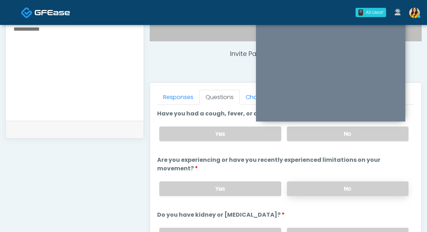
click at [314, 184] on label "No" at bounding box center [348, 188] width 122 height 15
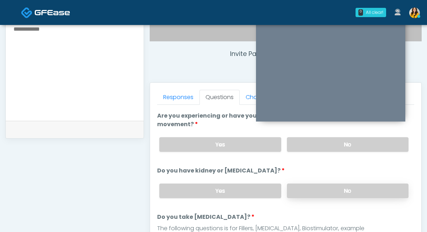
click at [306, 185] on label "No" at bounding box center [348, 190] width 122 height 15
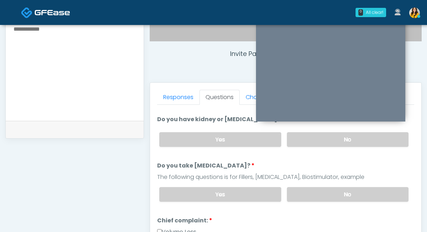
scroll to position [96, 0]
click at [302, 192] on label "No" at bounding box center [348, 193] width 122 height 15
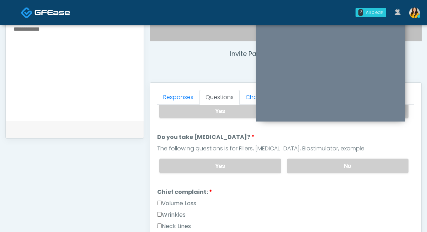
scroll to position [139, 0]
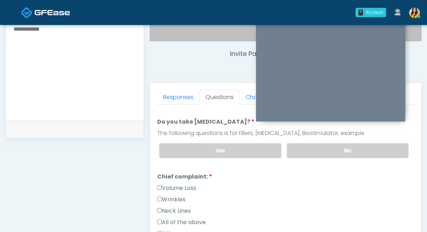
click at [182, 196] on label "Wrinkles" at bounding box center [171, 199] width 28 height 9
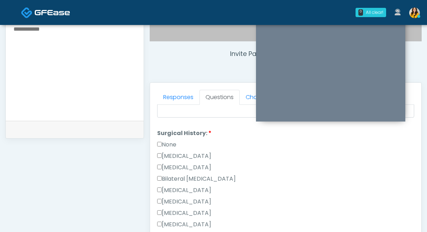
scroll to position [321, 0]
click at [183, 179] on label "[MEDICAL_DATA]" at bounding box center [184, 179] width 54 height 9
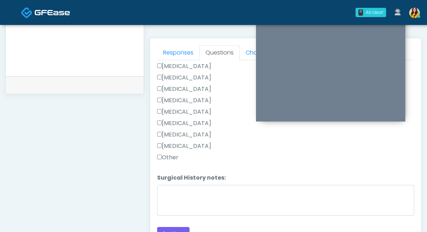
scroll to position [308, 0]
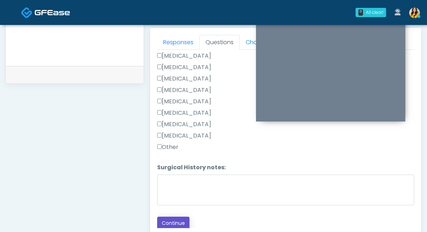
click at [178, 222] on button "Continue" at bounding box center [173, 222] width 32 height 13
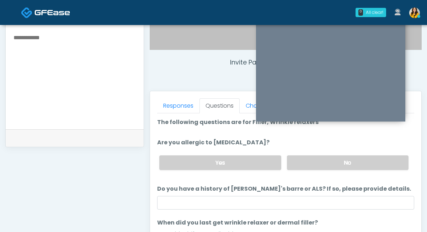
scroll to position [242, 0]
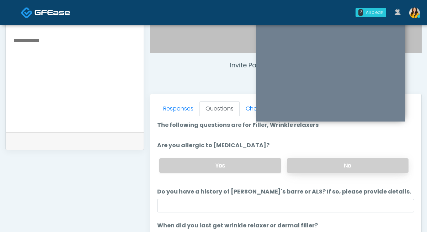
click at [305, 166] on label "No" at bounding box center [348, 165] width 122 height 15
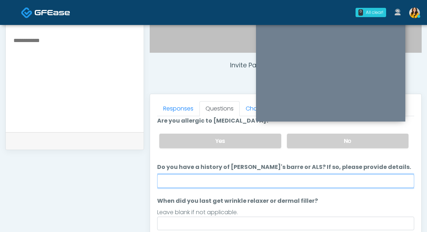
click at [190, 182] on input "Do you have a history of [PERSON_NAME]'s barre or ALS? If so, please provide de…" at bounding box center [285, 181] width 257 height 14
type input "**"
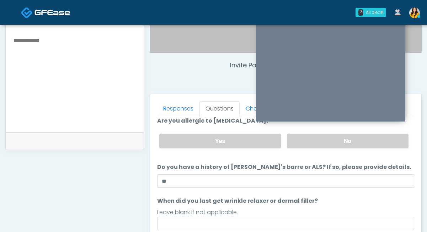
click at [153, 176] on div "Responses Questions Chat Good Faith Exam Script Good Faith Exam Script INTRODUC…" at bounding box center [285, 197] width 271 height 207
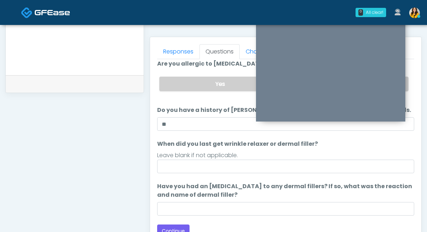
scroll to position [304, 0]
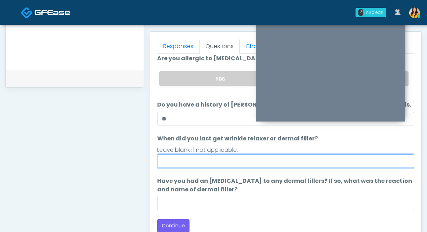
click at [179, 160] on input "When did you last get wrinkle relaxer or dermal filler?" at bounding box center [285, 161] width 257 height 14
type input "*"
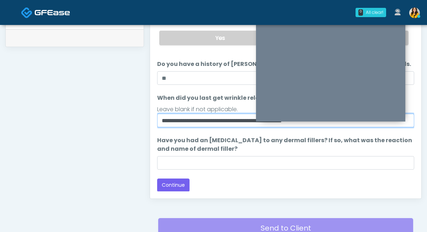
scroll to position [351, 0]
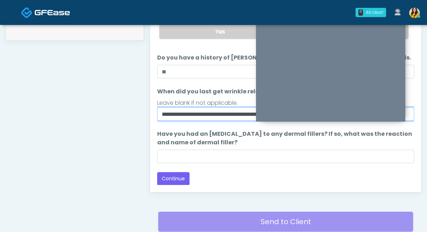
type input "**********"
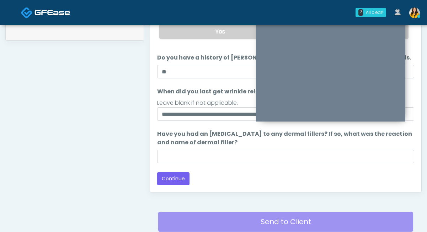
click at [155, 153] on div "Responses Questions Chat Good Faith Exam Script Good Faith Exam Script INTRODUC…" at bounding box center [285, 88] width 271 height 207
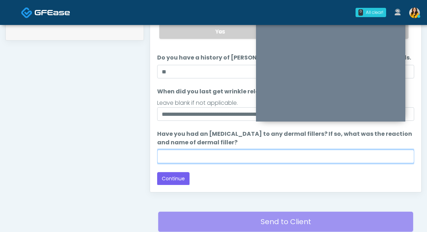
click at [169, 154] on input "Have you had an [MEDICAL_DATA] to any dermal fillers? If so, what was the react…" at bounding box center [285, 156] width 257 height 14
type input "**"
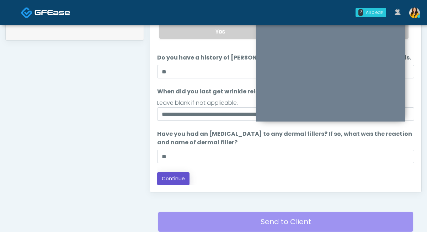
click at [170, 175] on button "Continue" at bounding box center [173, 178] width 32 height 13
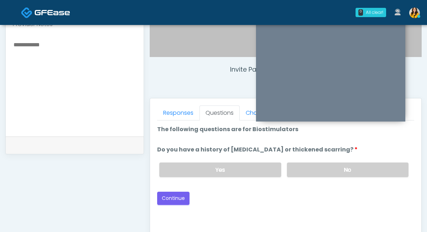
scroll to position [217, 0]
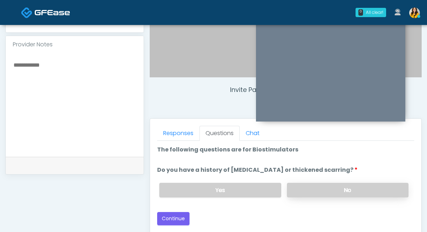
click at [295, 187] on label "No" at bounding box center [348, 189] width 122 height 15
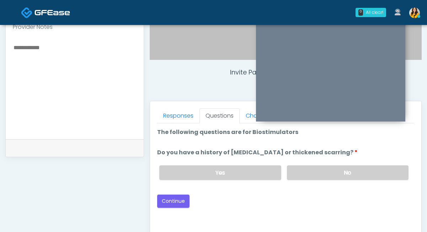
scroll to position [235, 0]
click at [179, 202] on button "Continue" at bounding box center [173, 200] width 32 height 13
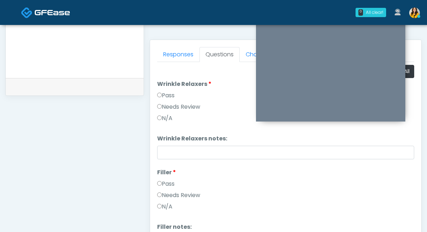
scroll to position [232, 0]
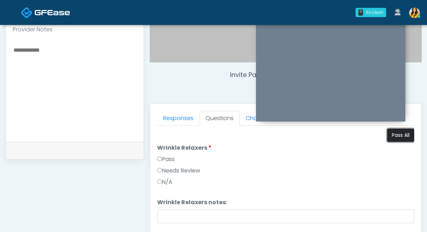
click at [398, 137] on button "Pass All" at bounding box center [400, 134] width 27 height 13
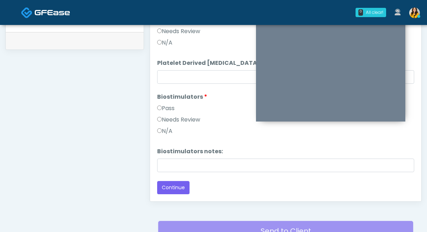
scroll to position [347, 0]
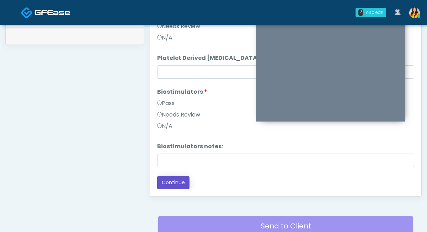
click at [176, 189] on button "Continue" at bounding box center [173, 182] width 32 height 13
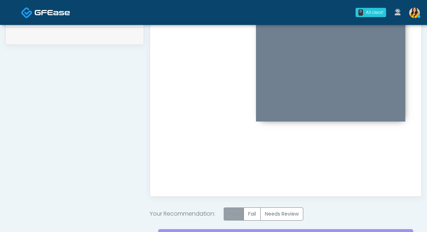
click at [228, 213] on label "Pass" at bounding box center [234, 213] width 20 height 13
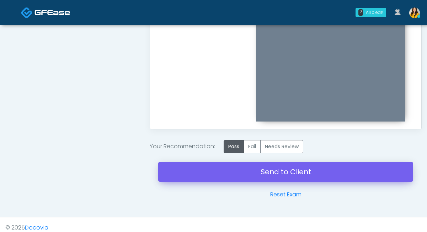
scroll to position [415, 0]
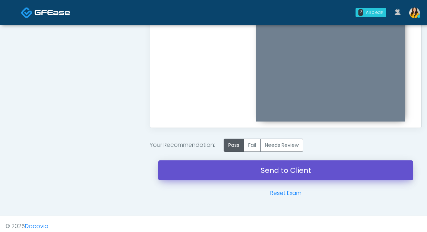
click at [215, 169] on link "Send to Client" at bounding box center [285, 170] width 255 height 20
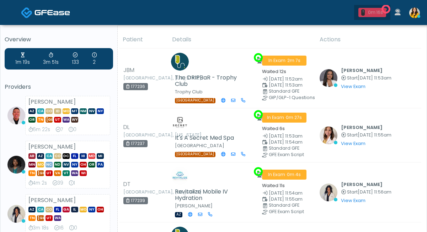
click at [376, 13] on div "0m 16s" at bounding box center [376, 12] width 16 height 6
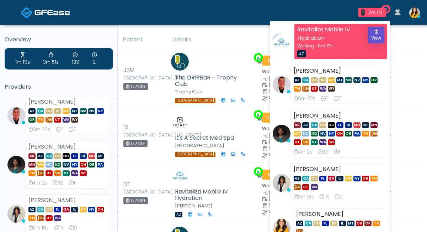
click at [377, 36] on button "View" at bounding box center [376, 35] width 16 height 16
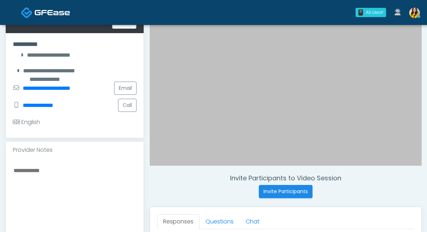
scroll to position [192, 0]
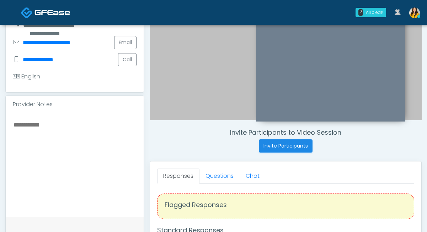
click at [47, 10] on img at bounding box center [53, 12] width 36 height 7
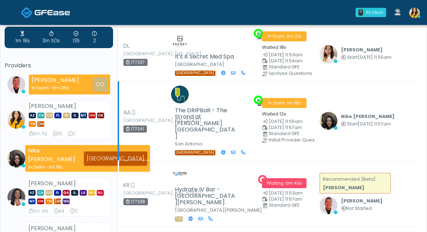
scroll to position [66, 0]
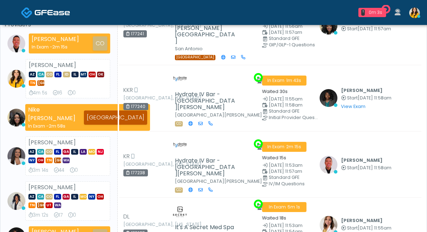
scroll to position [62, 0]
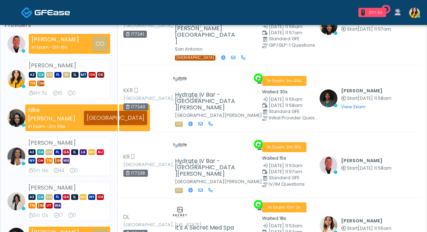
click at [369, 13] on div "0m 4s" at bounding box center [376, 12] width 16 height 6
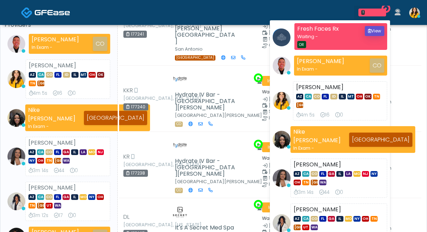
click at [375, 32] on button "View" at bounding box center [375, 31] width 20 height 10
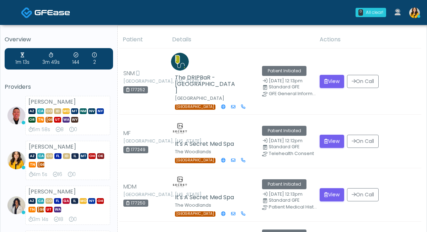
scroll to position [20, 0]
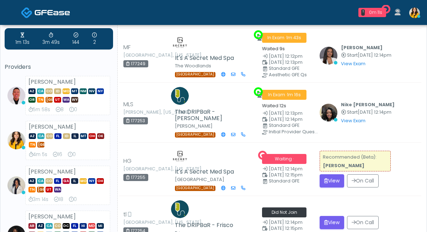
click at [335, 176] on button "View" at bounding box center [332, 180] width 25 height 13
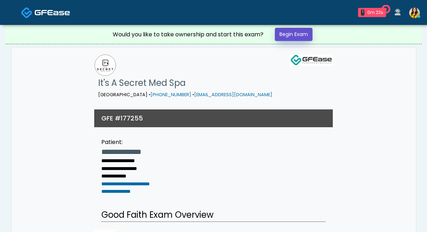
click at [288, 36] on link "Begin Exam" at bounding box center [294, 34] width 38 height 13
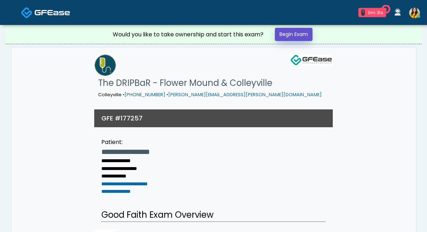
click at [293, 34] on link "Begin Exam" at bounding box center [294, 34] width 38 height 13
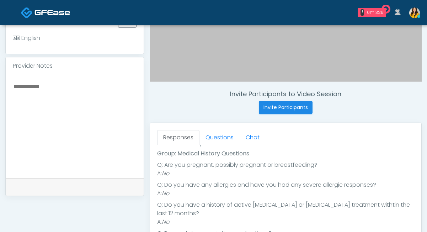
scroll to position [233, 0]
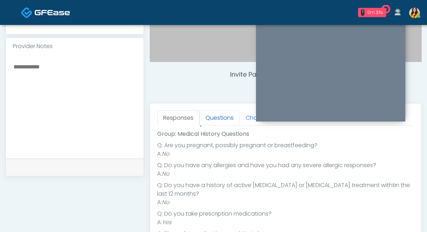
click at [213, 116] on link "Questions" at bounding box center [220, 117] width 40 height 15
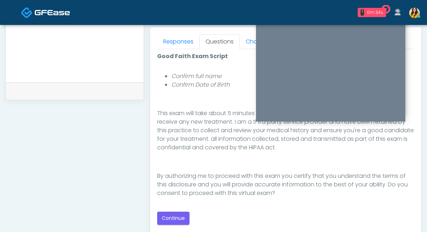
scroll to position [321, 0]
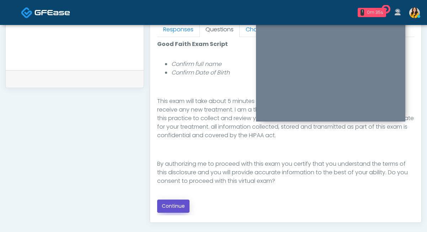
click at [178, 203] on button "Continue" at bounding box center [173, 205] width 32 height 13
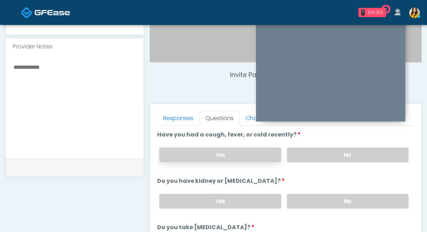
scroll to position [228, 0]
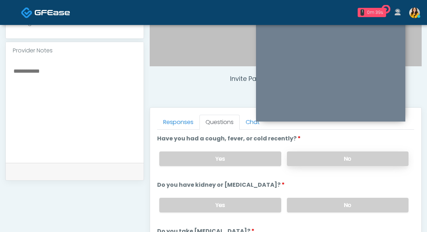
click at [306, 158] on label "No" at bounding box center [348, 158] width 122 height 15
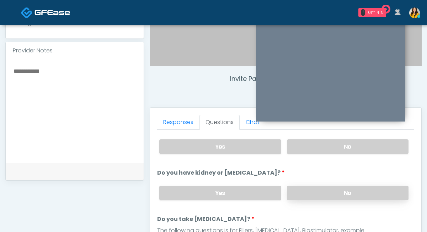
click at [297, 192] on label "No" at bounding box center [348, 192] width 122 height 15
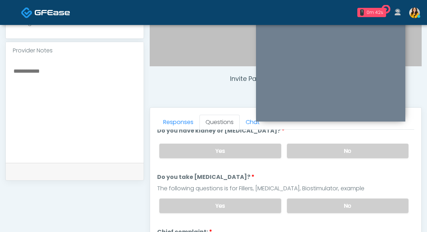
scroll to position [60, 0]
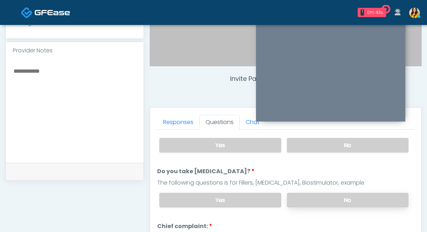
click at [297, 197] on label "No" at bounding box center [348, 199] width 122 height 15
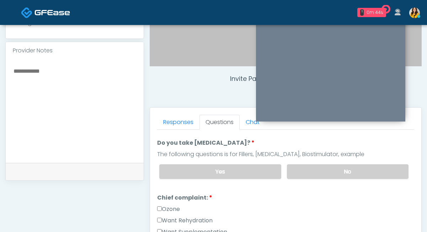
scroll to position [112, 0]
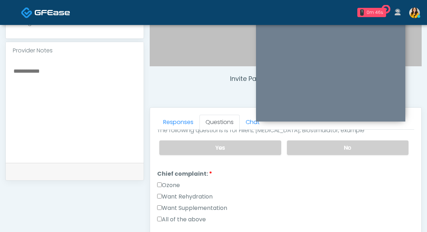
click at [197, 195] on label "Want Rehydration" at bounding box center [184, 196] width 55 height 9
click at [199, 207] on label "Want Supplementation" at bounding box center [192, 207] width 70 height 9
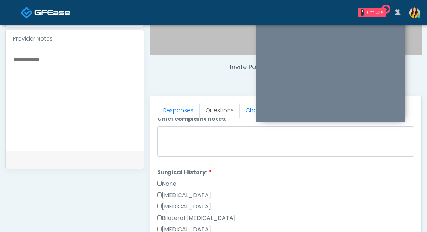
scroll to position [223, 0]
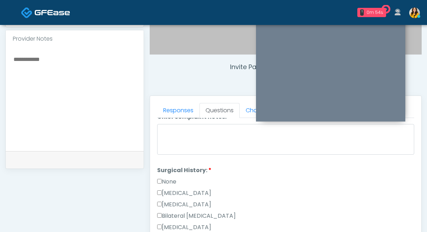
click at [169, 177] on label "None" at bounding box center [166, 181] width 19 height 9
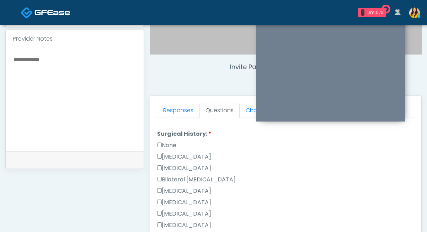
scroll to position [260, 0]
click at [175, 145] on label "None" at bounding box center [166, 144] width 19 height 9
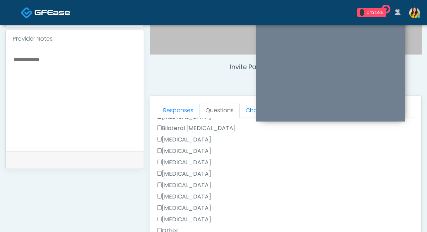
click at [193, 196] on label "Cholecystectomy" at bounding box center [184, 196] width 54 height 9
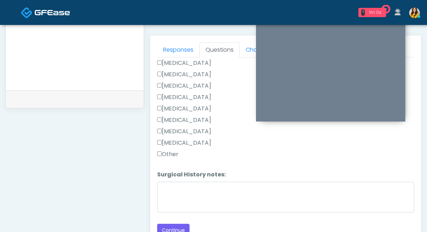
scroll to position [300, 0]
click at [168, 225] on button "Continue" at bounding box center [173, 230] width 32 height 13
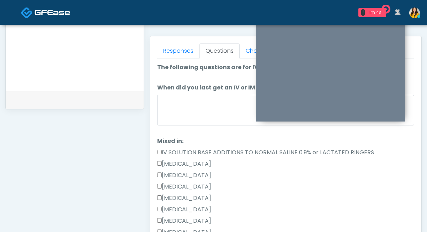
scroll to position [299, 0]
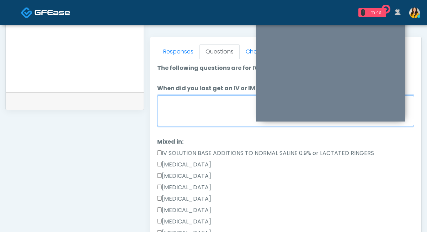
click at [213, 120] on textarea "When did you last get an IV or IM?" at bounding box center [285, 110] width 257 height 31
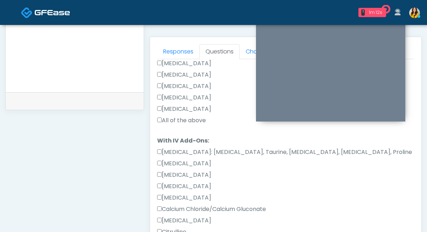
scroll to position [128, 0]
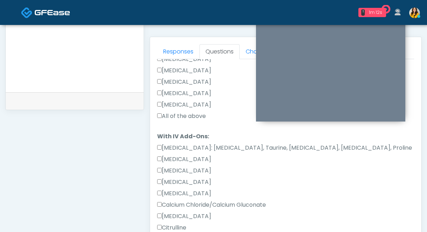
type textarea "**********"
click at [191, 117] on label "All of the above" at bounding box center [181, 116] width 49 height 9
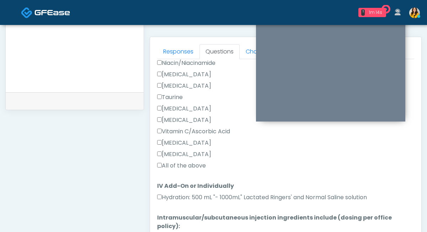
scroll to position [453, 0]
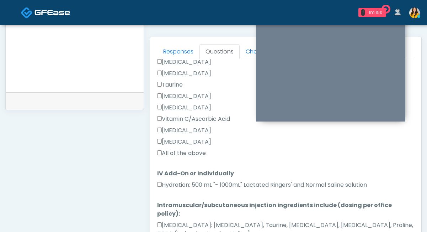
click at [169, 154] on label "All of the above" at bounding box center [181, 153] width 49 height 9
click at [170, 183] on label "Hydration: 500 mL "- 1000mL" Lactated Ringers' and Normal Saline solution" at bounding box center [262, 184] width 210 height 9
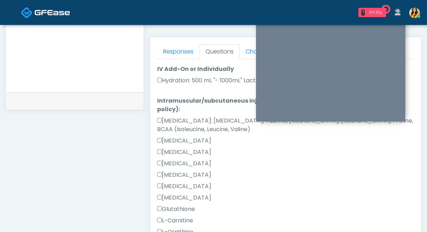
scroll to position [723, 0]
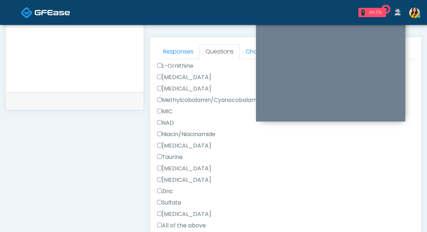
click at [171, 221] on label "All of the above" at bounding box center [181, 225] width 49 height 9
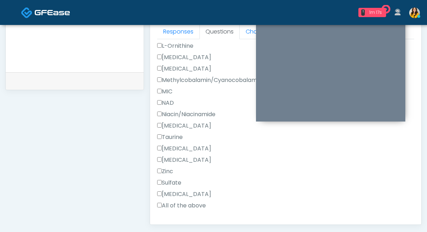
scroll to position [322, 0]
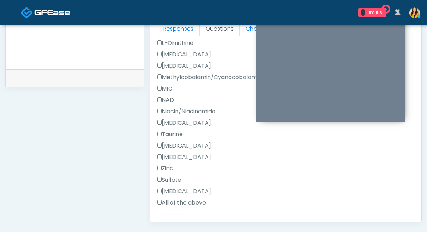
click at [176, 218] on button "Continue" at bounding box center [173, 224] width 32 height 13
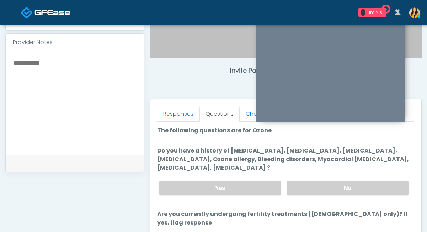
scroll to position [233, 0]
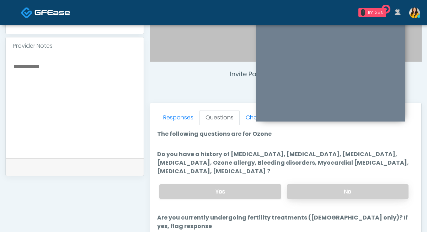
click at [305, 192] on label "No" at bounding box center [348, 191] width 122 height 15
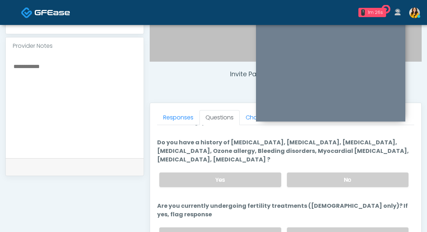
scroll to position [49, 0]
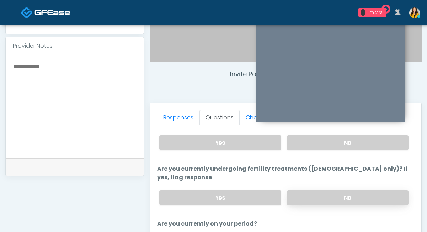
click at [304, 190] on label "No" at bounding box center [348, 197] width 122 height 15
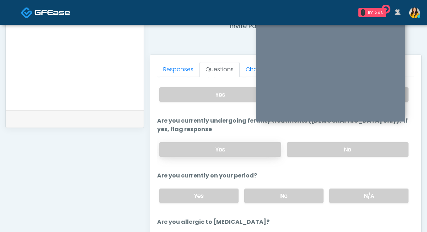
scroll to position [60, 0]
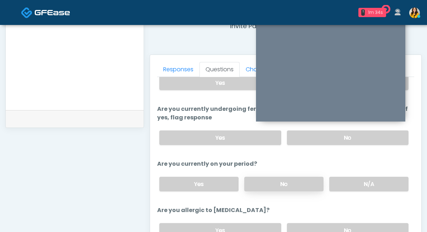
click at [268, 176] on label "No" at bounding box center [283, 183] width 79 height 15
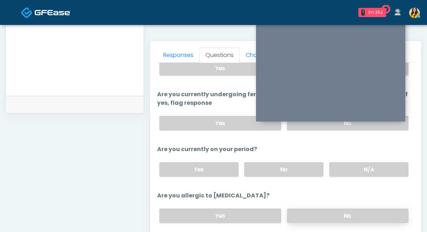
click at [299, 208] on label "No" at bounding box center [348, 215] width 122 height 15
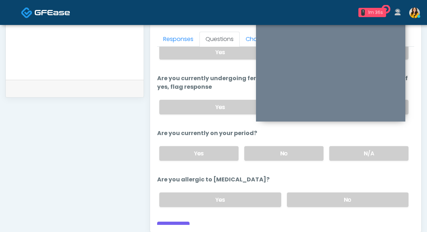
scroll to position [313, 0]
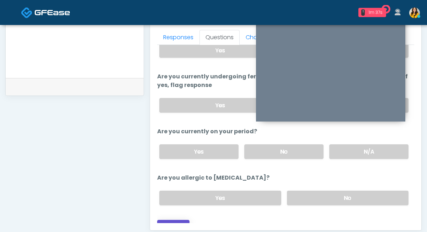
click at [177, 219] on button "Continue" at bounding box center [173, 225] width 32 height 13
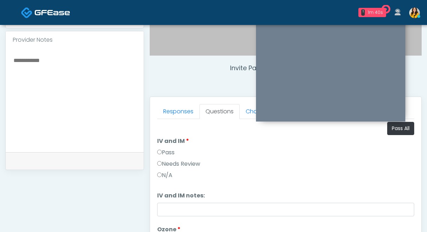
scroll to position [238, 0]
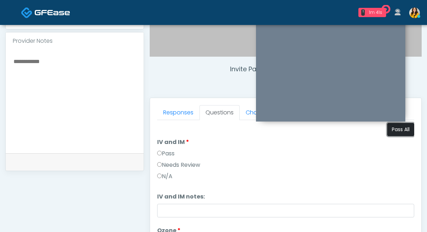
click at [397, 130] on button "Pass All" at bounding box center [400, 129] width 27 height 13
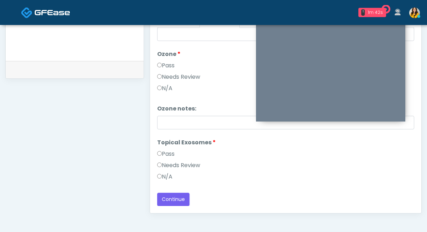
scroll to position [335, 0]
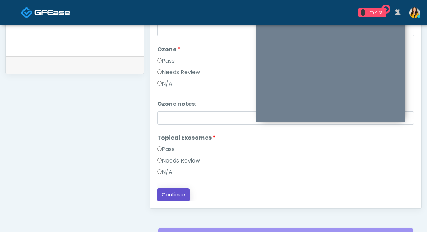
click at [175, 196] on button "Continue" at bounding box center [173, 194] width 32 height 13
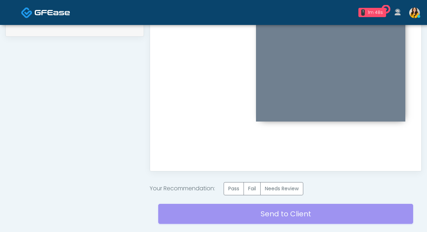
scroll to position [382, 0]
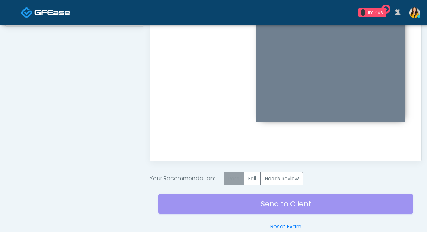
click at [233, 176] on label "Pass" at bounding box center [234, 178] width 20 height 13
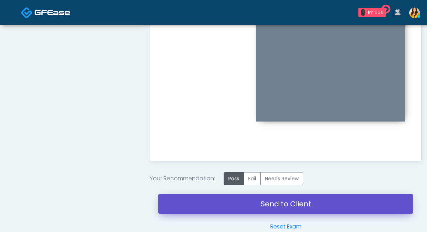
click at [277, 200] on link "Send to Client" at bounding box center [285, 203] width 255 height 20
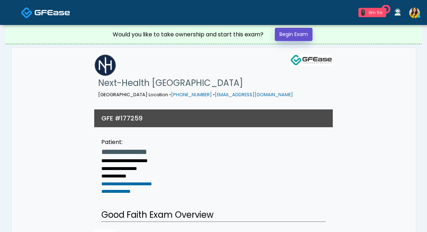
click at [287, 34] on link "Begin Exam" at bounding box center [294, 34] width 38 height 13
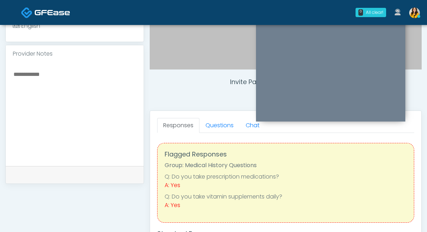
scroll to position [229, 0]
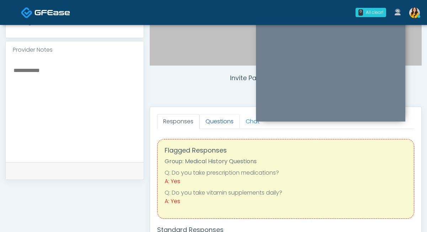
click at [220, 121] on link "Questions" at bounding box center [220, 121] width 40 height 15
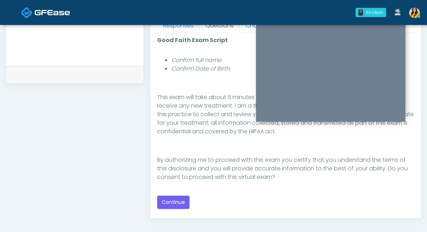
scroll to position [328, 0]
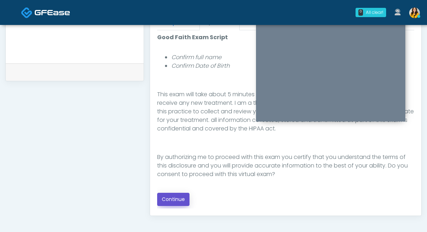
click at [184, 201] on button "Continue" at bounding box center [173, 198] width 32 height 13
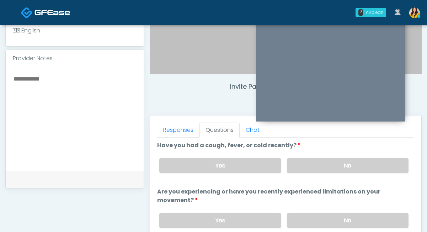
scroll to position [0, 0]
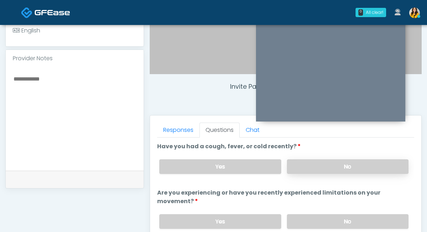
click at [301, 165] on label "No" at bounding box center [348, 166] width 122 height 15
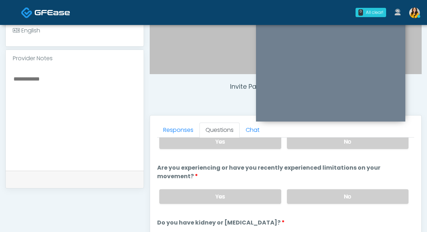
scroll to position [25, 0]
click at [301, 193] on label "No" at bounding box center [348, 196] width 122 height 15
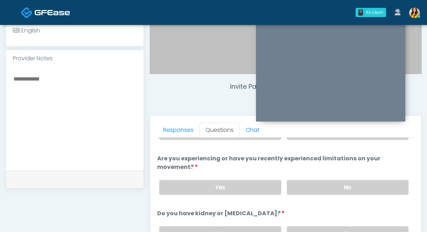
scroll to position [63, 0]
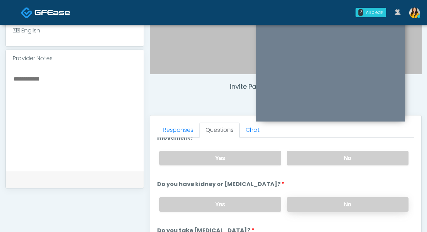
click at [305, 202] on label "No" at bounding box center [348, 204] width 122 height 15
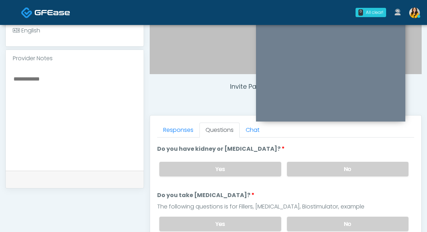
scroll to position [108, 0]
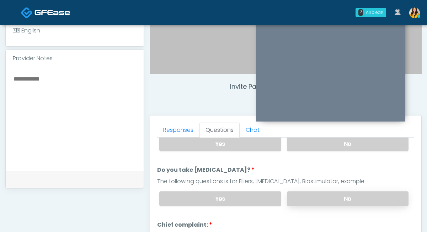
click at [296, 196] on label "No" at bounding box center [348, 198] width 122 height 15
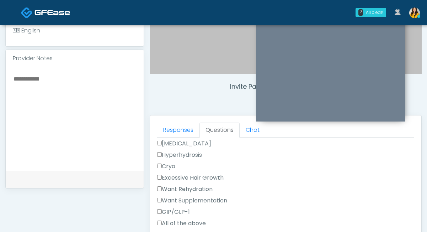
scroll to position [262, 0]
click at [204, 187] on label "Want Rehydration" at bounding box center [184, 188] width 55 height 9
click at [212, 196] on label "Want Supplementation" at bounding box center [192, 200] width 70 height 9
click at [199, 190] on label "Want Rehydration" at bounding box center [184, 188] width 55 height 9
click at [197, 197] on label "Want Supplementation" at bounding box center [192, 200] width 70 height 9
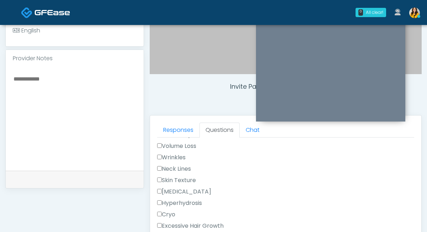
scroll to position [254, 0]
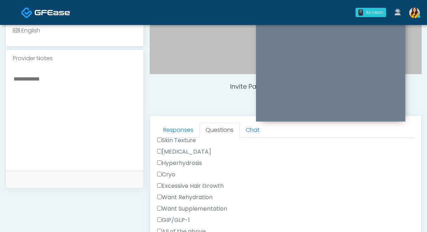
click at [197, 196] on label "Want Rehydration" at bounding box center [184, 197] width 55 height 9
click at [201, 205] on label "Want Supplementation" at bounding box center [192, 208] width 70 height 9
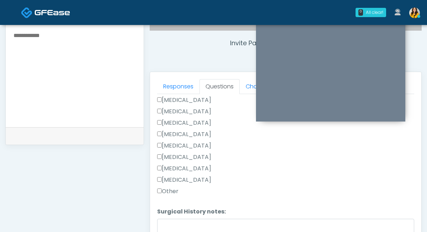
scroll to position [267, 0]
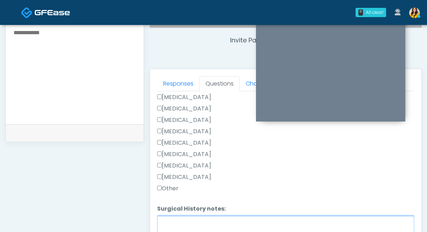
click at [178, 228] on textarea "Surgical History notes:" at bounding box center [285, 231] width 257 height 31
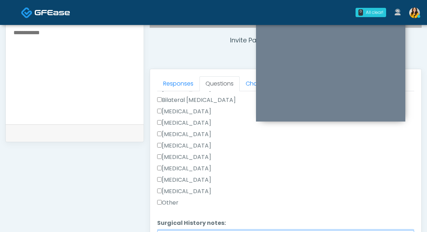
scroll to position [458, 0]
click at [181, 186] on label "Tonsillectomy" at bounding box center [184, 190] width 54 height 9
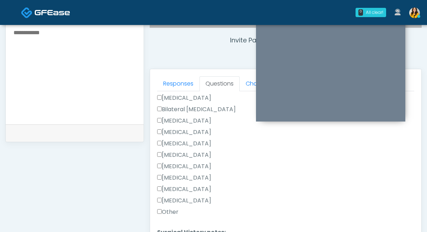
click at [185, 177] on label "Cholecystectomy" at bounding box center [184, 177] width 54 height 9
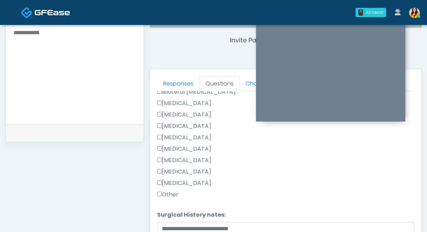
scroll to position [472, 0]
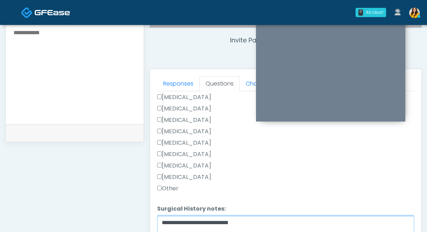
click at [259, 222] on textarea "**********" at bounding box center [285, 231] width 257 height 31
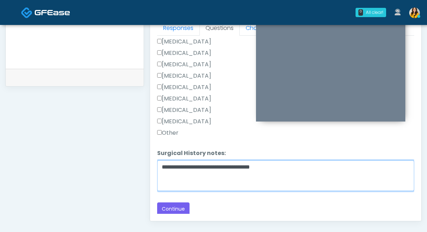
scroll to position [323, 0]
type textarea "**********"
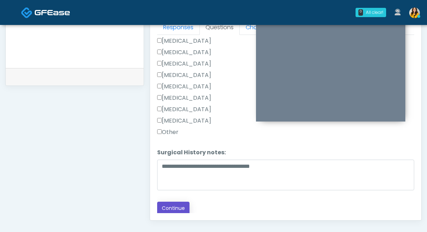
click at [179, 206] on button "Continue" at bounding box center [173, 207] width 32 height 13
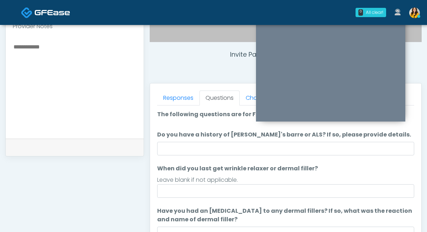
scroll to position [237, 0]
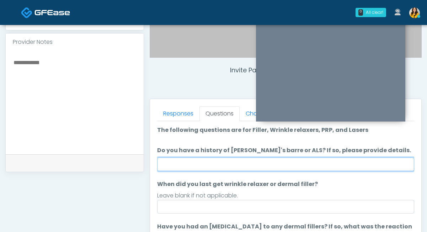
click at [195, 163] on input "Do you have a history of Guillain's barre or ALS? If so, please provide details." at bounding box center [285, 164] width 257 height 14
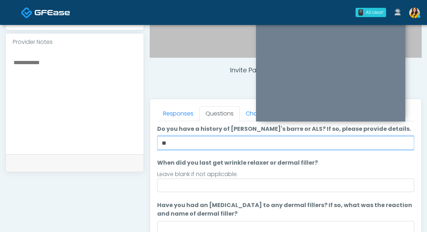
scroll to position [25, 0]
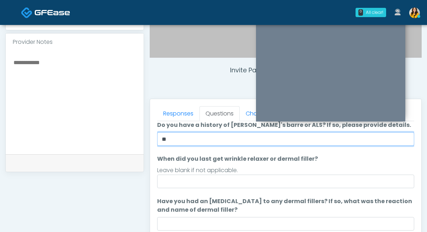
type input "**"
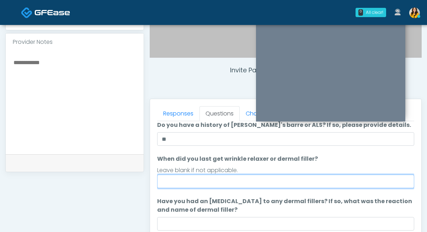
click at [264, 184] on input "When did you last get wrinkle relaxer or dermal filler?" at bounding box center [285, 181] width 257 height 14
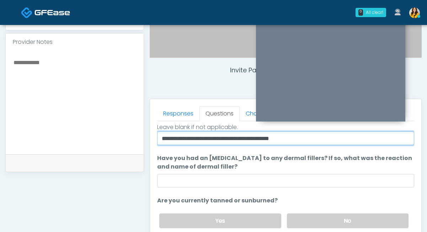
scroll to position [75, 0]
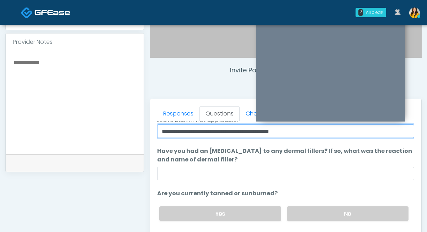
type input "**********"
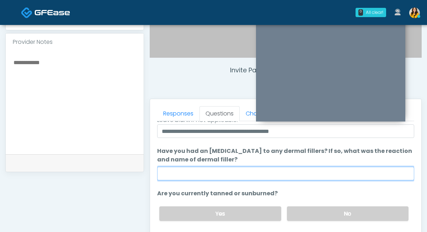
click at [248, 177] on input "Have you had an allergic response to any dermal fillers? If so, what was the re…" at bounding box center [285, 173] width 257 height 14
type input "**"
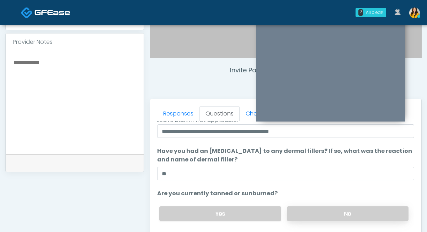
click at [306, 211] on label "No" at bounding box center [348, 213] width 122 height 15
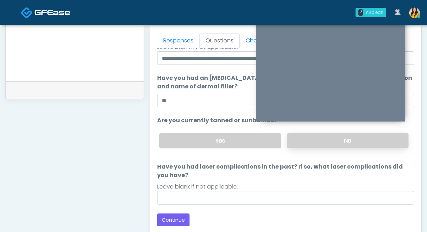
scroll to position [324, 0]
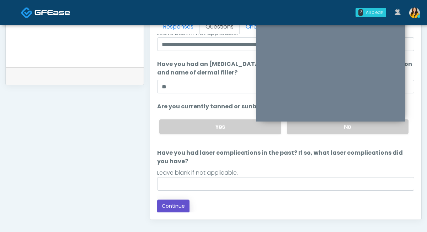
click at [178, 202] on button "Continue" at bounding box center [173, 205] width 32 height 13
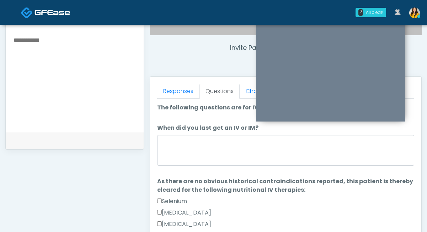
scroll to position [259, 0]
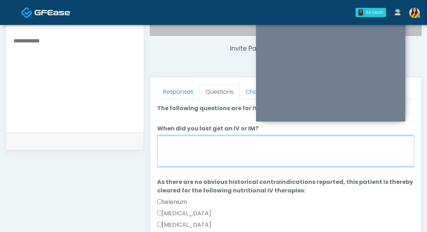
click at [210, 152] on textarea "When did you last get an IV or IM?" at bounding box center [285, 151] width 257 height 31
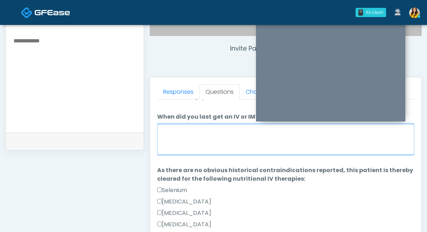
scroll to position [6, 0]
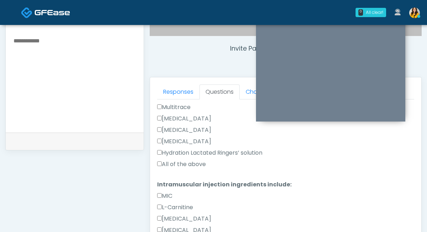
type textarea "**********"
click at [172, 166] on label "All of the above" at bounding box center [181, 164] width 49 height 9
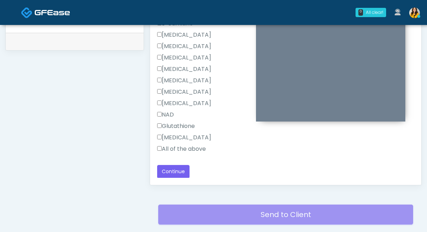
scroll to position [366, 0]
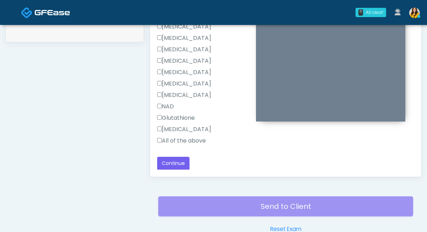
click at [163, 143] on label "All of the above" at bounding box center [181, 140] width 49 height 9
click at [177, 158] on button "Continue" at bounding box center [173, 162] width 32 height 13
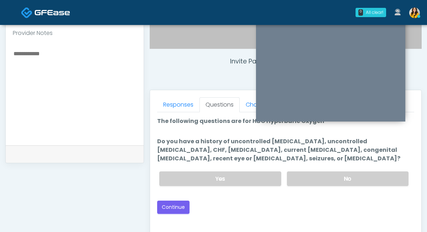
scroll to position [245, 0]
click at [310, 182] on label "No" at bounding box center [348, 178] width 122 height 15
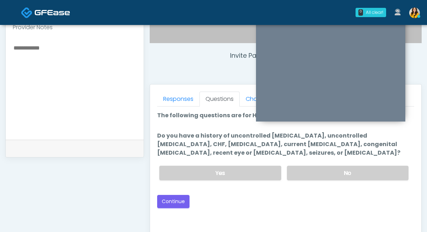
scroll to position [253, 0]
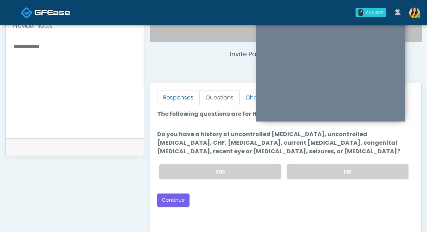
click at [182, 104] on link "Responses" at bounding box center [178, 97] width 42 height 15
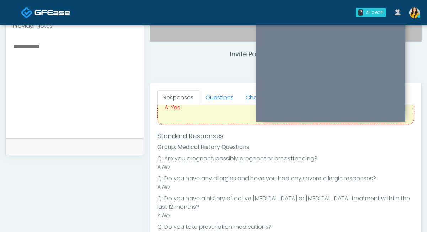
scroll to position [120, 0]
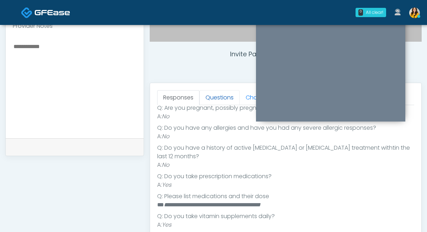
click at [221, 99] on link "Questions" at bounding box center [220, 97] width 40 height 15
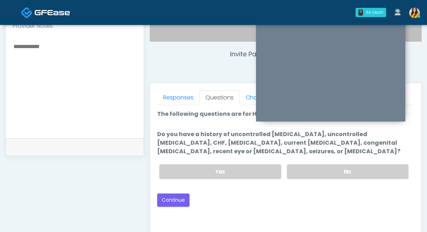
scroll to position [0, 0]
click at [180, 204] on button "Continue" at bounding box center [173, 199] width 32 height 13
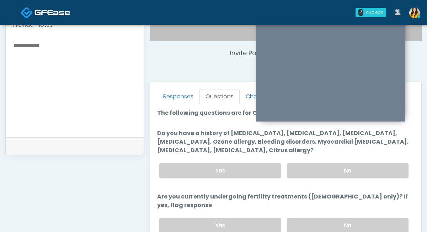
scroll to position [254, 0]
click at [302, 160] on div "Yes No" at bounding box center [284, 171] width 261 height 26
click at [300, 168] on label "No" at bounding box center [348, 170] width 122 height 15
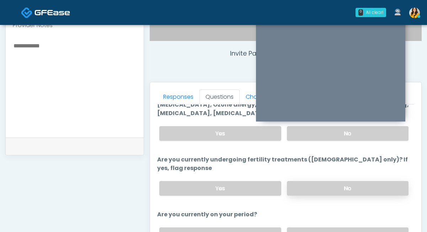
click at [301, 185] on label "No" at bounding box center [348, 188] width 122 height 15
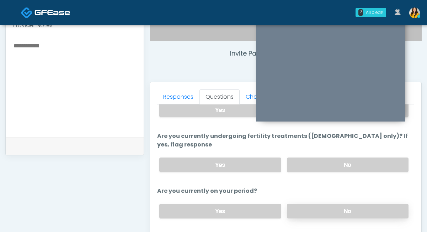
click at [297, 203] on label "No" at bounding box center [348, 210] width 122 height 15
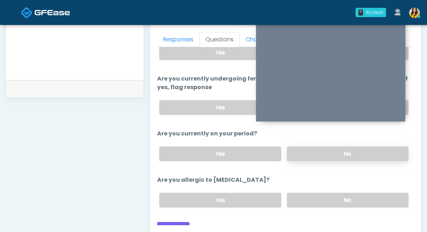
scroll to position [315, 0]
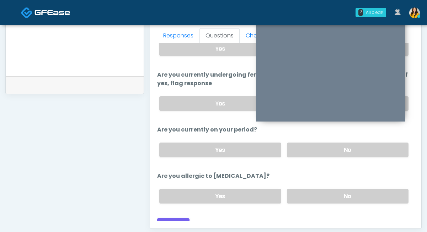
click at [296, 198] on div "Yes No" at bounding box center [284, 196] width 261 height 26
click at [295, 191] on label "No" at bounding box center [348, 196] width 122 height 15
click at [172, 218] on button "Continue" at bounding box center [173, 224] width 32 height 13
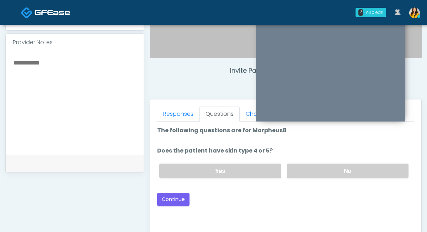
scroll to position [229, 0]
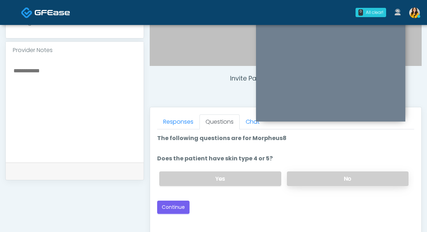
click at [313, 179] on label "No" at bounding box center [348, 178] width 122 height 15
click at [177, 209] on button "Continue" at bounding box center [173, 206] width 32 height 13
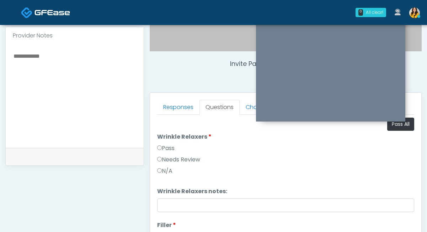
scroll to position [233, 0]
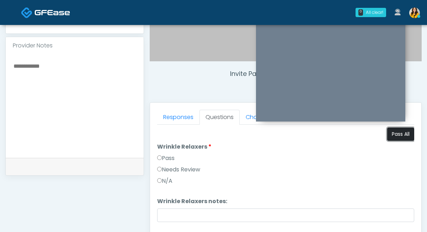
click at [399, 133] on button "Pass All" at bounding box center [400, 133] width 27 height 13
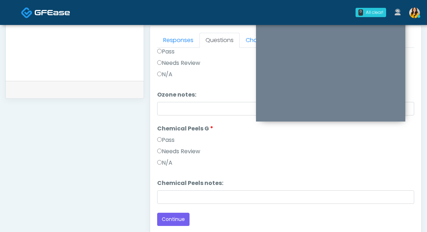
scroll to position [344, 0]
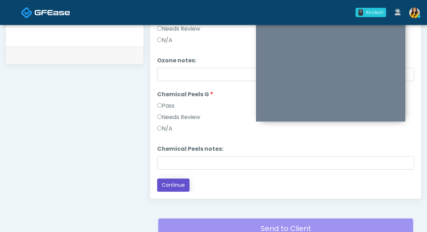
click at [174, 179] on button "Continue" at bounding box center [173, 184] width 32 height 13
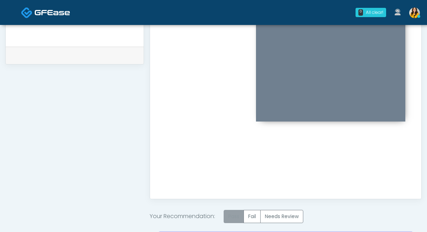
click at [234, 209] on label "Pass" at bounding box center [234, 215] width 20 height 13
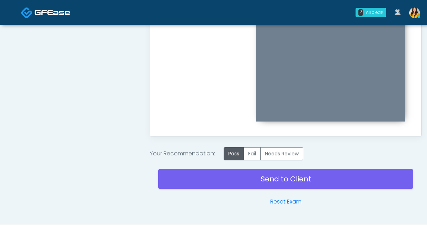
scroll to position [420, 0]
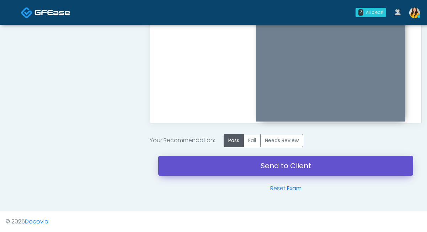
click at [234, 167] on link "Send to Client" at bounding box center [285, 165] width 255 height 20
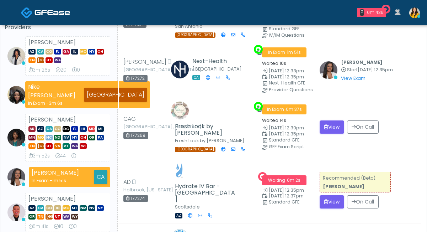
scroll to position [73, 0]
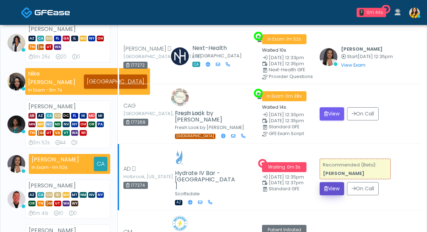
click at [336, 182] on button "View" at bounding box center [332, 188] width 25 height 13
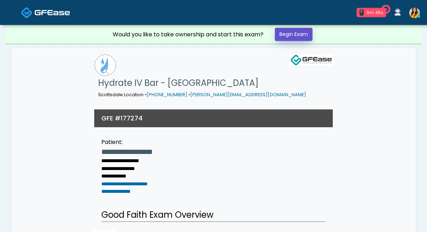
click at [287, 29] on link "Begin Exam" at bounding box center [294, 34] width 38 height 13
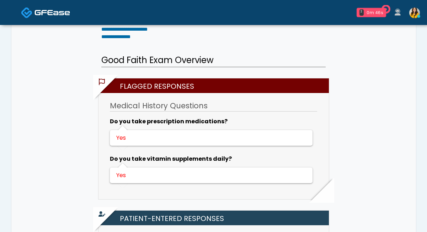
scroll to position [203, 0]
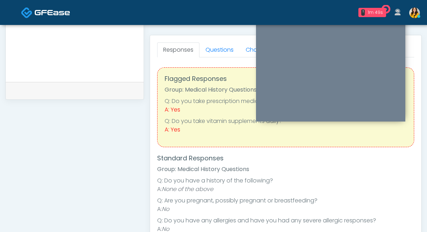
scroll to position [298, 0]
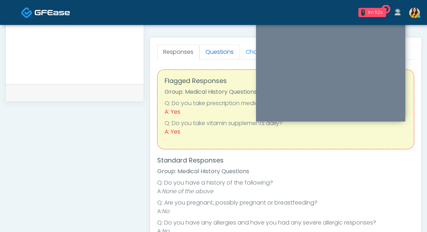
click at [217, 55] on link "Questions" at bounding box center [220, 51] width 40 height 15
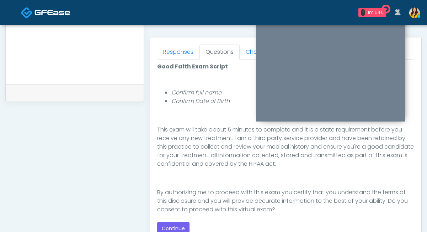
scroll to position [80, 0]
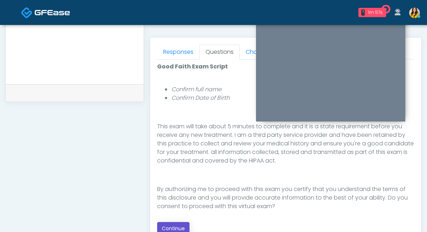
click at [169, 226] on button "Continue" at bounding box center [173, 228] width 32 height 13
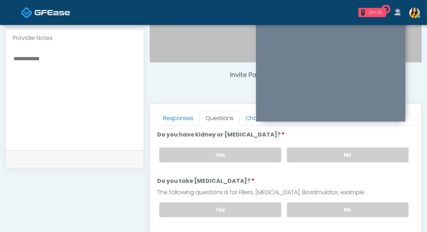
scroll to position [231, 0]
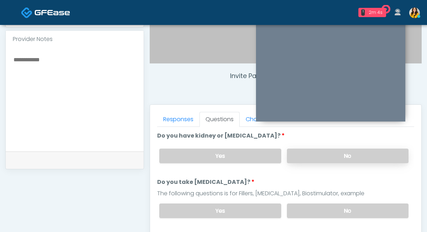
click at [304, 157] on label "No" at bounding box center [348, 155] width 122 height 15
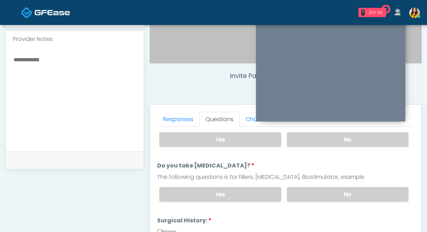
scroll to position [18, 0]
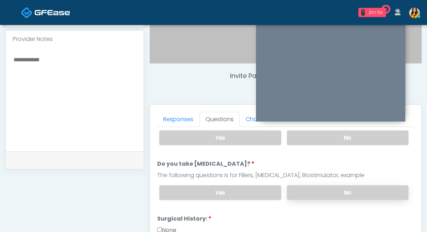
click at [298, 189] on label "No" at bounding box center [348, 192] width 122 height 15
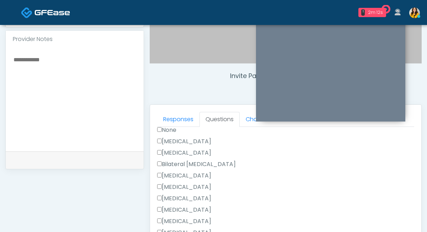
scroll to position [161, 0]
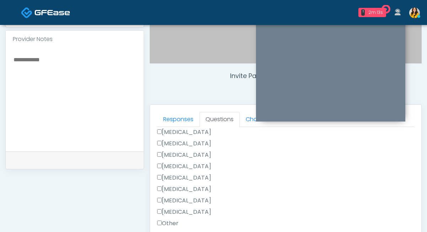
click at [187, 188] on label "Cholecystectomy" at bounding box center [184, 189] width 54 height 9
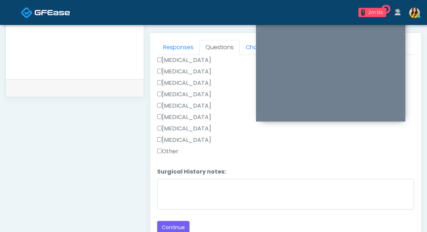
scroll to position [311, 0]
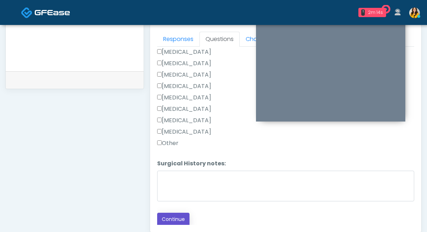
click at [171, 212] on button "Continue" at bounding box center [173, 218] width 32 height 13
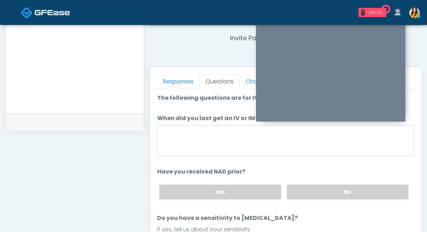
scroll to position [269, 0]
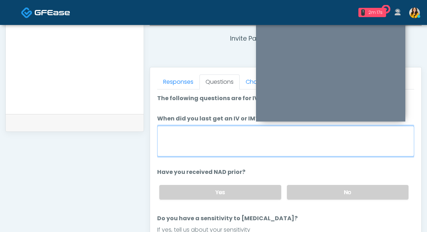
click at [195, 144] on textarea "When did you last get an IV or IM?" at bounding box center [285, 141] width 257 height 31
type textarea "*****"
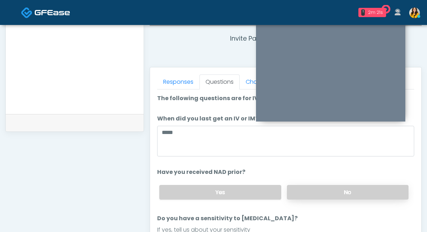
click at [305, 186] on label "No" at bounding box center [348, 192] width 122 height 15
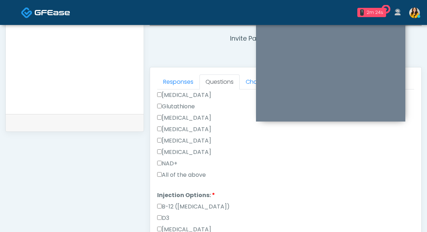
click at [182, 176] on label "All of the above" at bounding box center [181, 174] width 49 height 9
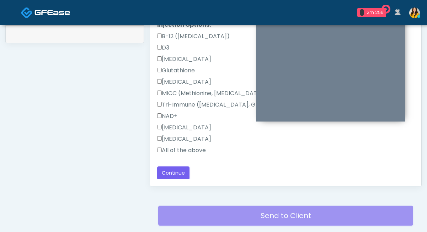
scroll to position [358, 0]
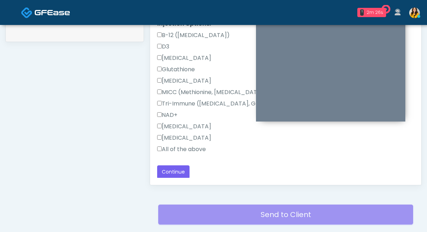
click at [169, 151] on label "All of the above" at bounding box center [181, 149] width 49 height 9
click at [173, 170] on button "Continue" at bounding box center [173, 171] width 32 height 13
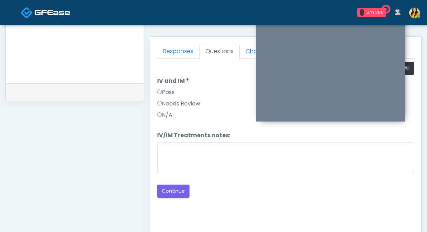
scroll to position [298, 0]
click at [171, 95] on label "Pass" at bounding box center [165, 93] width 17 height 9
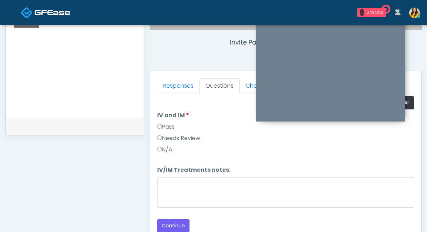
scroll to position [259, 0]
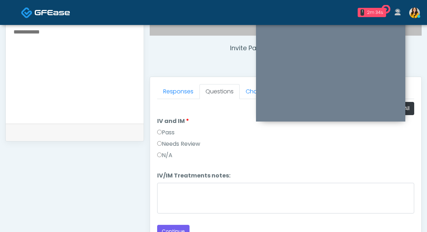
click at [91, 108] on textarea at bounding box center [75, 70] width 124 height 87
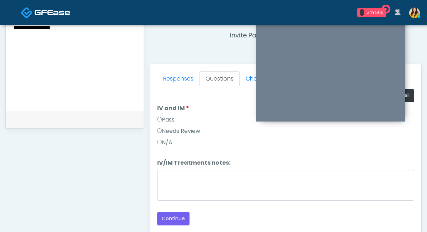
scroll to position [274, 0]
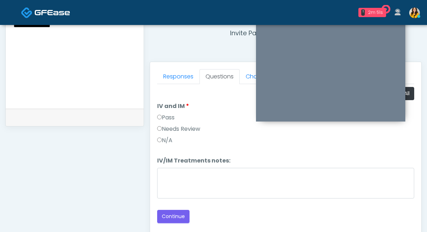
drag, startPoint x: 105, startPoint y: 36, endPoint x: 15, endPoint y: 26, distance: 90.5
click at [15, 26] on textarea "**********" at bounding box center [75, 55] width 124 height 87
type textarea "**********"
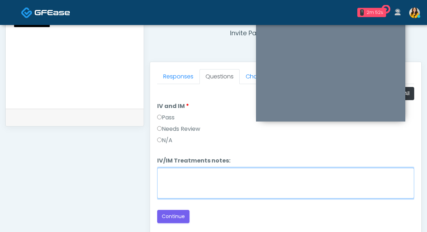
click at [214, 186] on textarea "IV/IM Treatments notes:" at bounding box center [285, 183] width 257 height 31
paste textarea "**********"
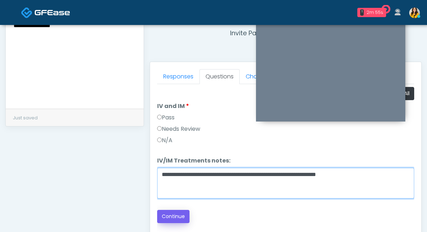
type textarea "**********"
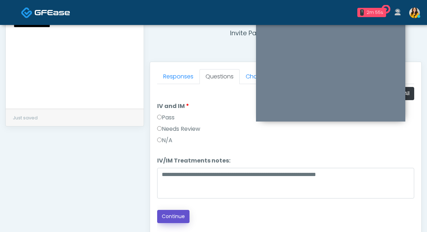
click at [175, 210] on button "Continue" at bounding box center [173, 215] width 32 height 13
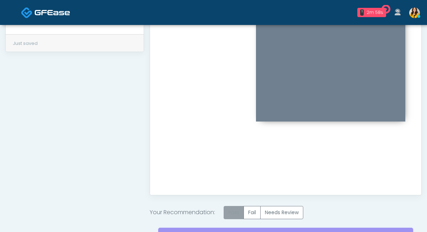
click at [231, 210] on label "Pass" at bounding box center [234, 212] width 20 height 13
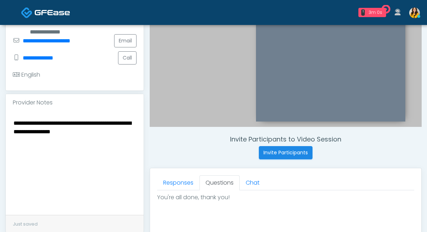
scroll to position [180, 0]
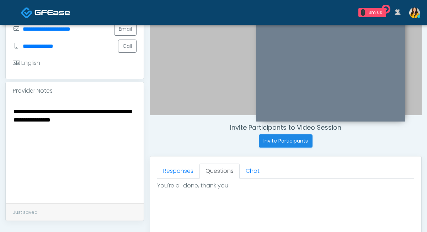
click at [110, 142] on textarea "**********" at bounding box center [75, 149] width 124 height 87
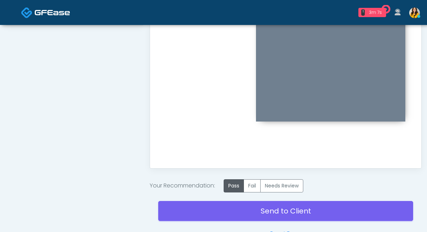
scroll to position [381, 0]
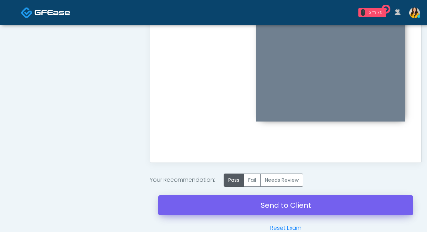
type textarea "**********"
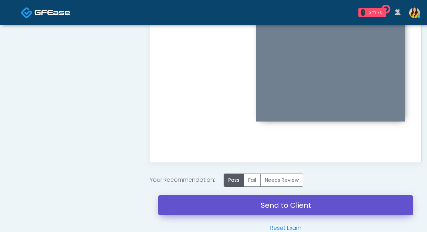
click at [223, 207] on link "Send to Client" at bounding box center [285, 205] width 255 height 20
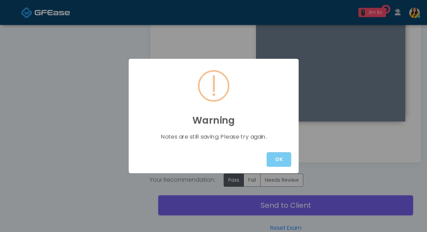
click at [274, 154] on button "OK" at bounding box center [279, 159] width 25 height 15
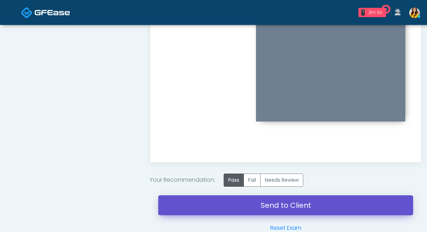
click at [245, 202] on link "Send to Client" at bounding box center [285, 205] width 255 height 20
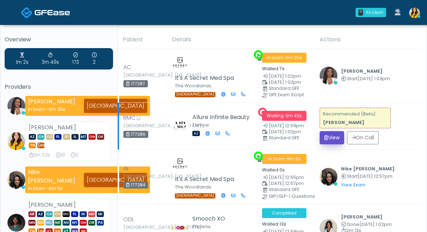
click at [331, 138] on button "View" at bounding box center [332, 137] width 25 height 13
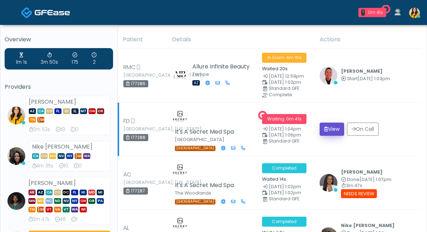
click at [334, 122] on button "View" at bounding box center [332, 128] width 25 height 13
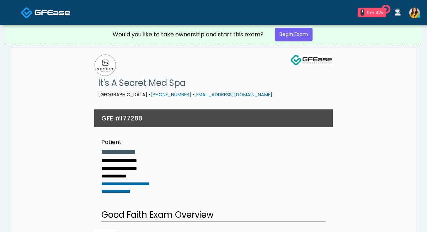
click at [302, 27] on div "Would you like to take ownership and start this exam? Begin Exam" at bounding box center [213, 34] width 213 height 19
click at [300, 32] on link "Begin Exam" at bounding box center [294, 34] width 38 height 13
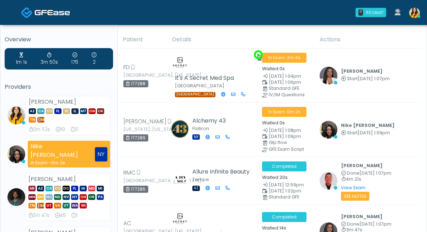
click at [267, 84] on icon at bounding box center [264, 82] width 5 height 5
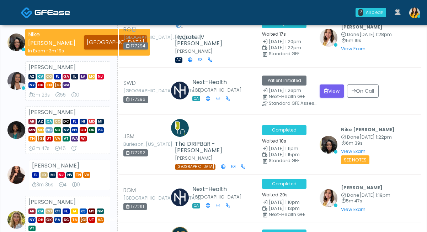
scroll to position [224, 0]
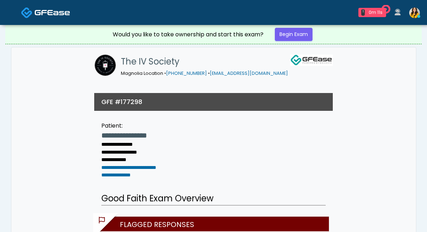
click at [299, 41] on div "Would you like to take ownership and start this exam? Begin Exam" at bounding box center [213, 34] width 213 height 19
click at [299, 36] on link "Begin Exam" at bounding box center [294, 34] width 38 height 13
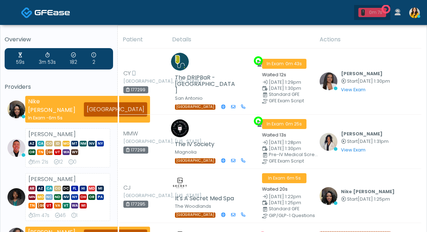
click at [376, 8] on div "1 0m 7s" at bounding box center [373, 12] width 28 height 9
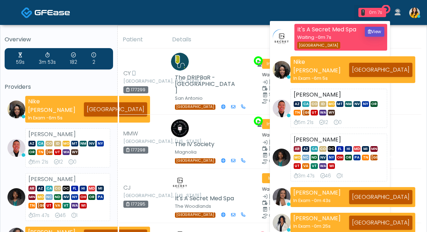
click at [378, 33] on button "View" at bounding box center [375, 32] width 20 height 10
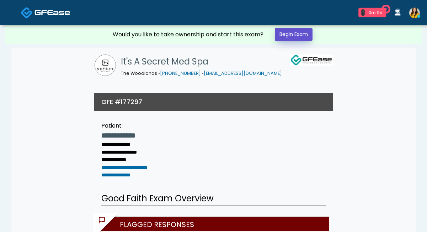
click at [299, 36] on link "Begin Exam" at bounding box center [294, 34] width 38 height 13
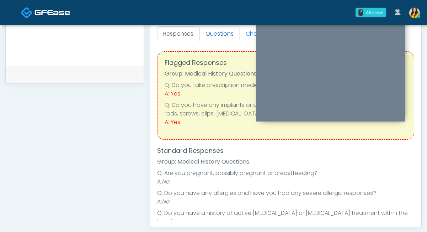
click at [214, 39] on link "Questions" at bounding box center [220, 33] width 40 height 15
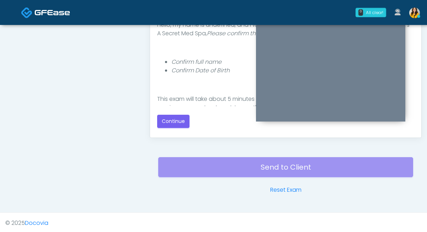
scroll to position [407, 0]
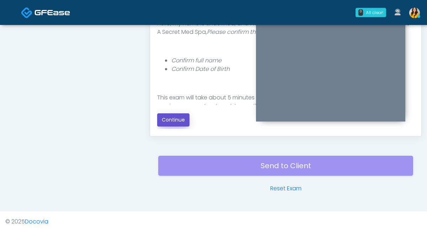
click at [181, 122] on button "Continue" at bounding box center [173, 119] width 32 height 13
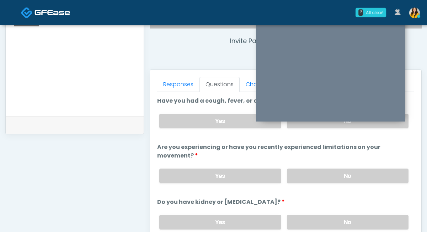
scroll to position [234, 0]
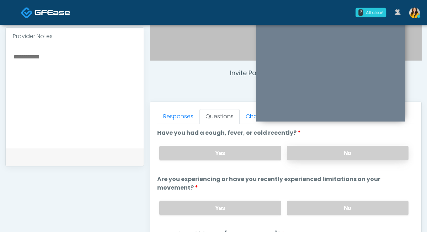
click at [346, 153] on label "No" at bounding box center [348, 152] width 122 height 15
click at [322, 206] on label "No" at bounding box center [348, 207] width 122 height 15
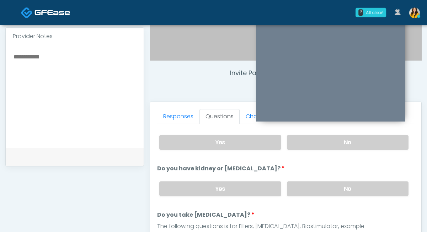
click at [302, 186] on label "No" at bounding box center [348, 188] width 122 height 15
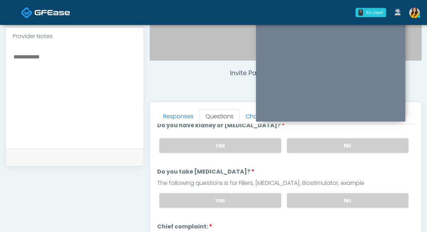
scroll to position [111, 0]
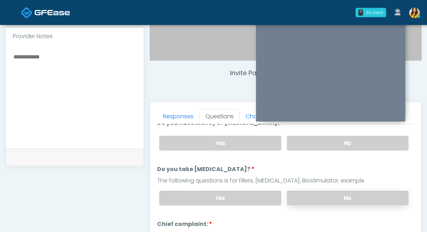
click at [293, 193] on label "No" at bounding box center [348, 197] width 122 height 15
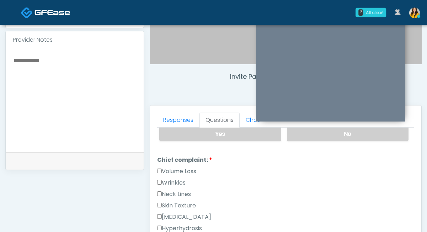
scroll to position [183, 0]
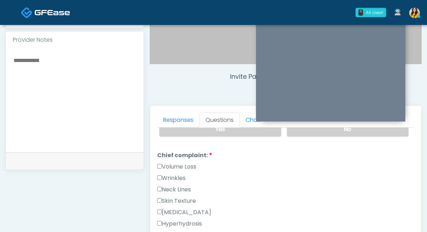
click at [178, 176] on label "Wrinkles" at bounding box center [171, 178] width 28 height 9
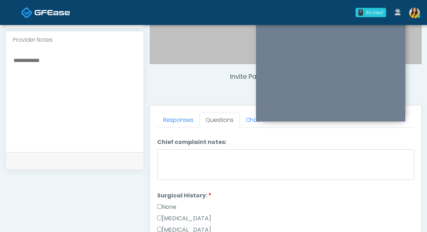
scroll to position [365, 0]
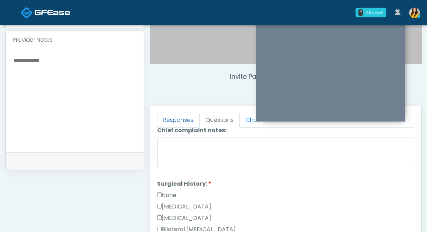
click at [171, 117] on link "Responses" at bounding box center [178, 119] width 42 height 15
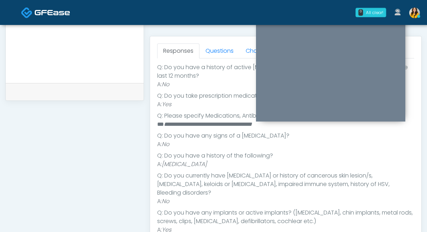
scroll to position [144, 0]
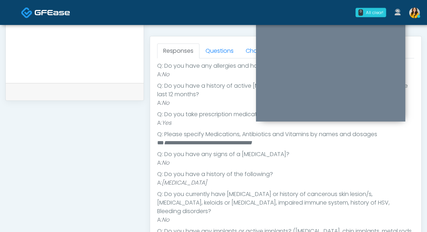
click at [220, 60] on ul "**********" at bounding box center [285, 167] width 257 height 250
click at [214, 54] on link "Questions" at bounding box center [220, 50] width 40 height 15
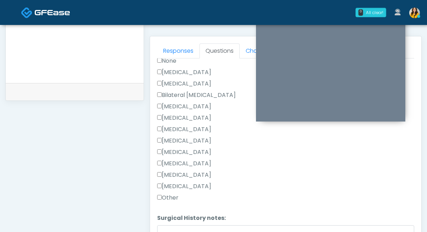
scroll to position [433, 0]
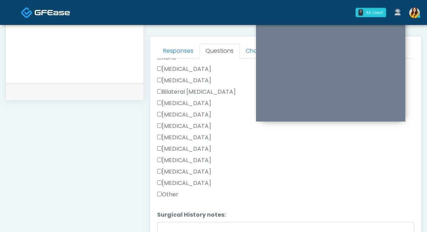
click at [168, 186] on div "[MEDICAL_DATA]" at bounding box center [285, 184] width 257 height 11
click at [166, 194] on label "Other" at bounding box center [167, 194] width 21 height 9
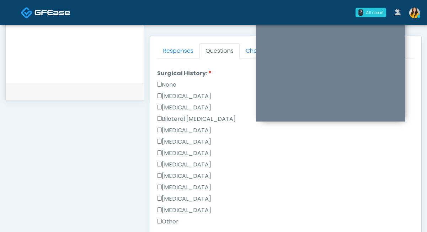
scroll to position [405, 0]
type textarea "**********"
click at [192, 100] on div "[MEDICAL_DATA]" at bounding box center [285, 97] width 257 height 11
click at [197, 100] on div "[MEDICAL_DATA]" at bounding box center [285, 97] width 257 height 11
click at [189, 94] on label "[MEDICAL_DATA]" at bounding box center [184, 96] width 54 height 9
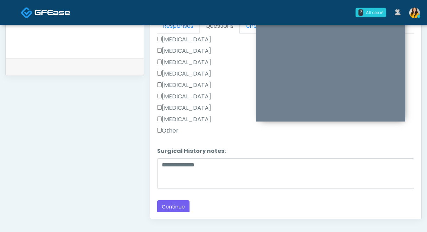
scroll to position [325, 0]
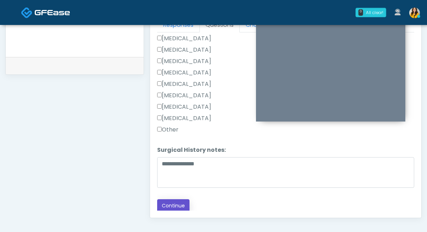
click at [173, 205] on button "Continue" at bounding box center [173, 205] width 32 height 13
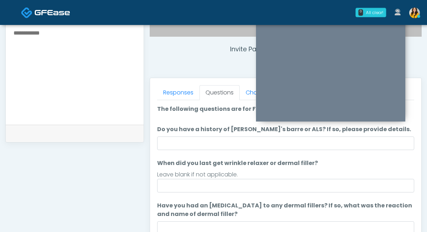
scroll to position [248, 0]
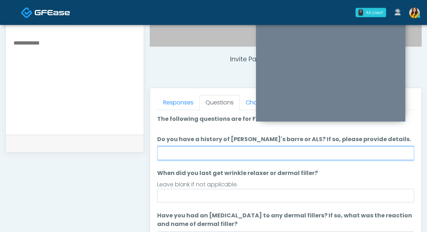
click at [176, 149] on input "Do you have a history of [PERSON_NAME]'s barre or ALS? If so, please provide de…" at bounding box center [285, 153] width 257 height 14
type input "**"
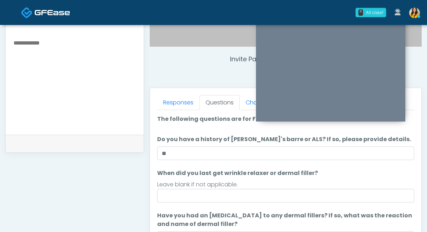
click at [181, 131] on ol "The following questions are for Filler, Wrinkle relaxers, PRP, and Lasers The f…" at bounding box center [285, 228] width 257 height 227
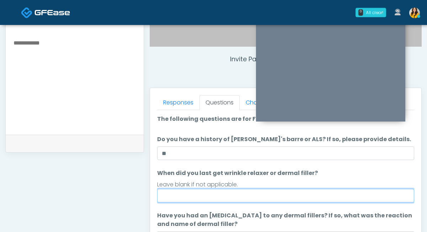
click at [198, 198] on input "When did you last get wrinkle relaxer or dermal filler?" at bounding box center [285, 196] width 257 height 14
type input "*"
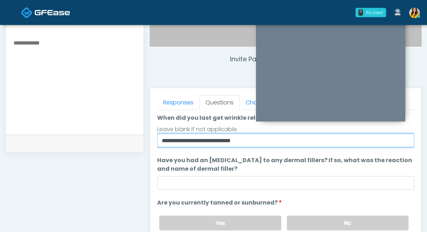
scroll to position [71, 0]
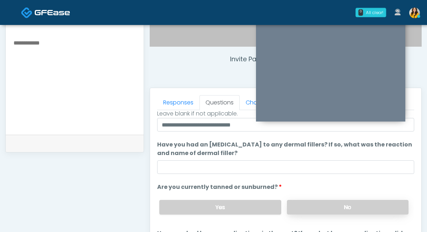
click at [300, 203] on label "No" at bounding box center [348, 207] width 122 height 15
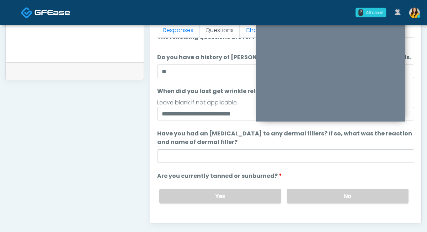
scroll to position [0, 0]
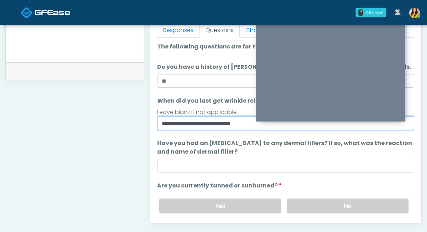
click at [254, 124] on input "**********" at bounding box center [285, 123] width 257 height 14
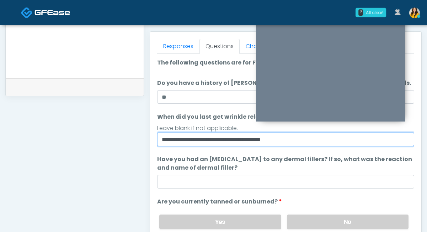
scroll to position [301, 0]
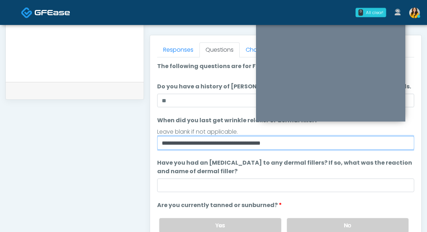
click at [267, 143] on input "**********" at bounding box center [285, 143] width 257 height 14
click at [278, 144] on input "**********" at bounding box center [285, 143] width 257 height 14
click at [214, 143] on input "**********" at bounding box center [285, 143] width 257 height 14
drag, startPoint x: 293, startPoint y: 142, endPoint x: 261, endPoint y: 142, distance: 31.3
click at [261, 142] on input "**********" at bounding box center [285, 143] width 257 height 14
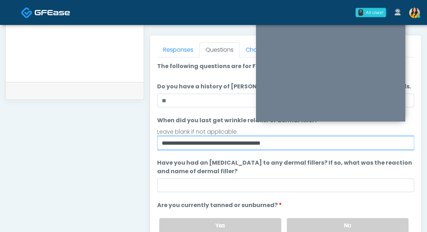
click at [285, 143] on input "**********" at bounding box center [285, 143] width 257 height 14
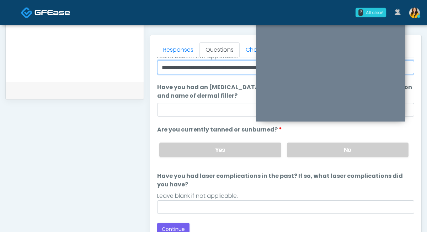
scroll to position [331, 0]
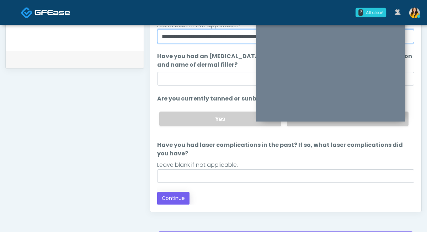
type input "**********"
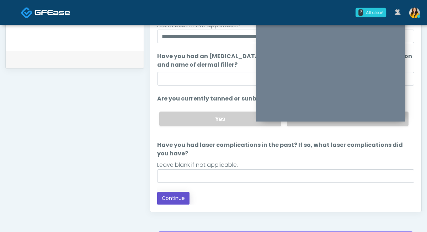
click at [180, 200] on button "Continue" at bounding box center [173, 197] width 32 height 13
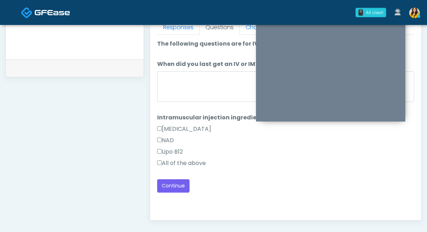
scroll to position [306, 0]
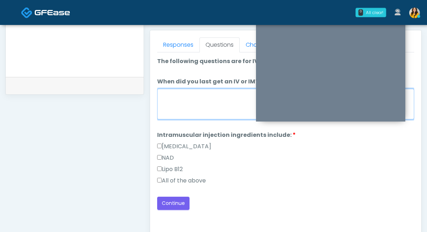
click at [226, 107] on textarea "When did you last get an IV or IM?" at bounding box center [285, 104] width 257 height 31
click at [177, 182] on label "All of the above" at bounding box center [181, 180] width 49 height 9
click at [187, 108] on textarea "When did you last get an IV or IM?" at bounding box center [285, 104] width 257 height 31
type textarea "*****"
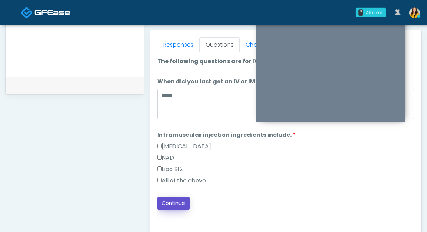
click at [173, 200] on button "Continue" at bounding box center [173, 202] width 32 height 13
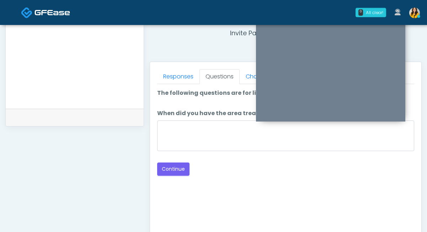
scroll to position [243, 0]
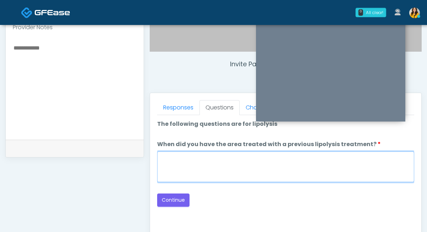
click at [190, 152] on textarea "When did you have the area treated with a previous lipolysis treatment?" at bounding box center [285, 166] width 257 height 31
type textarea "*****"
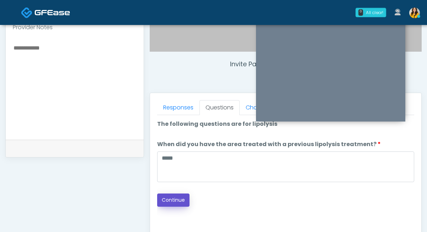
click at [168, 200] on button "Continue" at bounding box center [173, 199] width 32 height 13
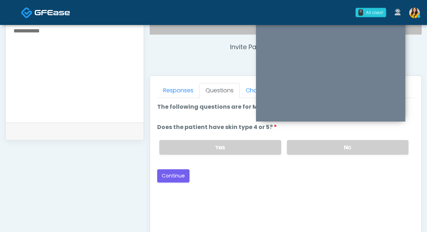
scroll to position [253, 0]
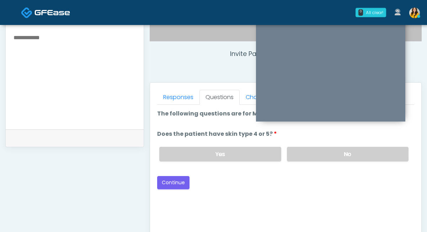
click at [251, 161] on div "Yes No" at bounding box center [284, 154] width 261 height 26
click at [226, 156] on label "Yes" at bounding box center [220, 154] width 122 height 15
click at [185, 178] on button "Continue" at bounding box center [173, 182] width 32 height 13
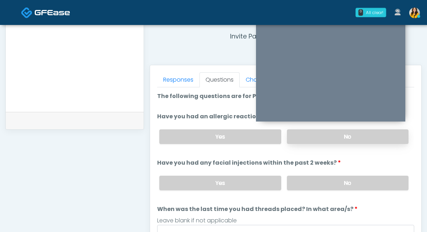
scroll to position [266, 0]
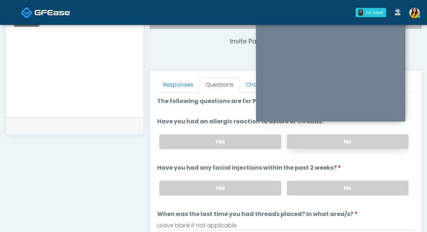
click at [311, 139] on label "No" at bounding box center [348, 141] width 122 height 15
click at [302, 186] on label "No" at bounding box center [348, 187] width 122 height 15
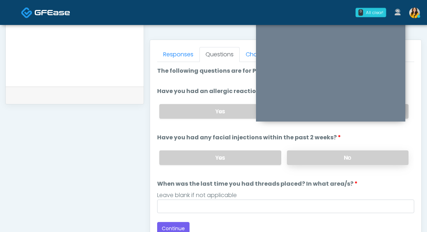
scroll to position [302, 0]
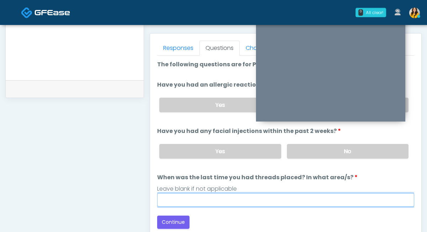
click at [258, 197] on input "When was the last time you had threads placed? In what area/s?" at bounding box center [285, 200] width 257 height 14
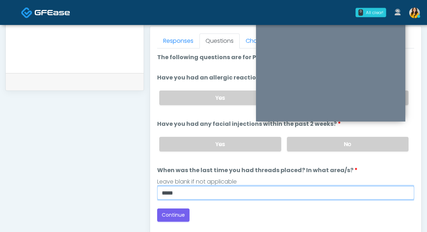
scroll to position [314, 0]
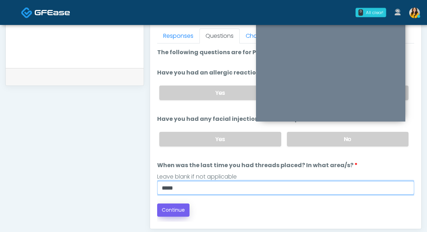
type input "*****"
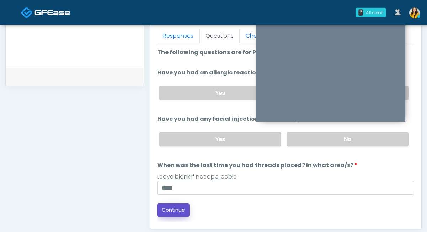
click at [165, 205] on button "Continue" at bounding box center [173, 209] width 32 height 13
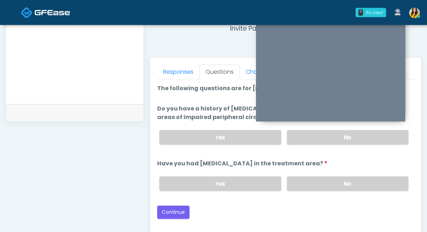
scroll to position [277, 0]
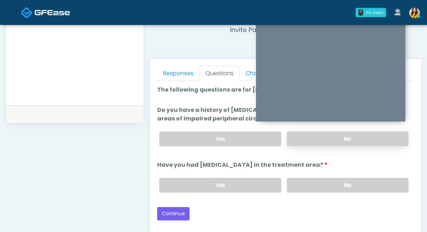
click at [318, 138] on label "No" at bounding box center [348, 138] width 122 height 15
click at [302, 181] on label "No" at bounding box center [348, 184] width 122 height 15
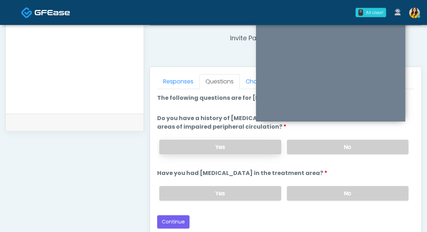
scroll to position [270, 0]
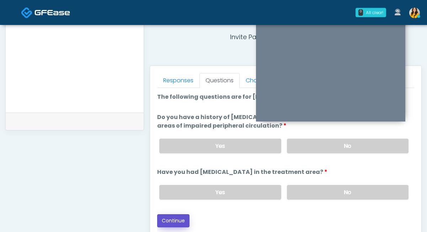
click at [177, 216] on button "Continue" at bounding box center [173, 220] width 32 height 13
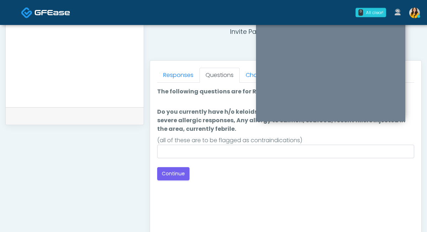
scroll to position [272, 0]
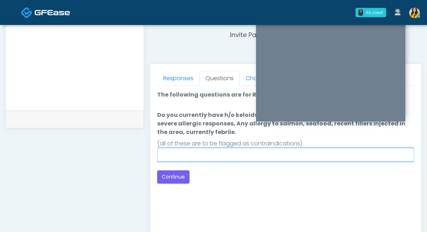
click at [211, 154] on input "Do you currently have h/o keloids, skin infection in the treatment area, h/o se…" at bounding box center [285, 155] width 257 height 14
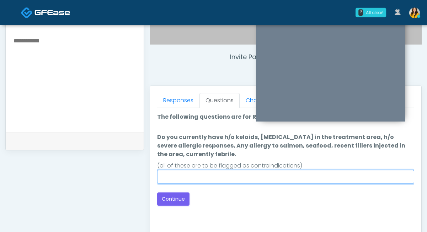
scroll to position [248, 0]
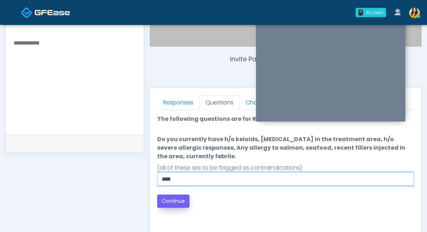
type input "**********"
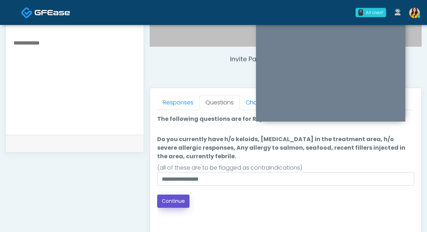
click at [171, 203] on button "Continue" at bounding box center [173, 200] width 32 height 13
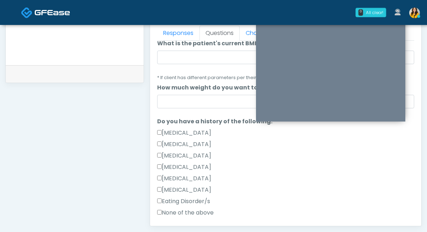
scroll to position [95, 0]
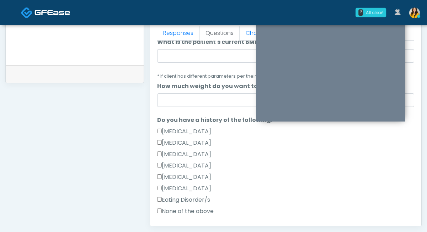
click at [188, 211] on label "None of the above" at bounding box center [185, 211] width 57 height 9
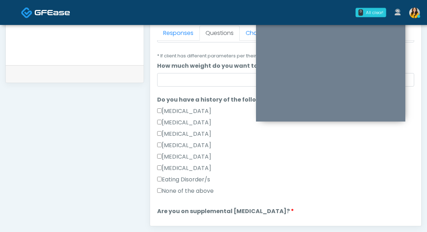
scroll to position [116, 0]
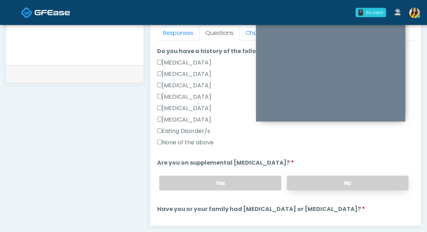
click at [302, 186] on label "No" at bounding box center [348, 182] width 122 height 15
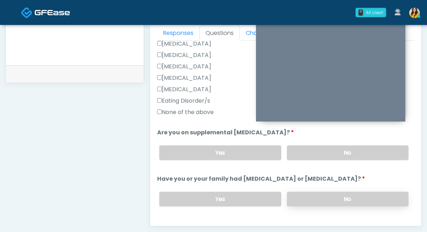
click at [304, 197] on label "No" at bounding box center [348, 198] width 122 height 15
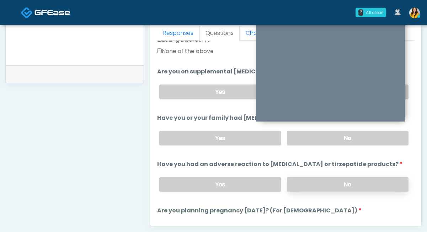
click at [300, 181] on label "No" at bounding box center [348, 184] width 122 height 15
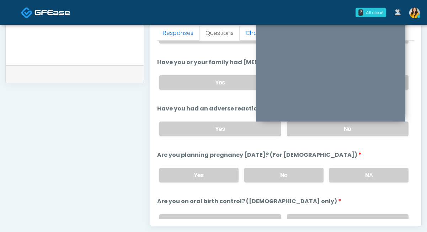
scroll to position [314, 0]
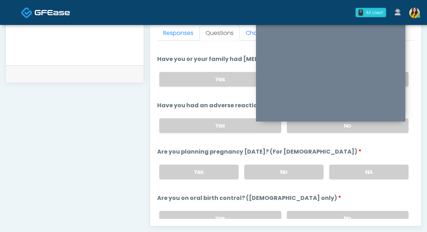
drag, startPoint x: 309, startPoint y: 191, endPoint x: 306, endPoint y: 184, distance: 7.5
click at [308, 190] on ol "The following questions are for GIP/GLP-1 service The following questions are f…" at bounding box center [285, 8] width 257 height 554
click at [306, 184] on ol "The following questions are for GIP/GLP-1 service The following questions are f…" at bounding box center [285, 8] width 257 height 554
click at [292, 172] on label "No" at bounding box center [283, 171] width 79 height 15
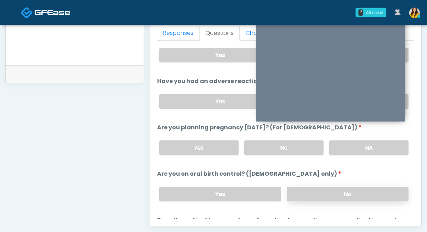
click at [298, 190] on label "No" at bounding box center [348, 193] width 122 height 15
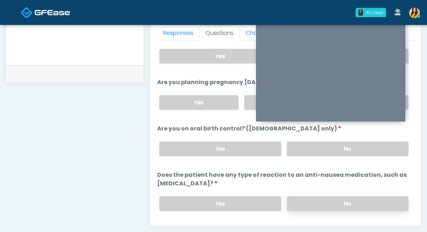
click at [309, 203] on label "No" at bounding box center [348, 203] width 122 height 15
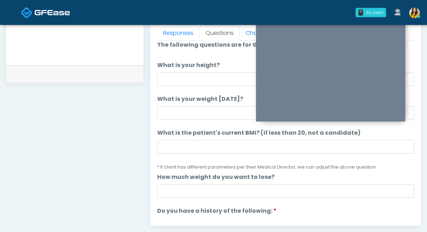
scroll to position [0, 0]
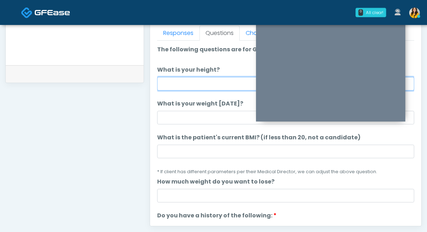
click at [193, 86] on input "What is your height?" at bounding box center [285, 84] width 257 height 14
type input "****"
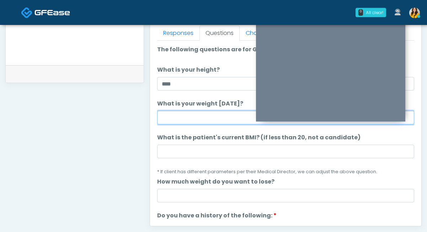
click at [175, 118] on input "What is your weight today?" at bounding box center [285, 118] width 257 height 14
type input "***"
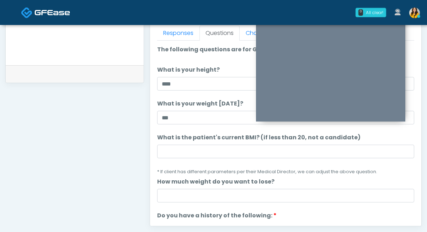
click at [169, 134] on label "What is the patient's current BMI? (if less than 20, not a candidate)" at bounding box center [258, 137] width 203 height 9
click at [169, 144] on input "What is the patient's current BMI? (if less than 20, not a candidate)" at bounding box center [285, 151] width 257 height 14
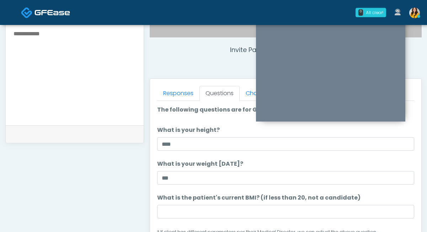
scroll to position [235, 0]
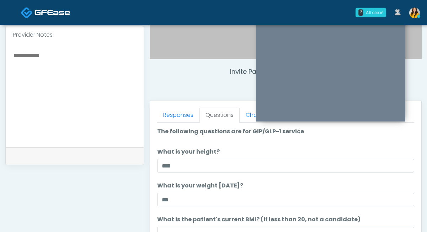
click at [90, 84] on textarea at bounding box center [75, 94] width 124 height 87
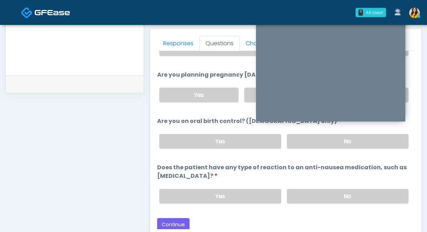
scroll to position [308, 0]
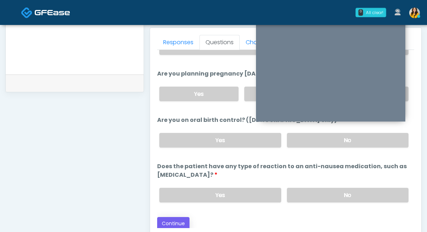
type textarea "**********"
click at [182, 220] on button "Continue" at bounding box center [173, 223] width 32 height 13
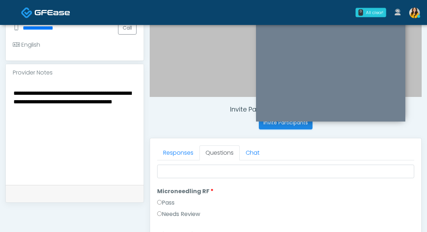
scroll to position [0, 0]
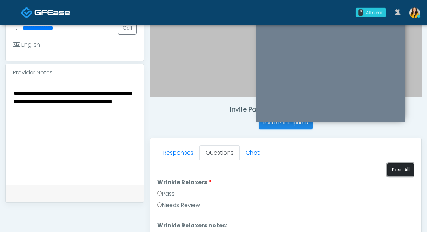
click at [401, 170] on button "Pass All" at bounding box center [400, 169] width 27 height 13
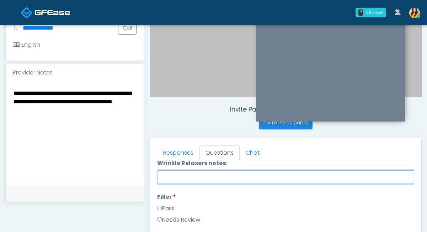
click at [191, 179] on input "Wrinkle Relaxers notes:" at bounding box center [285, 177] width 257 height 14
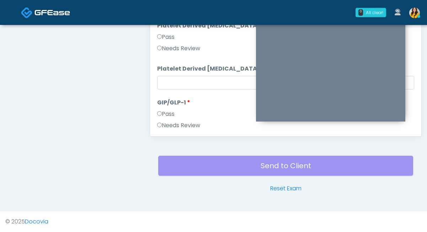
scroll to position [1401, 0]
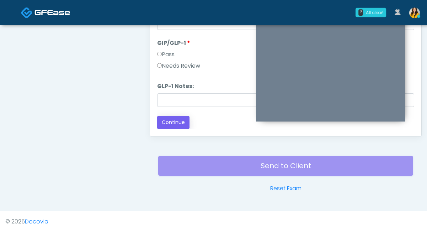
type input "**********"
click at [175, 126] on button "Continue" at bounding box center [173, 122] width 32 height 13
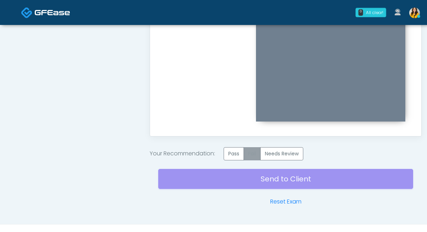
scroll to position [0, 0]
click at [239, 150] on label "Pass" at bounding box center [234, 153] width 20 height 13
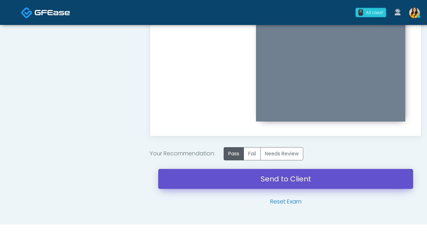
click at [277, 182] on link "Send to Client" at bounding box center [285, 179] width 255 height 20
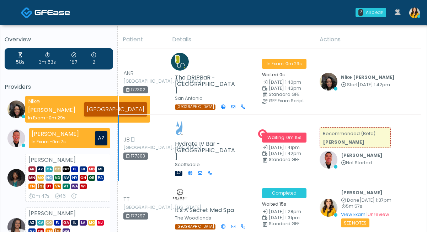
click at [290, 134] on span "0m 15s" at bounding box center [293, 137] width 15 height 6
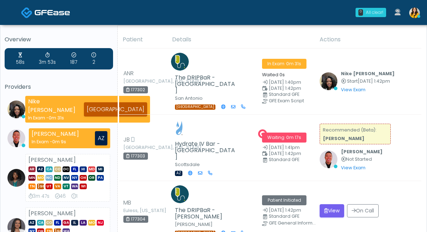
click at [371, 16] on div "0 All clear!" at bounding box center [371, 12] width 31 height 9
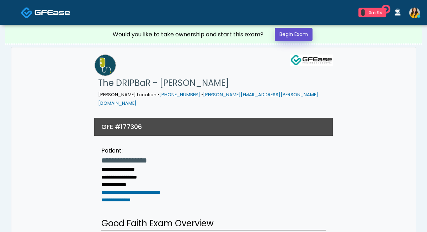
click at [288, 35] on link "Begin Exam" at bounding box center [294, 34] width 38 height 13
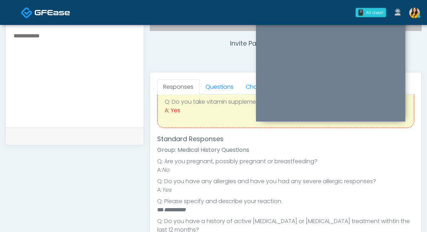
scroll to position [76, 0]
click at [217, 89] on link "Questions" at bounding box center [220, 86] width 40 height 15
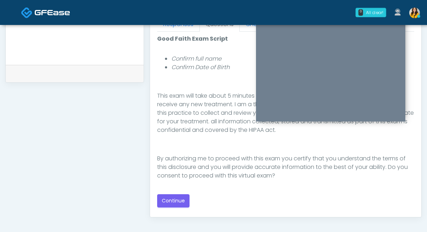
scroll to position [327, 0]
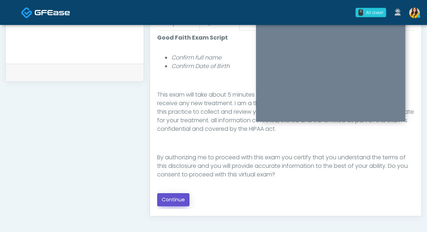
click at [176, 200] on button "Continue" at bounding box center [173, 199] width 32 height 13
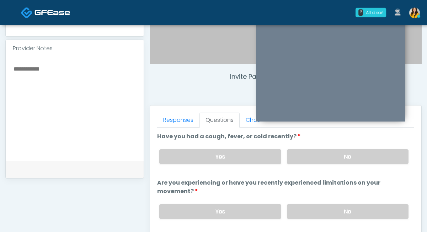
scroll to position [228, 0]
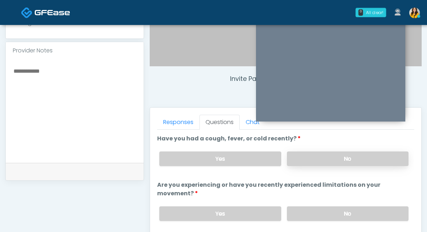
click at [301, 158] on label "No" at bounding box center [348, 158] width 122 height 15
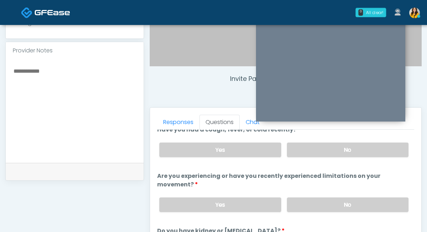
scroll to position [17, 0]
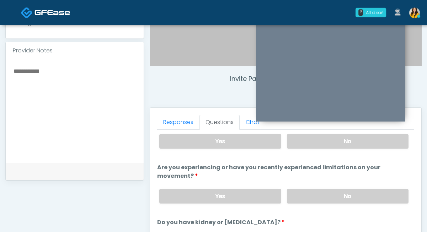
click at [295, 186] on div "Yes No" at bounding box center [284, 196] width 261 height 26
click at [295, 193] on label "No" at bounding box center [348, 196] width 122 height 15
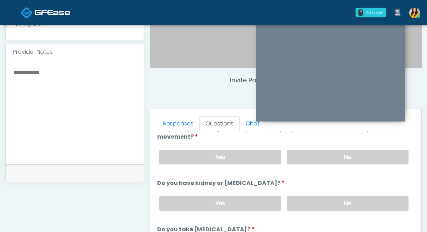
scroll to position [58, 0]
click at [295, 193] on div "Yes No" at bounding box center [284, 203] width 261 height 26
click at [293, 198] on label "No" at bounding box center [348, 202] width 122 height 15
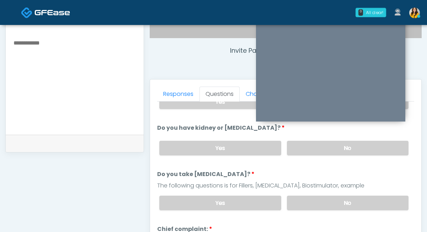
scroll to position [259, 0]
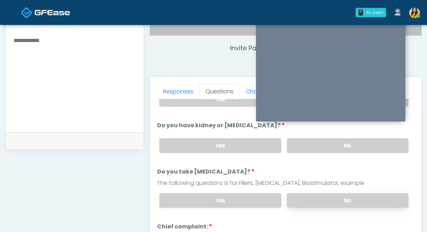
click at [298, 199] on label "No" at bounding box center [348, 200] width 122 height 15
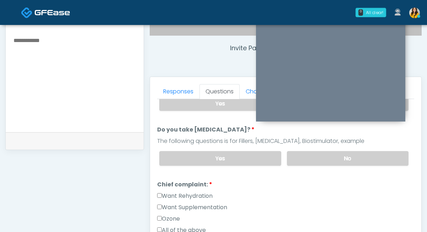
scroll to position [130, 0]
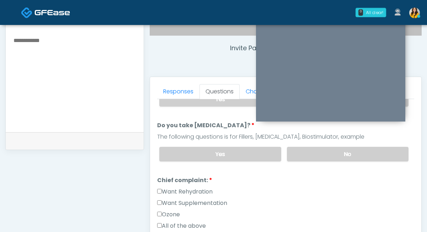
click at [211, 199] on label "Want Supplementation" at bounding box center [192, 202] width 70 height 9
click at [198, 189] on label "Want Rehydration" at bounding box center [184, 191] width 55 height 9
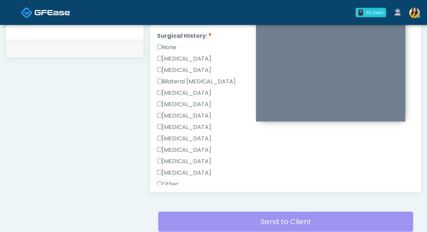
scroll to position [302, 0]
click at [193, 161] on label "Appendectomy" at bounding box center [184, 160] width 54 height 9
click at [186, 78] on label "Bilateral Tubal Ligation" at bounding box center [196, 80] width 79 height 9
click at [196, 70] on label "Hysterectomy" at bounding box center [184, 69] width 54 height 9
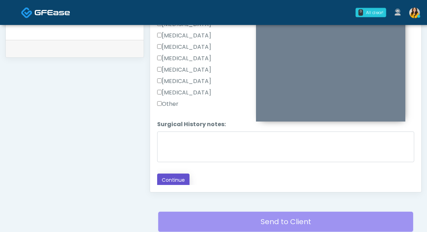
click at [177, 180] on button "Continue" at bounding box center [173, 179] width 32 height 13
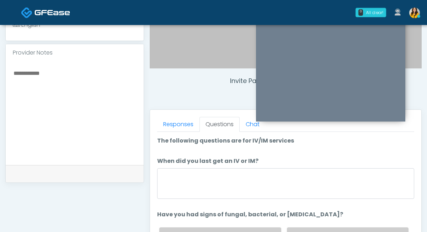
scroll to position [7, 0]
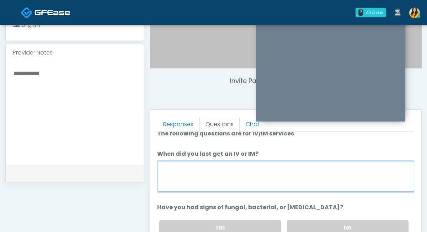
click at [196, 175] on textarea "When did you last get an IV or IM?" at bounding box center [285, 176] width 257 height 31
type textarea "*"
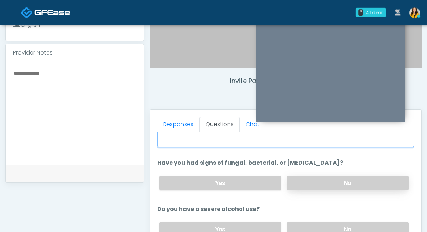
type textarea "*******"
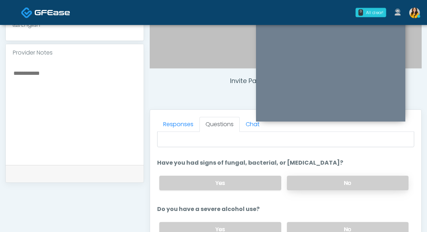
click at [307, 181] on label "No" at bounding box center [348, 182] width 122 height 15
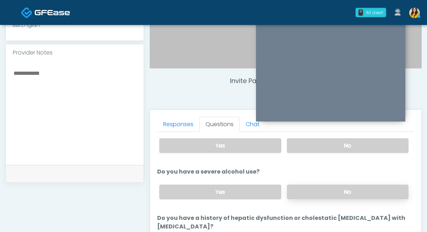
click at [297, 190] on label "No" at bounding box center [348, 191] width 122 height 15
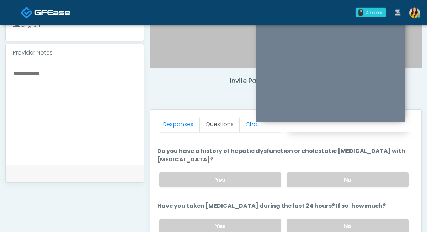
scroll to position [161, 0]
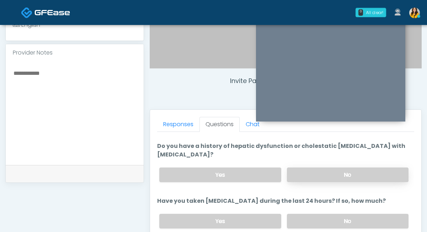
click at [296, 167] on label "No" at bounding box center [348, 174] width 122 height 15
click at [299, 208] on div "Yes No" at bounding box center [284, 221] width 261 height 26
click at [299, 213] on label "No" at bounding box center [348, 220] width 122 height 15
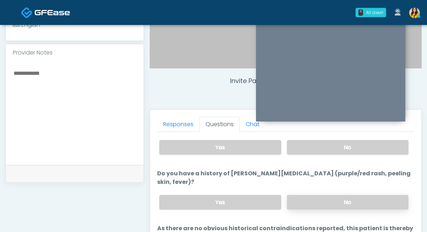
click at [297, 195] on label "No" at bounding box center [348, 202] width 122 height 15
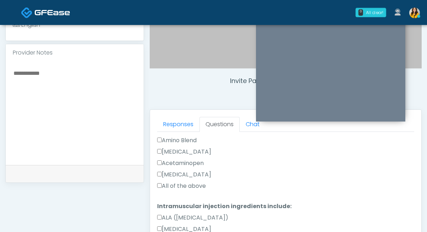
click at [174, 181] on label "All of the above" at bounding box center [181, 185] width 49 height 9
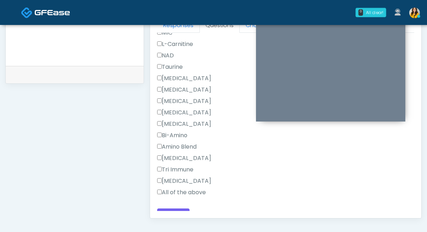
scroll to position [331, 0]
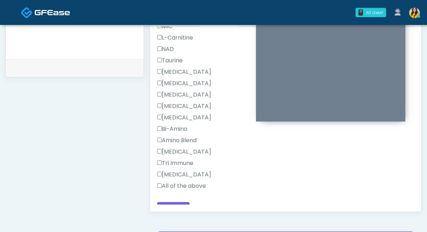
click at [173, 181] on label "All of the above" at bounding box center [181, 185] width 49 height 9
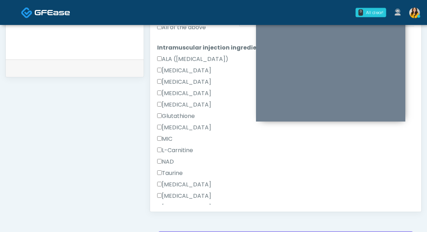
scroll to position [781, 0]
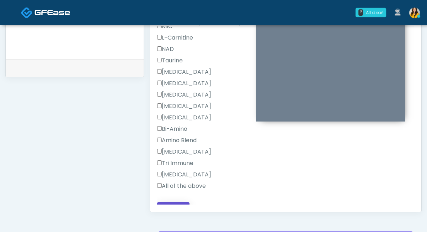
click at [176, 202] on button "Continue" at bounding box center [173, 208] width 32 height 13
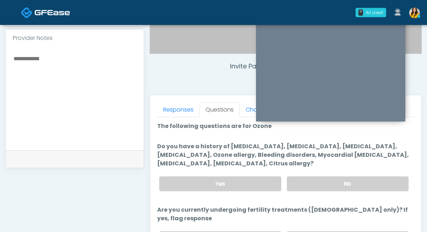
scroll to position [240, 0]
click at [299, 187] on label "No" at bounding box center [348, 183] width 122 height 15
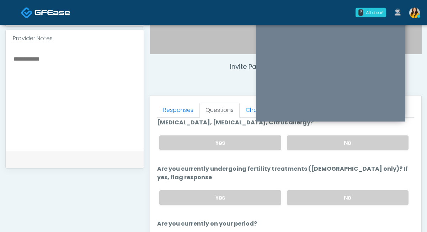
scroll to position [42, 0]
click at [297, 190] on label "No" at bounding box center [348, 197] width 122 height 15
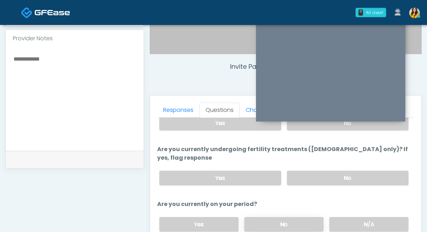
click at [285, 217] on label "No" at bounding box center [283, 224] width 79 height 15
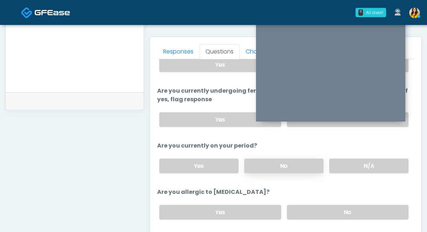
scroll to position [317, 0]
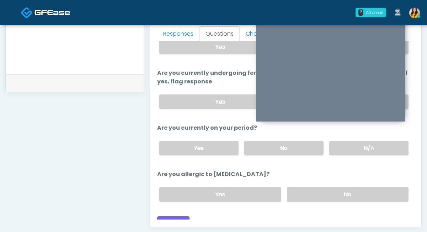
click at [288, 194] on div "Yes No" at bounding box center [284, 194] width 261 height 26
click at [301, 187] on label "No" at bounding box center [348, 194] width 122 height 15
click at [171, 216] on button "Continue" at bounding box center [173, 222] width 32 height 13
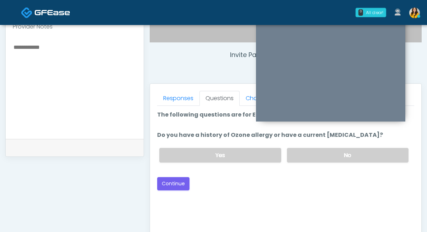
scroll to position [250, 0]
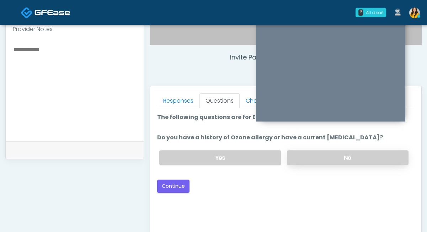
click at [314, 163] on label "No" at bounding box center [348, 157] width 122 height 15
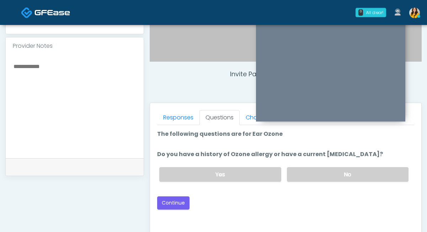
scroll to position [232, 0]
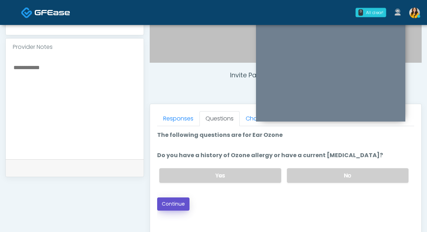
click at [164, 206] on button "Continue" at bounding box center [173, 203] width 32 height 13
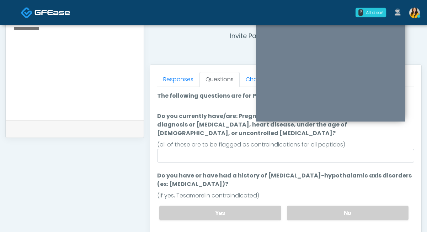
scroll to position [267, 0]
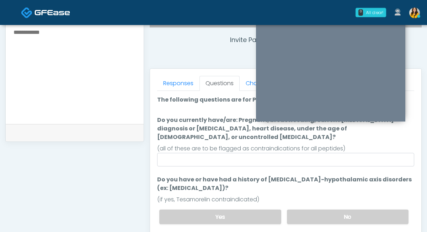
click at [218, 158] on ol "The following questions are for Peptides The following questions are for Peptid…" at bounding box center [285, 162] width 257 height 134
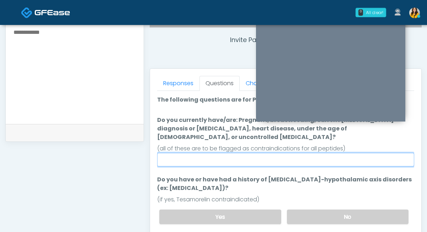
click at [206, 155] on input "Do you currently have/are: Pregnant, breastfeeding, current cancer diagnosis or…" at bounding box center [285, 160] width 257 height 14
type input "****"
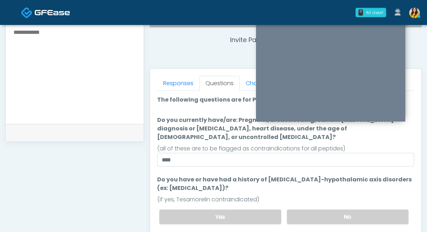
click at [315, 203] on div "Yes No" at bounding box center [284, 216] width 261 height 26
click at [309, 209] on label "No" at bounding box center [348, 216] width 122 height 15
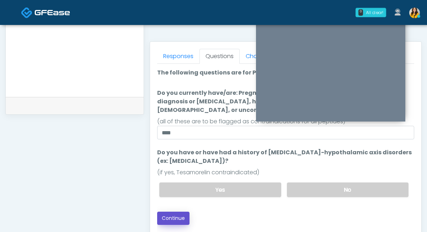
click at [171, 211] on button "Continue" at bounding box center [173, 217] width 32 height 13
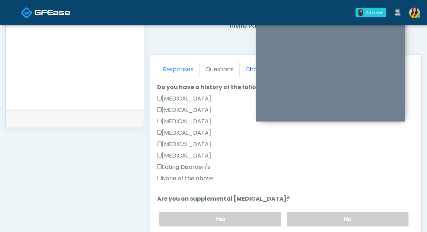
scroll to position [151, 0]
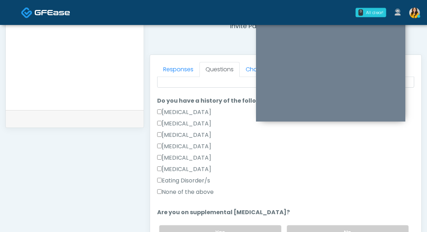
click at [190, 191] on label "None of the above" at bounding box center [185, 191] width 57 height 9
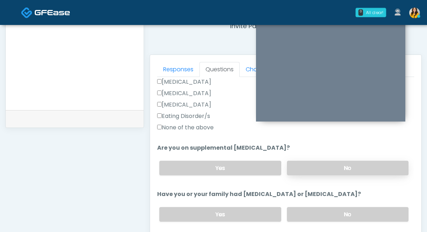
click at [304, 161] on label "No" at bounding box center [348, 167] width 122 height 15
click at [302, 209] on label "No" at bounding box center [348, 214] width 122 height 15
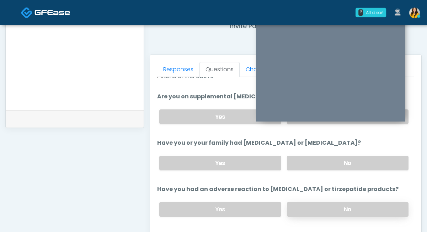
click at [305, 203] on label "No" at bounding box center [348, 209] width 122 height 15
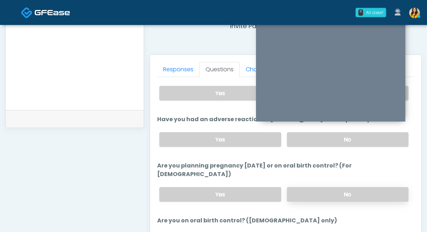
click at [297, 187] on label "No" at bounding box center [348, 194] width 122 height 15
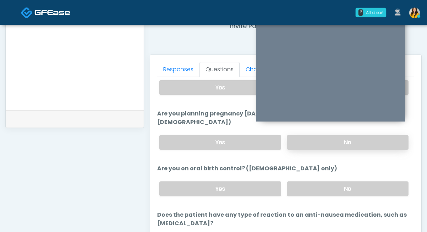
click at [297, 187] on div "Yes No" at bounding box center [284, 188] width 261 height 26
click at [295, 181] on label "No" at bounding box center [348, 188] width 122 height 15
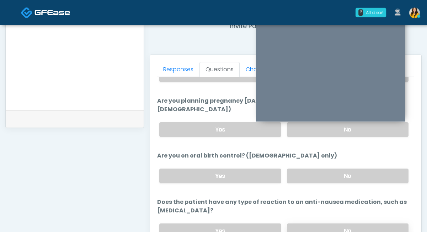
click at [295, 223] on label "No" at bounding box center [348, 230] width 122 height 15
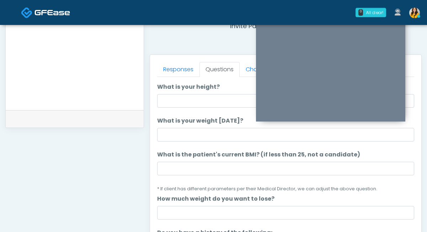
scroll to position [7, 0]
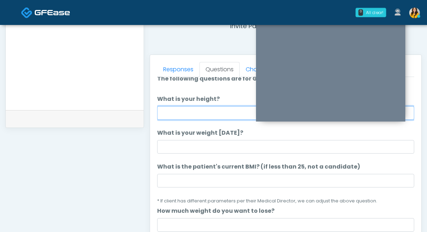
click at [185, 115] on input "What is your height?" at bounding box center [285, 113] width 257 height 14
type input "****"
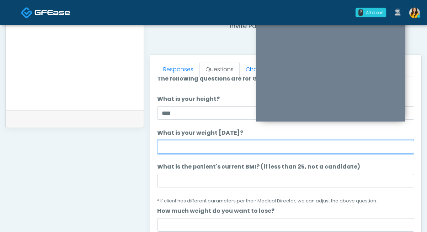
click at [176, 145] on input "What is your weight today?" at bounding box center [285, 147] width 257 height 14
type input "***"
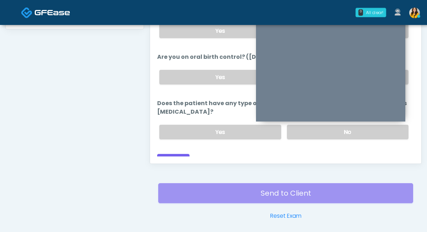
scroll to position [381, 0]
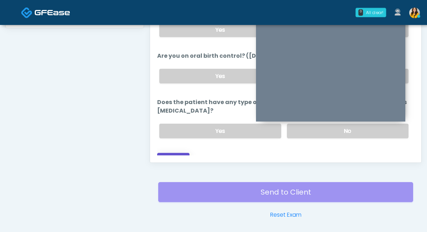
click at [184, 153] on button "Continue" at bounding box center [173, 159] width 32 height 13
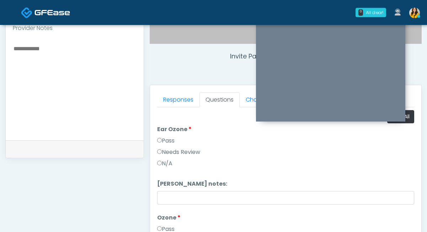
scroll to position [238, 0]
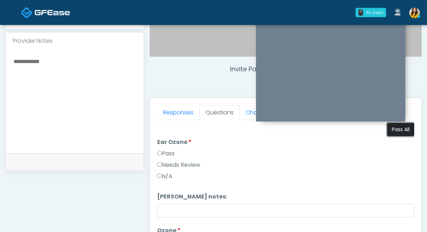
click at [401, 131] on button "Pass All" at bounding box center [400, 129] width 27 height 13
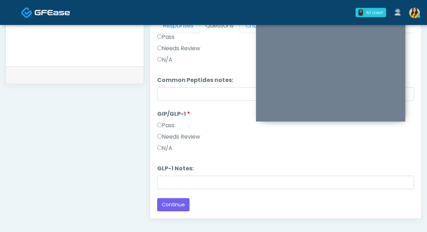
scroll to position [358, 0]
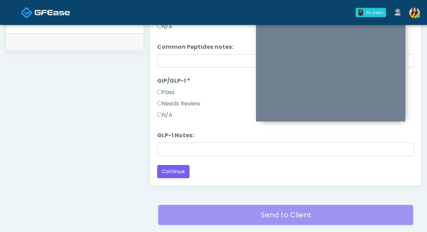
click at [176, 108] on div "Needs Review" at bounding box center [285, 104] width 257 height 11
click at [173, 106] on label "Needs Review" at bounding box center [178, 103] width 43 height 9
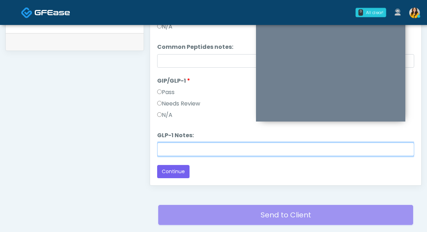
click at [177, 149] on input "GLP-1 Notes:" at bounding box center [285, 149] width 257 height 14
click at [228, 150] on input "**********" at bounding box center [285, 149] width 257 height 14
drag, startPoint x: 243, startPoint y: 148, endPoint x: 141, endPoint y: 149, distance: 102.1
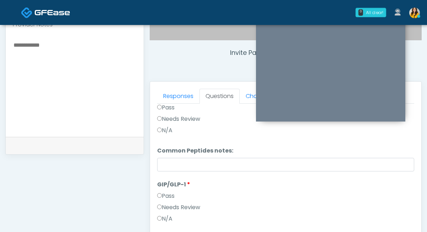
scroll to position [252, 0]
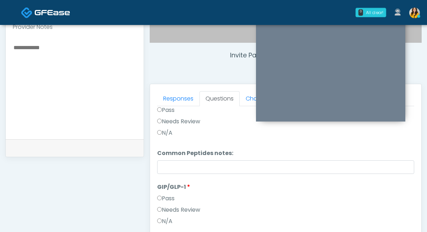
type input "**********"
click at [76, 88] on textarea at bounding box center [75, 86] width 124 height 87
paste textarea "**********"
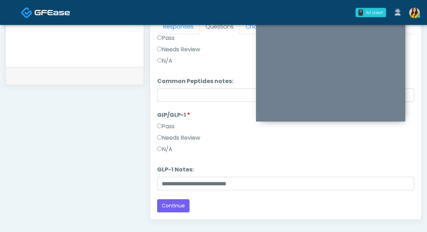
scroll to position [340, 0]
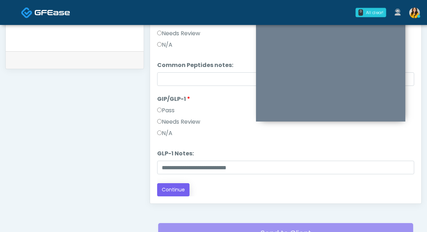
type textarea "**********"
click at [176, 192] on button "Continue" at bounding box center [173, 189] width 32 height 13
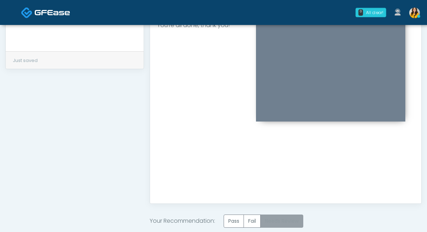
click at [269, 217] on label "Needs Review" at bounding box center [281, 220] width 43 height 13
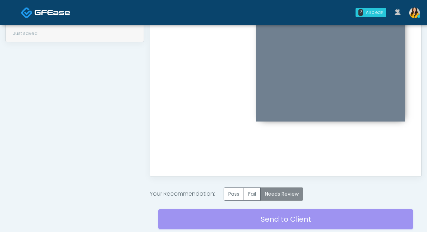
scroll to position [372, 0]
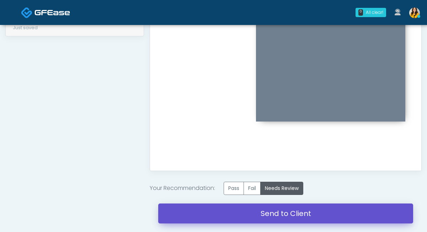
click at [254, 209] on link "Send to Client" at bounding box center [285, 213] width 255 height 20
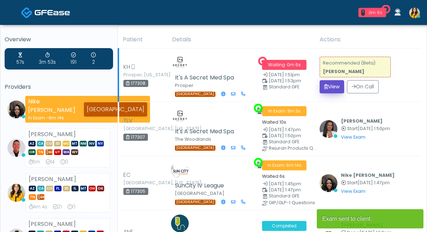
click at [331, 83] on button "View" at bounding box center [332, 86] width 25 height 13
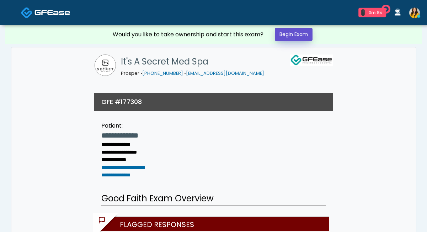
click at [295, 31] on link "Begin Exam" at bounding box center [294, 34] width 38 height 13
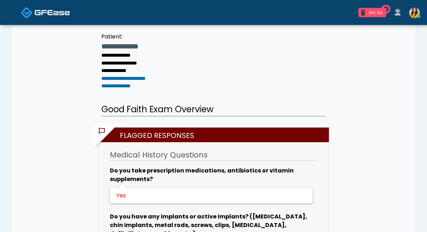
scroll to position [97, 0]
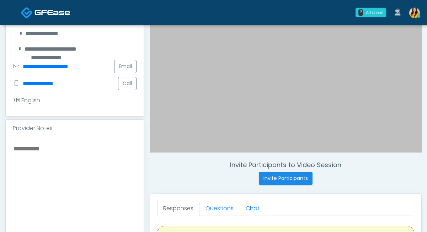
scroll to position [154, 0]
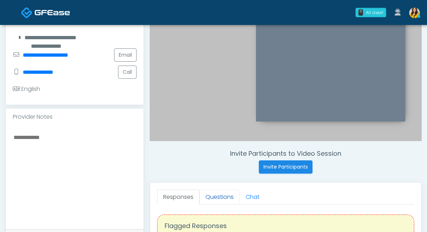
click at [227, 198] on link "Questions" at bounding box center [220, 196] width 40 height 15
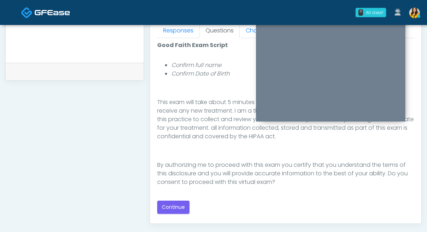
scroll to position [326, 0]
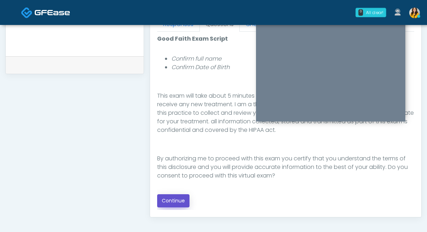
click at [173, 201] on button "Continue" at bounding box center [173, 200] width 32 height 13
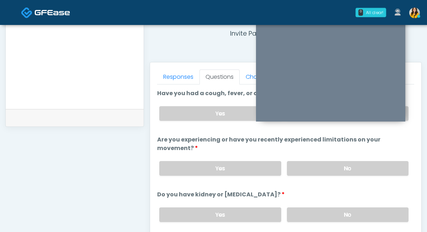
scroll to position [210, 0]
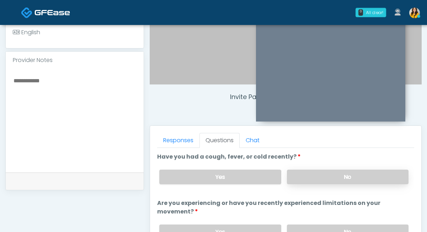
click at [295, 177] on label "No" at bounding box center [348, 176] width 122 height 15
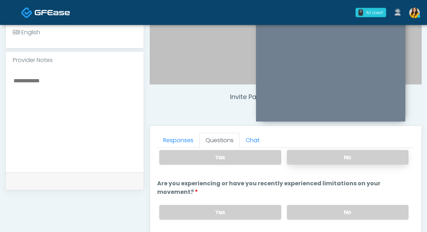
scroll to position [39, 0]
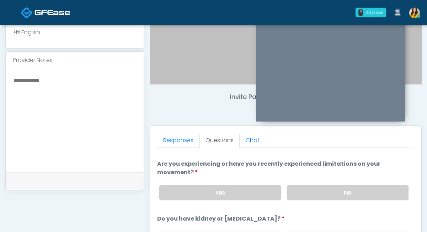
click at [296, 183] on div "Yes No" at bounding box center [284, 192] width 261 height 26
click at [295, 189] on label "No" at bounding box center [348, 192] width 122 height 15
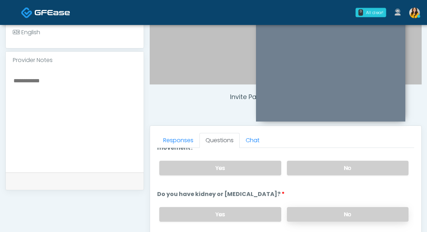
click at [299, 207] on label "No" at bounding box center [348, 214] width 122 height 15
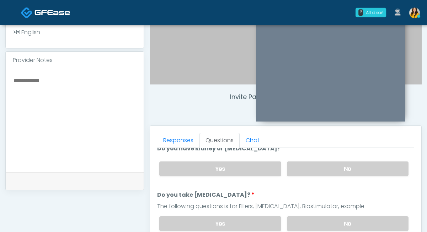
scroll to position [121, 0]
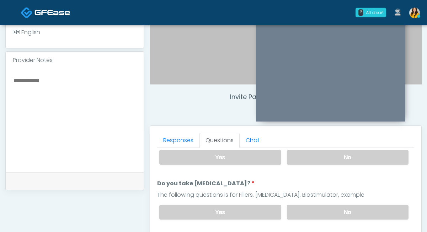
click at [298, 218] on div "Yes No" at bounding box center [284, 212] width 261 height 26
click at [300, 212] on label "No" at bounding box center [348, 212] width 122 height 15
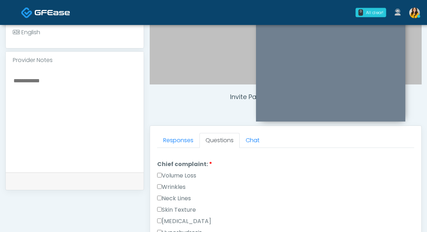
scroll to position [202, 0]
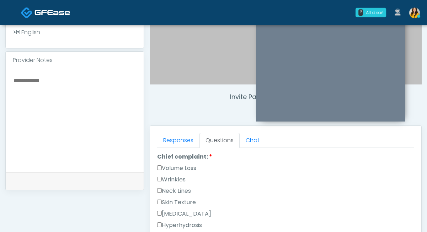
click at [174, 178] on label "Wrinkles" at bounding box center [171, 179] width 28 height 9
click at [188, 169] on label "Volume Loss" at bounding box center [176, 168] width 39 height 9
click at [172, 175] on label "Wrinkles" at bounding box center [171, 179] width 28 height 9
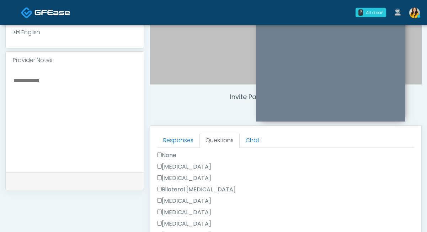
scroll to position [424, 0]
click at [203, 200] on label "Breast Augmentation" at bounding box center [184, 201] width 54 height 9
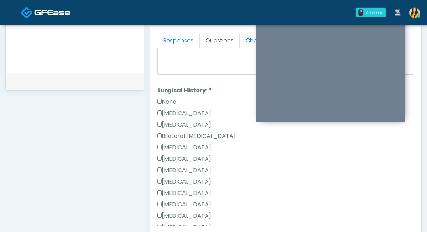
scroll to position [377, 0]
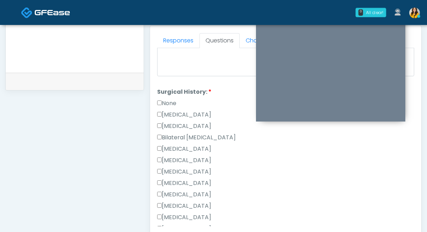
click at [190, 214] on label "[MEDICAL_DATA]" at bounding box center [184, 217] width 54 height 9
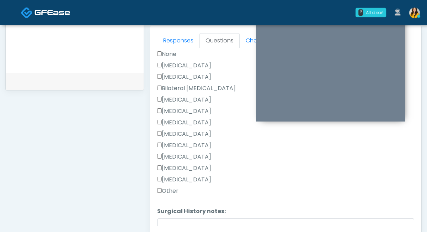
scroll to position [472, 0]
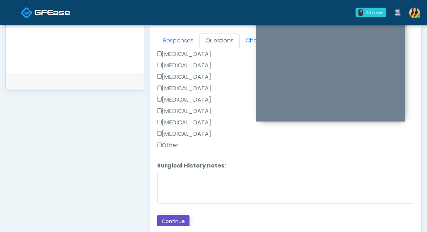
click at [174, 219] on button "Continue" at bounding box center [173, 220] width 32 height 13
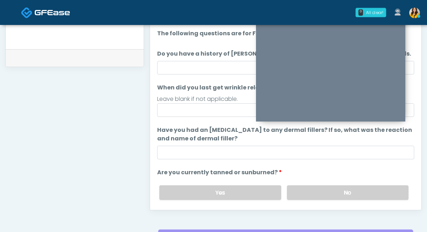
scroll to position [318, 0]
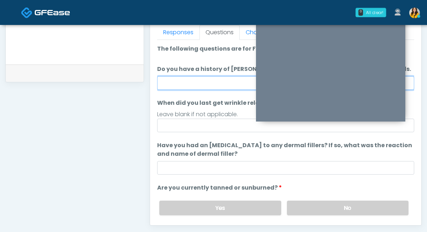
click at [214, 86] on input "Do you have a history of [PERSON_NAME]'s barre or ALS? If so, please provide de…" at bounding box center [285, 83] width 257 height 14
type input "**"
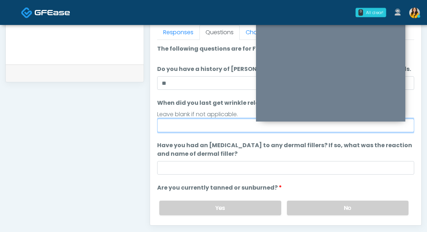
click at [182, 120] on input "When did you last get wrinkle relaxer or dermal filler?" at bounding box center [285, 125] width 257 height 14
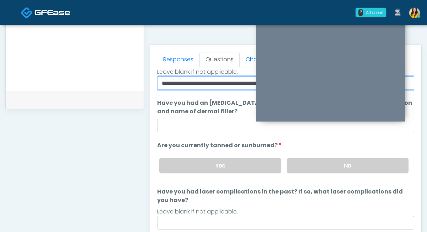
scroll to position [75, 0]
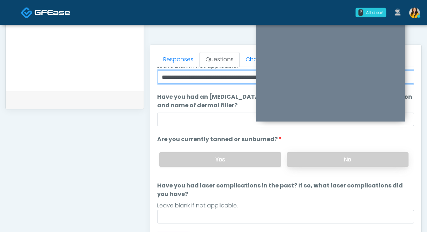
type input "**********"
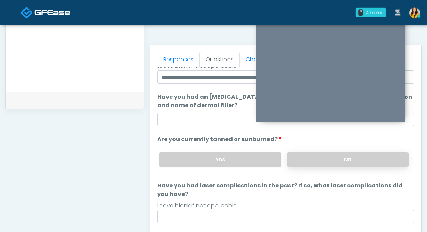
click at [299, 166] on label "No" at bounding box center [348, 159] width 122 height 15
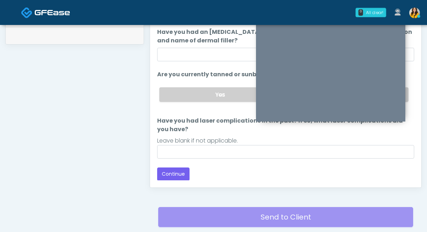
scroll to position [364, 0]
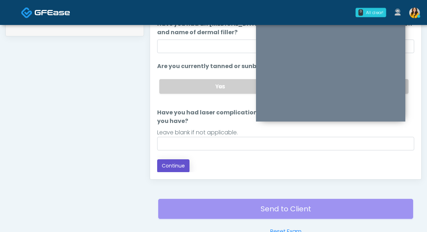
click at [173, 165] on button "Continue" at bounding box center [173, 165] width 32 height 13
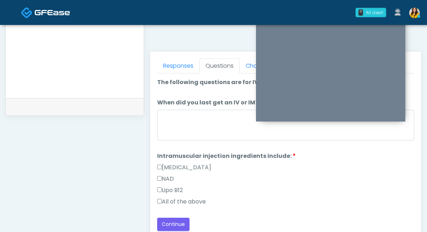
scroll to position [263, 0]
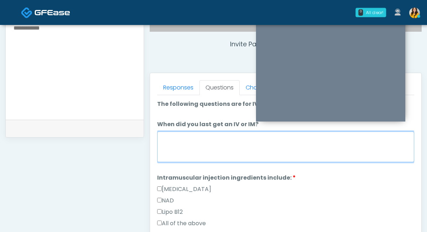
click at [191, 151] on textarea "When did you last get an IV or IM?" at bounding box center [285, 146] width 257 height 31
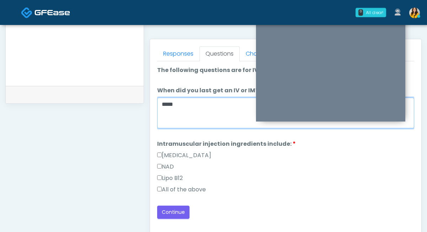
scroll to position [301, 0]
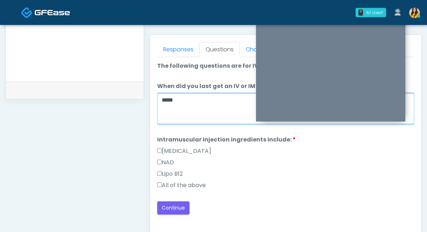
type textarea "*****"
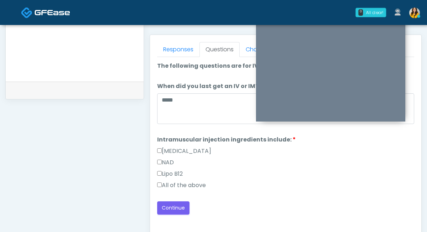
click at [181, 188] on label "All of the above" at bounding box center [181, 185] width 49 height 9
click at [171, 216] on div "Good Faith Exam Script Good Faith Exam Script INTRODUCTION Hello, my name is un…" at bounding box center [285, 146] width 257 height 178
click at [170, 211] on button "Continue" at bounding box center [173, 207] width 32 height 13
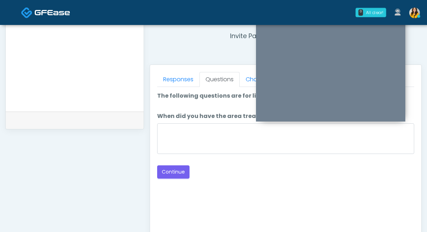
scroll to position [261, 0]
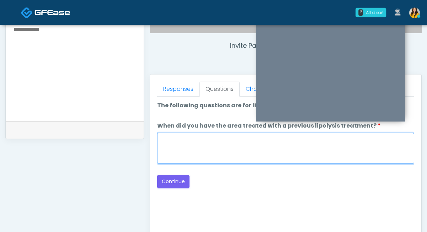
click at [195, 147] on textarea "When did you have the area treated with a previous lipolysis treatment?" at bounding box center [285, 148] width 257 height 31
type textarea "*****"
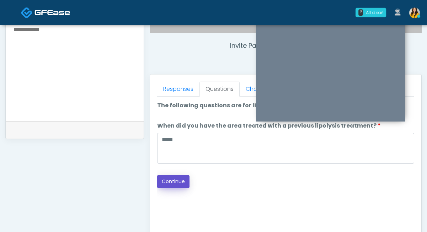
click at [179, 177] on button "Continue" at bounding box center [173, 181] width 32 height 13
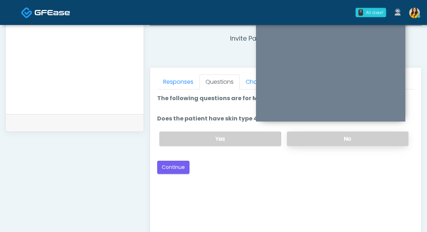
scroll to position [265, 0]
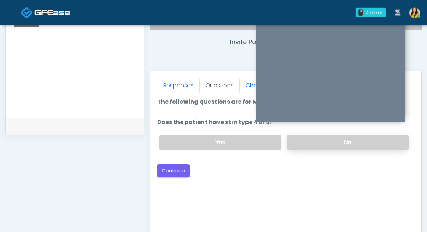
click at [323, 145] on label "No" at bounding box center [348, 142] width 122 height 15
click at [183, 169] on button "Continue" at bounding box center [173, 170] width 32 height 13
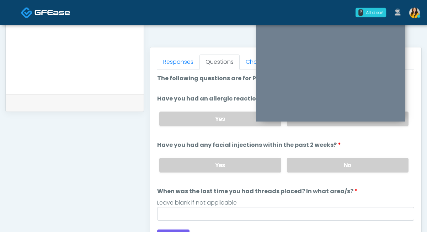
scroll to position [260, 0]
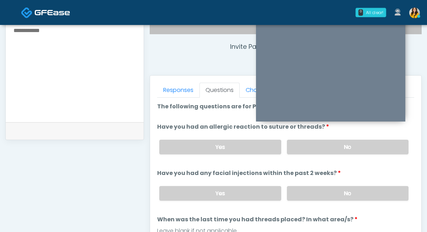
click at [327, 157] on div "Yes No" at bounding box center [284, 147] width 261 height 26
click at [312, 153] on label "No" at bounding box center [348, 146] width 122 height 15
click at [302, 195] on label "No" at bounding box center [348, 193] width 122 height 15
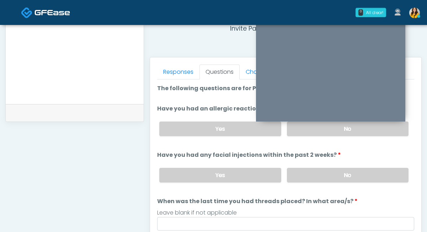
scroll to position [287, 0]
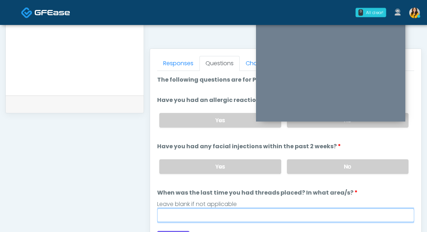
click at [262, 211] on input "When was the last time you had threads placed? In what area/s?" at bounding box center [285, 215] width 257 height 14
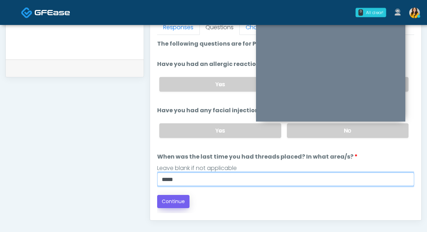
scroll to position [333, 0]
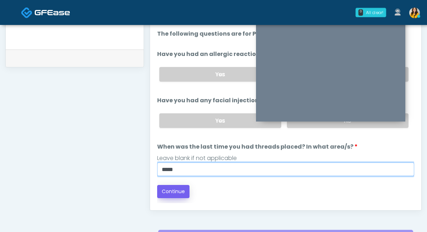
type input "*****"
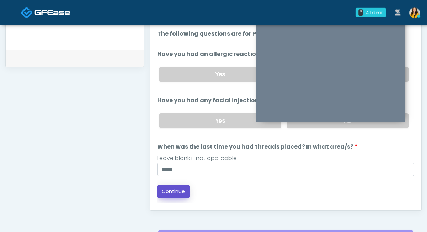
click at [165, 187] on button "Continue" at bounding box center [173, 191] width 32 height 13
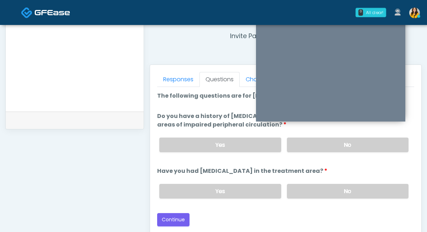
scroll to position [259, 0]
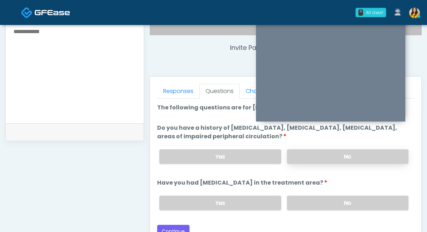
click at [306, 153] on label "No" at bounding box center [348, 156] width 122 height 15
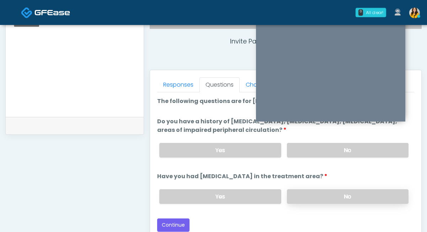
click at [315, 191] on label "No" at bounding box center [348, 196] width 122 height 15
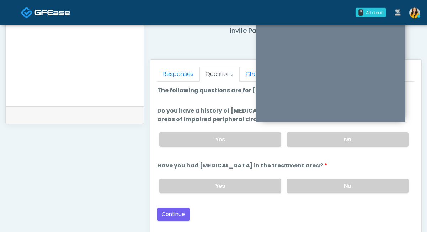
scroll to position [277, 0]
click at [175, 215] on button "Continue" at bounding box center [173, 213] width 32 height 13
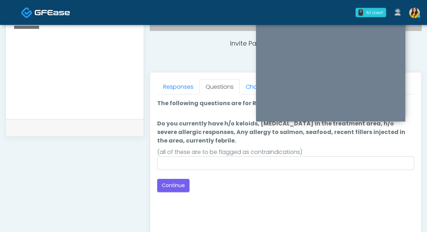
scroll to position [263, 0]
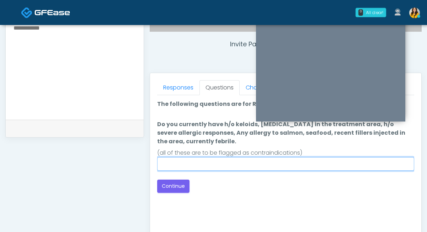
click at [196, 167] on input "Do you currently have h/o keloids, skin infection in the treatment area, h/o se…" at bounding box center [285, 164] width 257 height 14
type input "**********"
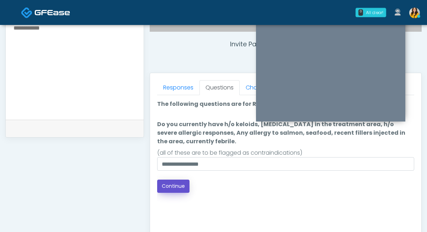
click at [174, 185] on button "Continue" at bounding box center [173, 185] width 32 height 13
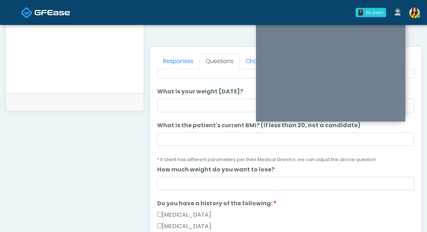
scroll to position [45, 0]
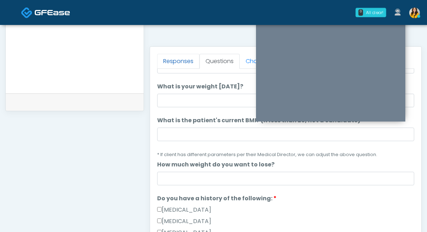
click at [181, 65] on link "Responses" at bounding box center [178, 61] width 42 height 15
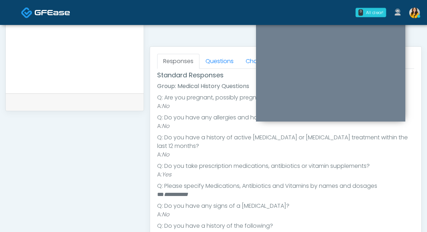
scroll to position [103, 0]
click at [211, 64] on link "Questions" at bounding box center [220, 61] width 40 height 15
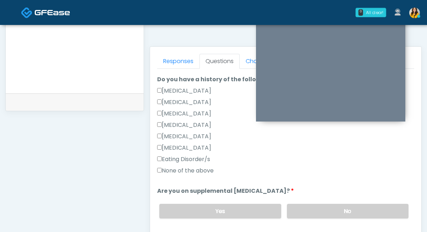
scroll to position [193, 0]
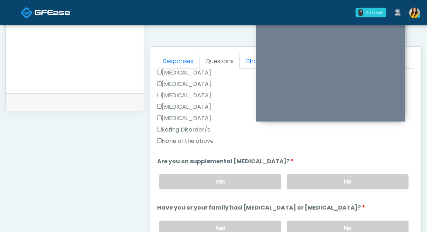
click at [191, 141] on label "None of the above" at bounding box center [185, 141] width 57 height 9
click at [333, 172] on div "Yes No" at bounding box center [284, 181] width 261 height 26
click at [316, 186] on label "No" at bounding box center [348, 181] width 122 height 15
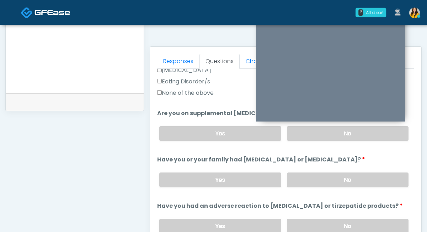
click at [307, 189] on div "Yes No" at bounding box center [284, 179] width 261 height 26
click at [301, 181] on label "No" at bounding box center [348, 179] width 122 height 15
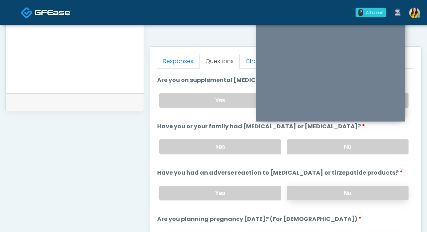
click at [297, 190] on label "No" at bounding box center [348, 192] width 122 height 15
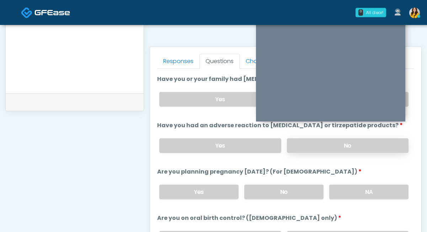
scroll to position [331, 0]
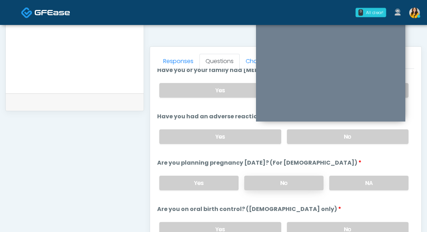
click at [293, 183] on label "No" at bounding box center [283, 182] width 79 height 15
click at [303, 226] on label "No" at bounding box center [348, 229] width 122 height 15
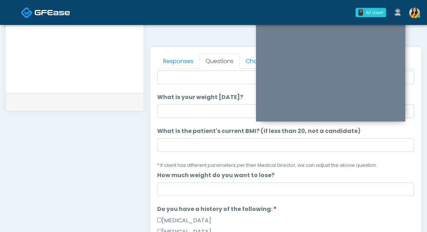
scroll to position [14, 0]
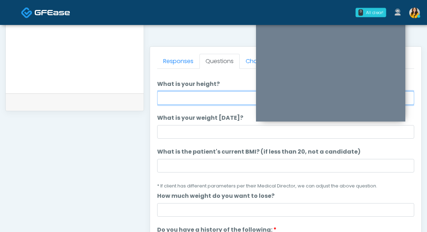
click at [201, 96] on input "What is your height?" at bounding box center [285, 98] width 257 height 14
type input "****"
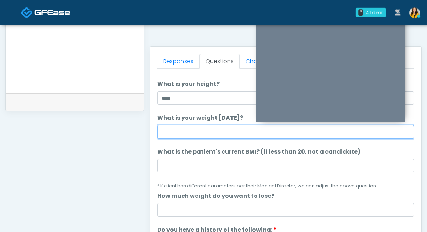
click at [192, 130] on input "What is your weight today?" at bounding box center [285, 132] width 257 height 14
type input "***"
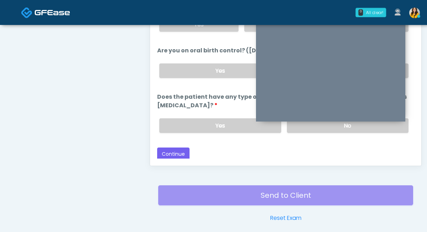
scroll to position [384, 0]
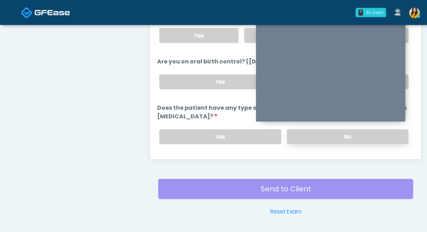
click at [302, 140] on label "No" at bounding box center [348, 136] width 122 height 15
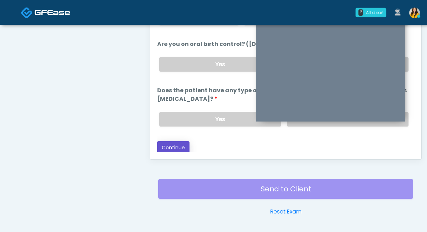
click at [175, 143] on button "Continue" at bounding box center [173, 147] width 32 height 13
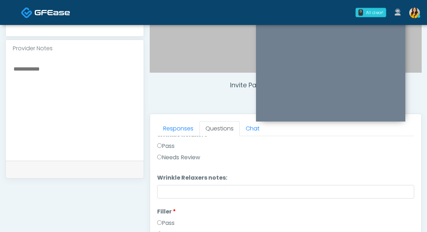
scroll to position [0, 0]
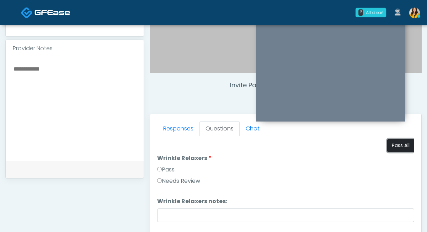
click at [394, 145] on button "Pass All" at bounding box center [400, 145] width 27 height 13
click at [96, 84] on textarea at bounding box center [75, 107] width 124 height 87
drag, startPoint x: 104, startPoint y: 75, endPoint x: 7, endPoint y: 70, distance: 97.2
click at [7, 70] on div "**********" at bounding box center [75, 109] width 138 height 104
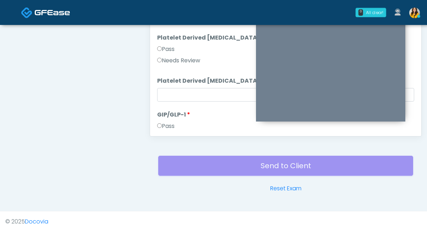
scroll to position [1401, 0]
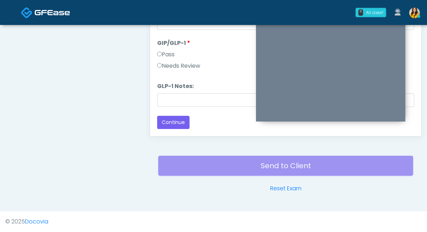
type textarea "**********"
click at [186, 70] on label "Needs Review" at bounding box center [178, 66] width 43 height 9
click at [181, 96] on input "GLP-1 Notes:" at bounding box center [285, 100] width 257 height 14
paste input "**********"
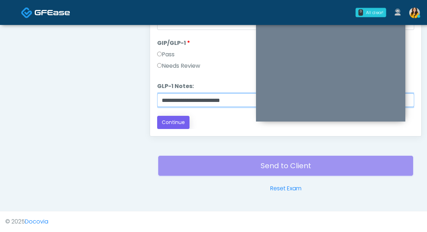
type input "**********"
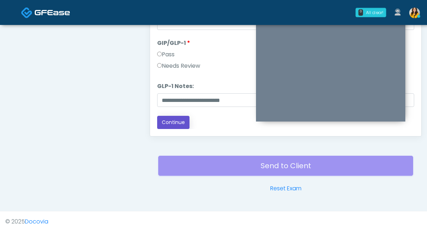
click at [173, 123] on button "Continue" at bounding box center [173, 122] width 32 height 13
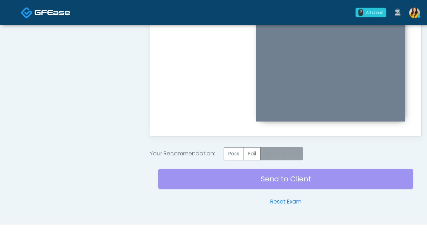
click at [287, 156] on label "Needs Review" at bounding box center [281, 153] width 43 height 13
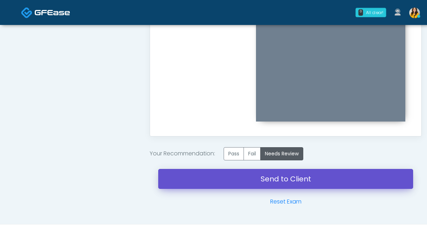
click at [270, 181] on link "Send to Client" at bounding box center [285, 179] width 255 height 20
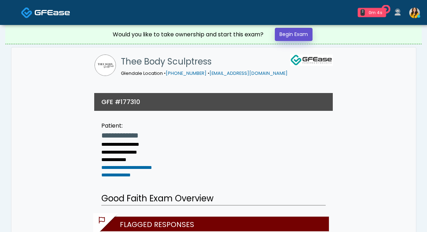
click at [306, 39] on link "Begin Exam" at bounding box center [294, 34] width 38 height 13
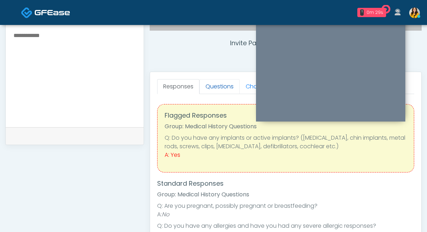
scroll to position [247, 0]
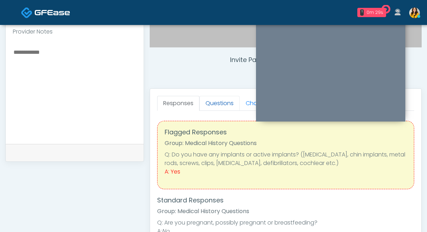
click at [221, 104] on link "Questions" at bounding box center [220, 103] width 40 height 15
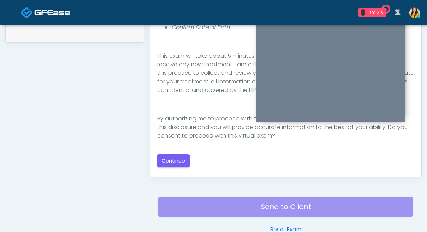
scroll to position [368, 0]
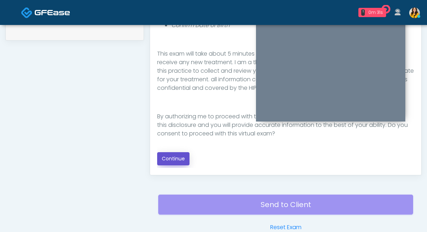
click at [184, 161] on button "Continue" at bounding box center [173, 158] width 32 height 13
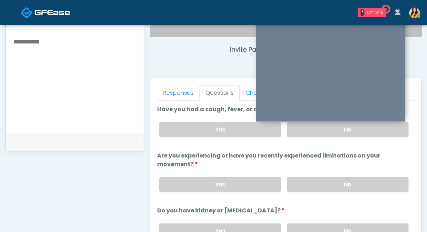
scroll to position [237, 0]
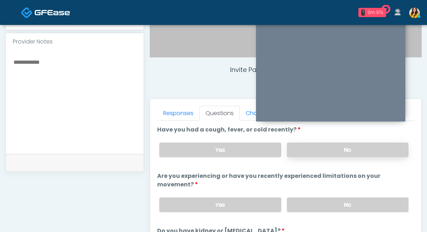
click at [304, 150] on label "No" at bounding box center [348, 149] width 122 height 15
click at [302, 203] on label "No" at bounding box center [348, 204] width 122 height 15
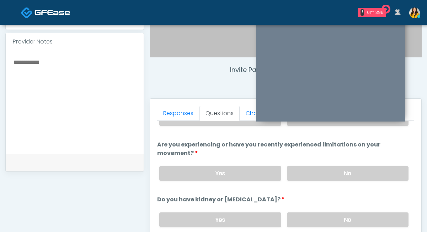
scroll to position [53, 0]
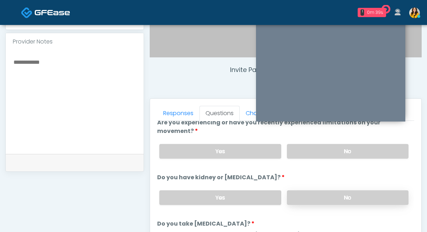
click at [299, 198] on label "No" at bounding box center [348, 197] width 122 height 15
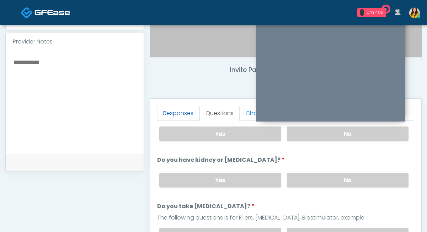
click at [187, 111] on link "Responses" at bounding box center [178, 113] width 42 height 15
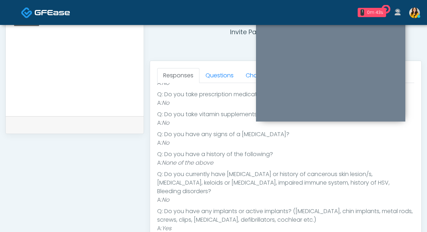
scroll to position [278, 0]
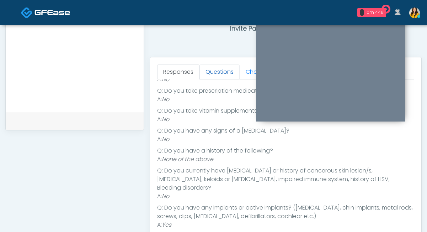
click at [221, 71] on link "Questions" at bounding box center [220, 71] width 40 height 15
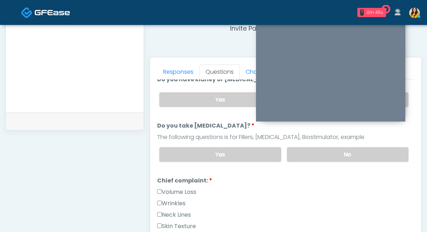
scroll to position [74, 0]
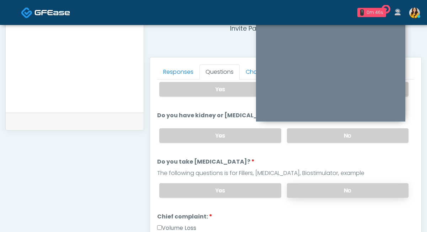
click at [311, 185] on label "No" at bounding box center [348, 190] width 122 height 15
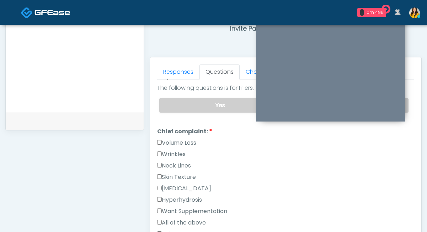
scroll to position [185, 0]
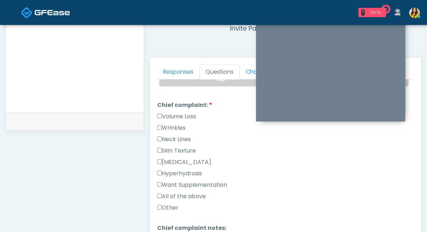
click at [181, 126] on label "Wrinkles" at bounding box center [171, 127] width 28 height 9
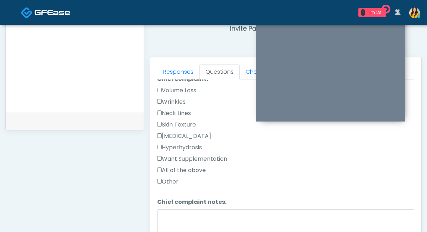
scroll to position [184, 0]
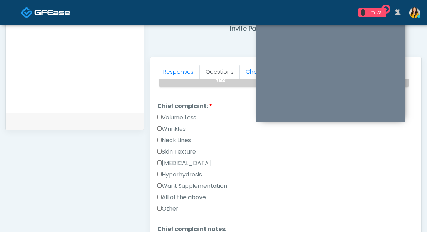
click at [182, 114] on label "Volume Loss" at bounding box center [176, 117] width 39 height 9
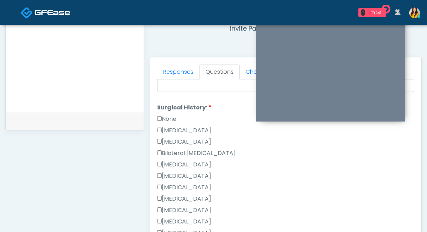
scroll to position [379, 0]
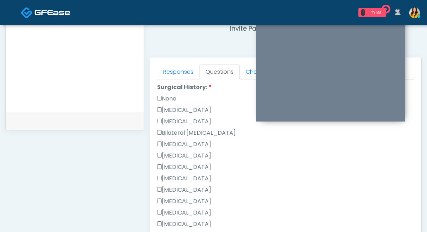
click at [204, 144] on label "Breast Augmentation" at bounding box center [184, 144] width 54 height 9
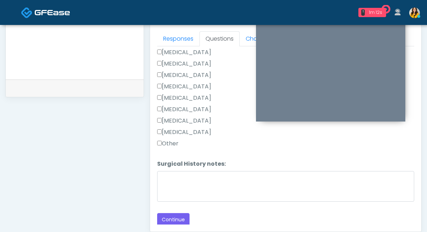
scroll to position [319, 0]
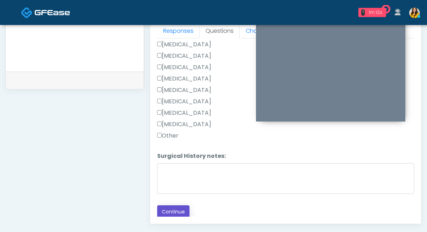
click at [179, 206] on button "Continue" at bounding box center [173, 211] width 32 height 13
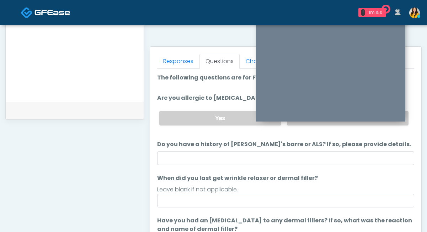
scroll to position [276, 0]
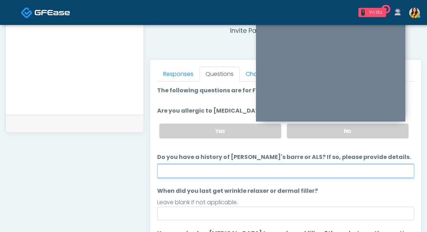
click at [202, 169] on input "Do you have a history of Guillain's barre or ALS? If so, please provide details." at bounding box center [285, 171] width 257 height 14
type input "**"
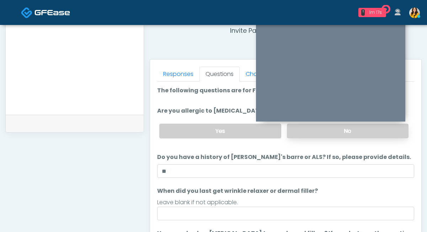
click at [314, 133] on label "No" at bounding box center [348, 130] width 122 height 15
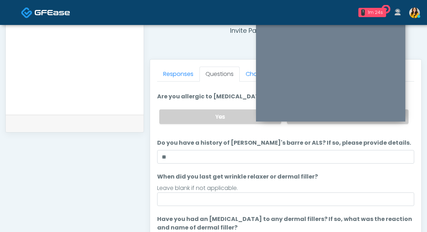
scroll to position [12, 0]
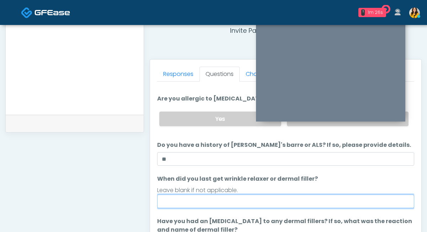
click at [206, 202] on input "When did you last get wrinkle relaxer or dermal filler?" at bounding box center [285, 201] width 257 height 14
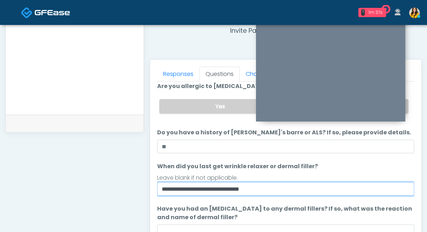
scroll to position [315, 0]
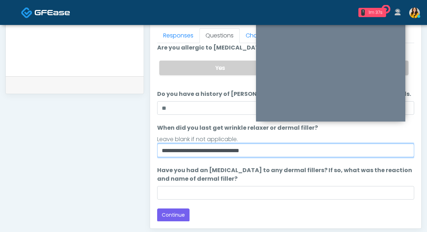
type input "**********"
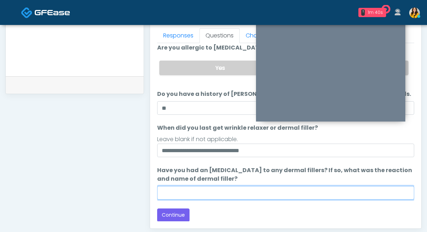
click at [201, 190] on input "Have you had an allergic response to any dermal fillers? If so, what was the re…" at bounding box center [285, 193] width 257 height 14
type input "**"
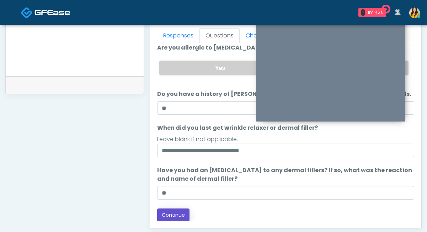
click at [175, 219] on button "Continue" at bounding box center [173, 214] width 32 height 13
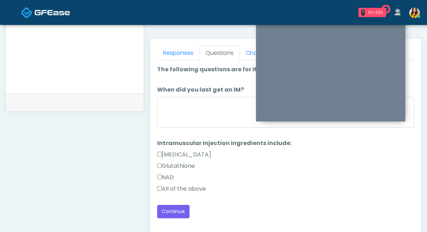
scroll to position [282, 0]
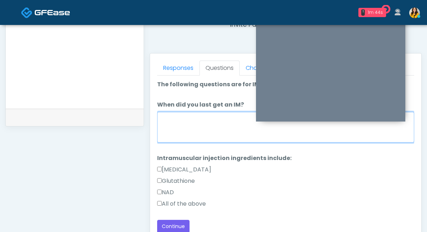
click at [211, 132] on textarea "When did you last get an IM?" at bounding box center [285, 127] width 257 height 31
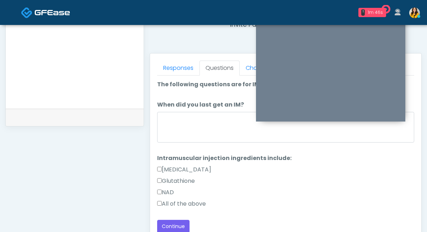
click at [187, 200] on label "All of the above" at bounding box center [181, 203] width 49 height 9
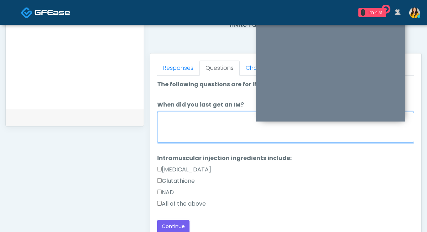
click at [190, 140] on textarea "When did you last get an IM?" at bounding box center [285, 127] width 257 height 31
type textarea "**********"
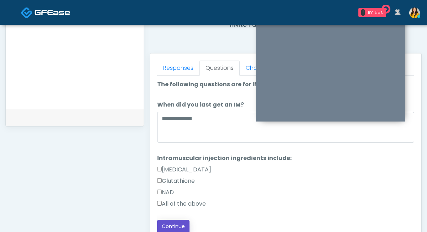
click at [176, 223] on button "Continue" at bounding box center [173, 225] width 32 height 13
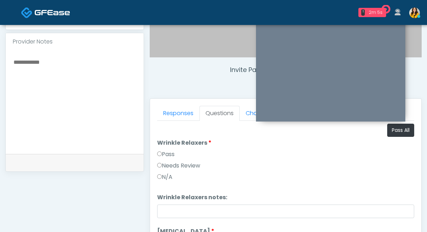
scroll to position [232, 0]
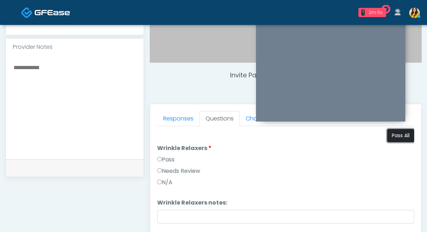
click at [396, 141] on button "Pass All" at bounding box center [400, 135] width 27 height 13
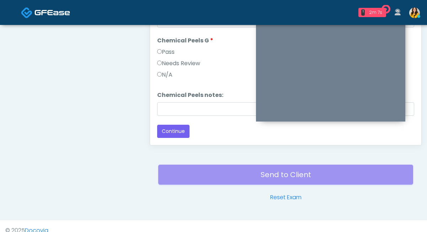
scroll to position [407, 0]
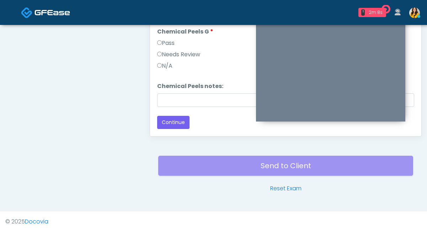
click at [180, 133] on div "Responses Questions Chat Good Faith Exam Script Good Faith Exam Script INTRODUC…" at bounding box center [285, 32] width 271 height 207
click at [177, 129] on div "Responses Questions Chat Good Faith Exam Script Good Faith Exam Script INTRODUC…" at bounding box center [285, 32] width 271 height 207
click at [170, 123] on button "Continue" at bounding box center [173, 122] width 32 height 13
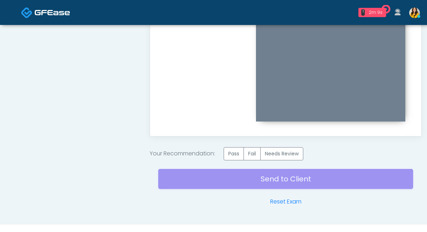
scroll to position [0, 0]
click at [235, 154] on label "Pass" at bounding box center [234, 153] width 20 height 13
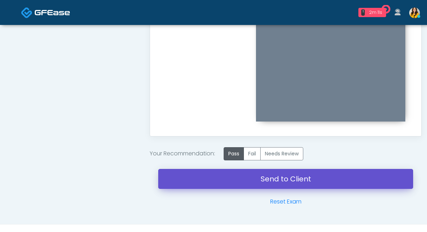
click at [272, 180] on link "Send to Client" at bounding box center [285, 179] width 255 height 20
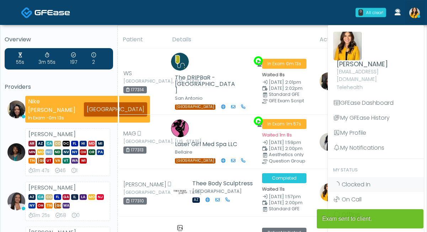
click at [308, 33] on th "Details" at bounding box center [242, 39] width 148 height 17
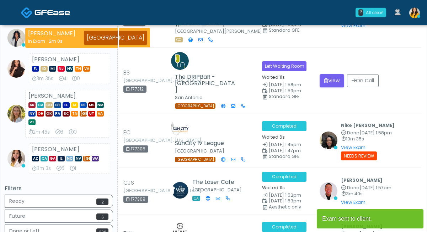
scroll to position [313, 0]
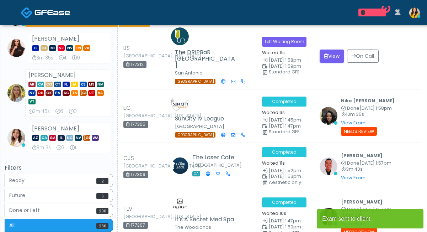
click at [412, 11] on img at bounding box center [414, 12] width 11 height 11
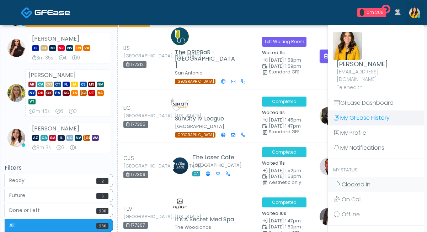
click at [360, 110] on link "My GFEase History" at bounding box center [376, 117] width 96 height 15
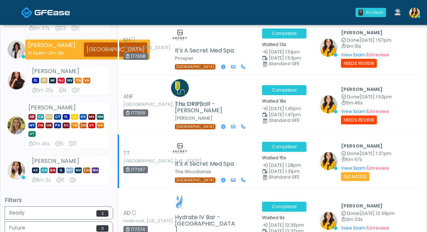
scroll to position [262, 0]
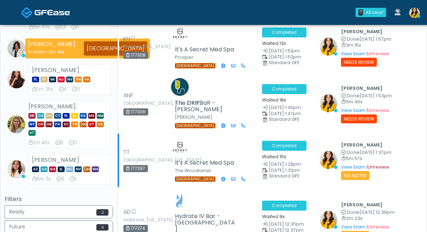
click at [385, 164] on link "Unreview" at bounding box center [379, 167] width 22 height 6
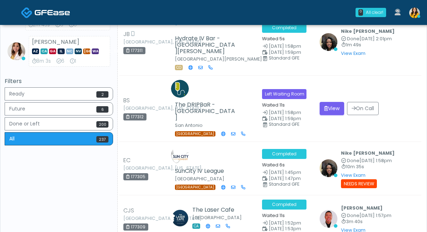
scroll to position [11, 0]
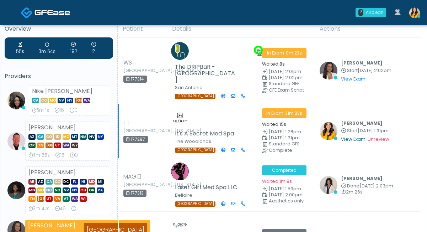
click at [352, 136] on link "View Exam" at bounding box center [353, 139] width 25 height 6
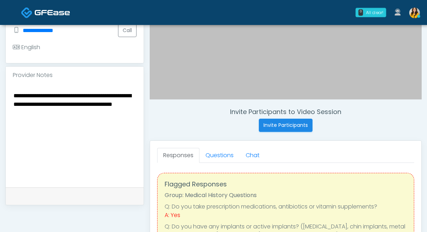
scroll to position [211, 0]
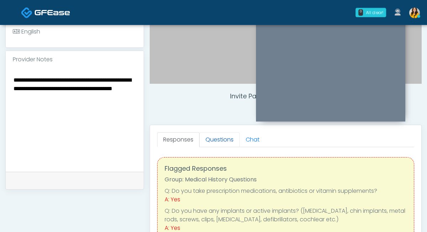
click at [220, 141] on link "Questions" at bounding box center [220, 139] width 40 height 15
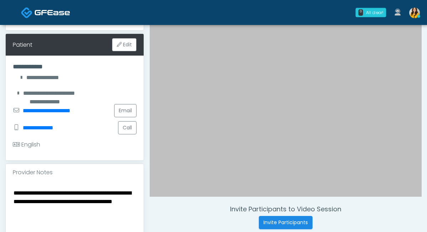
scroll to position [132, 0]
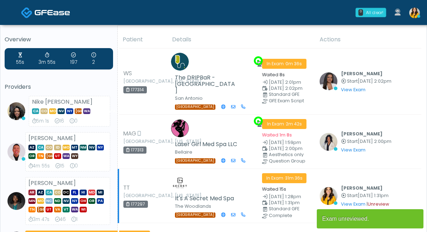
click at [381, 201] on link "Unreview" at bounding box center [379, 204] width 22 height 6
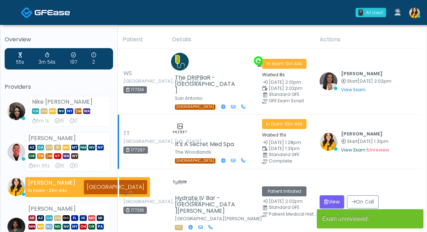
click at [357, 147] on link "View Exam" at bounding box center [353, 150] width 25 height 6
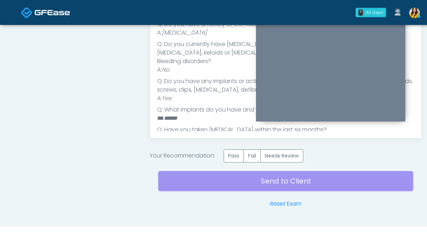
scroll to position [406, 0]
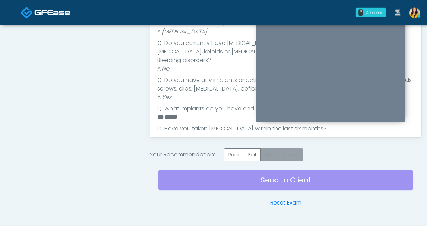
click at [285, 152] on label "Needs Review" at bounding box center [281, 154] width 43 height 13
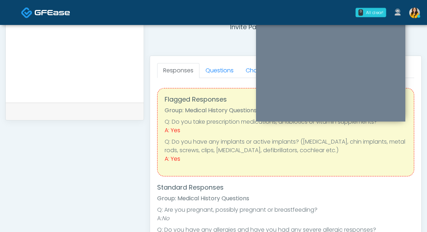
scroll to position [203, 0]
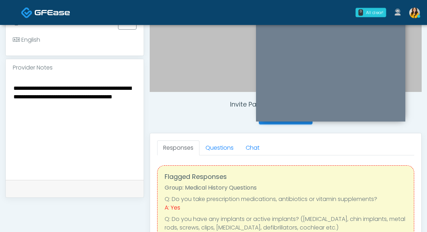
click at [106, 113] on textarea "**********" at bounding box center [75, 126] width 124 height 87
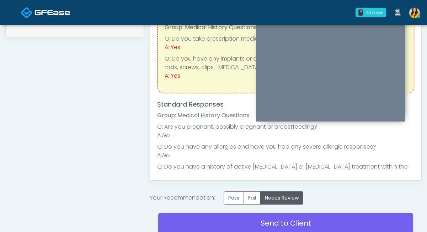
scroll to position [420, 0]
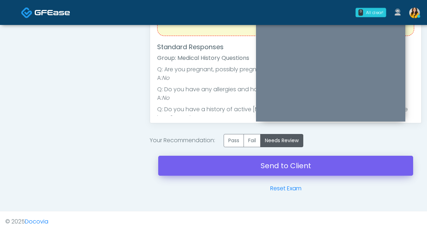
type textarea "**********"
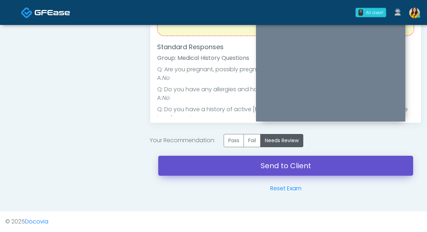
click at [285, 167] on link "Send to Client" at bounding box center [285, 165] width 255 height 20
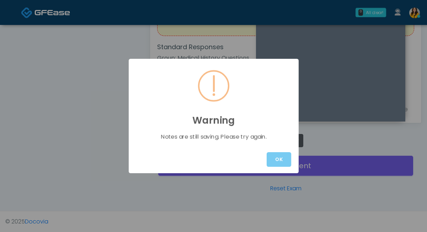
click at [276, 158] on button "OK" at bounding box center [279, 159] width 25 height 15
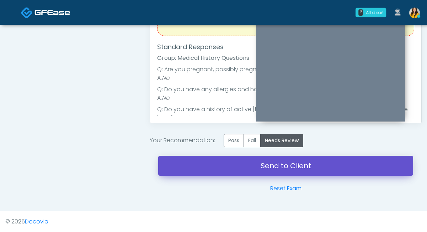
click at [292, 164] on link "Send to Client" at bounding box center [285, 165] width 255 height 20
click at [273, 167] on link "Send to Client" at bounding box center [285, 165] width 255 height 20
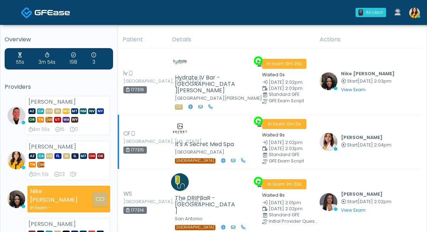
scroll to position [17, 0]
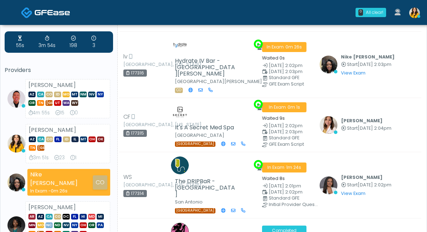
click at [412, 12] on img at bounding box center [414, 12] width 11 height 11
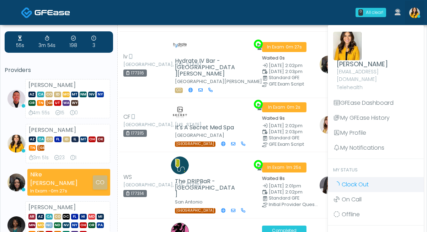
click at [337, 180] on icon at bounding box center [336, 184] width 9 height 9
